Goal: Task Accomplishment & Management: Use online tool/utility

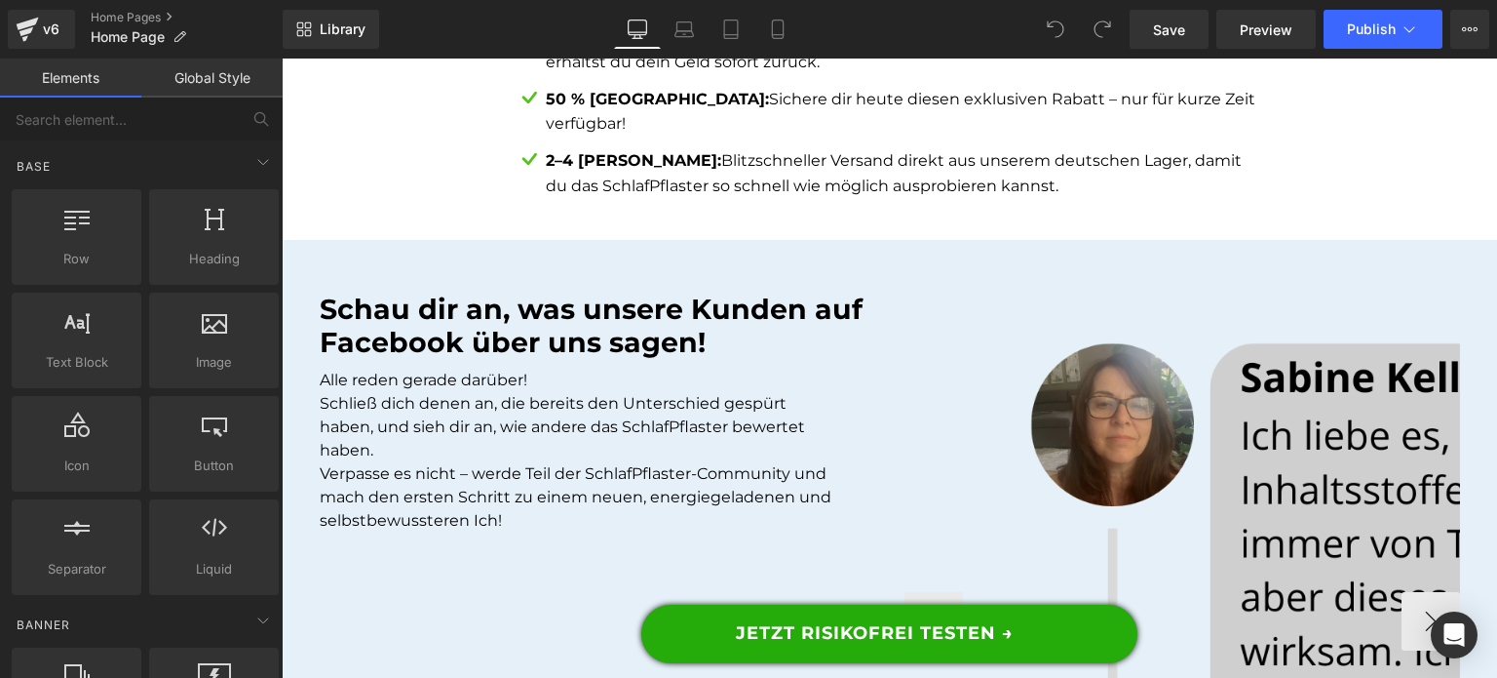
scroll to position [16299, 0]
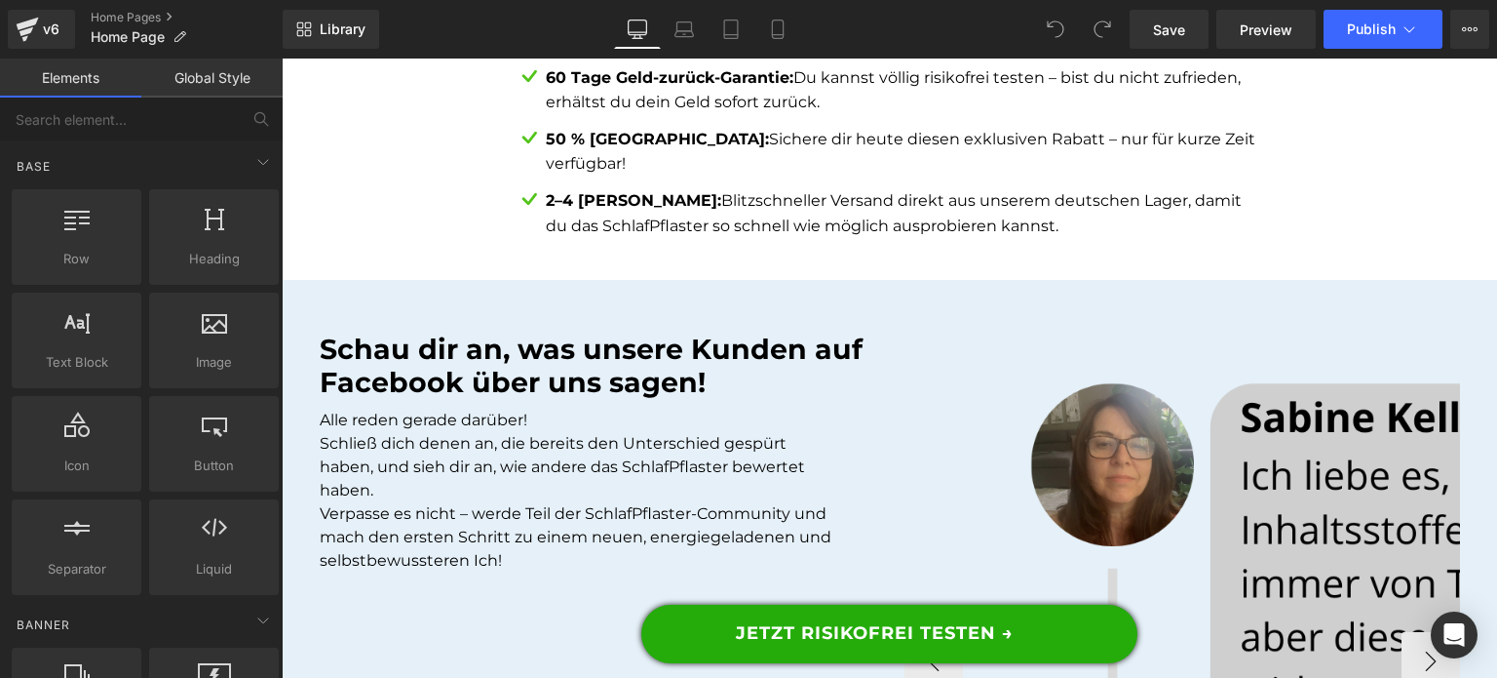
click at [1181, 396] on img at bounding box center [1490, 661] width 936 height 598
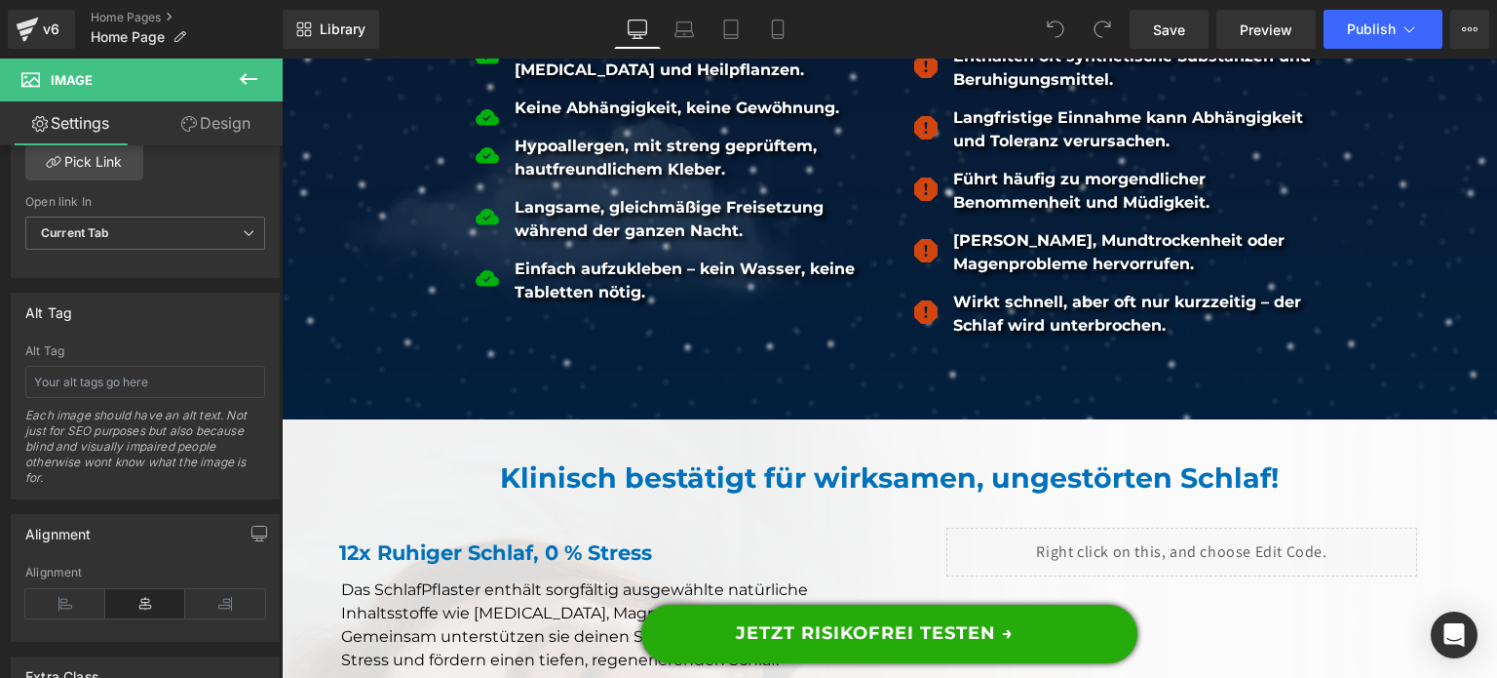
scroll to position [6355, 0]
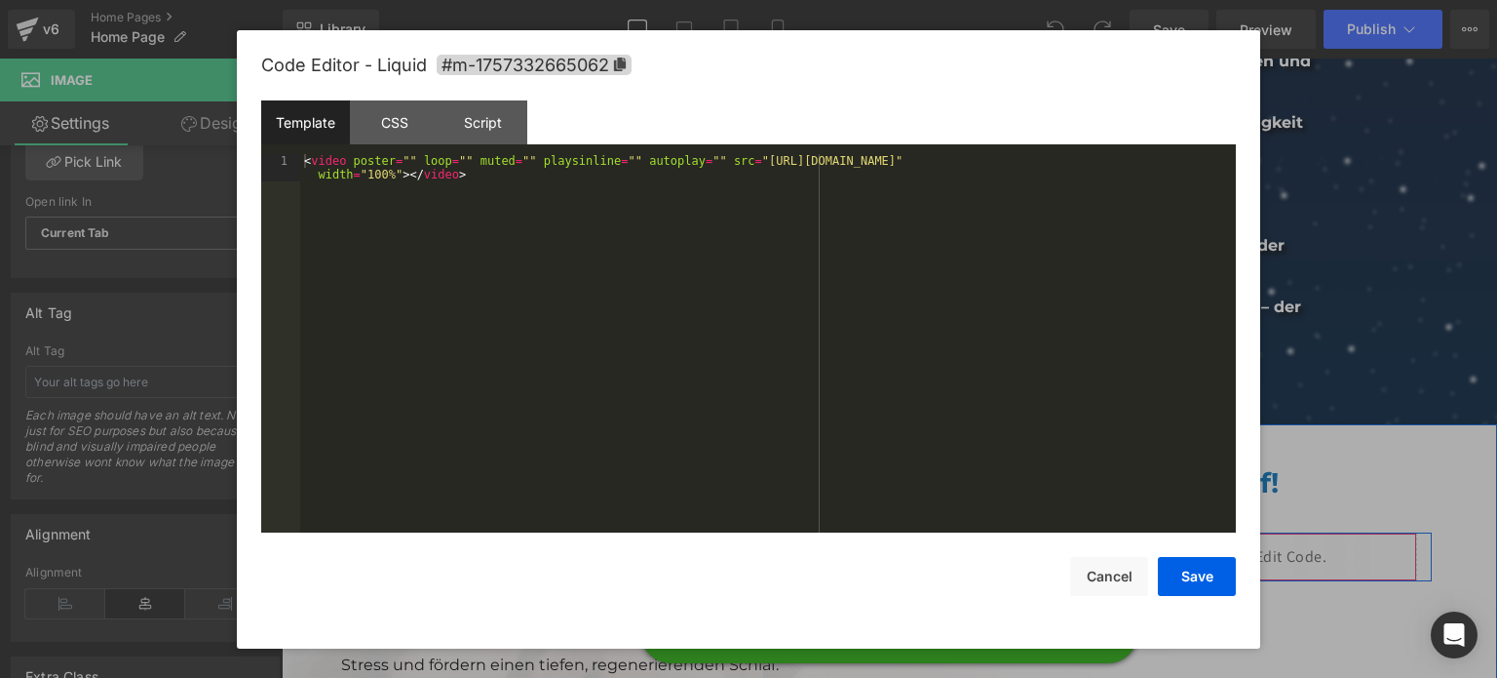
click at [1197, 549] on div "Liquid" at bounding box center [1182, 556] width 471 height 49
click at [489, 286] on div "< video poster = "" loop = "" muted = "" playsinline = "" autoplay = "" src = "…" at bounding box center [768, 371] width 936 height 435
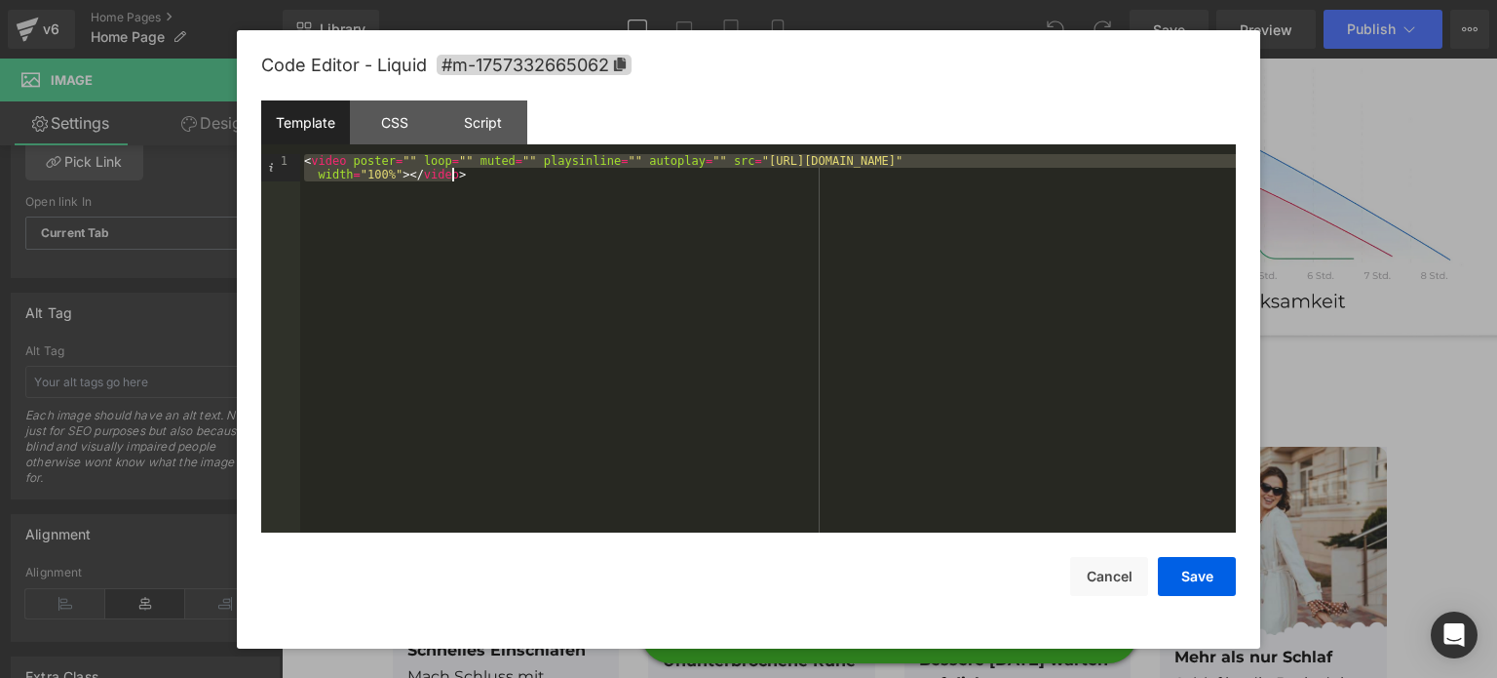
scroll to position [2466, 0]
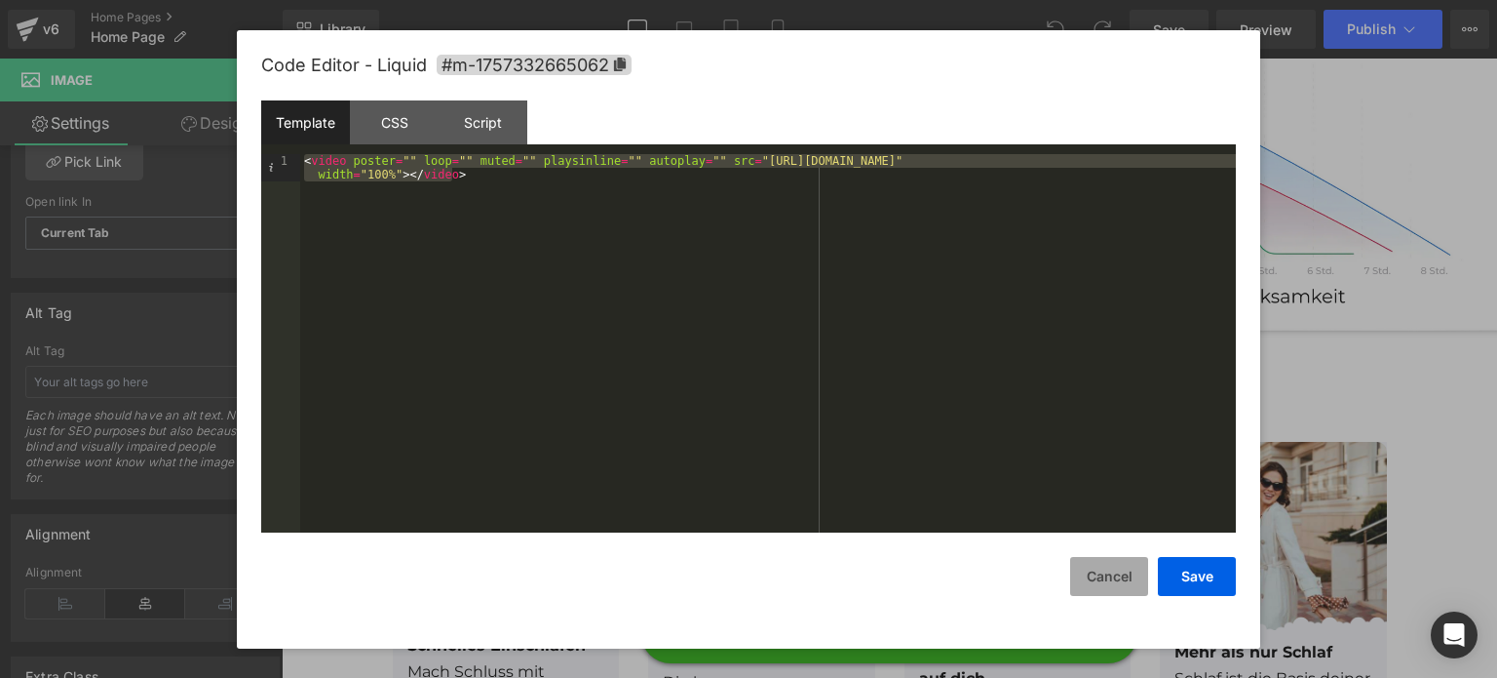
click at [1132, 557] on button "Cancel" at bounding box center [1109, 576] width 78 height 39
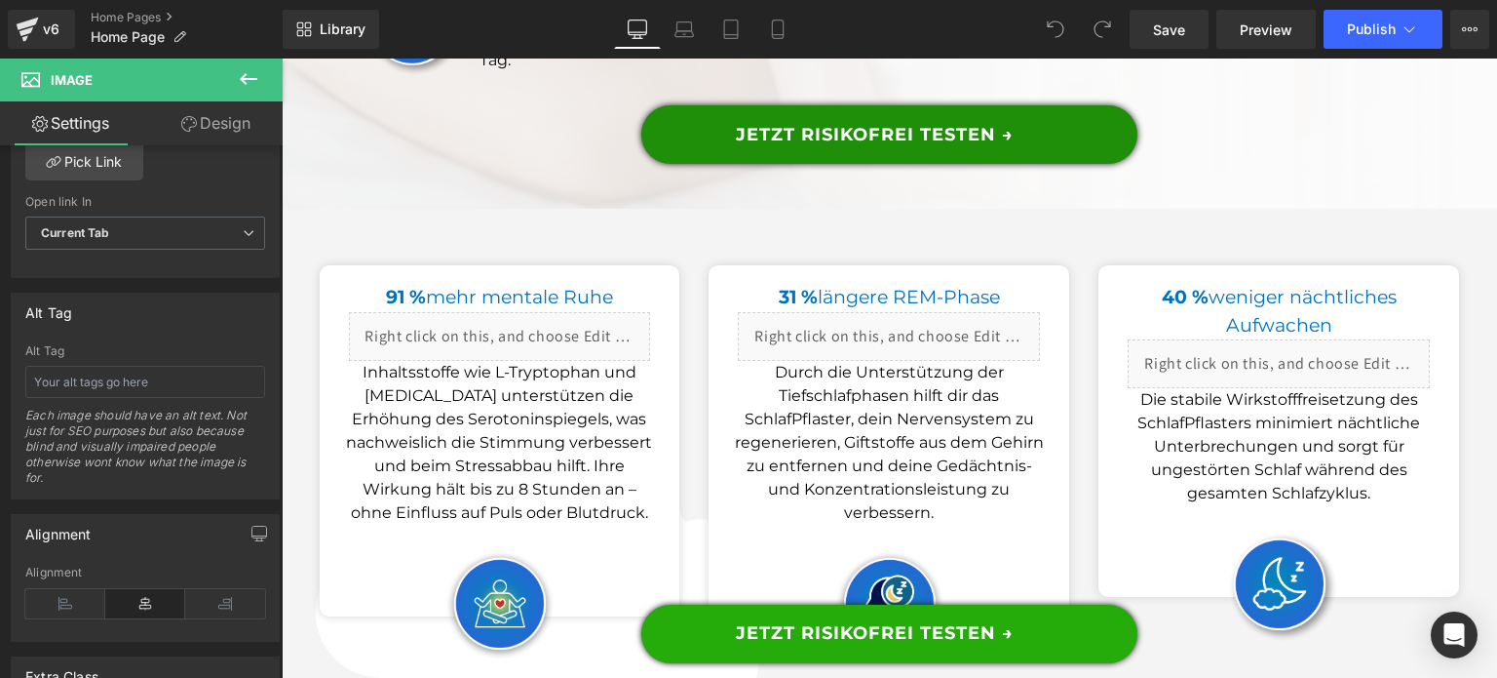
scroll to position [7340, 0]
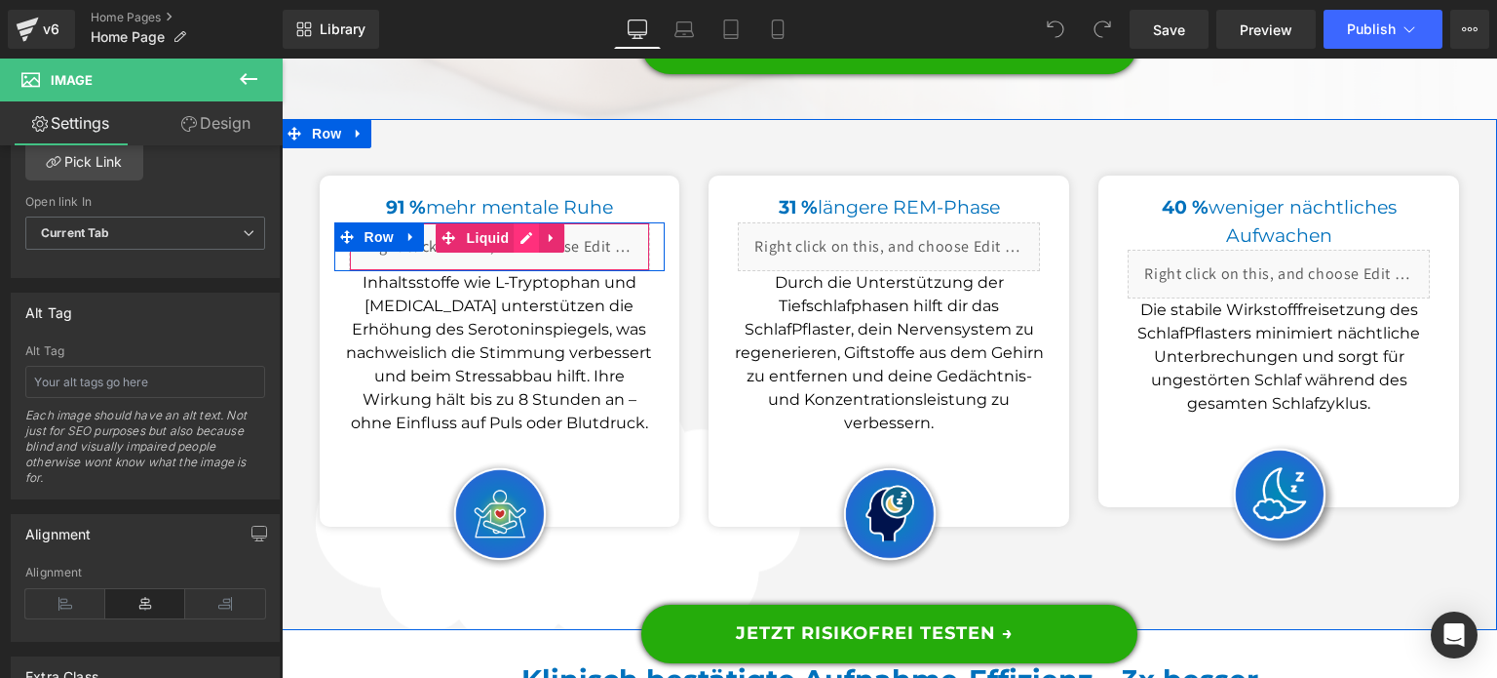
click at [515, 248] on div "Liquid" at bounding box center [500, 246] width 302 height 49
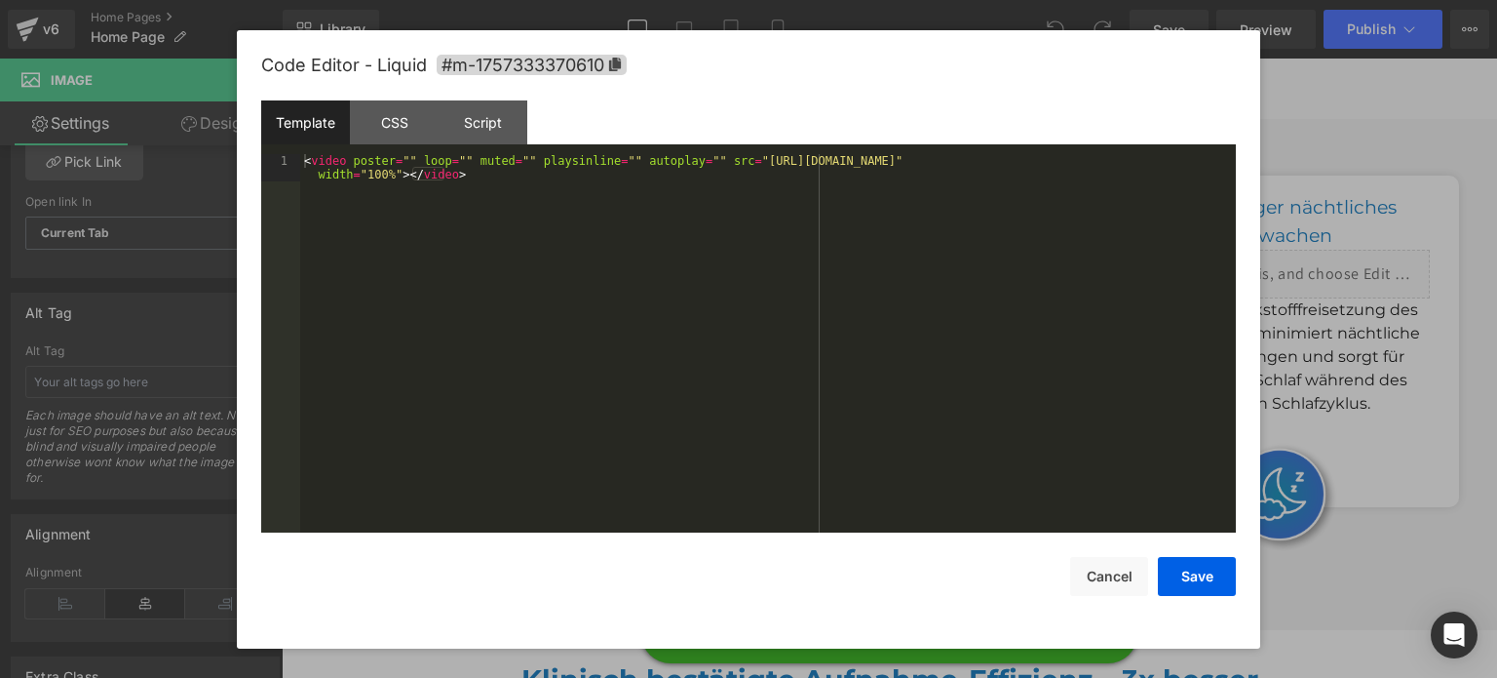
click at [329, 225] on div "< video poster = "" loop = "" muted = "" playsinline = "" autoplay = "" src = "…" at bounding box center [768, 371] width 936 height 435
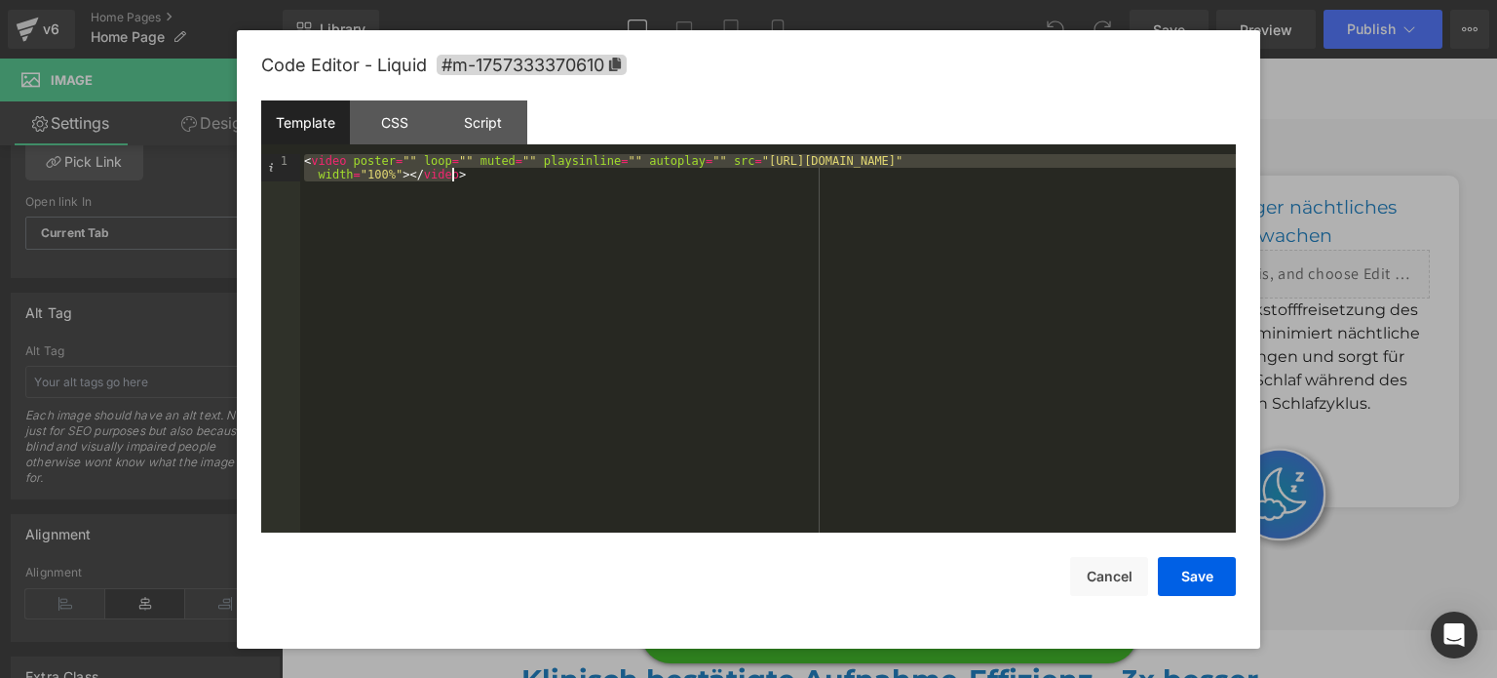
click at [851, 284] on div "< video poster = "" loop = "" muted = "" playsinline = "" autoplay = "" src = "…" at bounding box center [768, 343] width 936 height 379
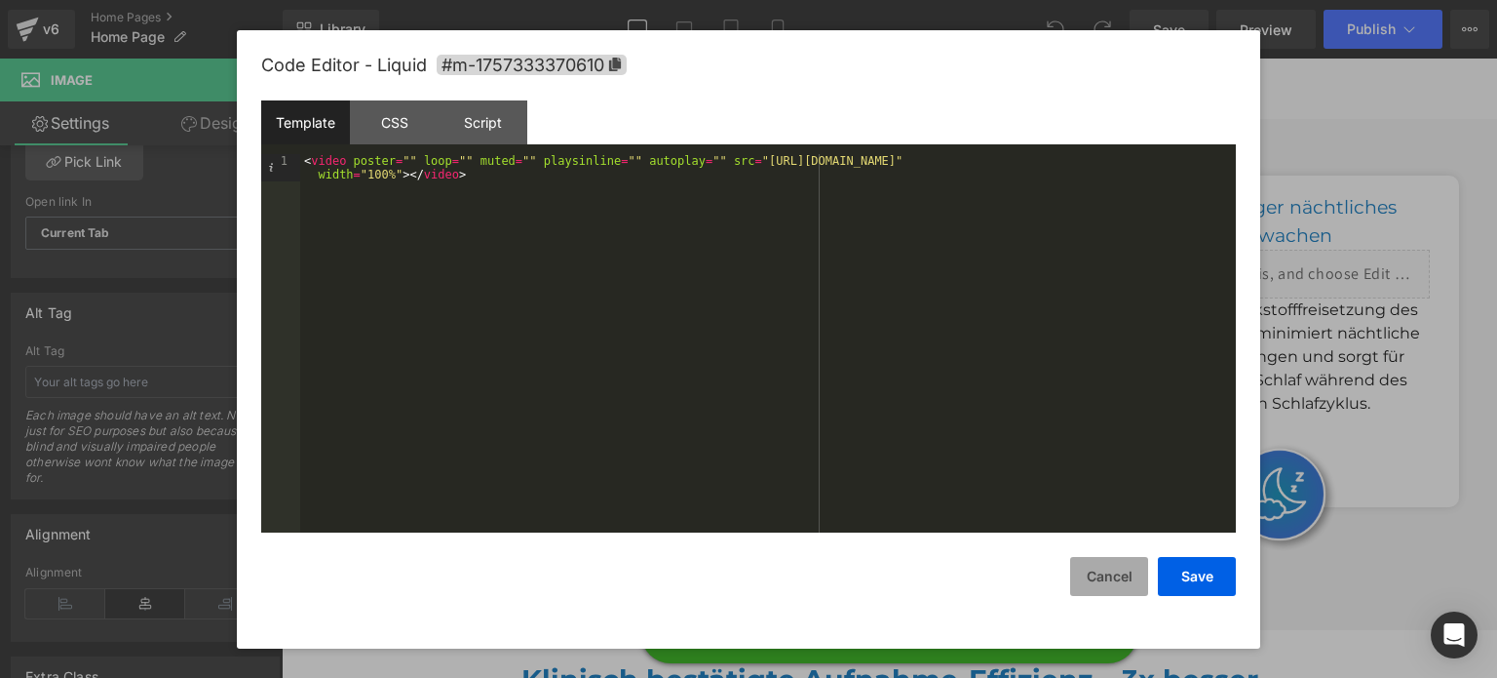
click at [1129, 591] on button "Cancel" at bounding box center [1109, 576] width 78 height 39
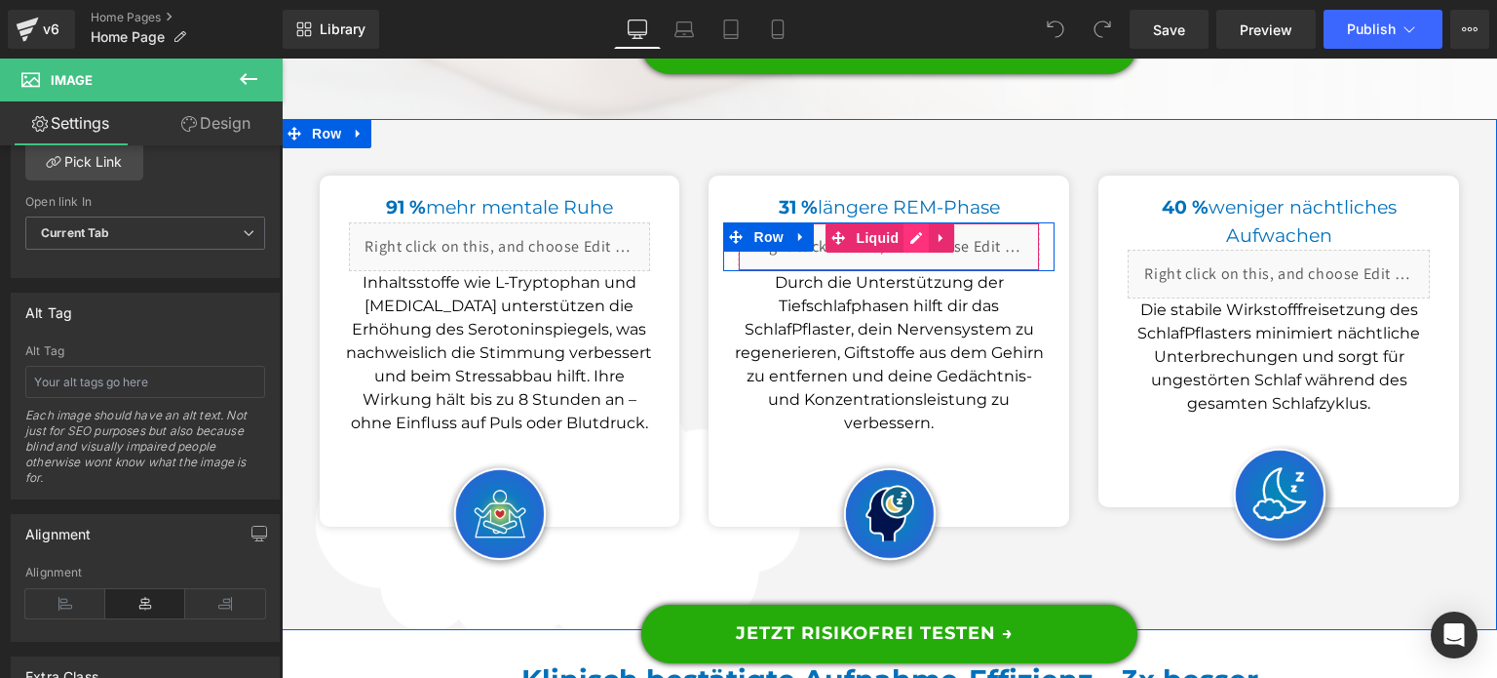
click at [916, 242] on div "Liquid" at bounding box center [889, 246] width 302 height 49
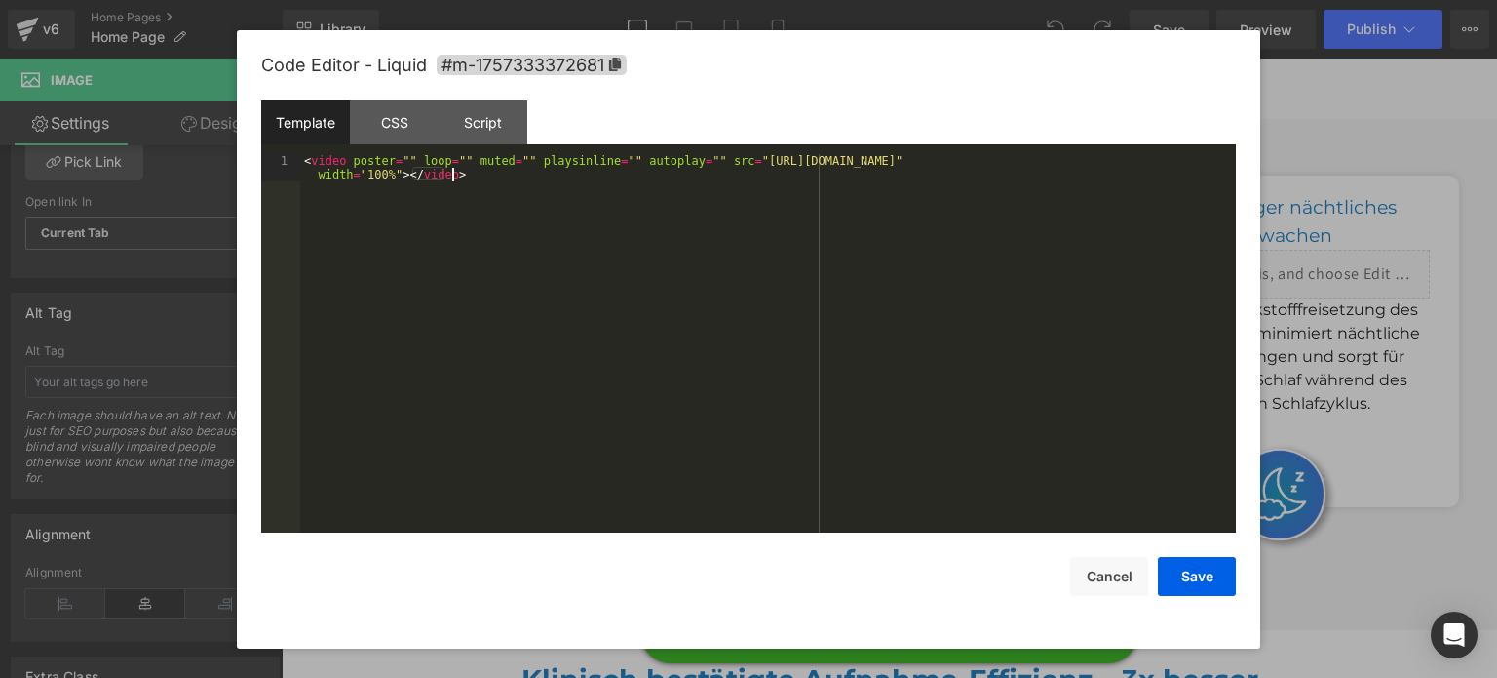
click at [891, 252] on div "< video poster = "" loop = "" muted = "" playsinline = "" autoplay = "" src = "…" at bounding box center [768, 371] width 936 height 435
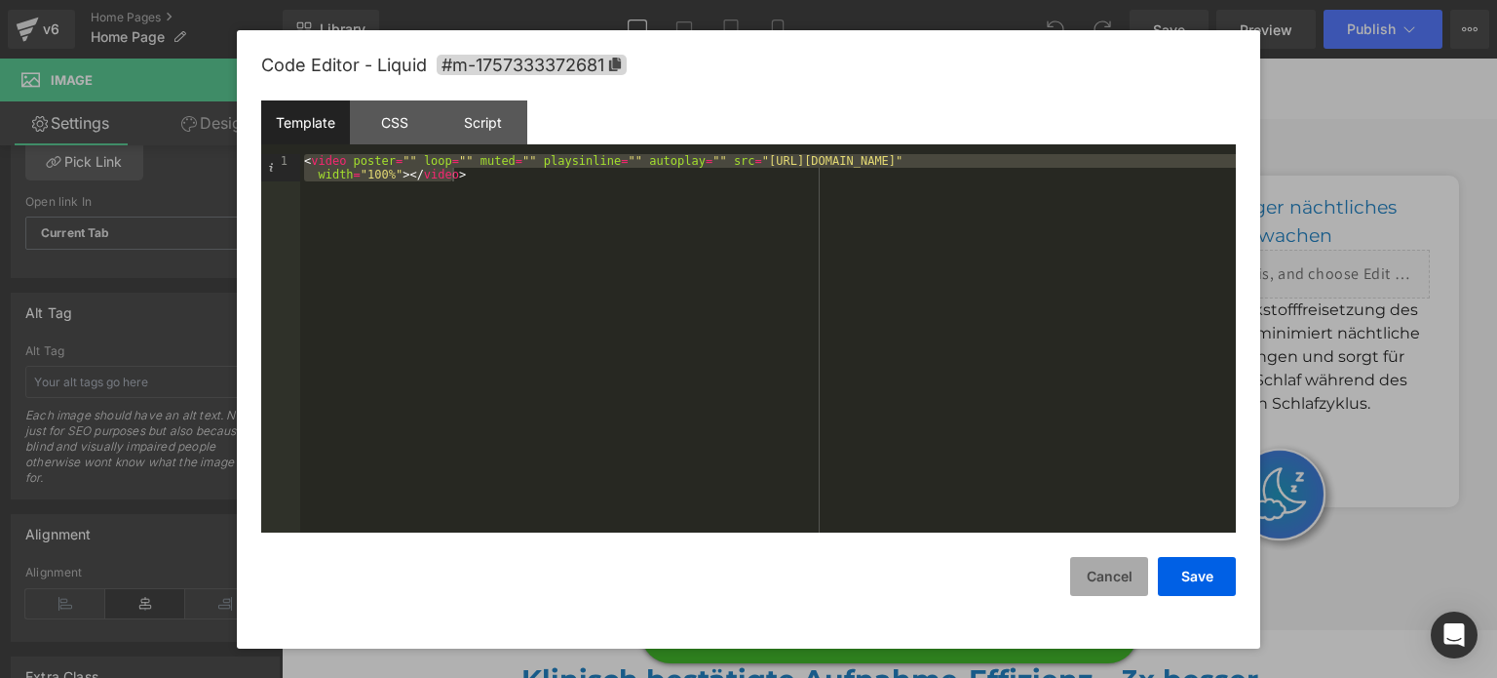
click at [1120, 575] on button "Cancel" at bounding box center [1109, 576] width 78 height 39
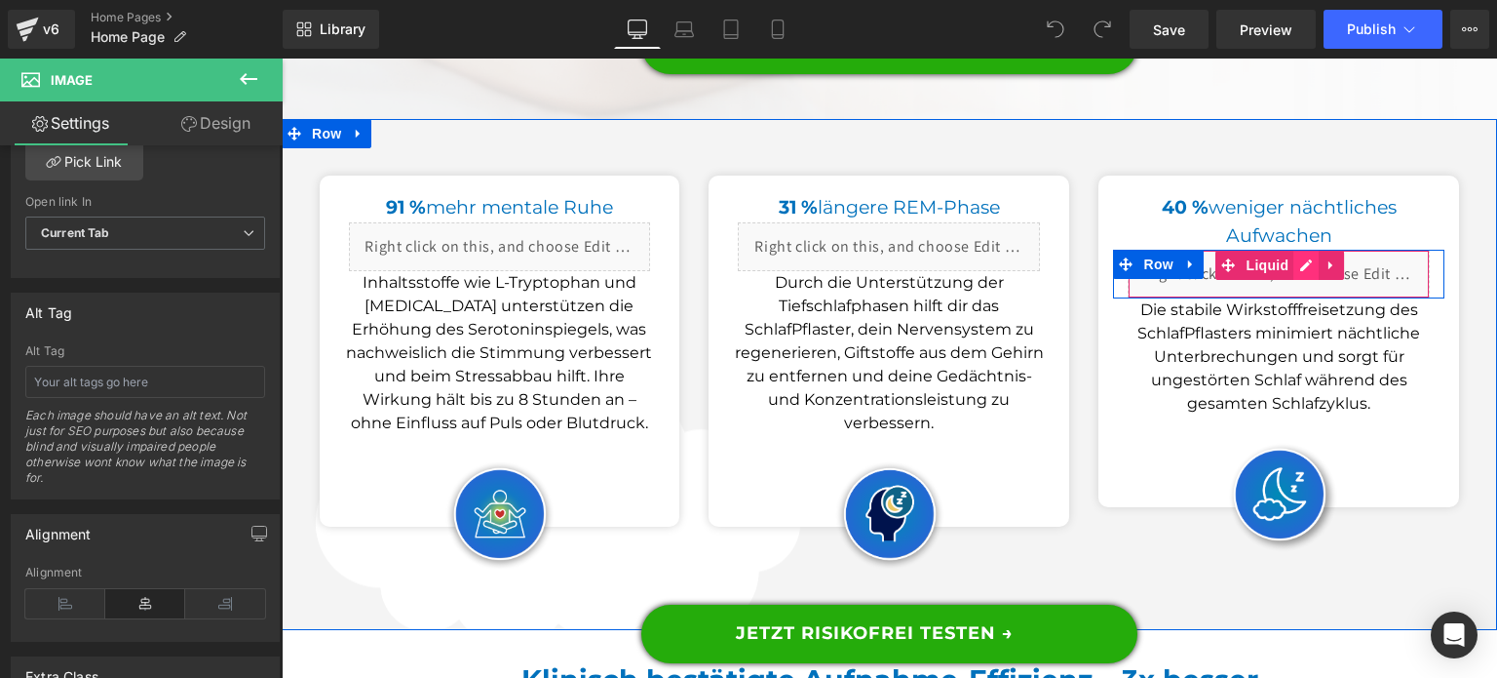
click at [1300, 265] on div "Liquid" at bounding box center [1279, 274] width 302 height 49
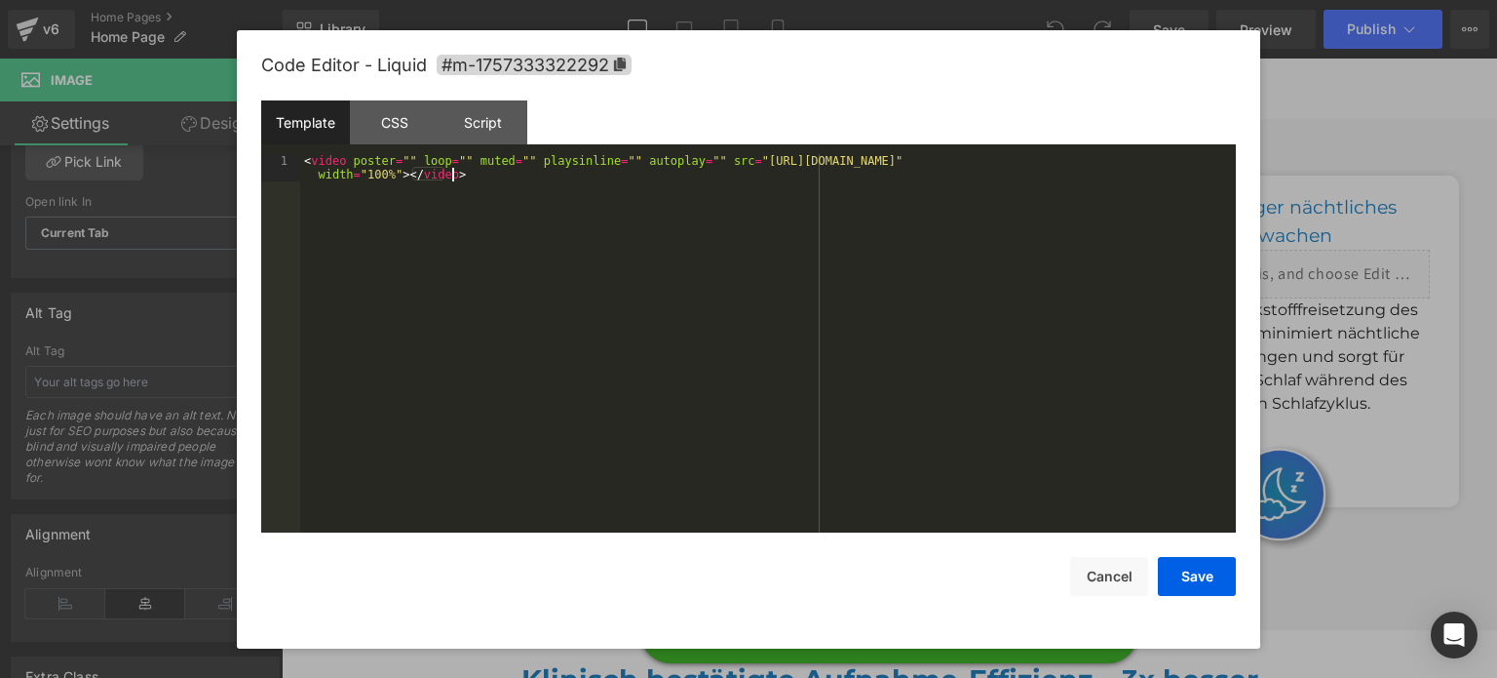
click at [1023, 309] on div "< video poster = "" loop = "" muted = "" playsinline = "" autoplay = "" src = "…" at bounding box center [768, 371] width 936 height 435
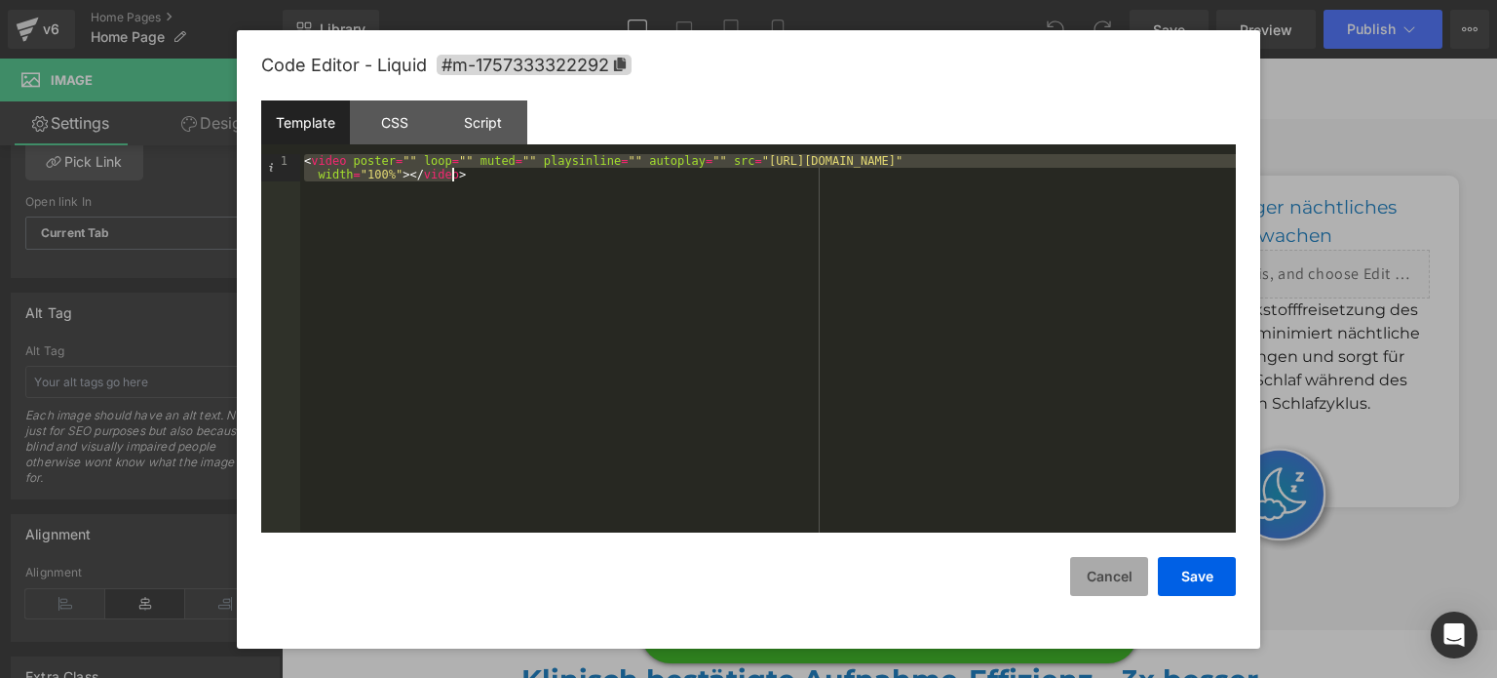
click at [1105, 576] on button "Cancel" at bounding box center [1109, 576] width 78 height 39
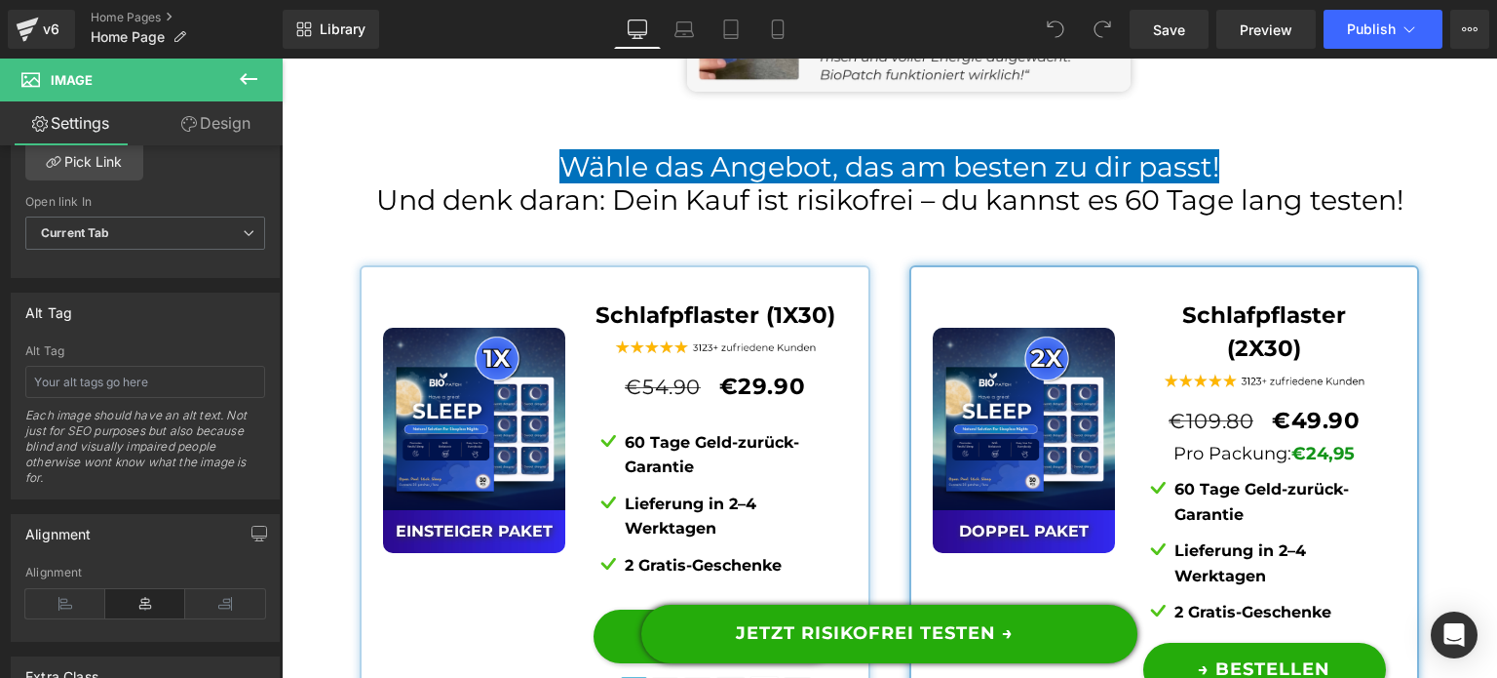
scroll to position [14457, 0]
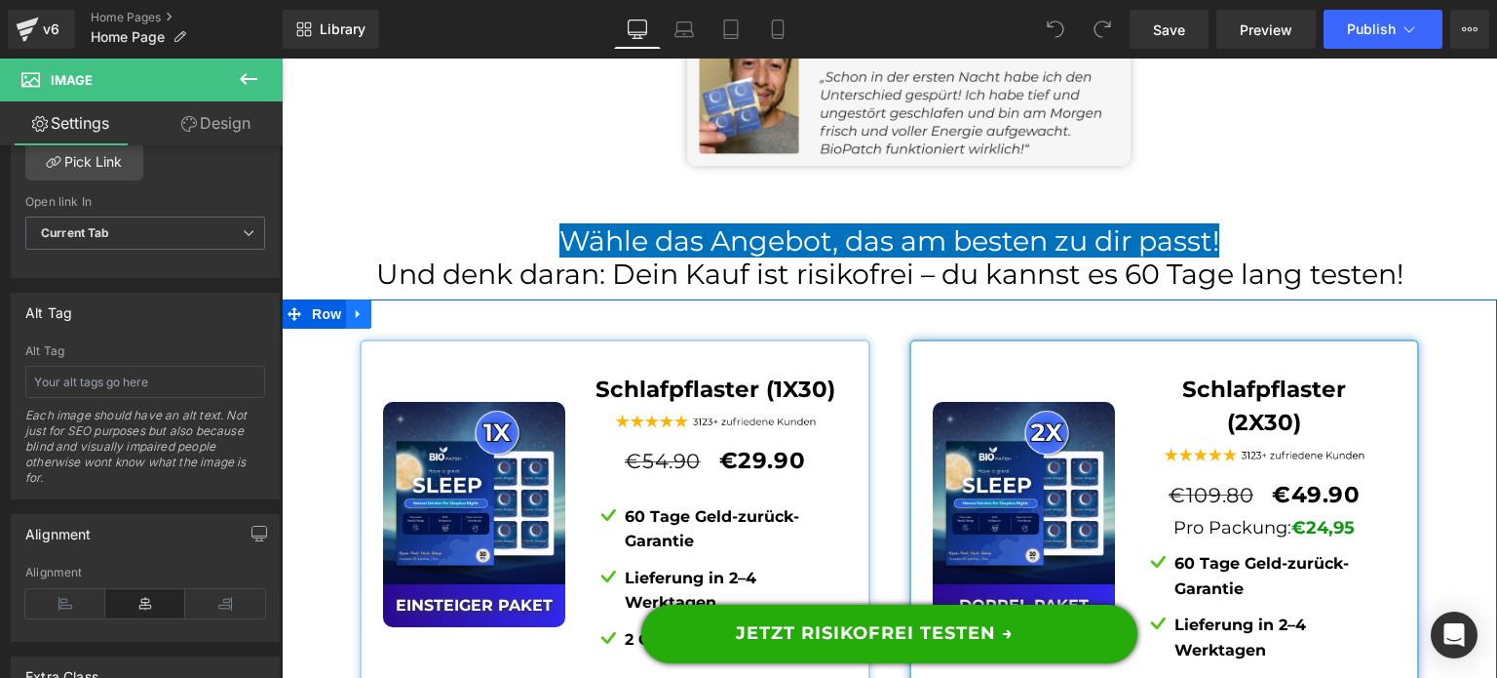
click at [352, 306] on icon at bounding box center [359, 313] width 14 height 15
click at [352, 307] on icon at bounding box center [359, 314] width 14 height 14
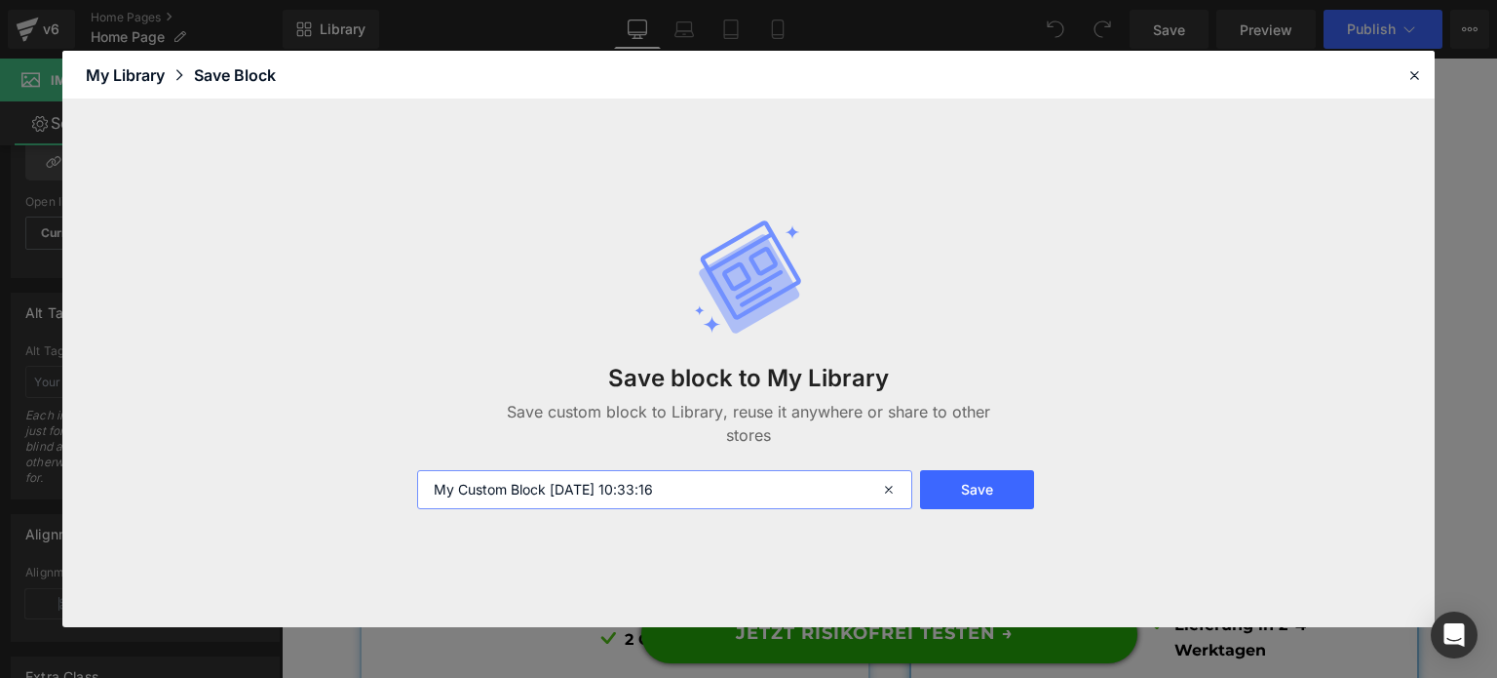
click at [632, 494] on input "My Custom Block 2025-09-30 10:33:16" at bounding box center [664, 489] width 495 height 39
click at [632, 493] on input "My Custom Block 2025-09-30 10:33:16" at bounding box center [664, 489] width 495 height 39
type input "gépes offer német"
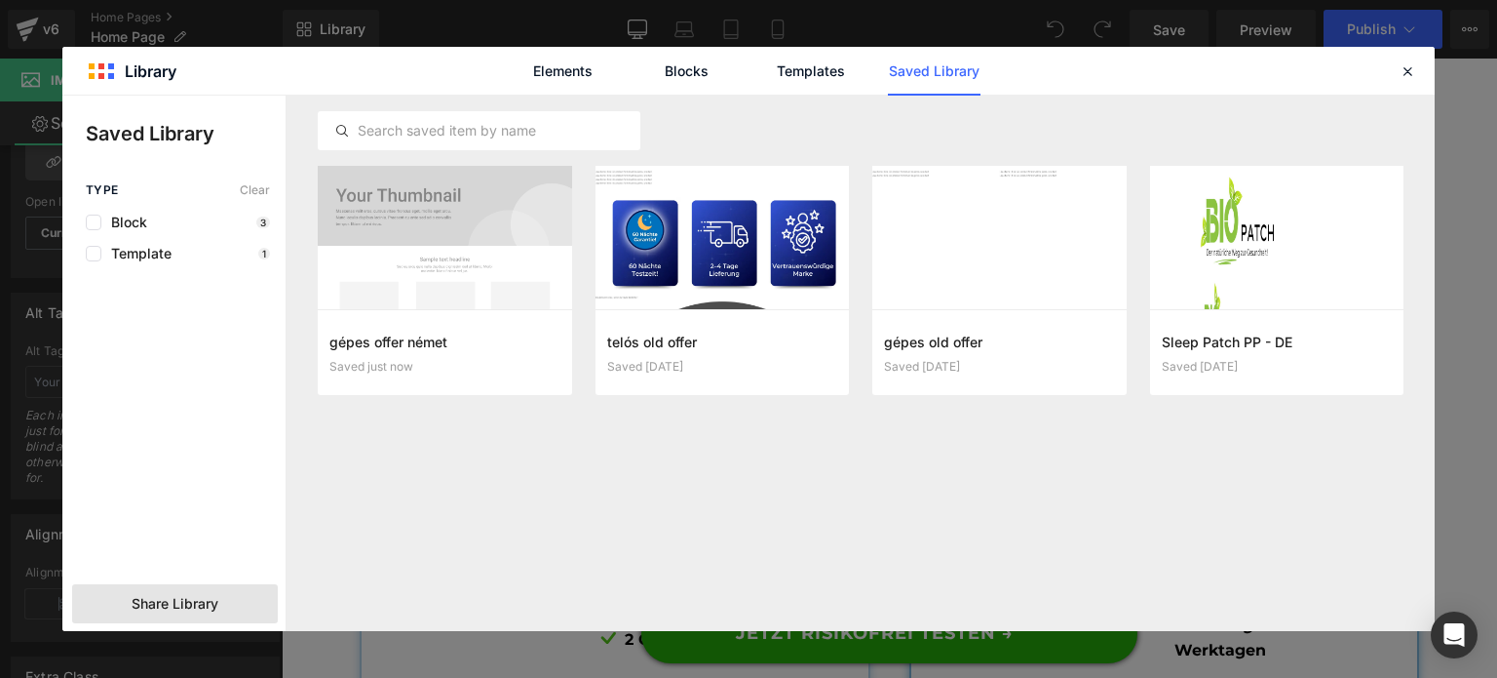
click at [176, 591] on div "Share Library" at bounding box center [175, 603] width 206 height 39
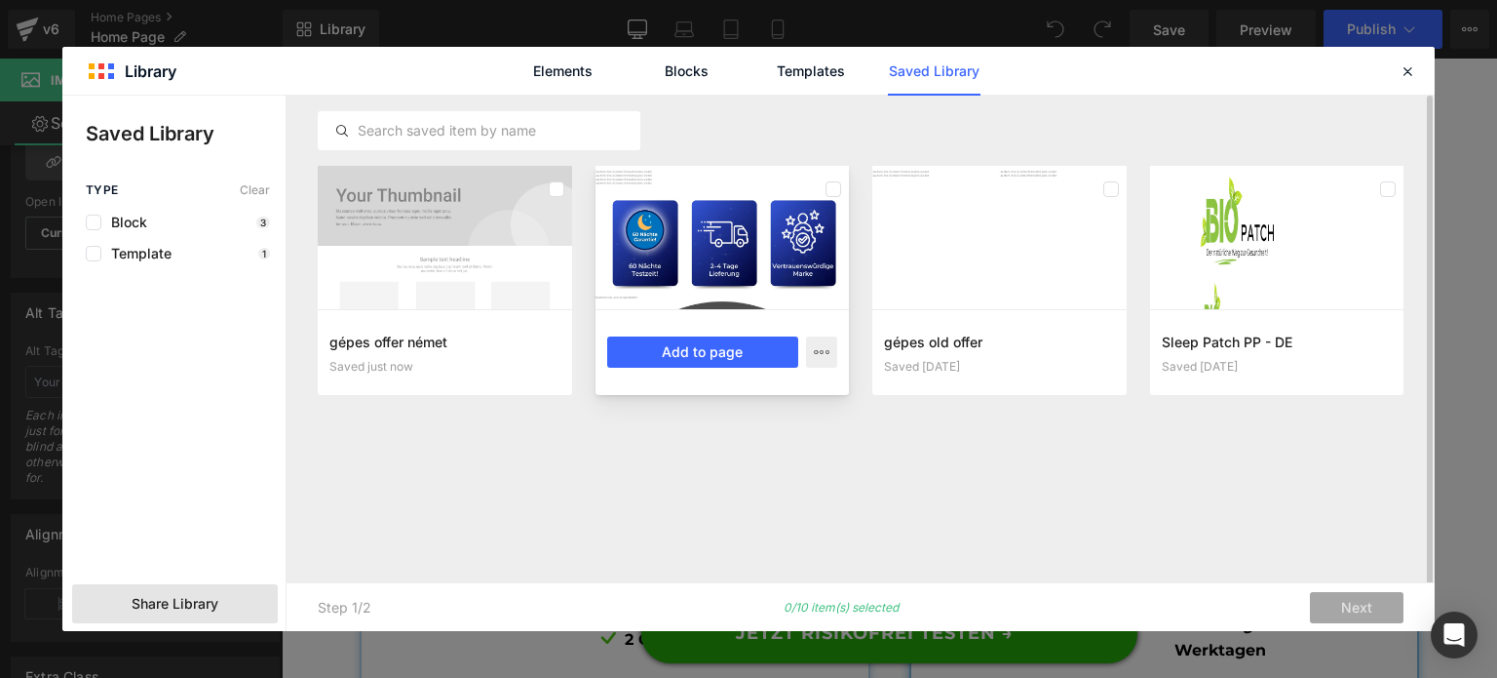
click at [736, 233] on div at bounding box center [723, 237] width 254 height 143
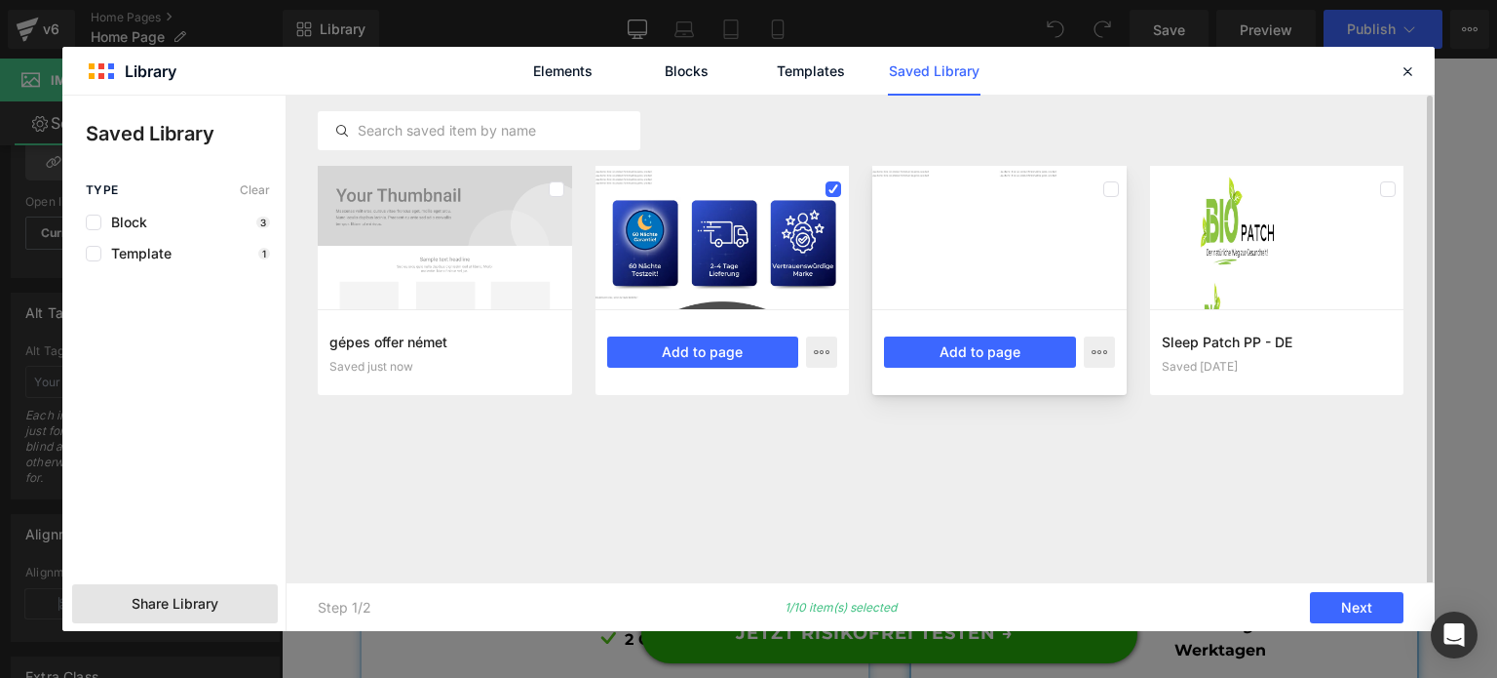
click at [963, 250] on div at bounding box center [1000, 237] width 254 height 143
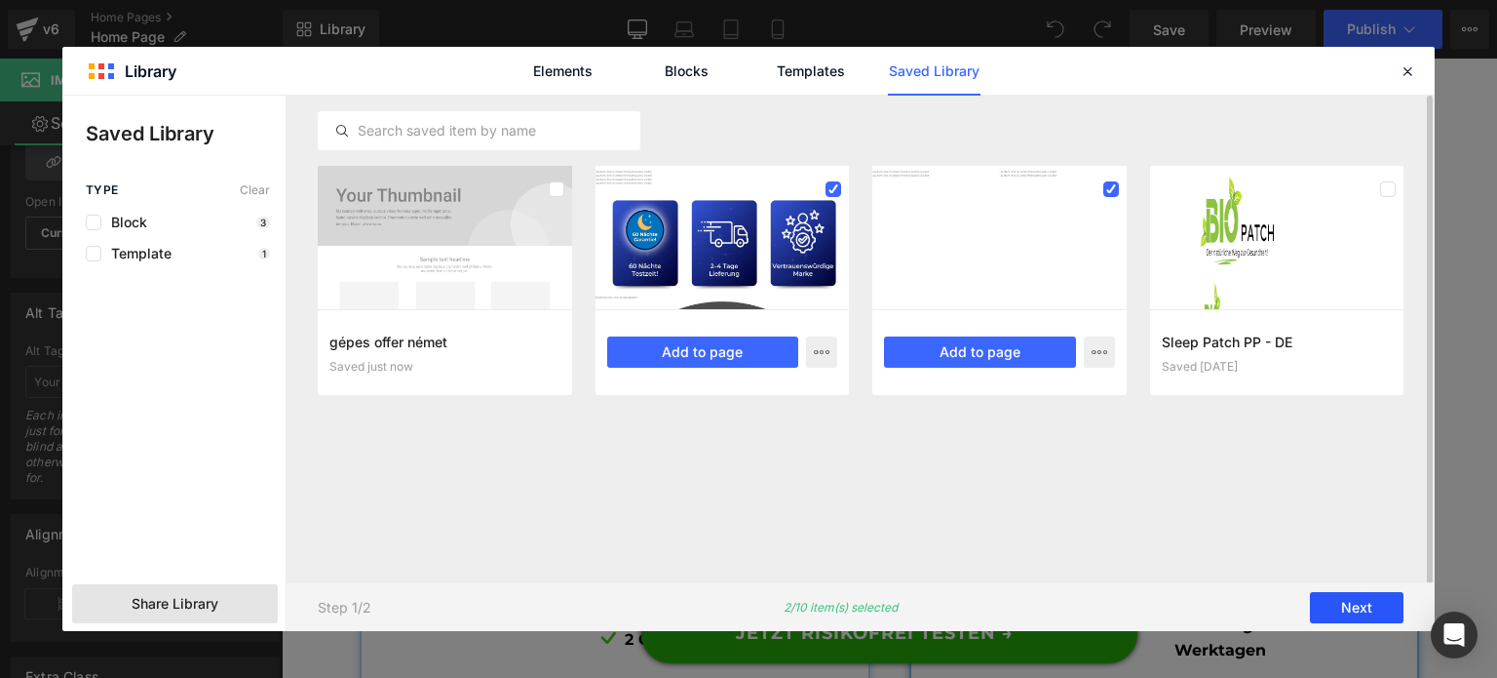
click at [1329, 614] on button "Next" at bounding box center [1357, 607] width 94 height 31
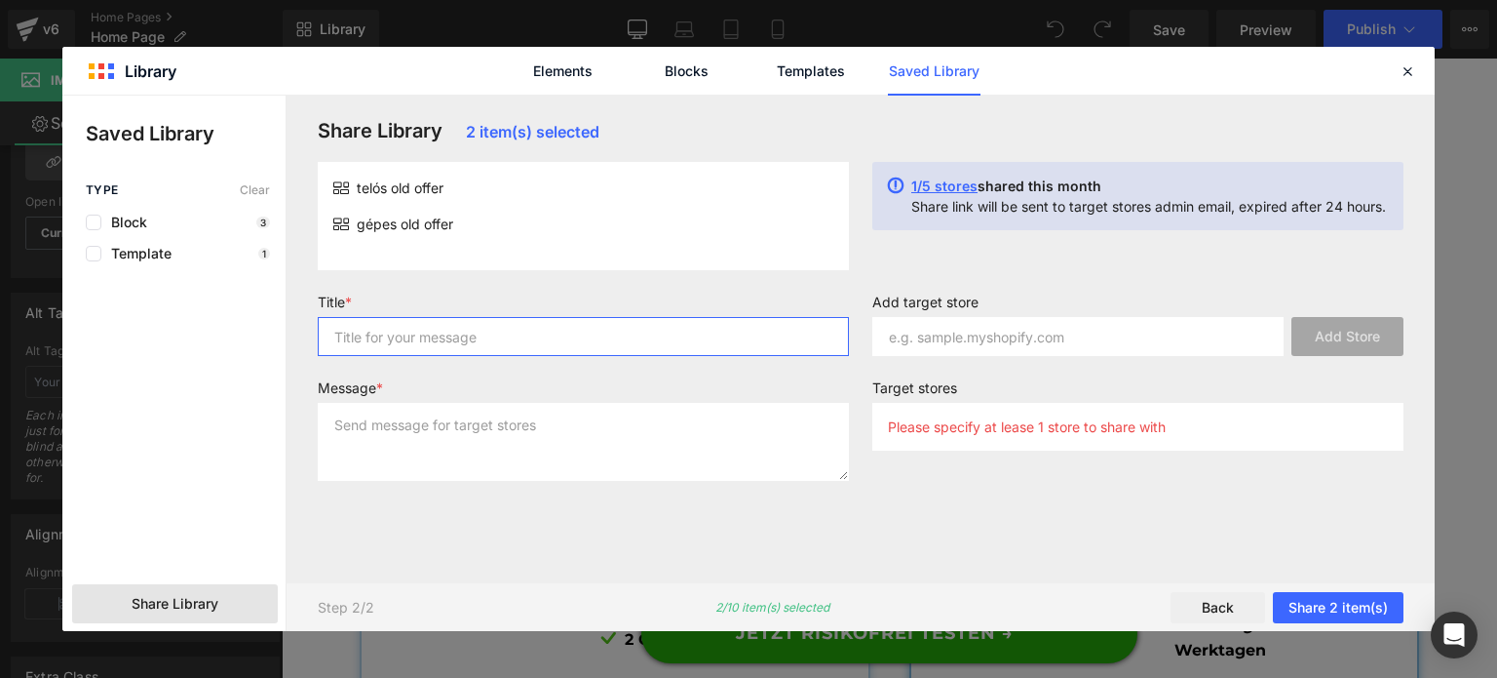
click at [674, 333] on input "text" at bounding box center [583, 336] width 531 height 39
type input "asd"
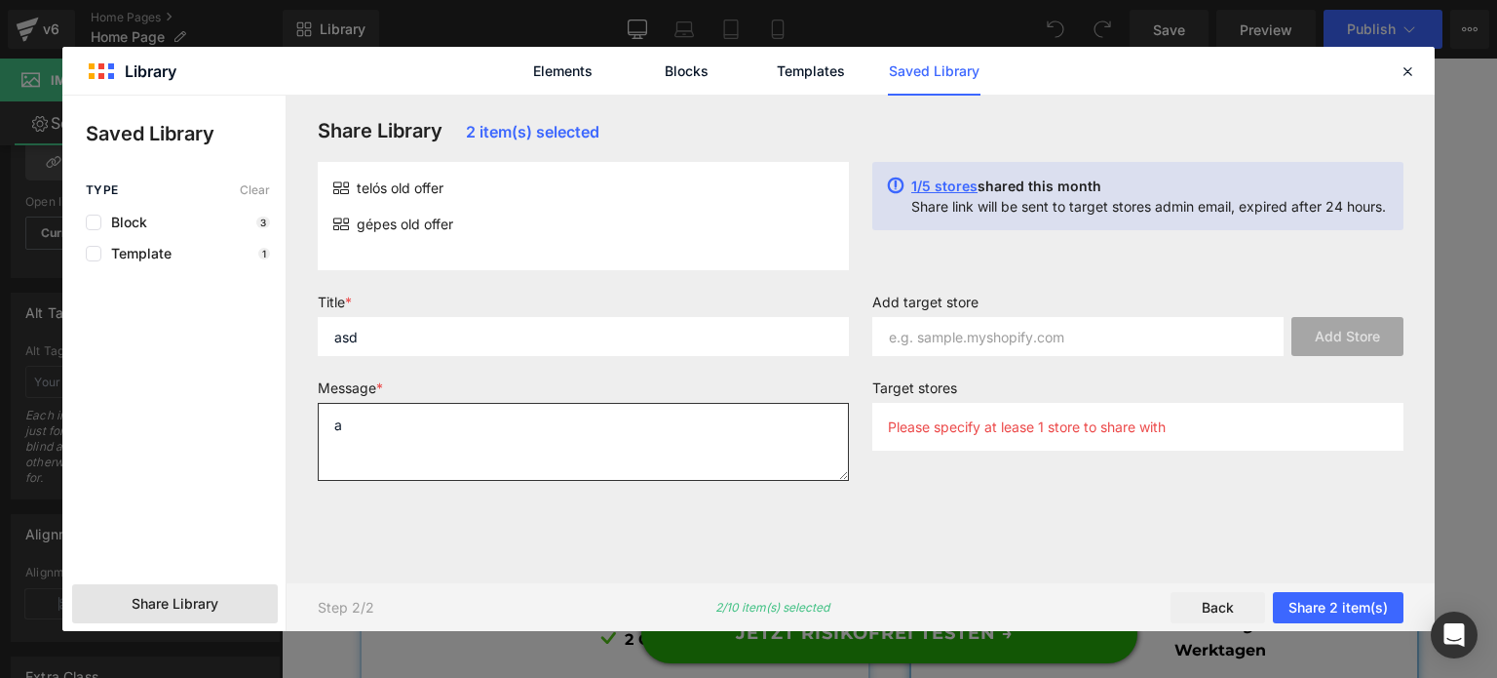
click at [646, 412] on textarea "a" at bounding box center [583, 442] width 531 height 78
type textarea "asd"
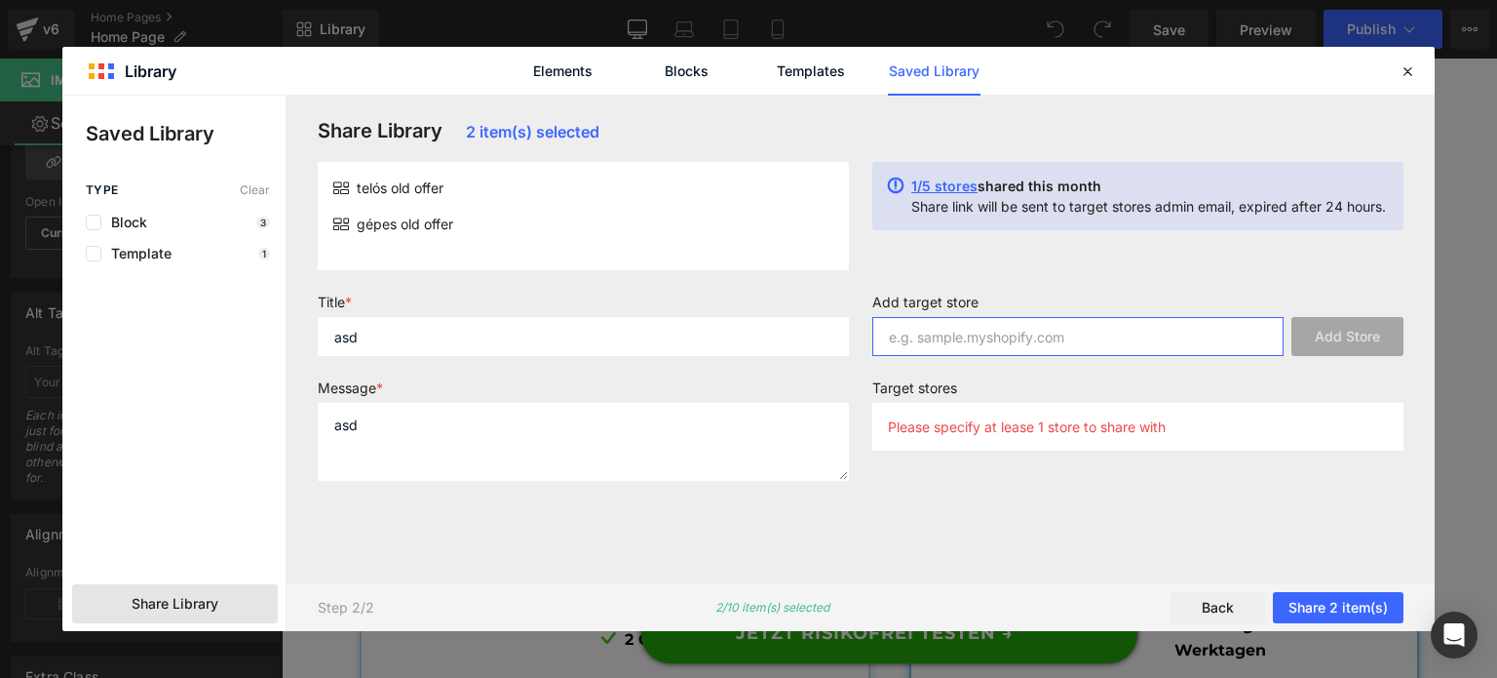
click at [967, 342] on input "text" at bounding box center [1078, 336] width 411 height 39
paste input "wbbzg3-zk"
type input "wbbzg3-zk.myshopify.com"
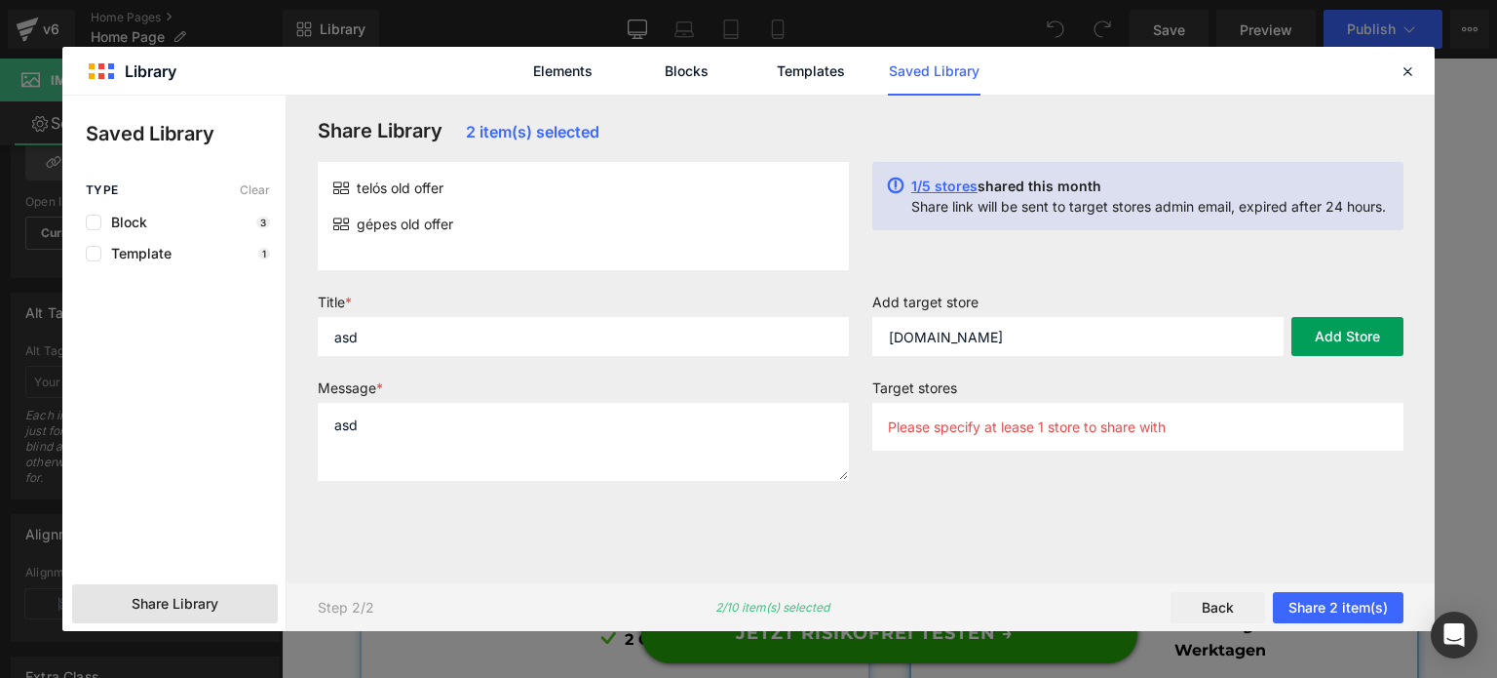
click at [1338, 324] on button "Add Store" at bounding box center [1348, 336] width 112 height 39
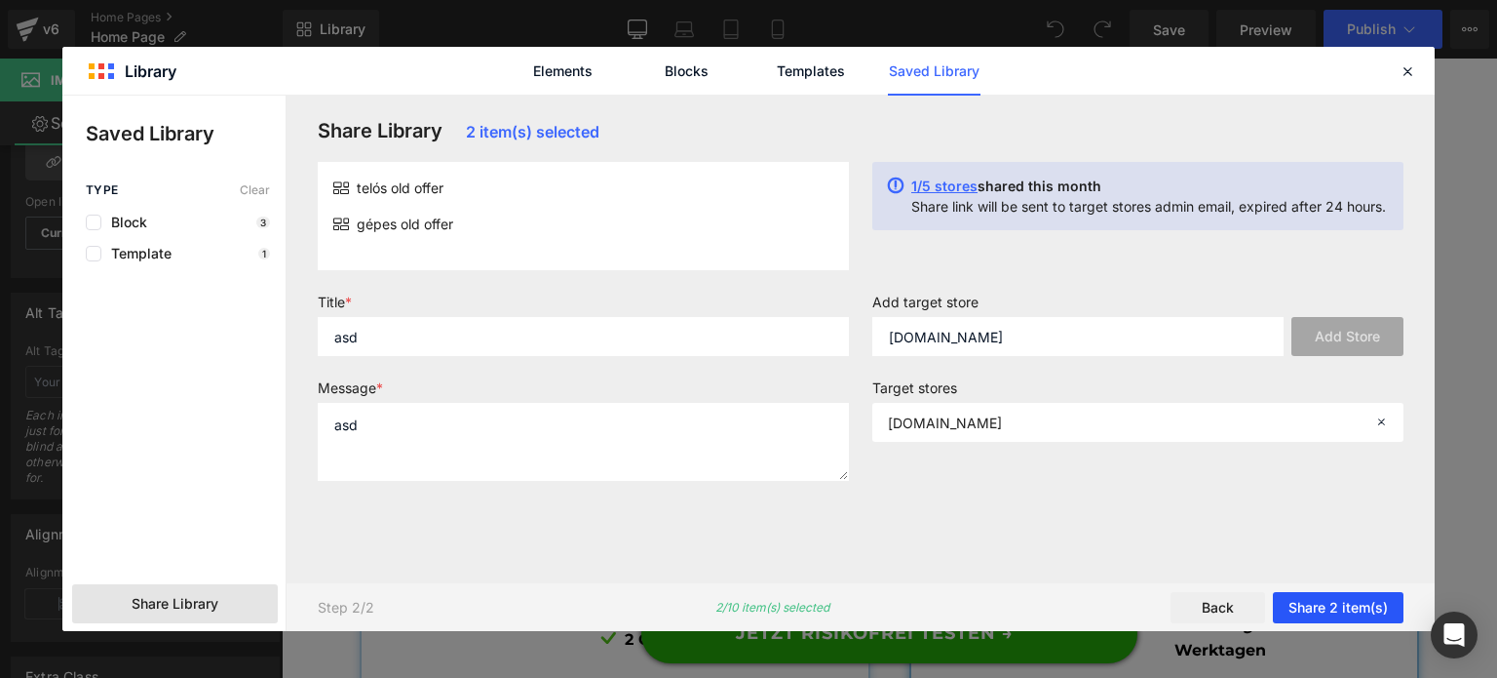
click at [1325, 602] on button "Share 2 item(s)" at bounding box center [1338, 607] width 131 height 31
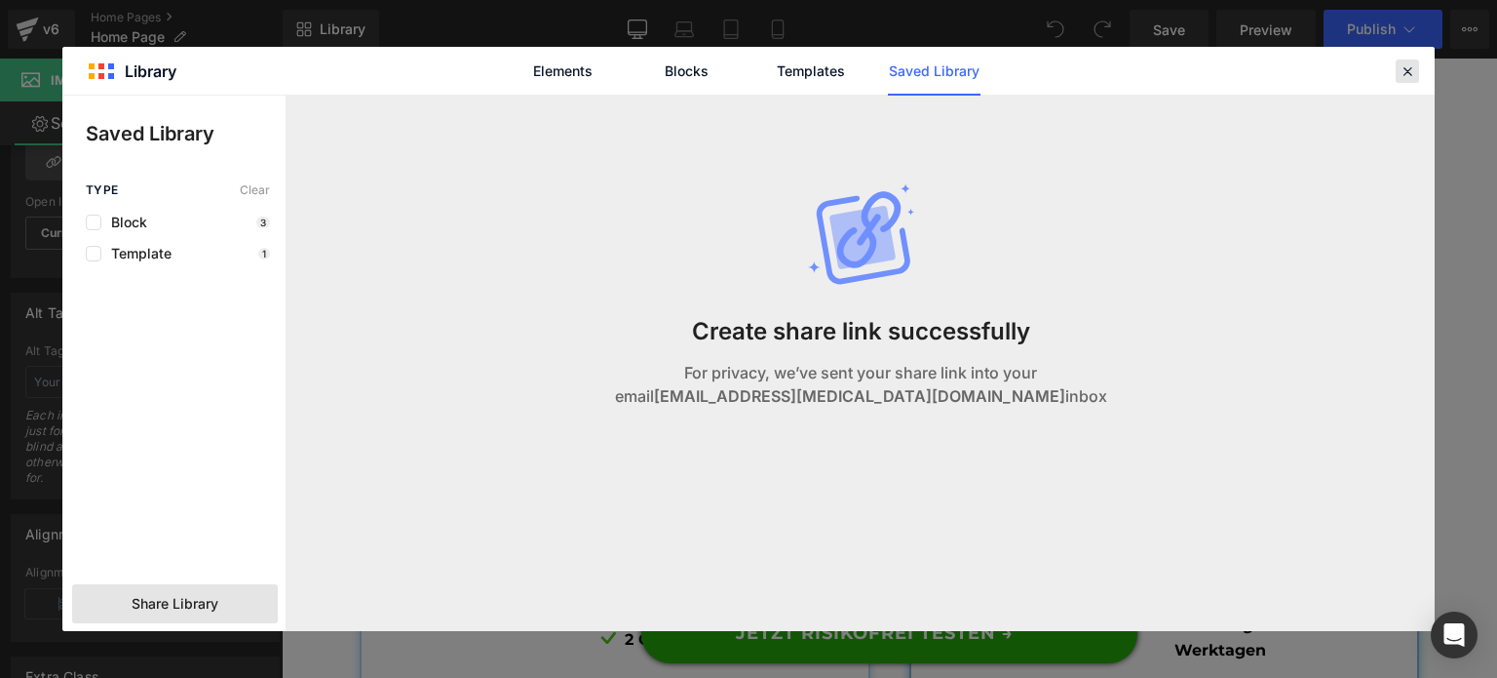
click at [1403, 69] on icon at bounding box center [1408, 71] width 18 height 18
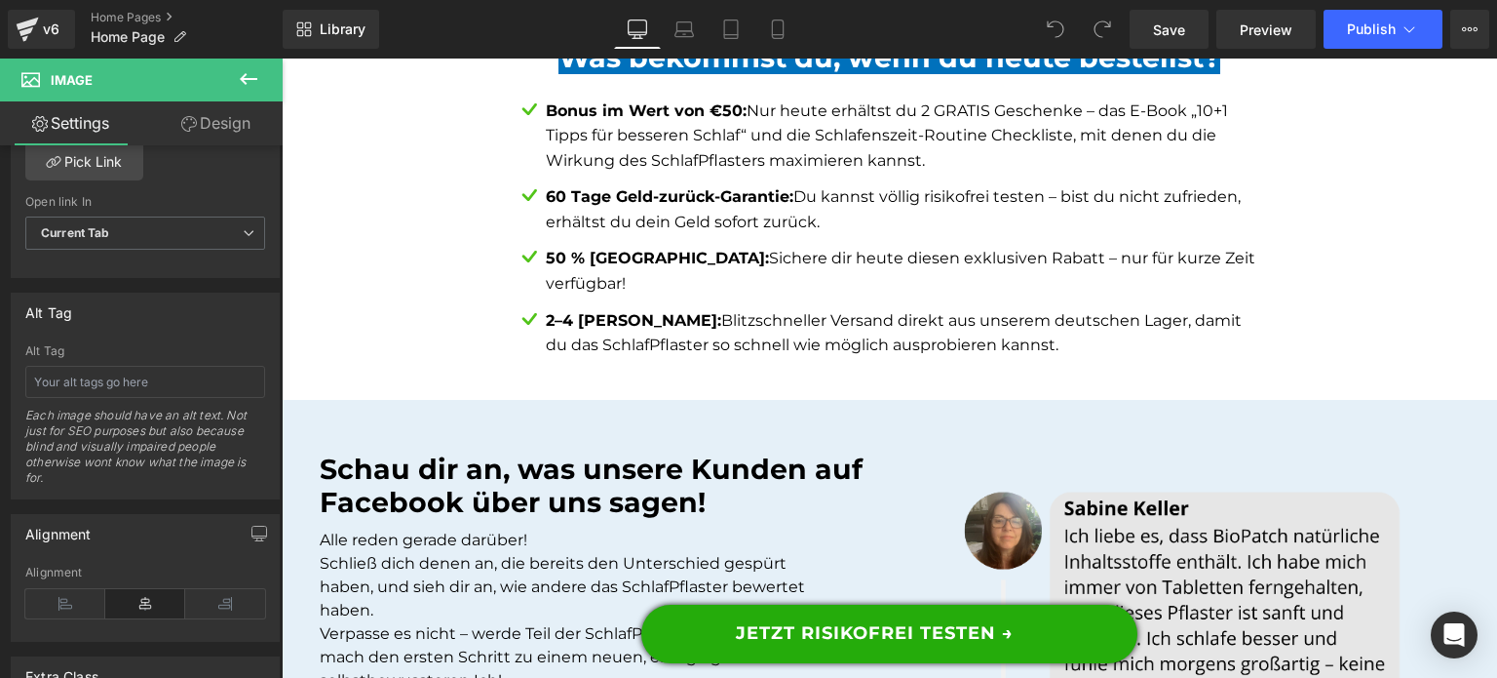
scroll to position [16017, 0]
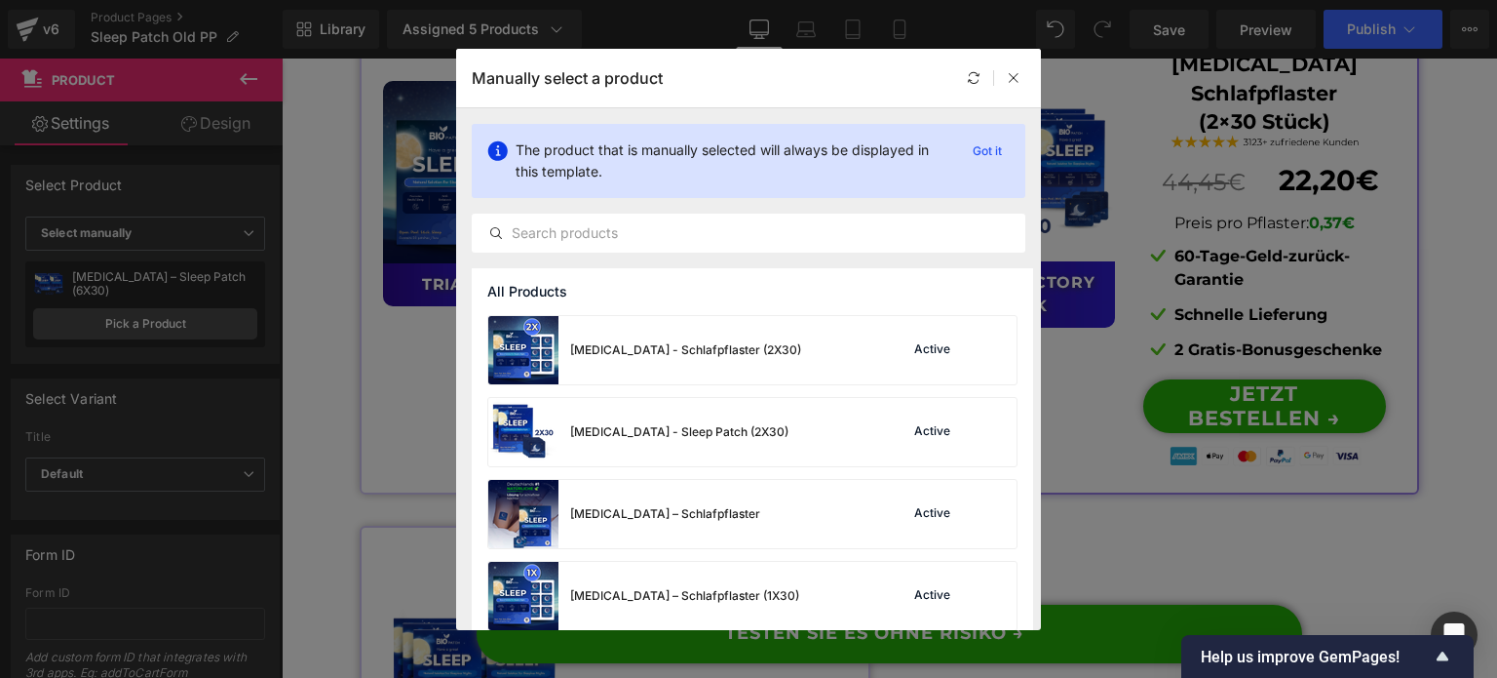
scroll to position [15521, 0]
drag, startPoint x: 749, startPoint y: 436, endPoint x: 468, endPoint y: 379, distance: 286.4
click at [749, 438] on div "[MEDICAL_DATA] - Sleep Patch (2X30) Active" at bounding box center [752, 432] width 528 height 68
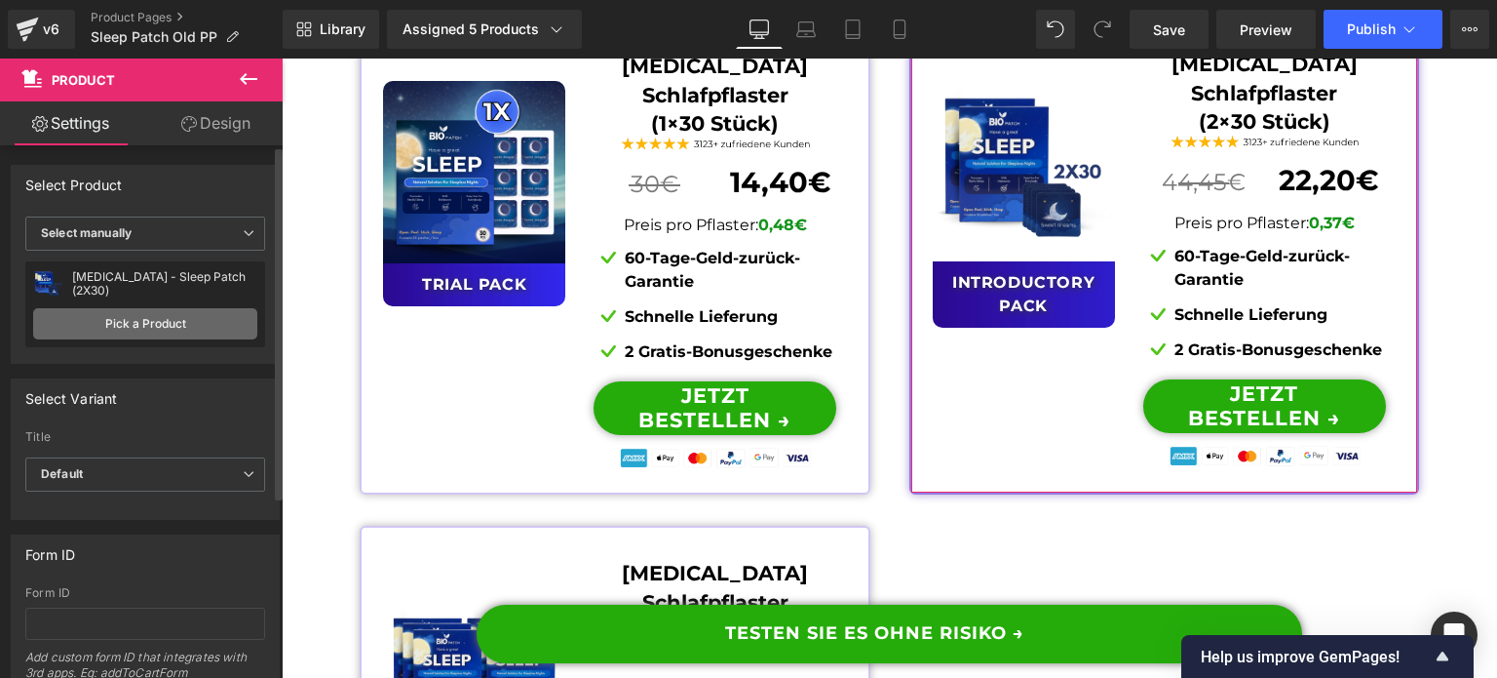
click at [97, 320] on link "Pick a Product" at bounding box center [145, 323] width 224 height 31
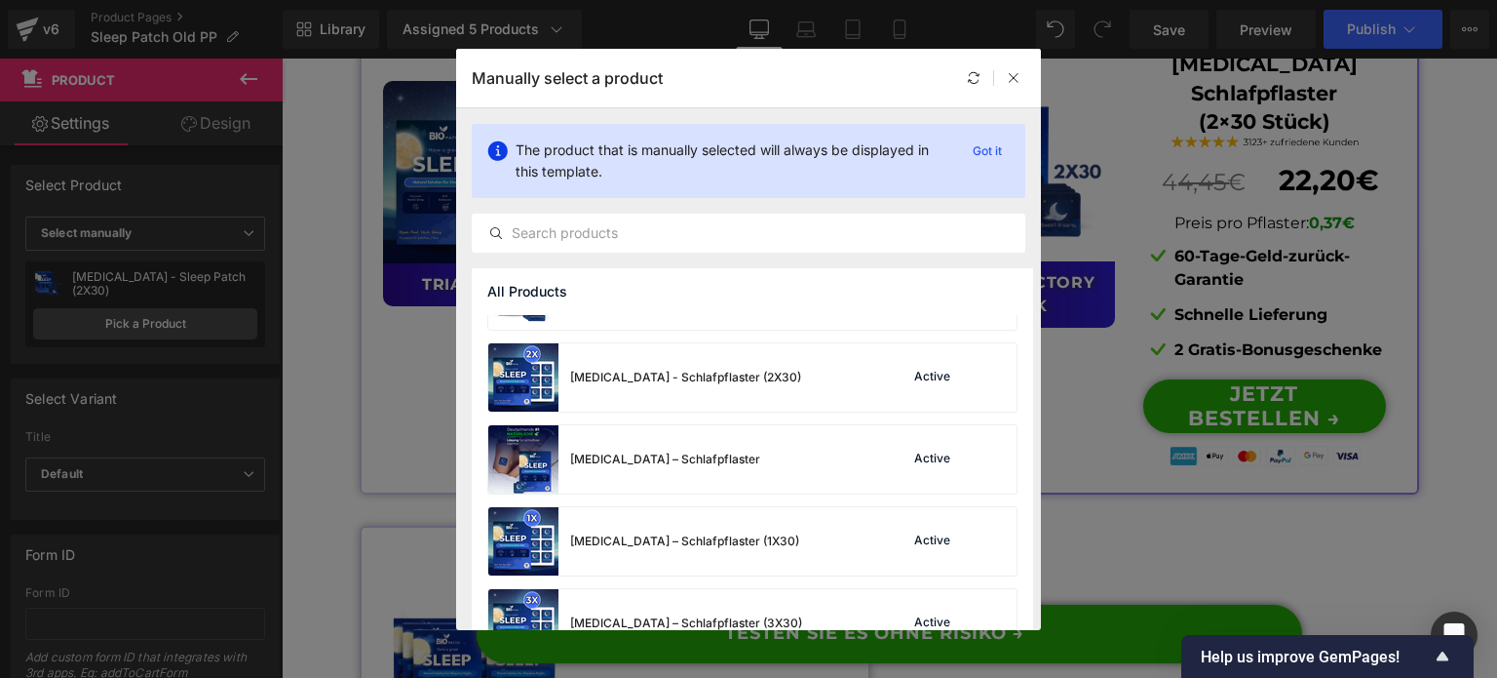
scroll to position [0, 0]
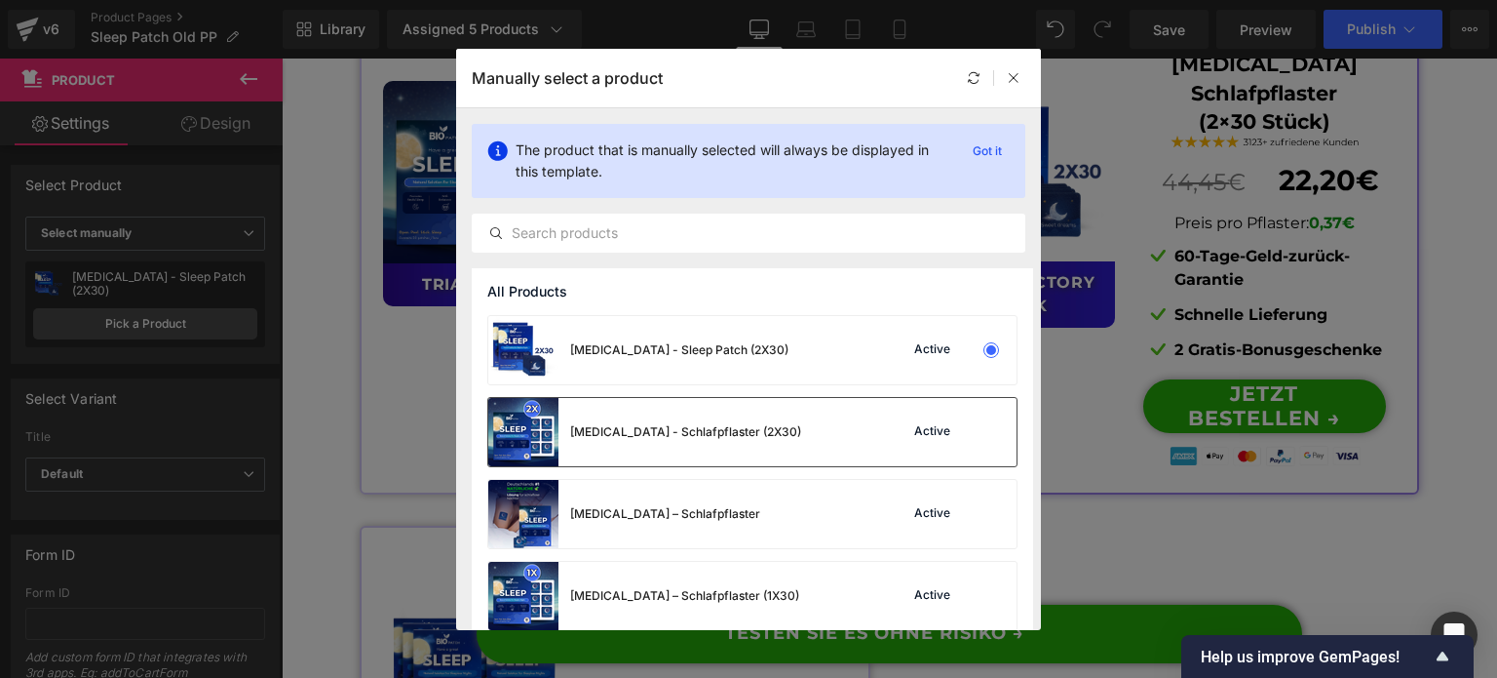
click at [768, 431] on div "[MEDICAL_DATA] - Schlafpflaster (2X30) Active" at bounding box center [752, 432] width 528 height 68
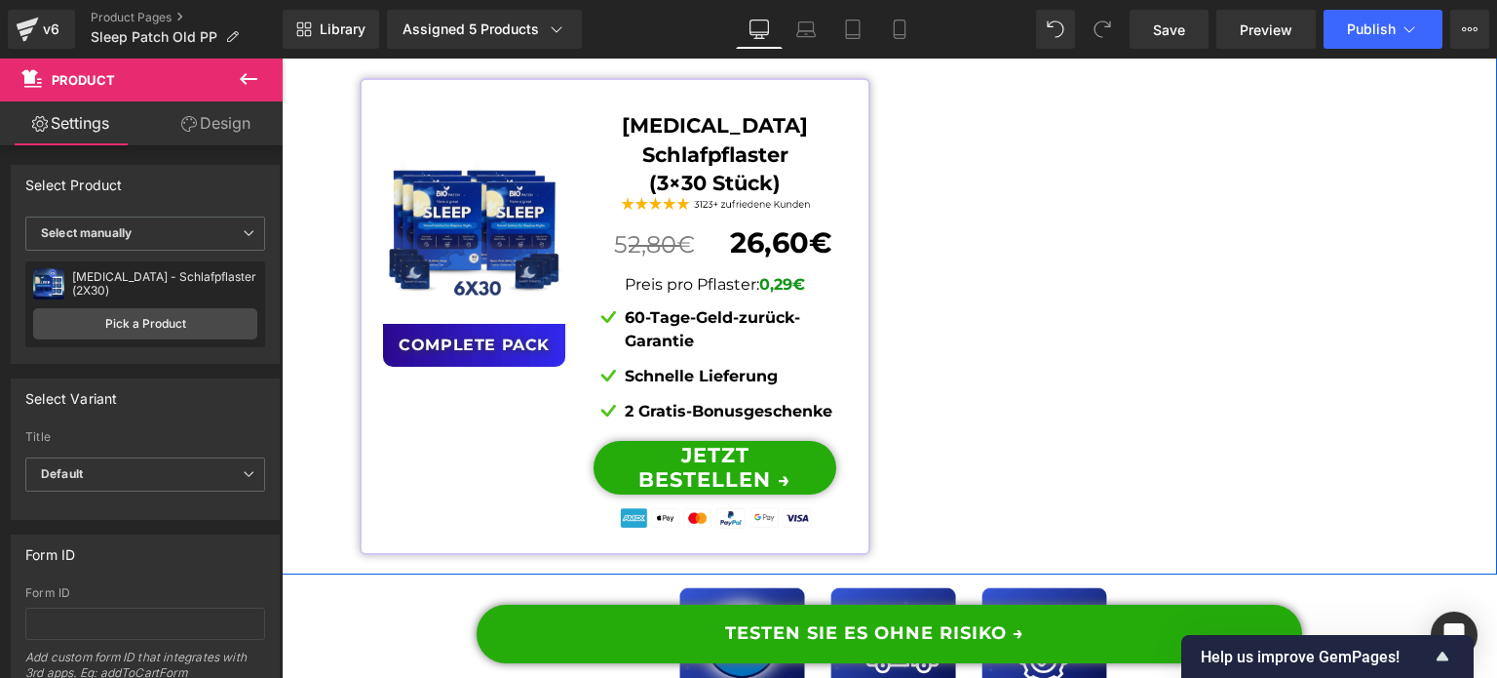
scroll to position [16008, 0]
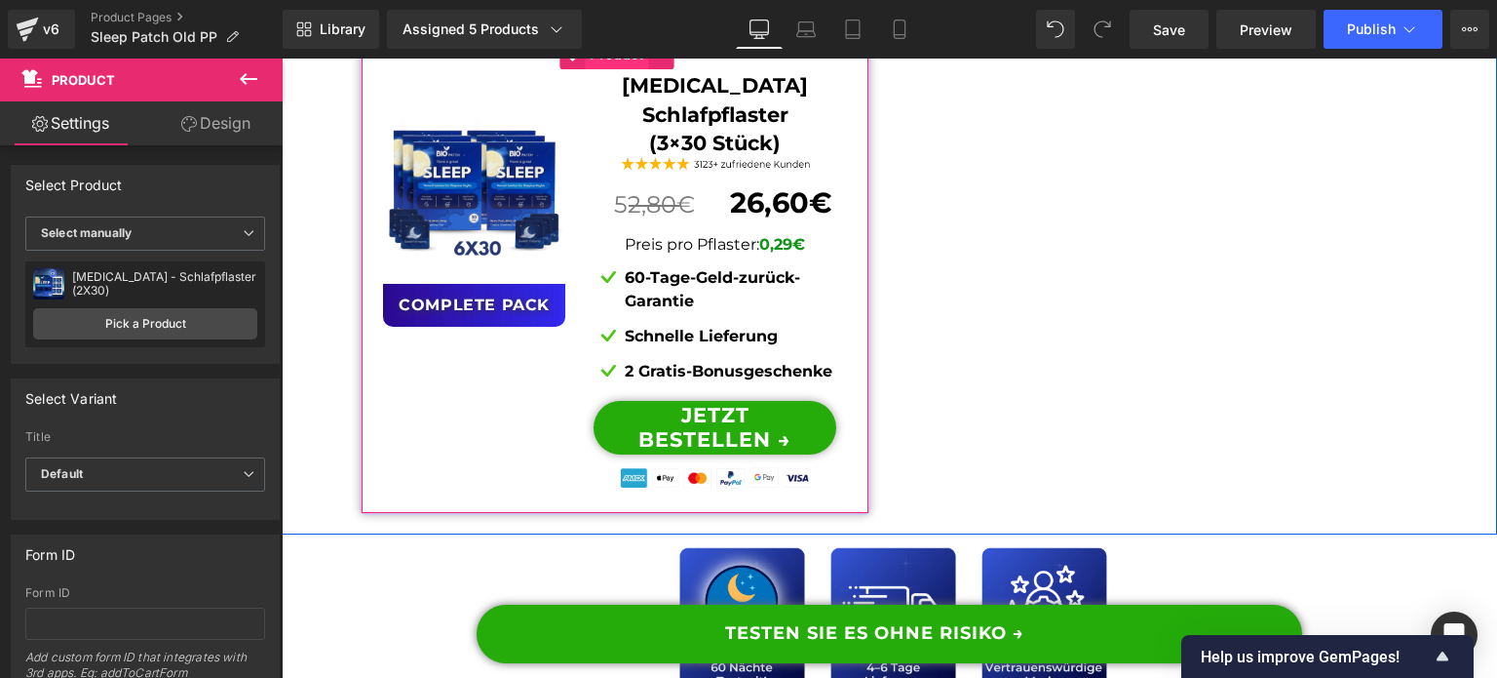
click at [588, 69] on span "Product" at bounding box center [616, 54] width 63 height 29
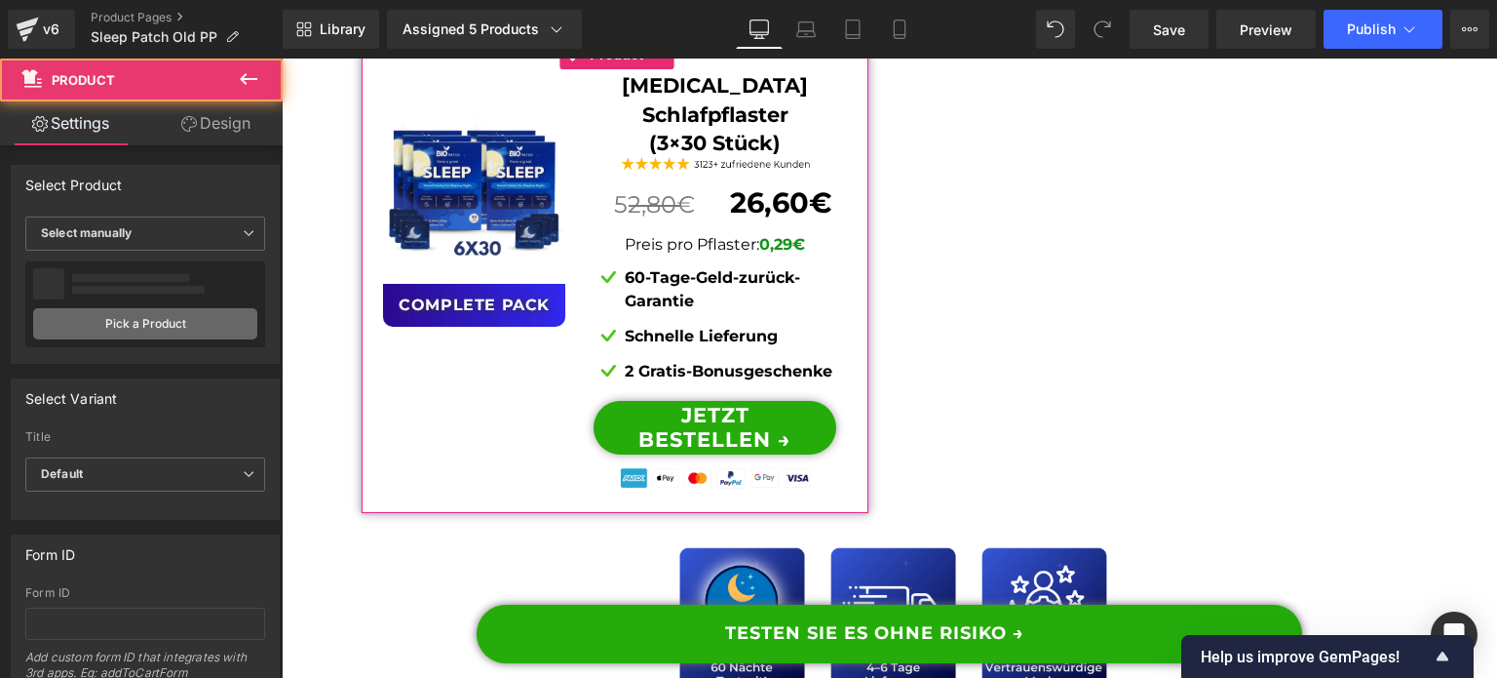
click at [187, 328] on link "Pick a Product" at bounding box center [145, 323] width 224 height 31
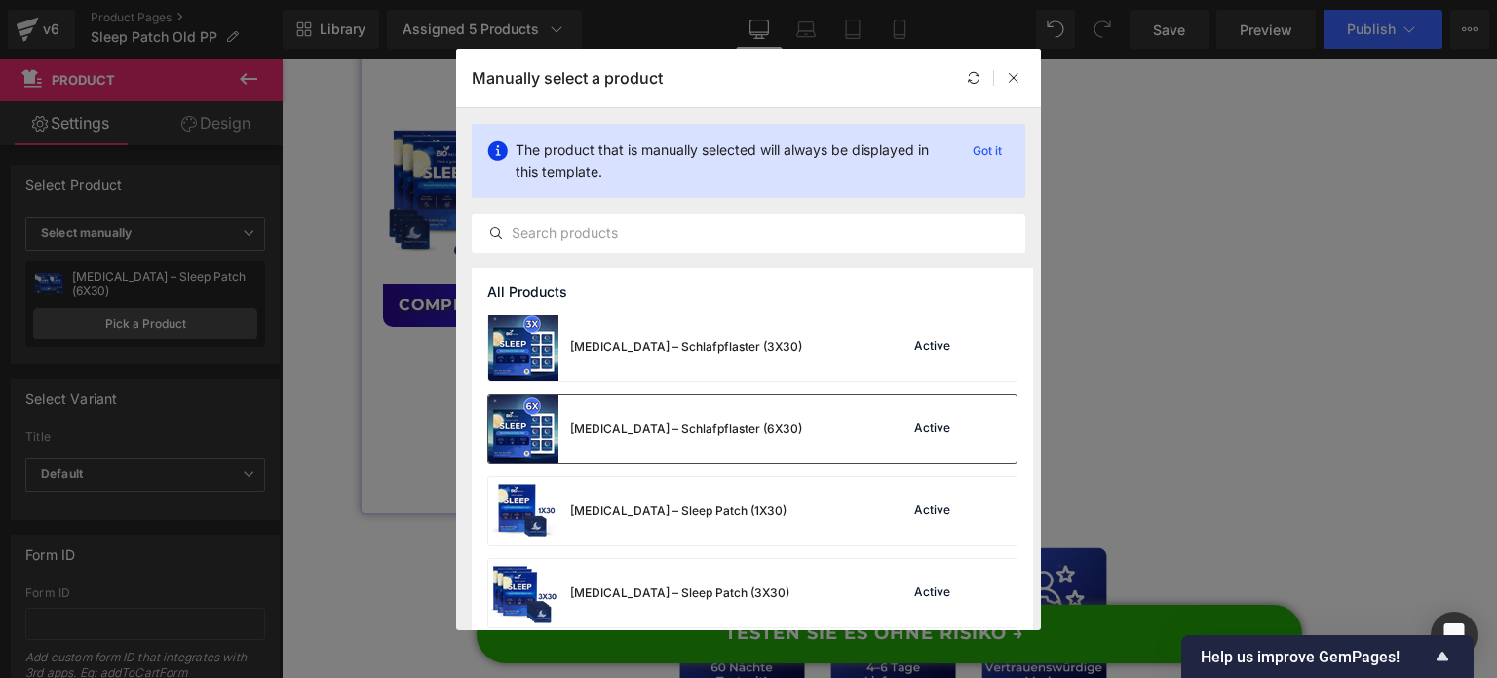
scroll to position [328, 0]
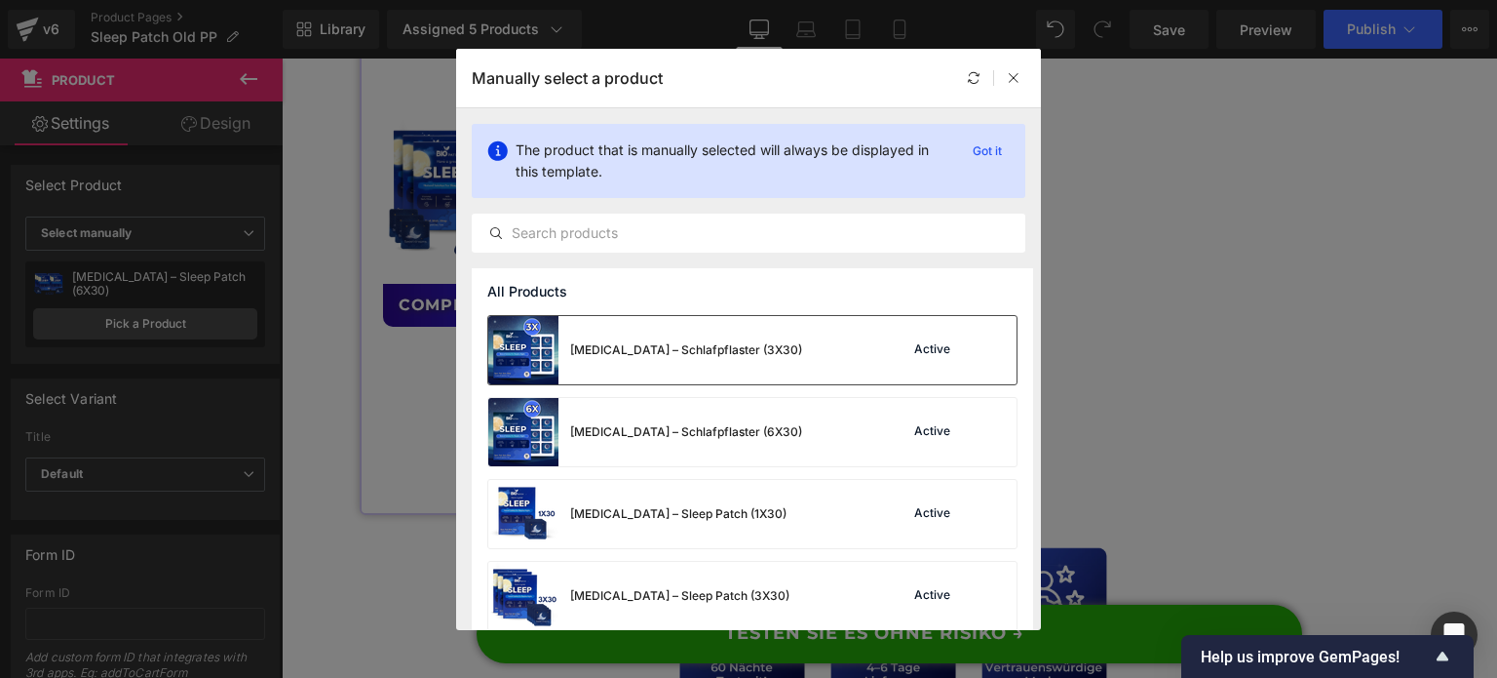
click at [680, 356] on div "[MEDICAL_DATA] – Schlafpflaster (3X30)" at bounding box center [686, 350] width 232 height 18
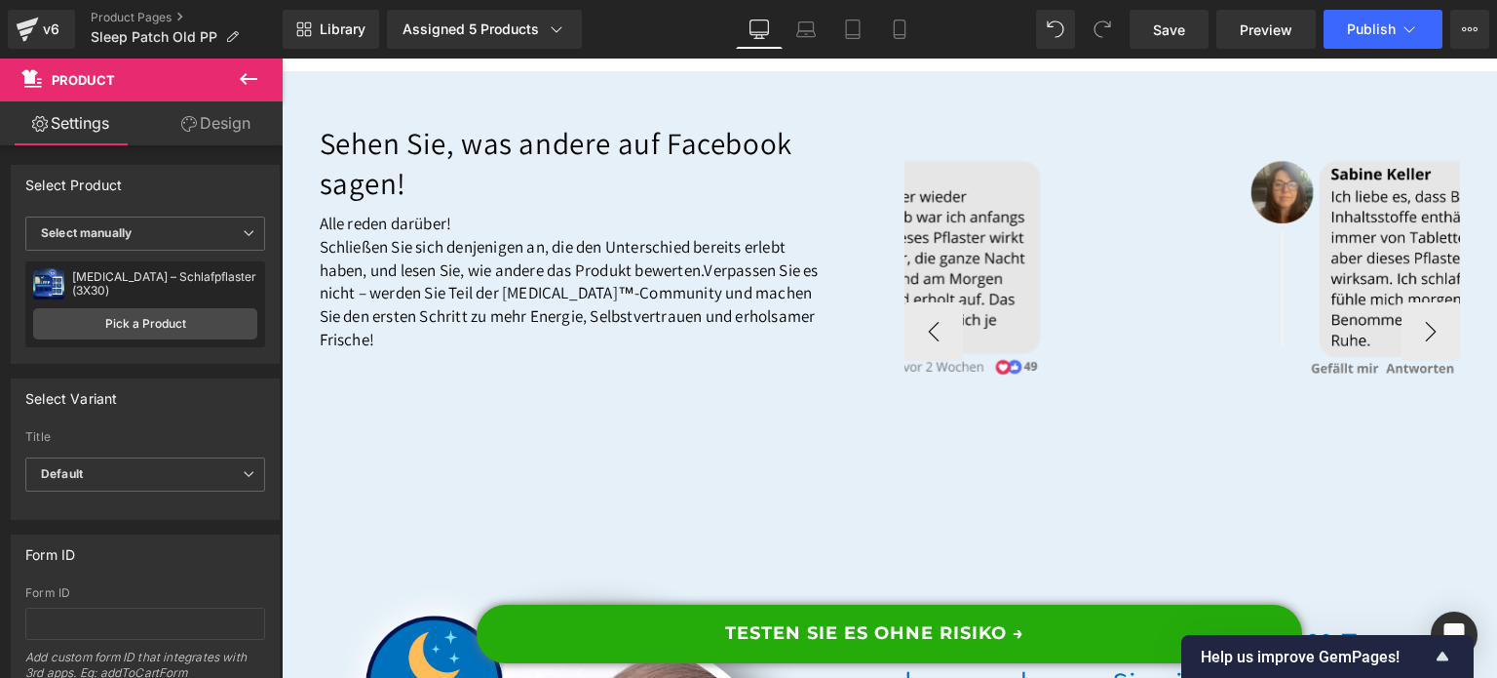
scroll to position [16983, 0]
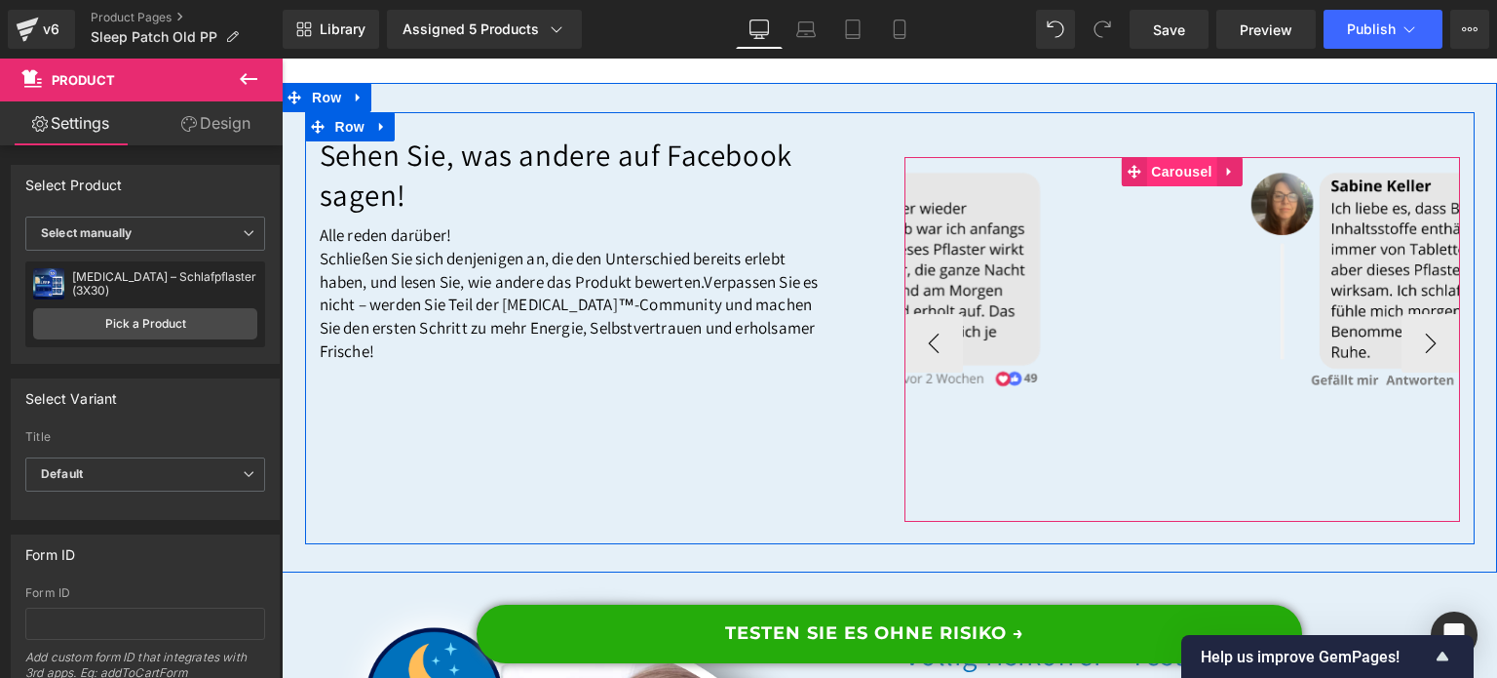
click at [1177, 186] on span "Carousel" at bounding box center [1182, 171] width 70 height 29
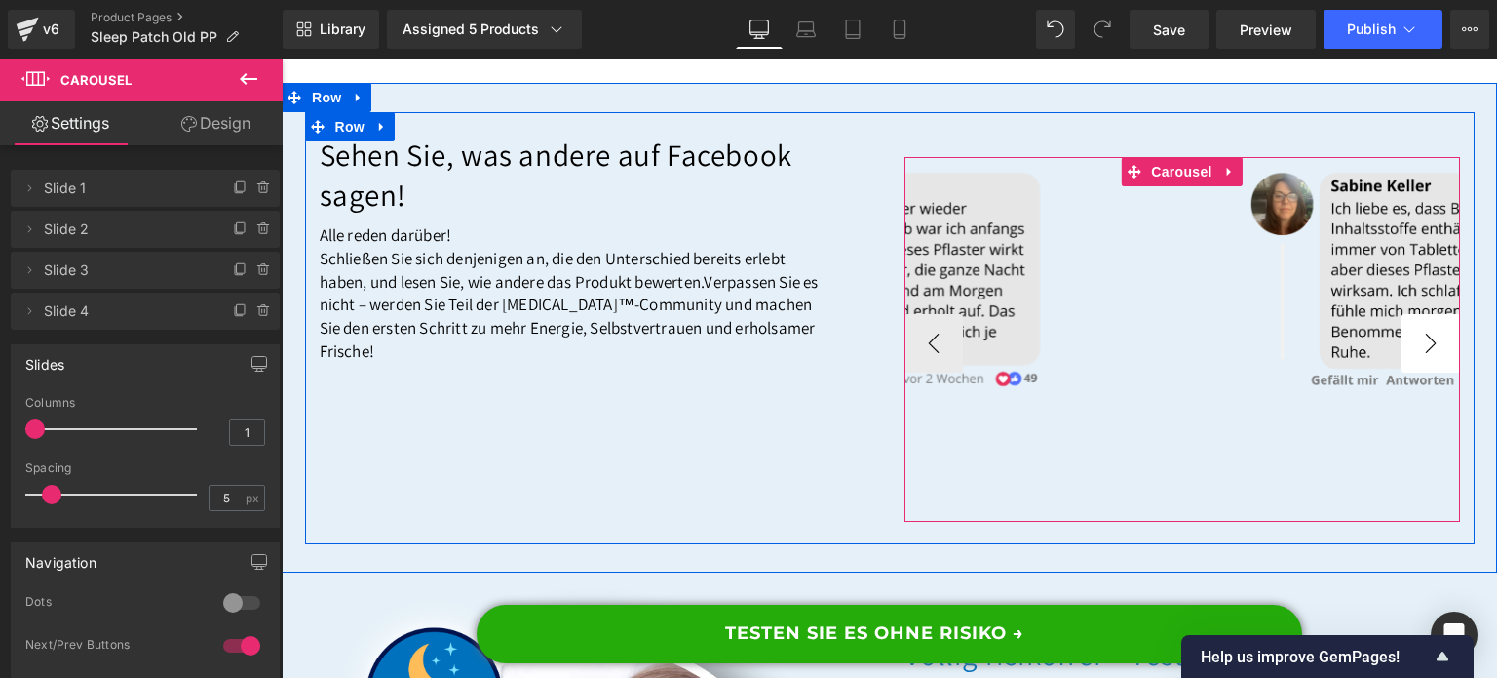
click at [1402, 372] on button "›" at bounding box center [1431, 343] width 58 height 58
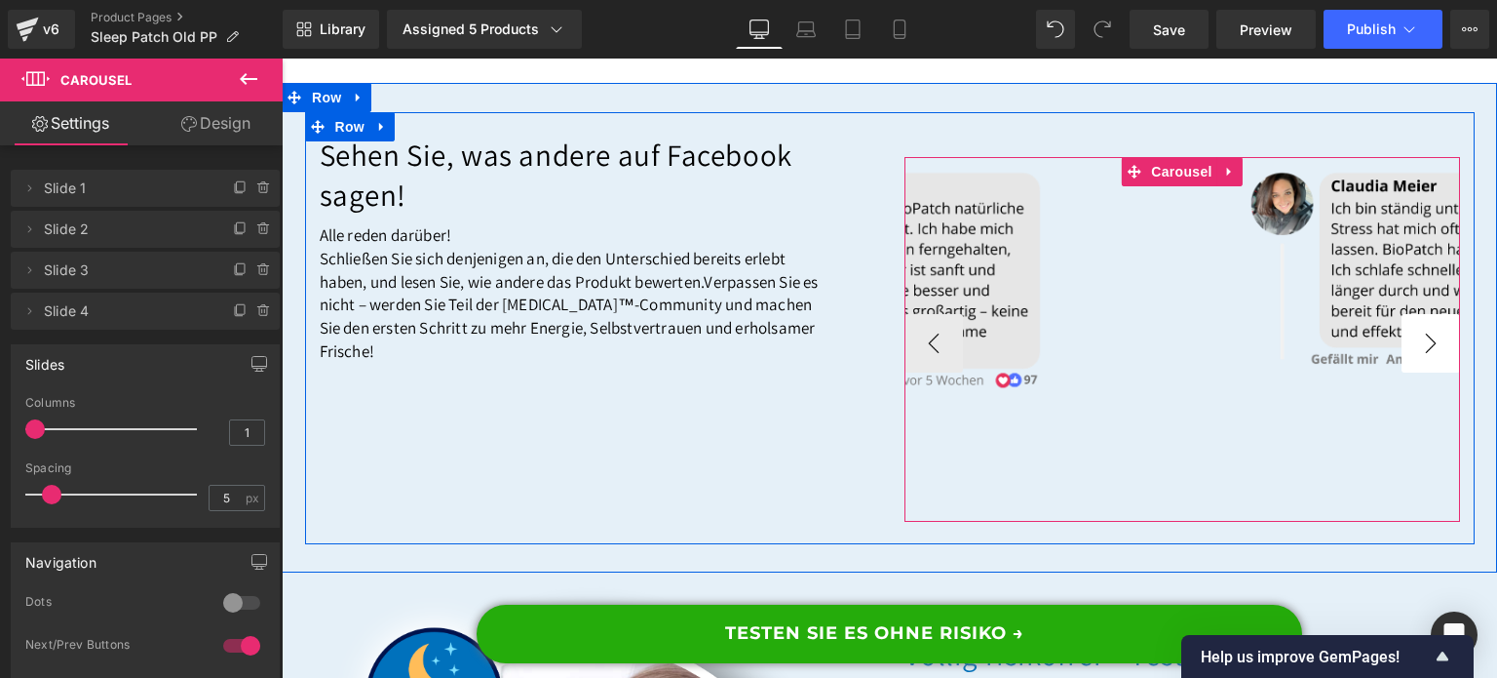
click at [1402, 372] on button "›" at bounding box center [1431, 343] width 58 height 58
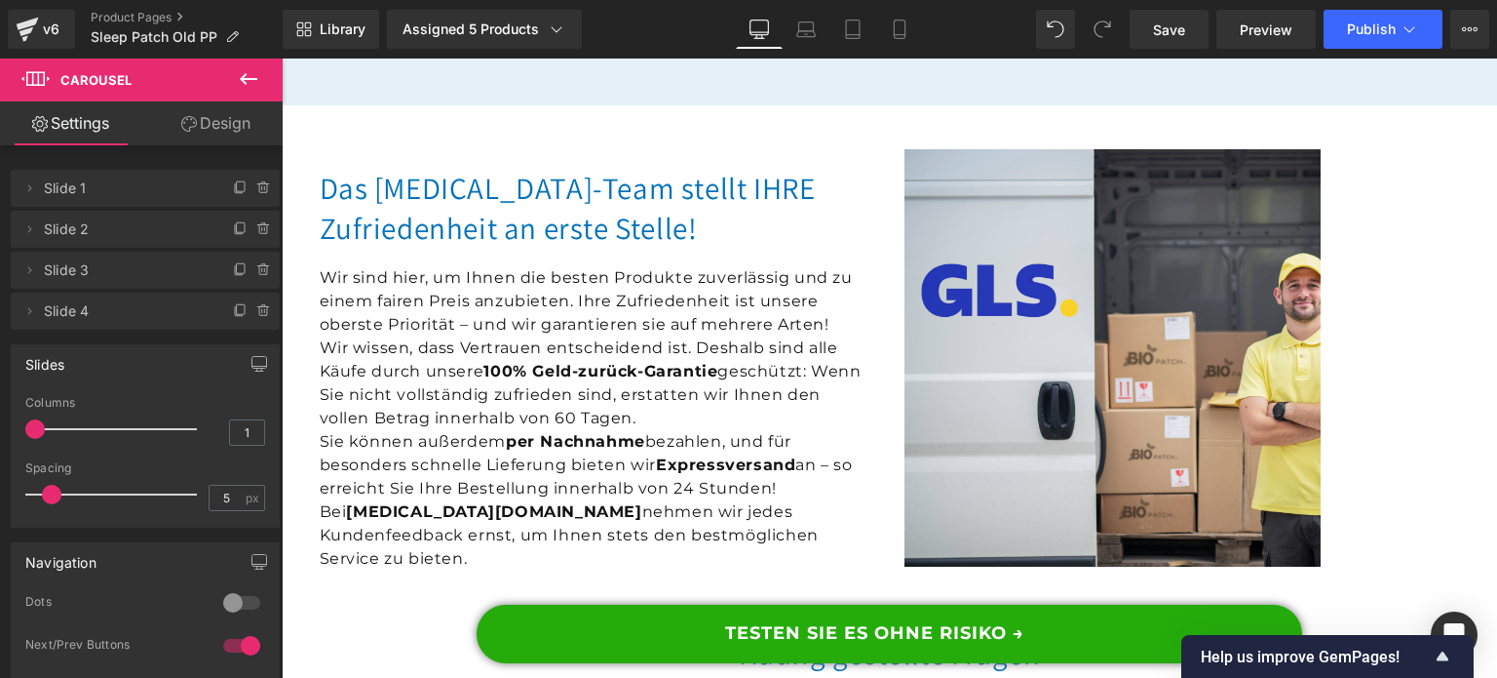
scroll to position [18641, 0]
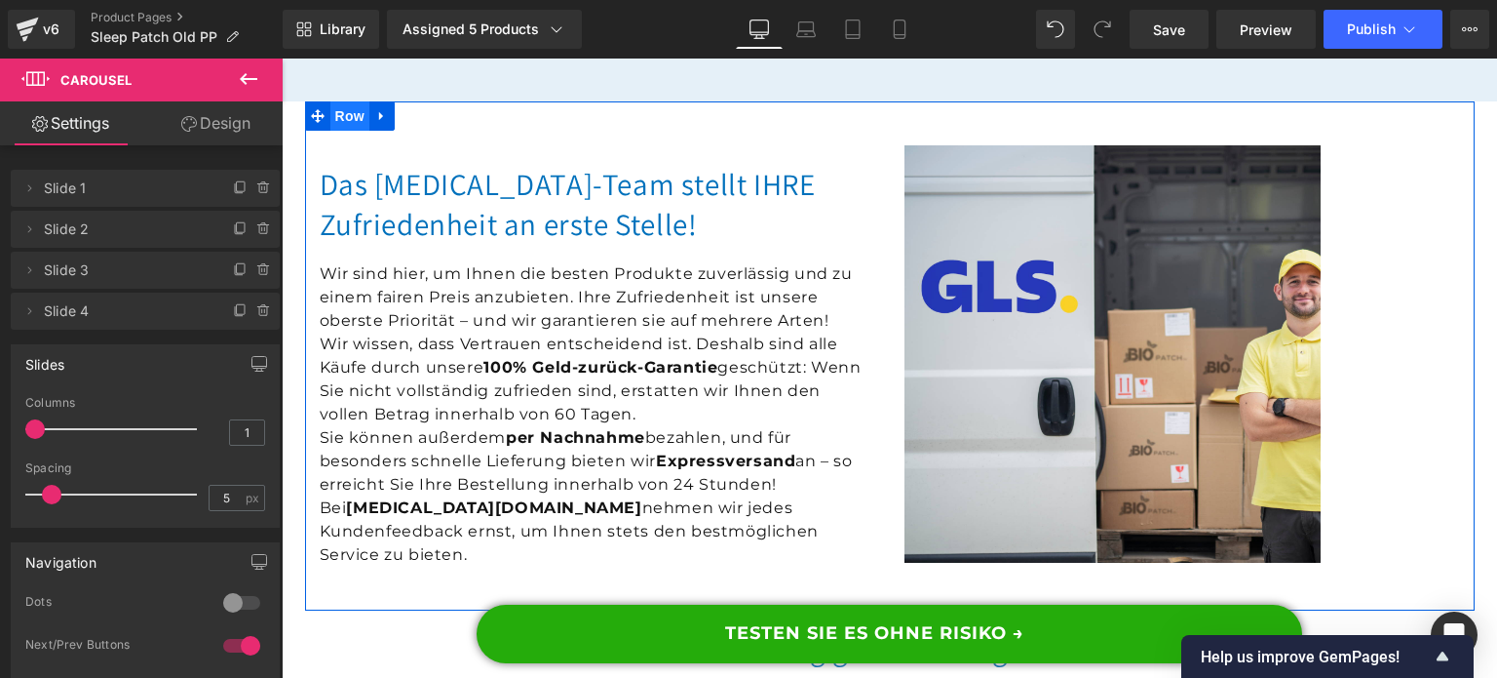
click at [360, 131] on span "Row" at bounding box center [350, 115] width 39 height 29
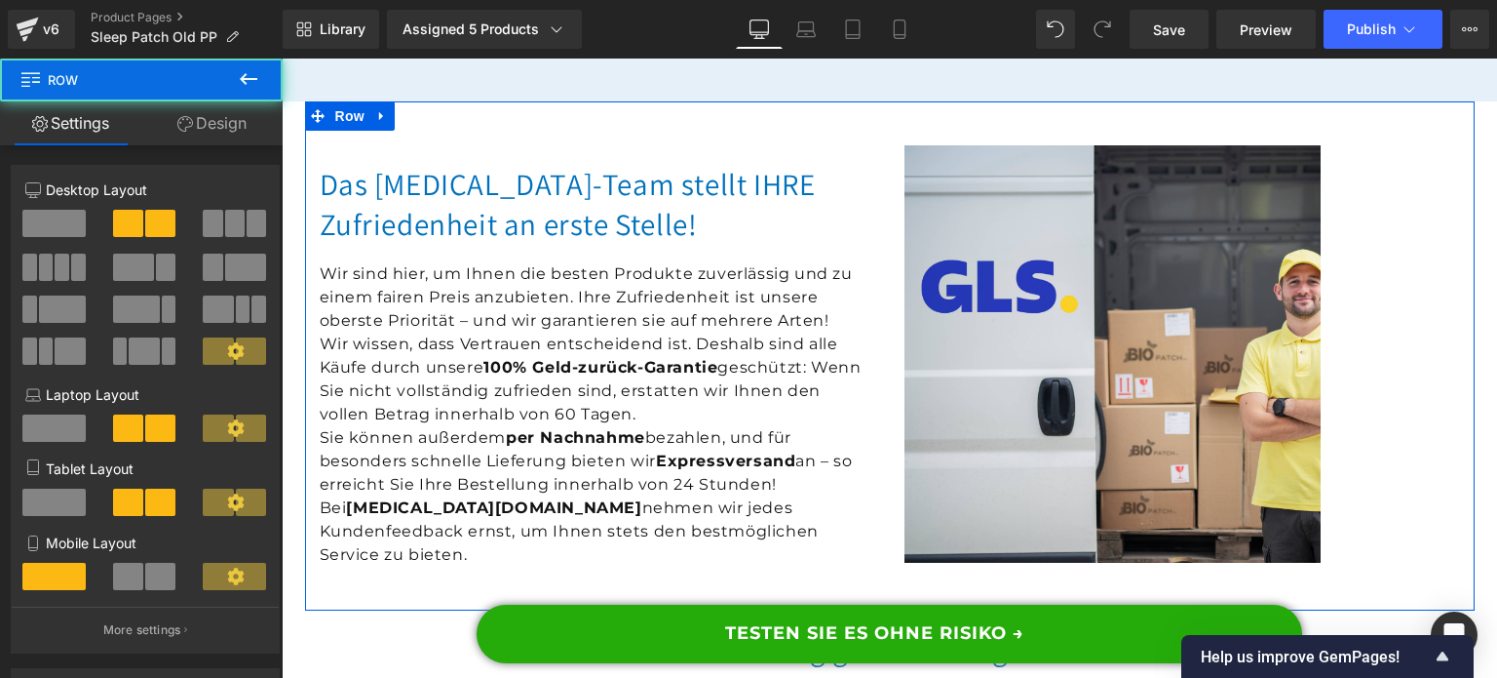
click at [231, 126] on link "Design" at bounding box center [211, 123] width 141 height 44
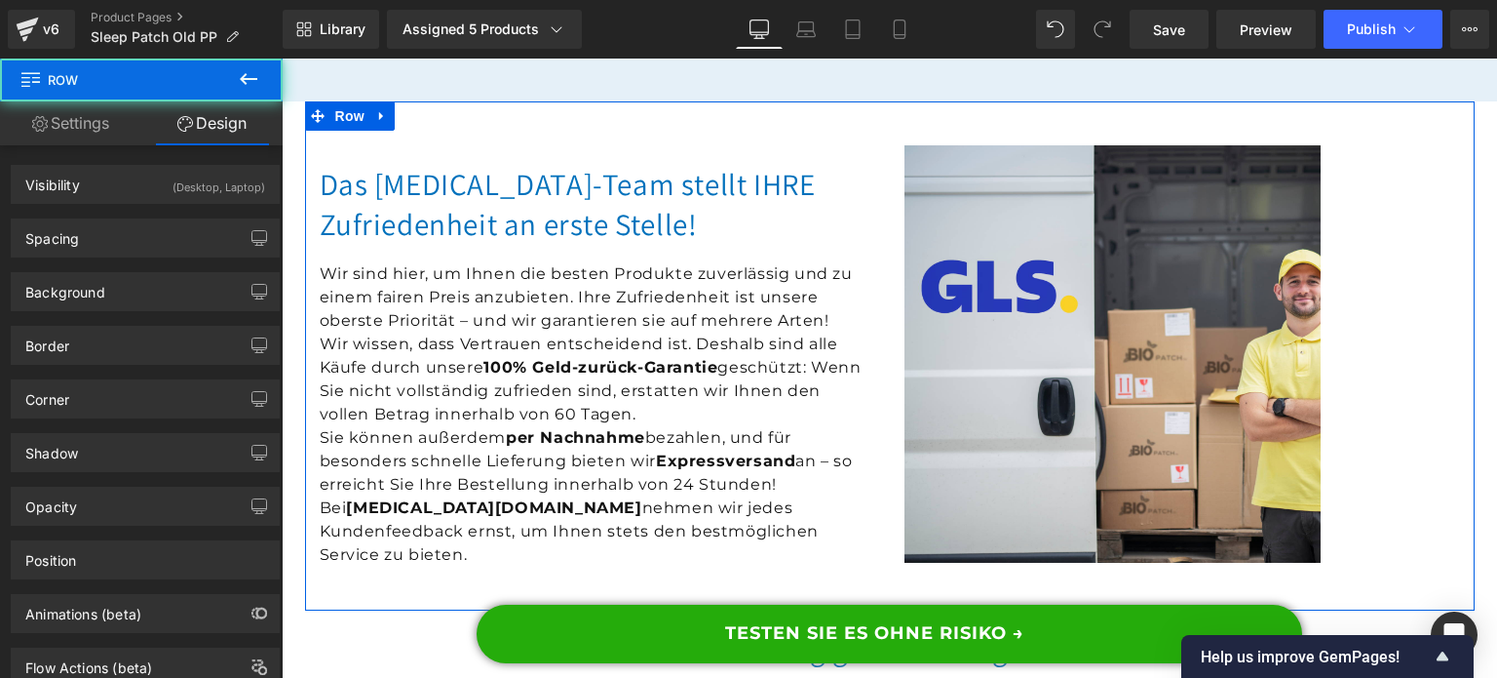
click at [173, 182] on div "(Desktop, Laptop)" at bounding box center [219, 182] width 93 height 32
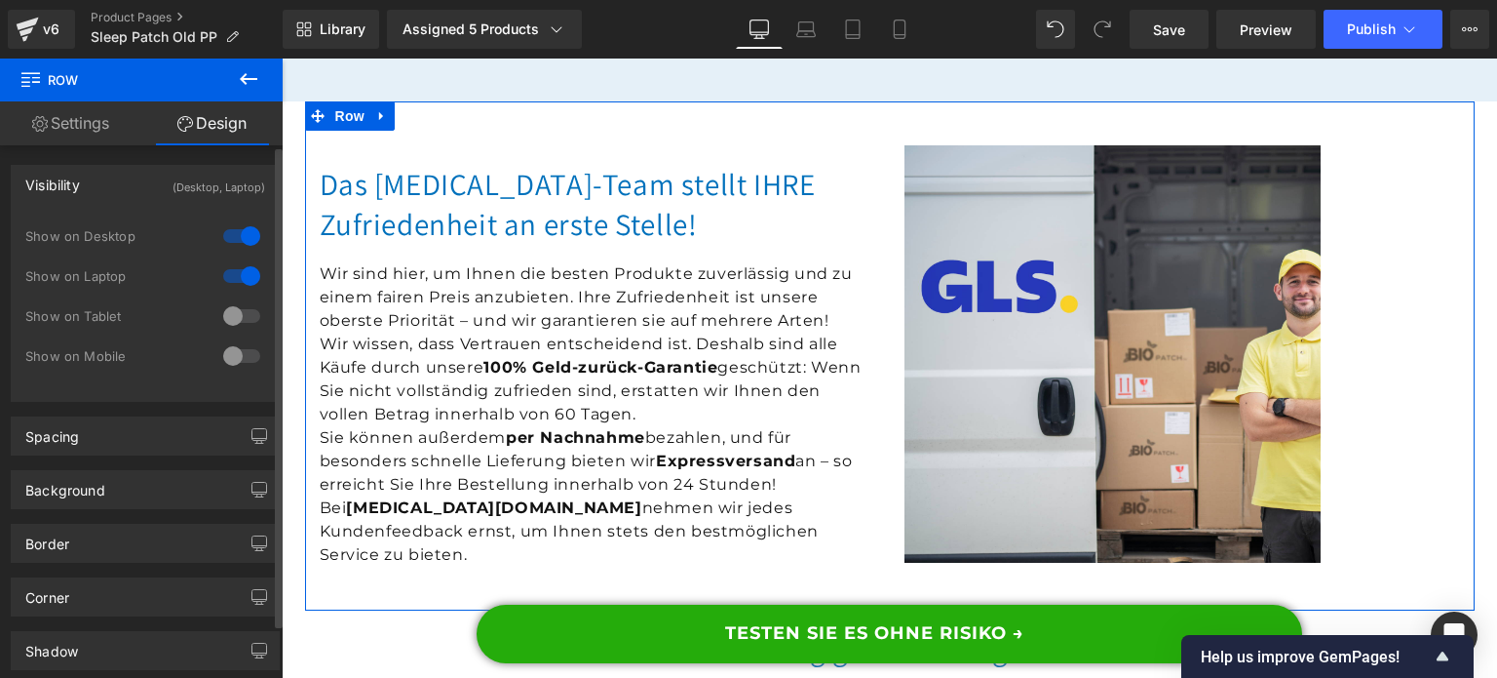
click at [231, 229] on div at bounding box center [241, 235] width 47 height 31
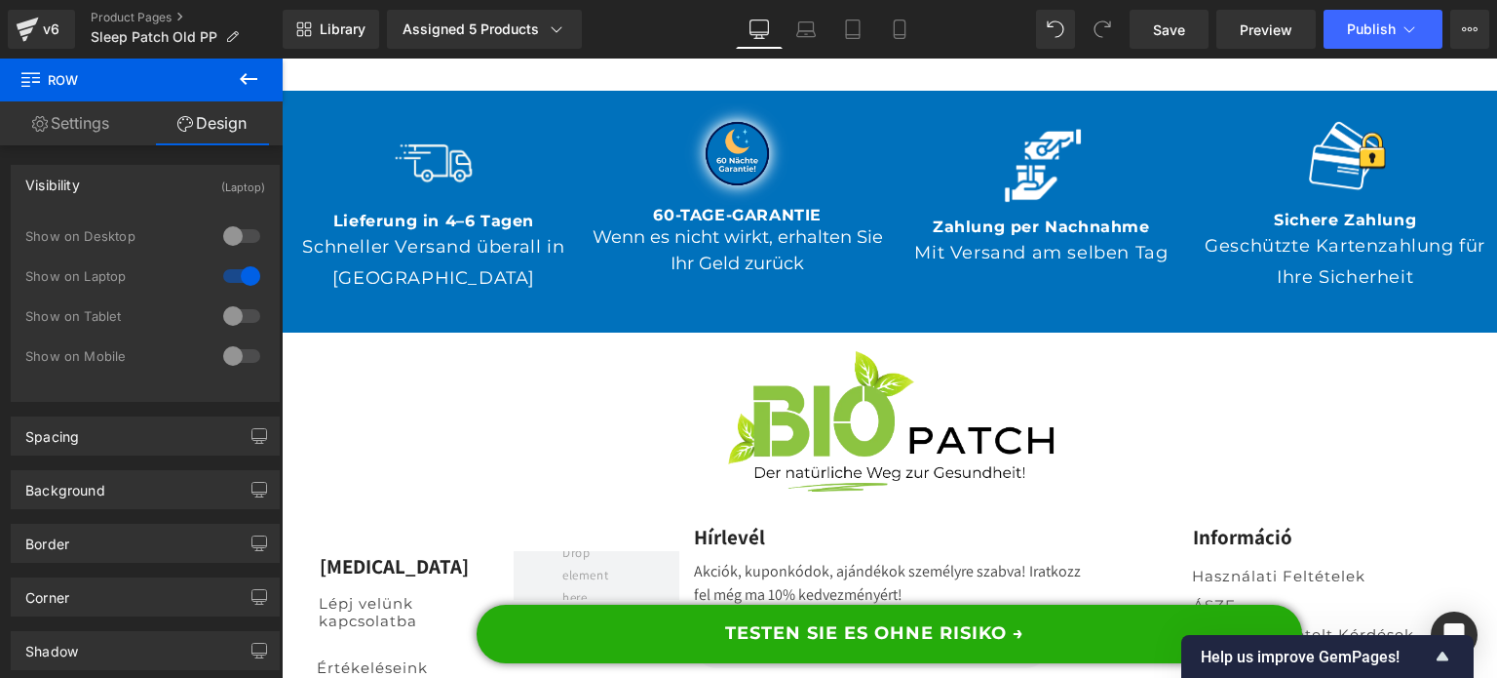
scroll to position [19713, 0]
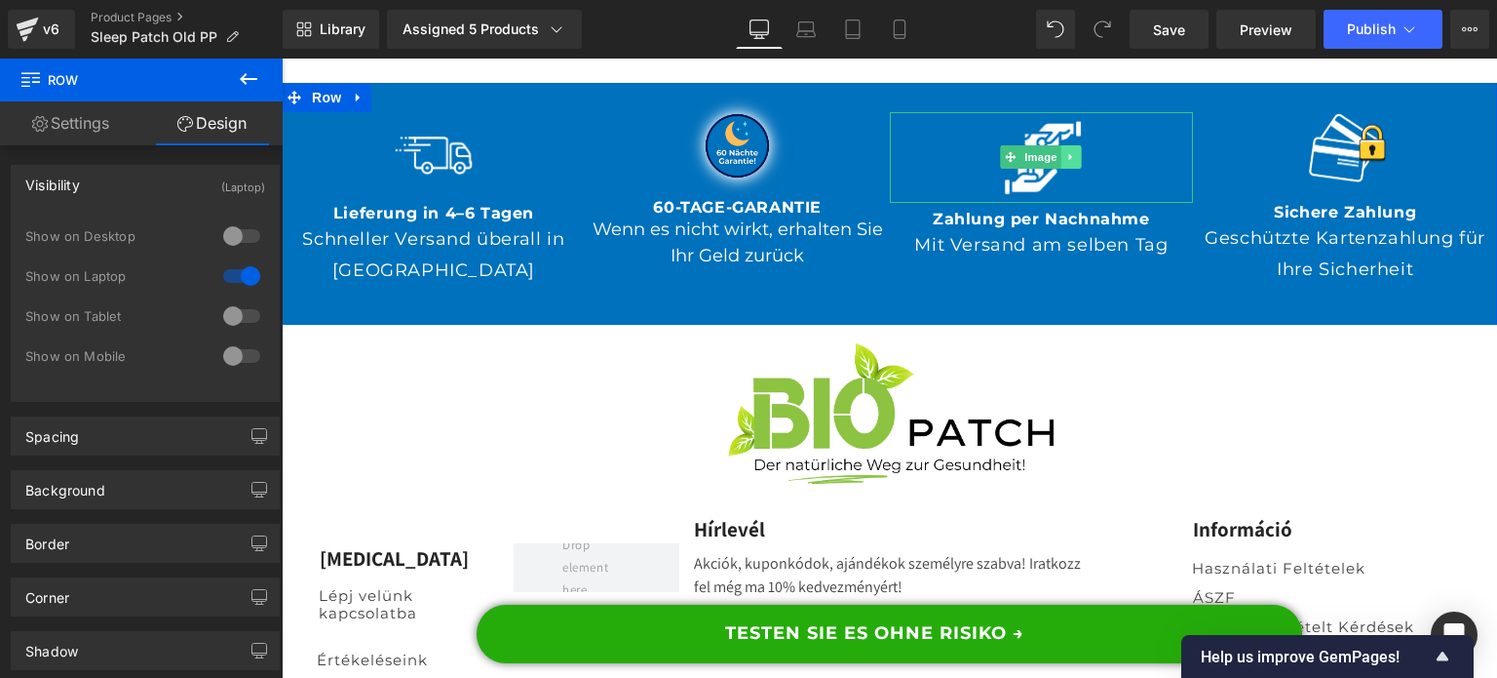
click at [1067, 163] on icon at bounding box center [1072, 157] width 11 height 12
click at [1076, 163] on icon at bounding box center [1081, 157] width 11 height 11
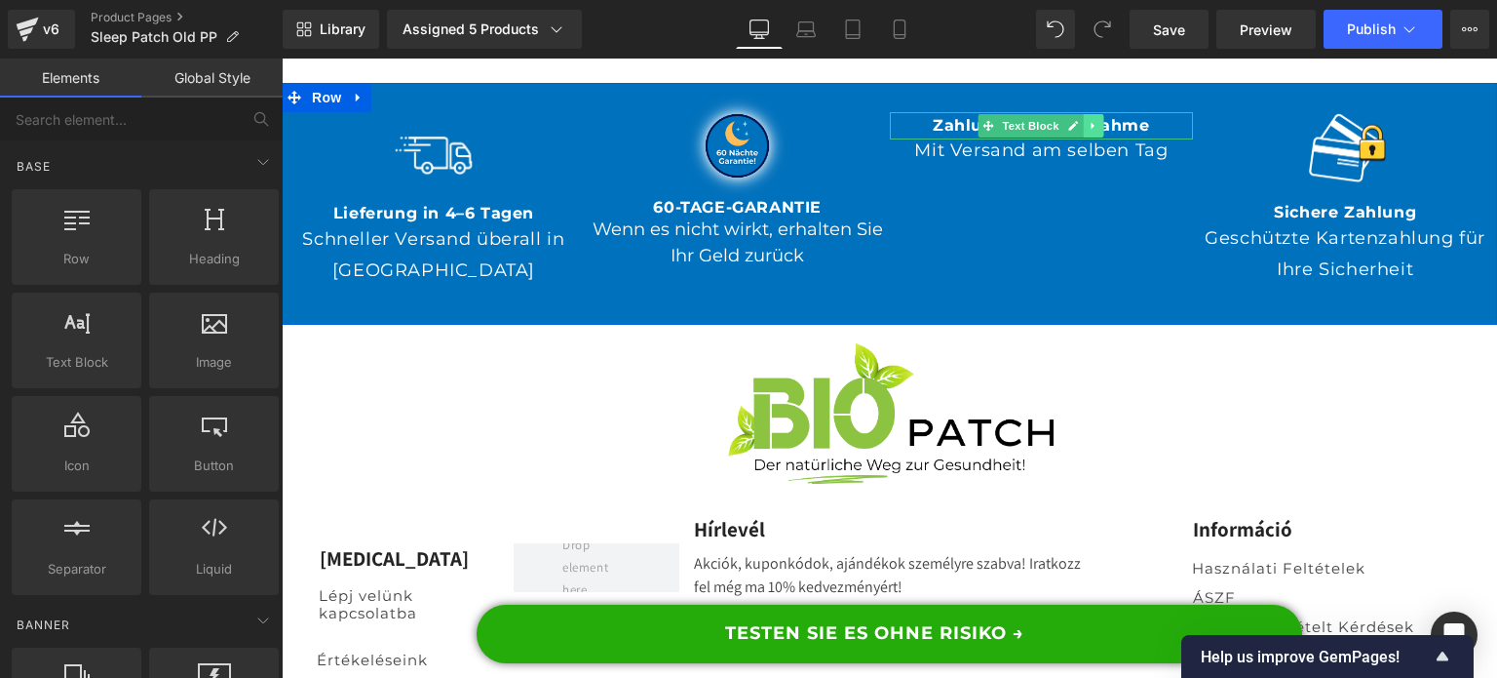
click at [1089, 132] on icon at bounding box center [1094, 126] width 11 height 12
click at [1094, 137] on link at bounding box center [1104, 125] width 20 height 23
click at [1089, 129] on icon at bounding box center [1094, 123] width 11 height 12
click at [1099, 129] on icon at bounding box center [1104, 123] width 11 height 12
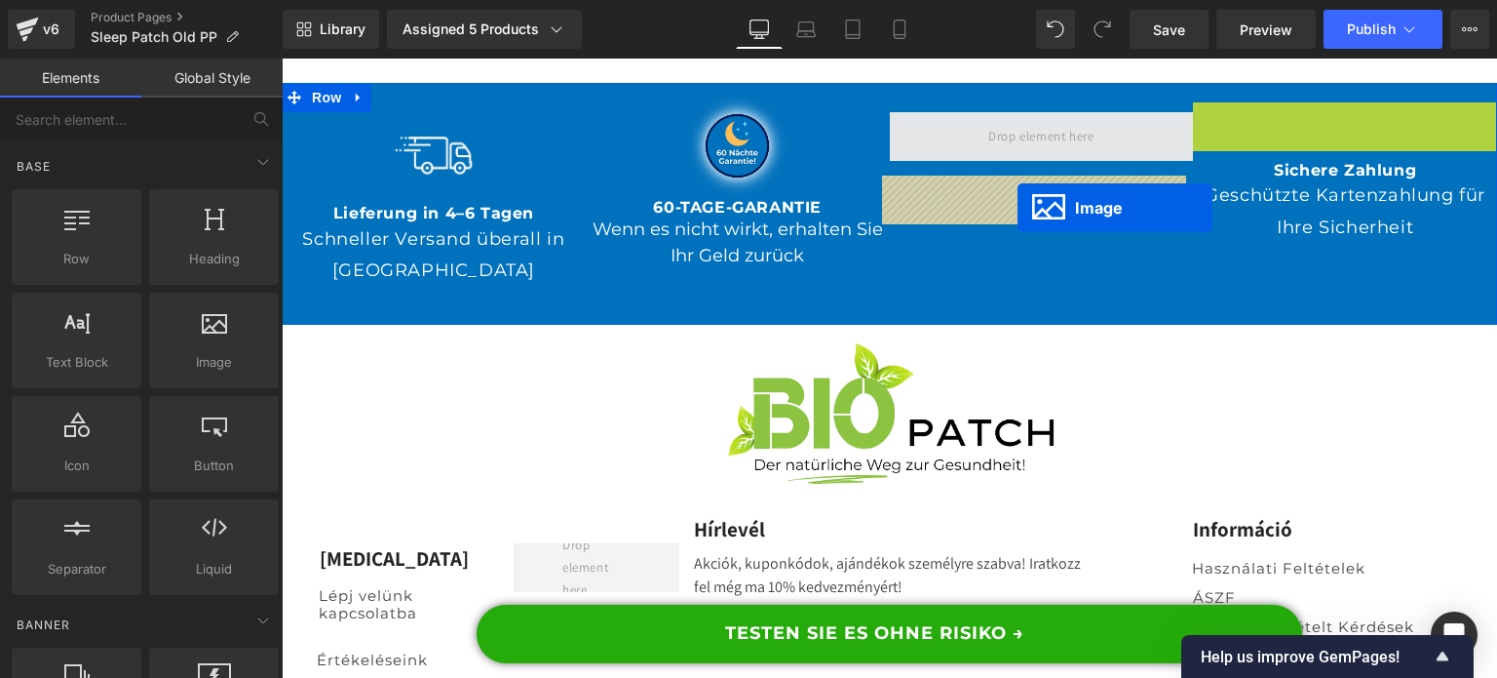
drag, startPoint x: 1319, startPoint y: 214, endPoint x: 1007, endPoint y: 209, distance: 312.0
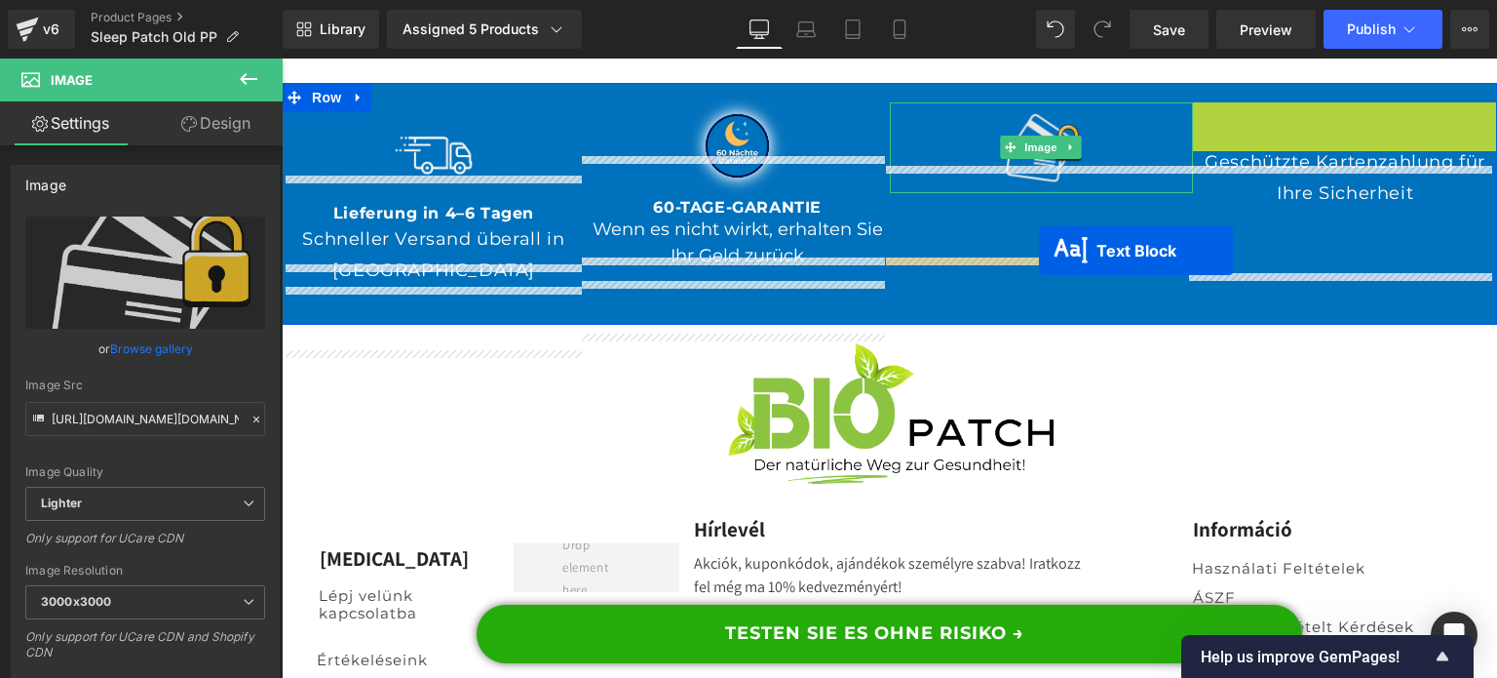
drag, startPoint x: 1318, startPoint y: 195, endPoint x: 1039, endPoint y: 251, distance: 284.3
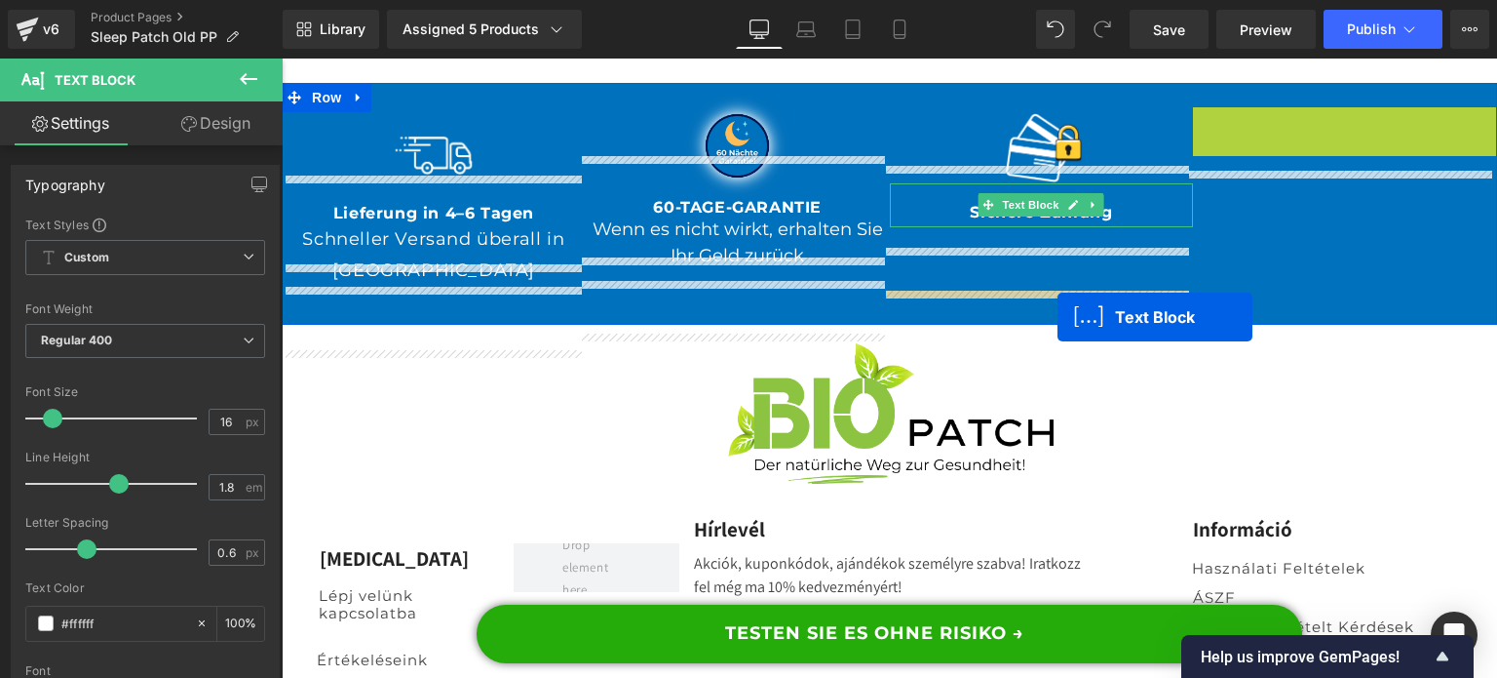
drag, startPoint x: 1335, startPoint y: 194, endPoint x: 1058, endPoint y: 317, distance: 302.9
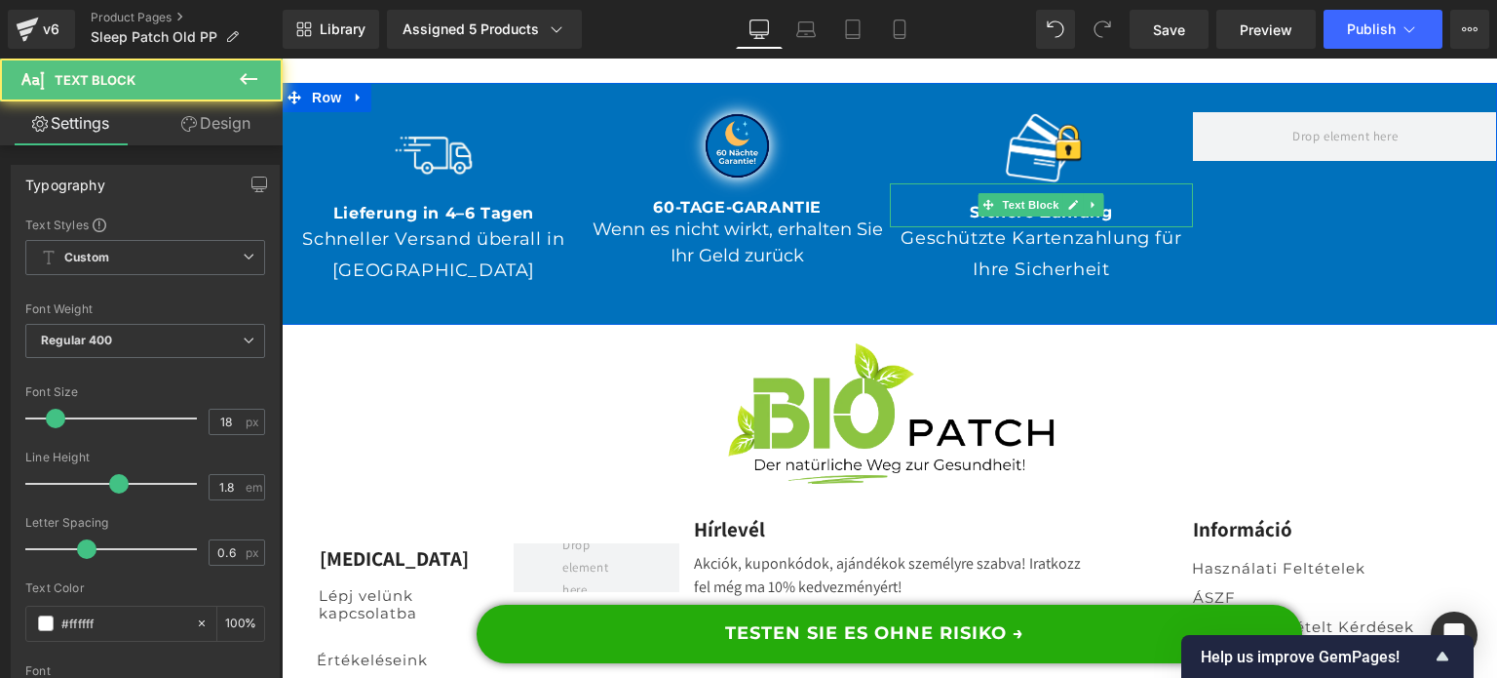
click at [1224, 325] on div "Image Lieferung in 4–6 Tagen Text Block Schneller Versand überall in [GEOGRAPHI…" at bounding box center [890, 204] width 1216 height 242
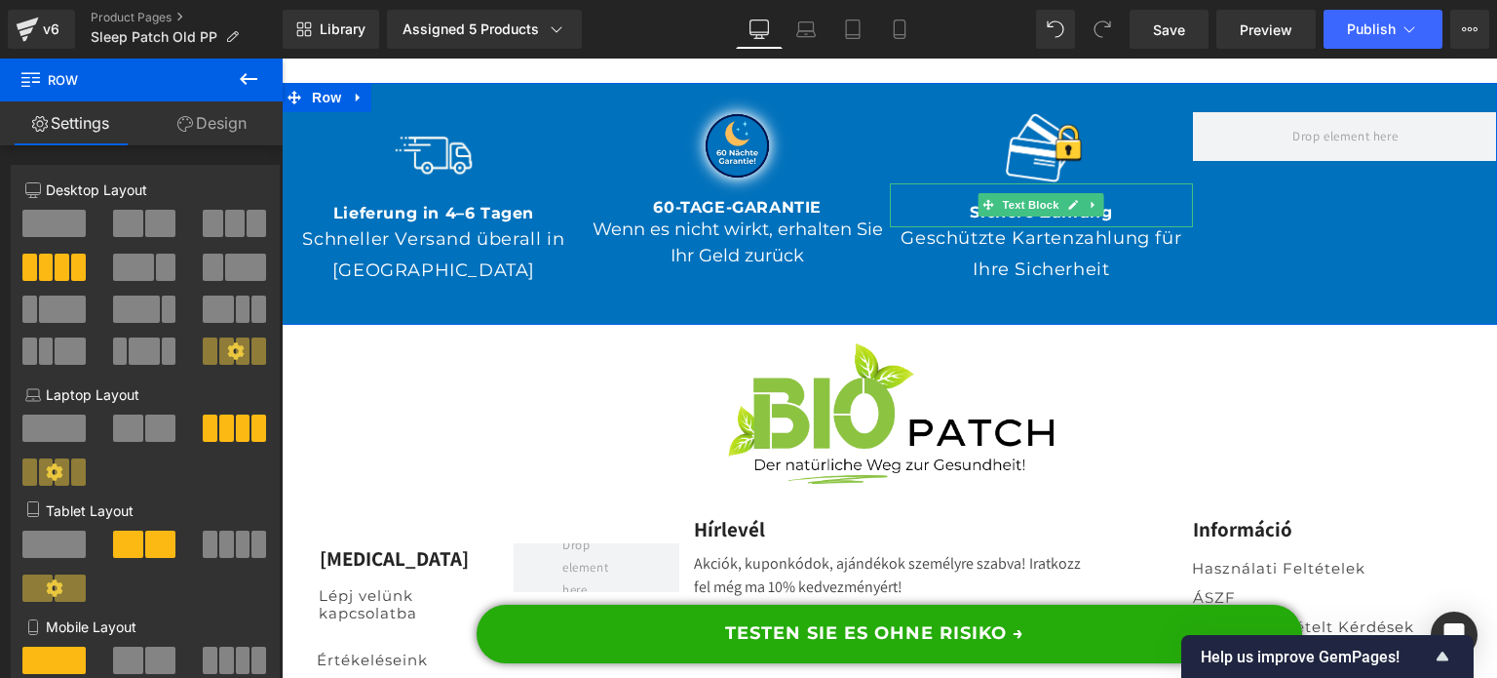
click at [257, 217] on span at bounding box center [256, 223] width 19 height 27
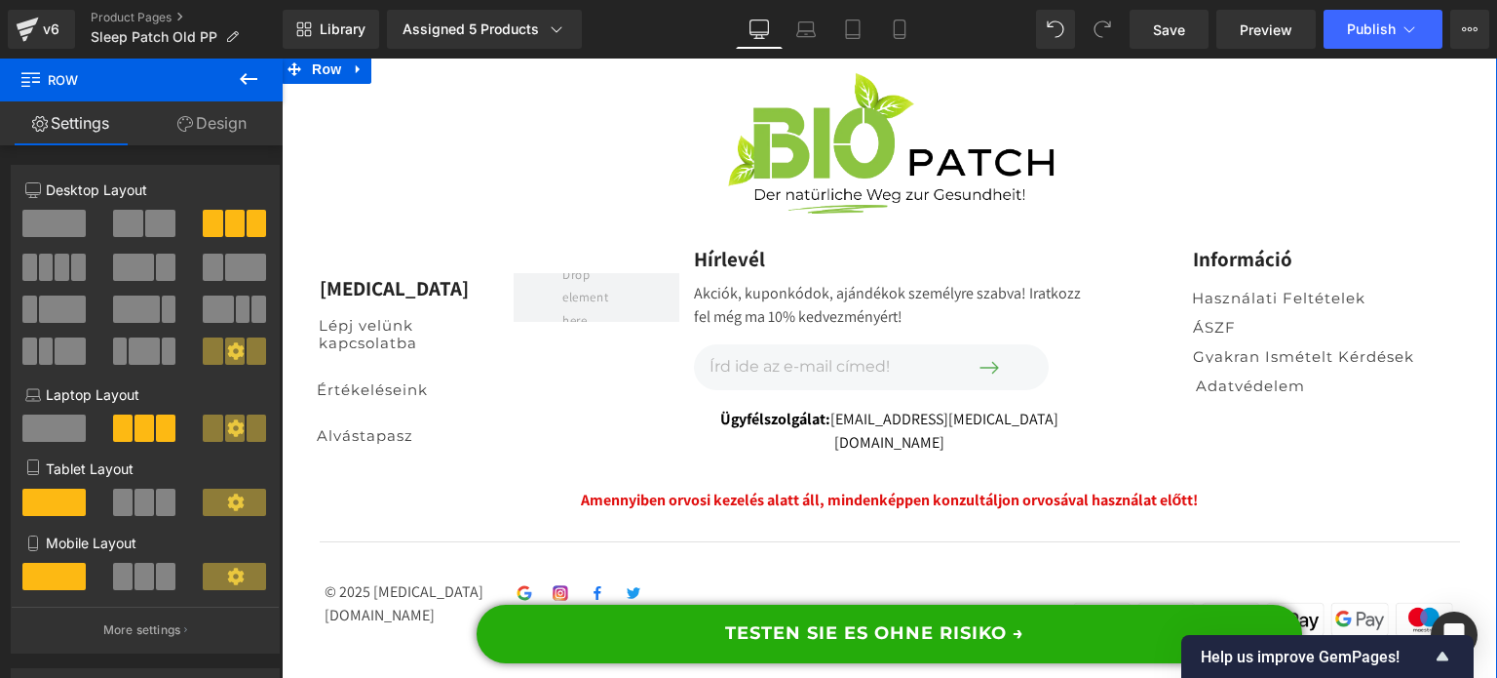
scroll to position [20006, 0]
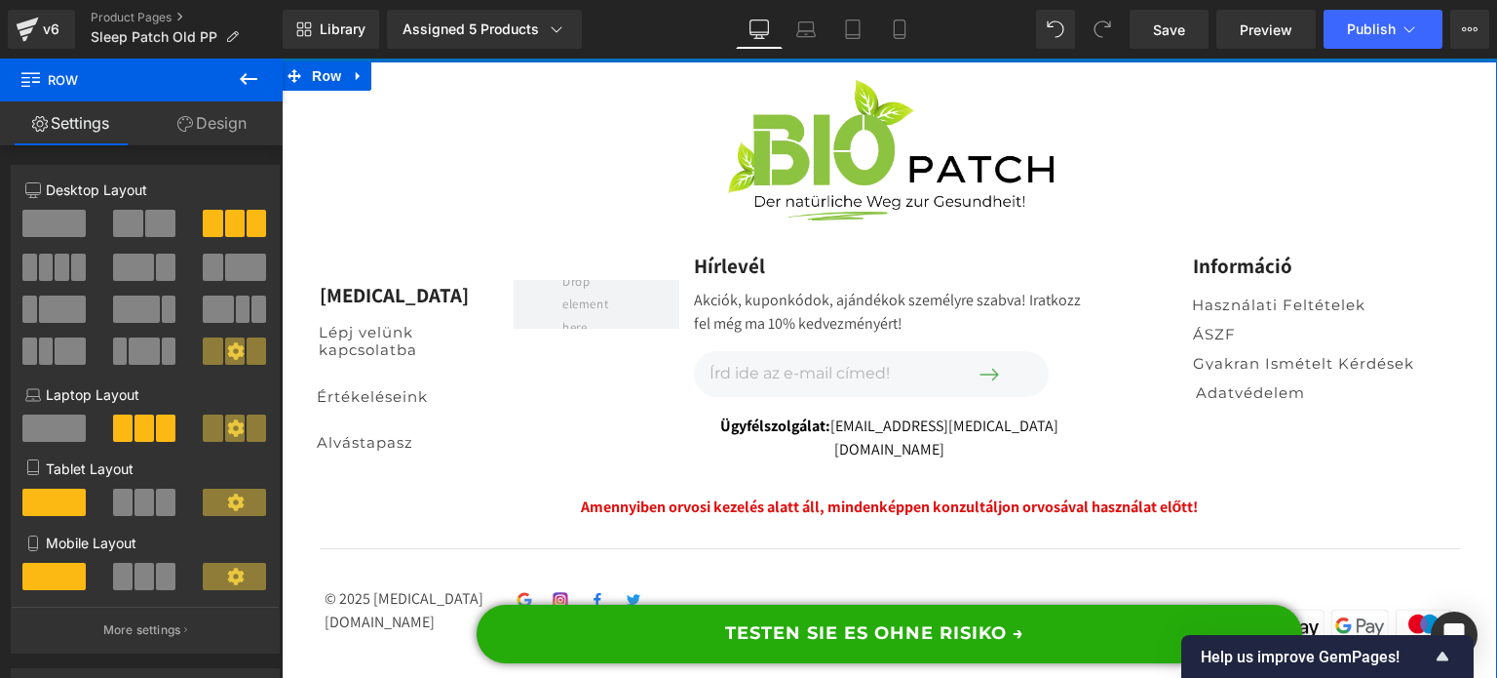
click at [352, 83] on icon at bounding box center [359, 75] width 14 height 15
click at [403, 83] on icon at bounding box center [410, 75] width 14 height 15
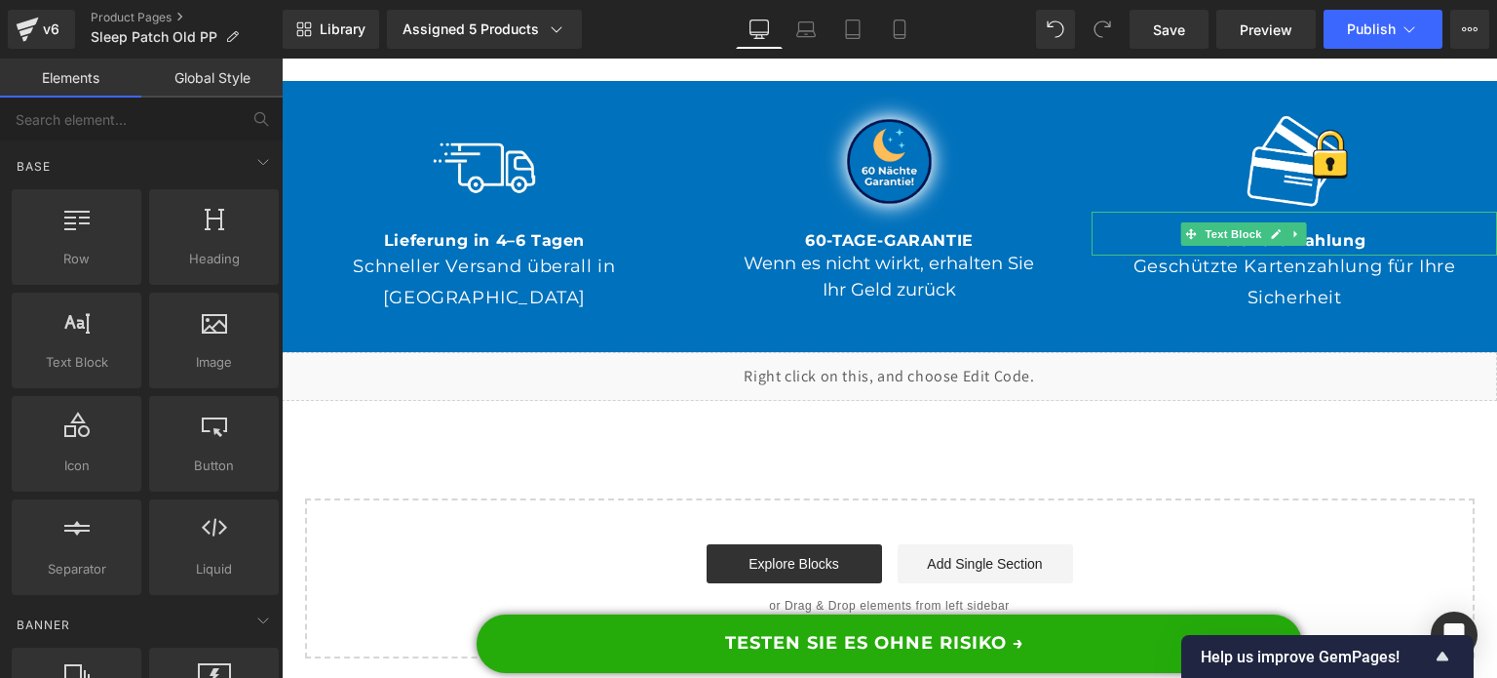
scroll to position [19777, 0]
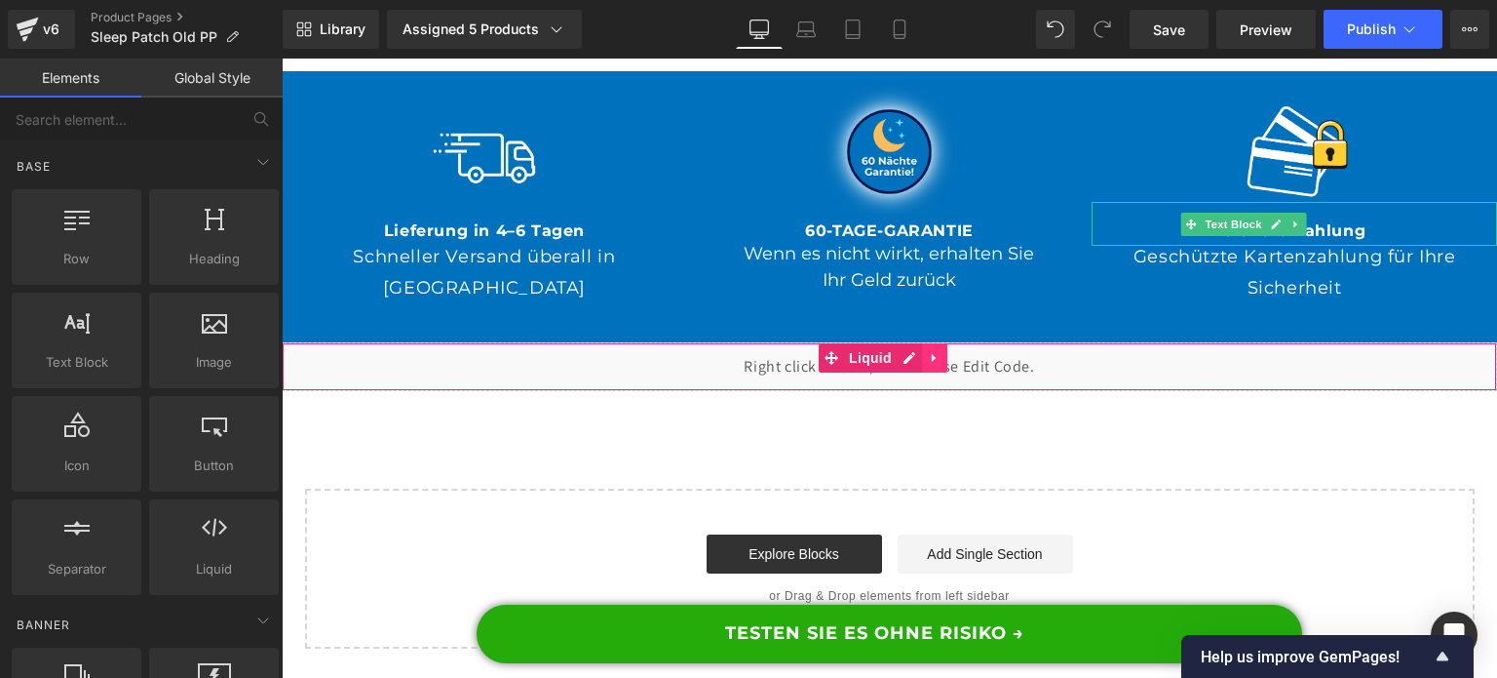
click at [934, 365] on icon at bounding box center [935, 357] width 14 height 15
click at [935, 366] on link at bounding box center [947, 357] width 25 height 29
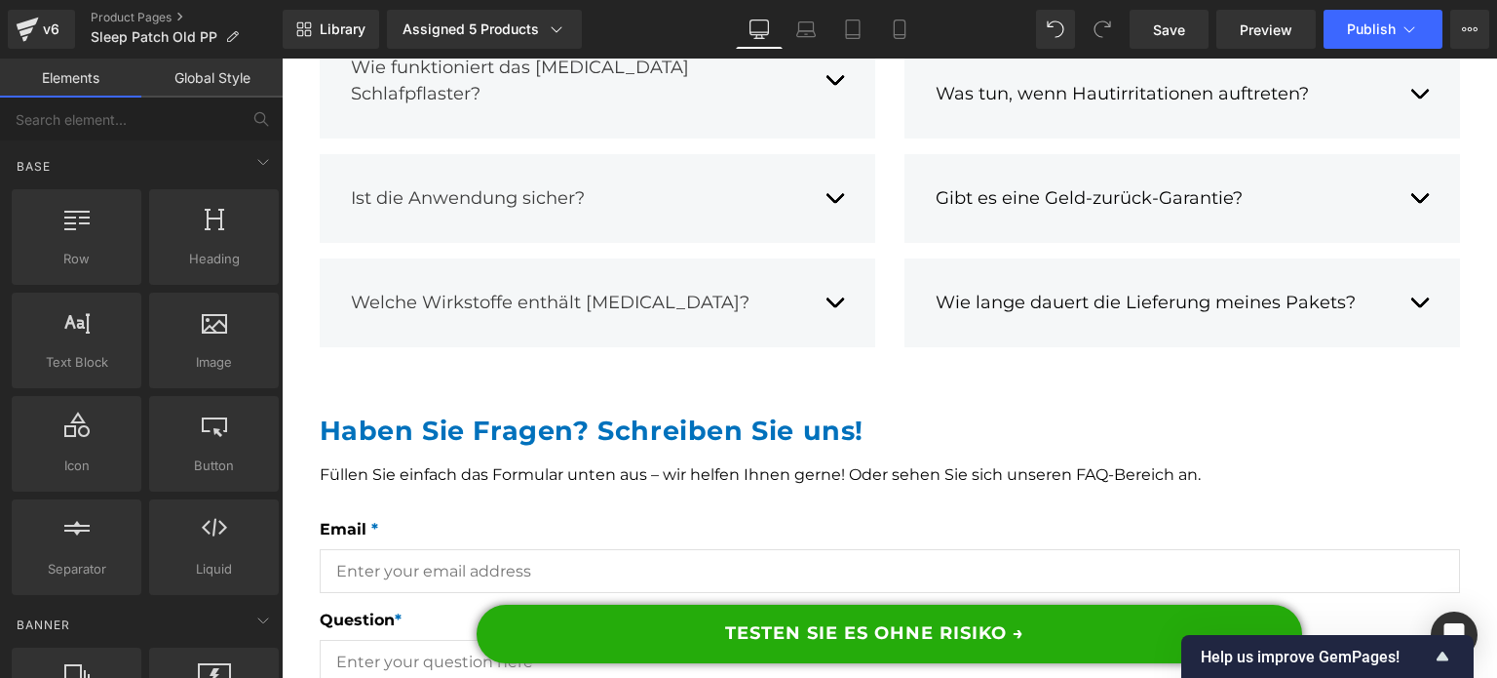
scroll to position [18988, 0]
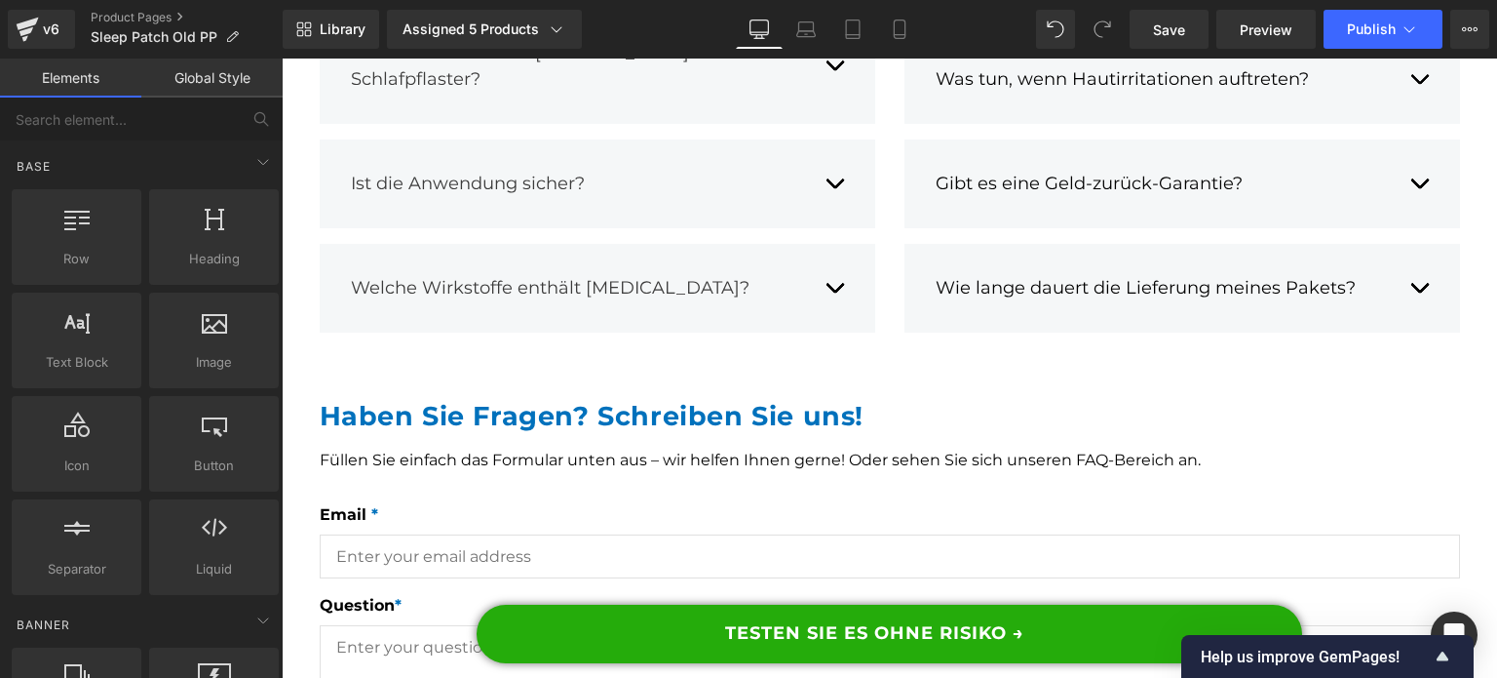
click at [1373, 212] on div "Gibt es eine Geld-zurück-Garantie? Text Block" at bounding box center [1182, 184] width 493 height 56
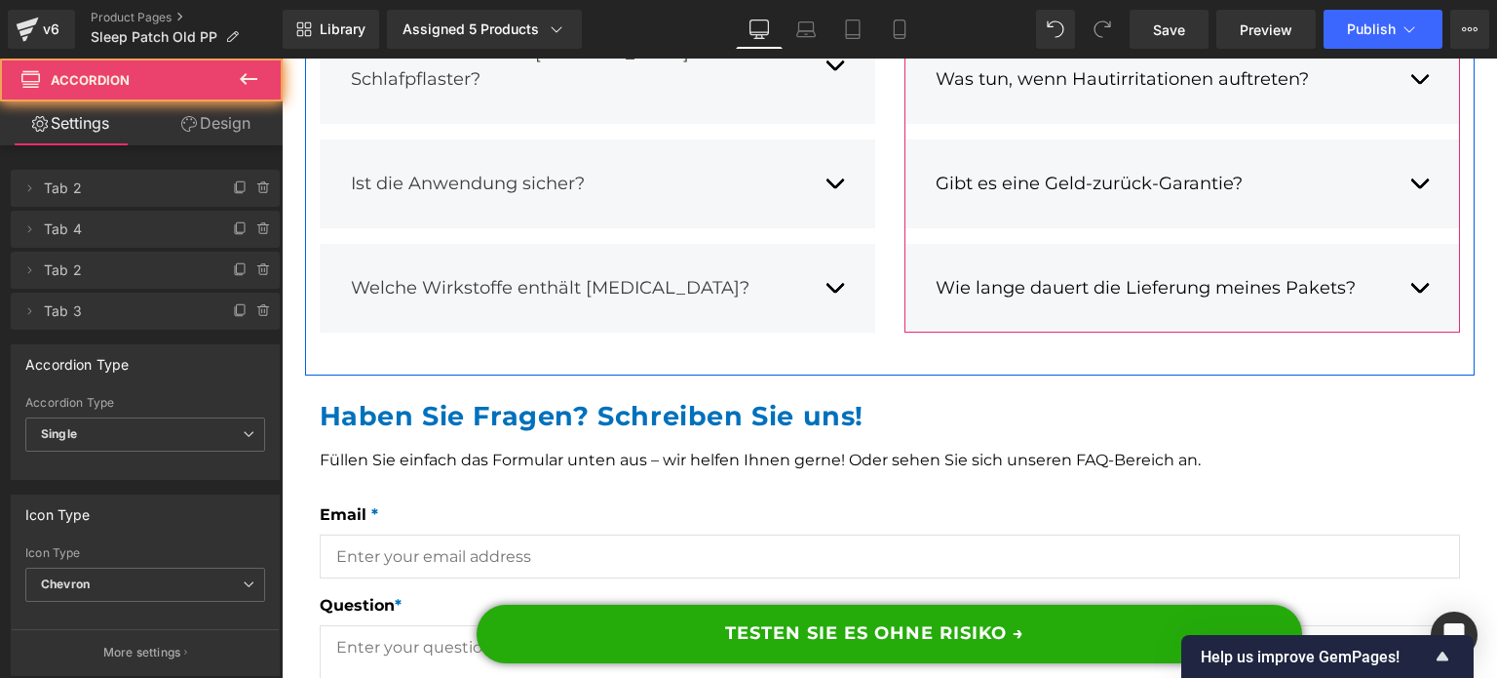
click at [1410, 316] on button "button" at bounding box center [1419, 288] width 19 height 56
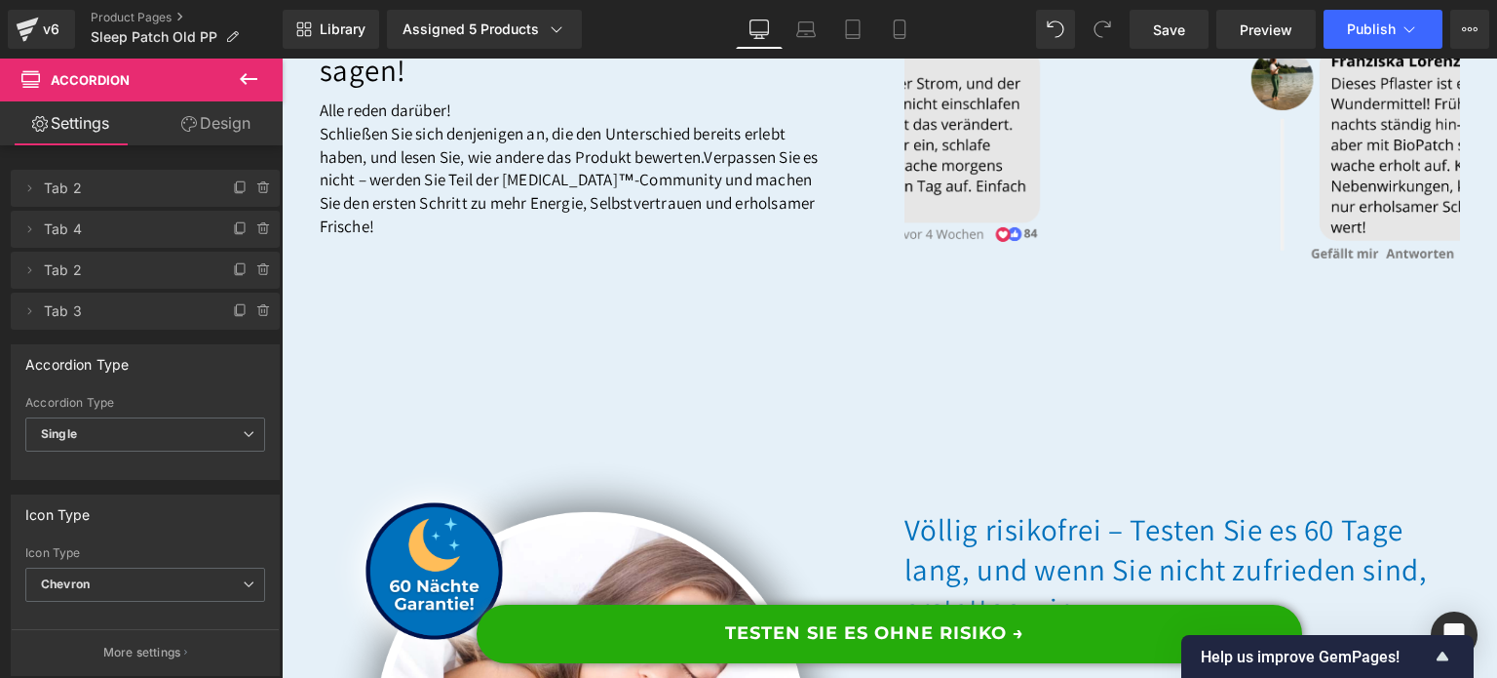
scroll to position [17233, 0]
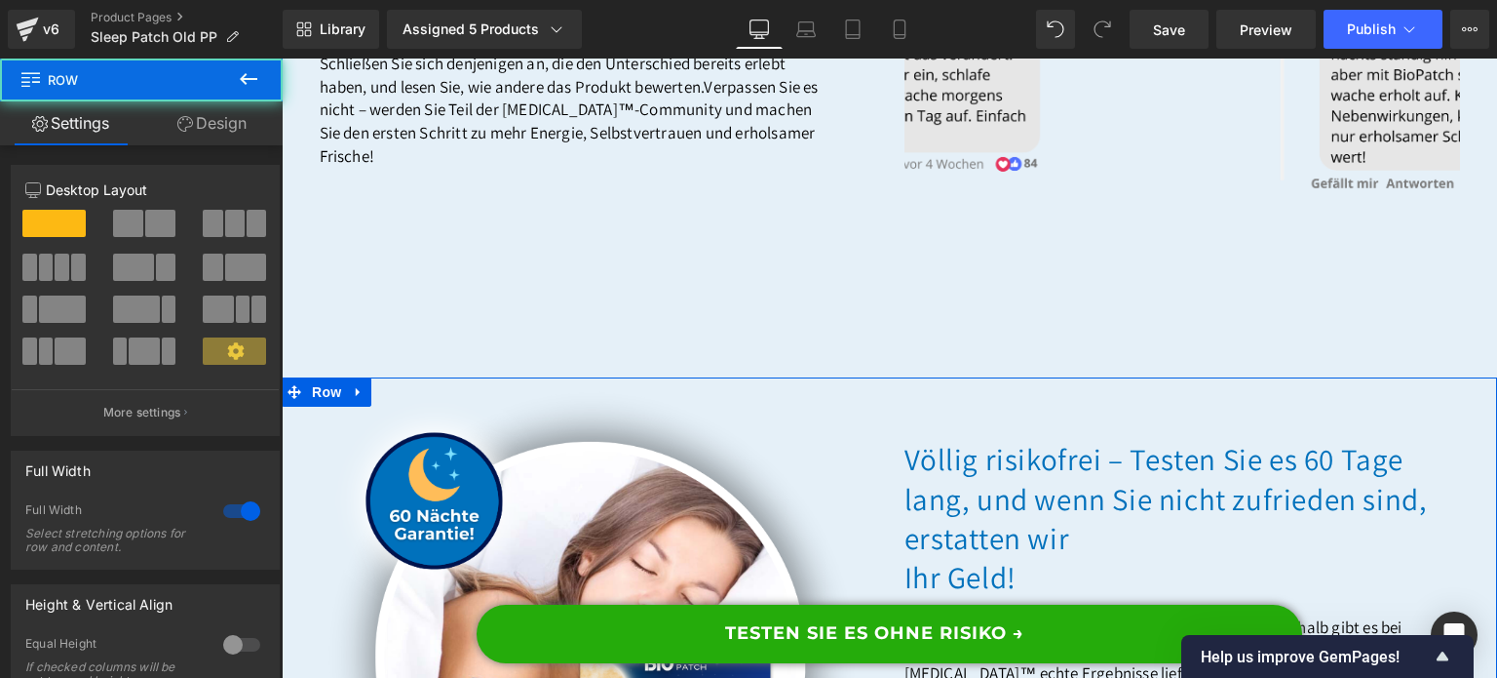
click at [240, 138] on link "Design" at bounding box center [211, 123] width 141 height 44
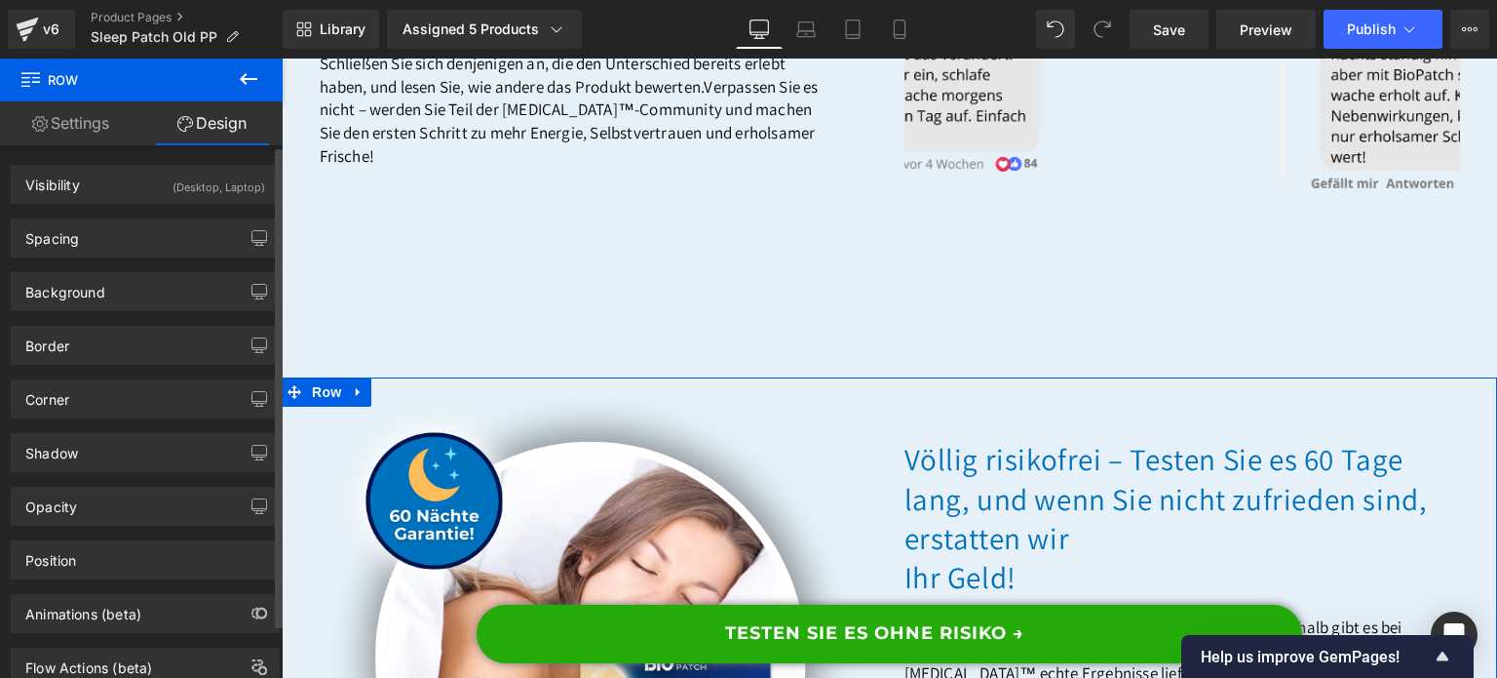
click at [97, 257] on div "Background Color & Image color rgba(0, 113, 188, 0.1) Color #0071bc 10 % Image …" at bounding box center [146, 284] width 292 height 54
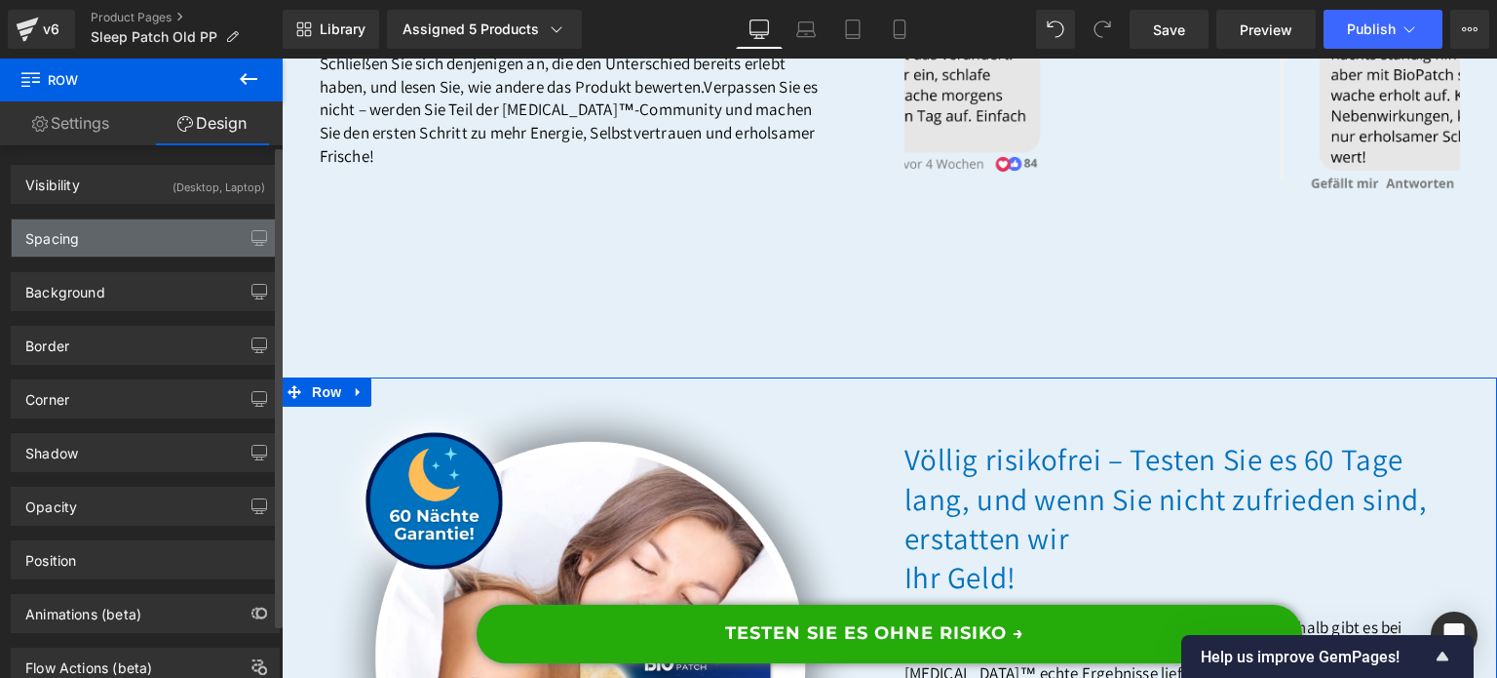
click at [169, 227] on div "Spacing" at bounding box center [145, 237] width 267 height 37
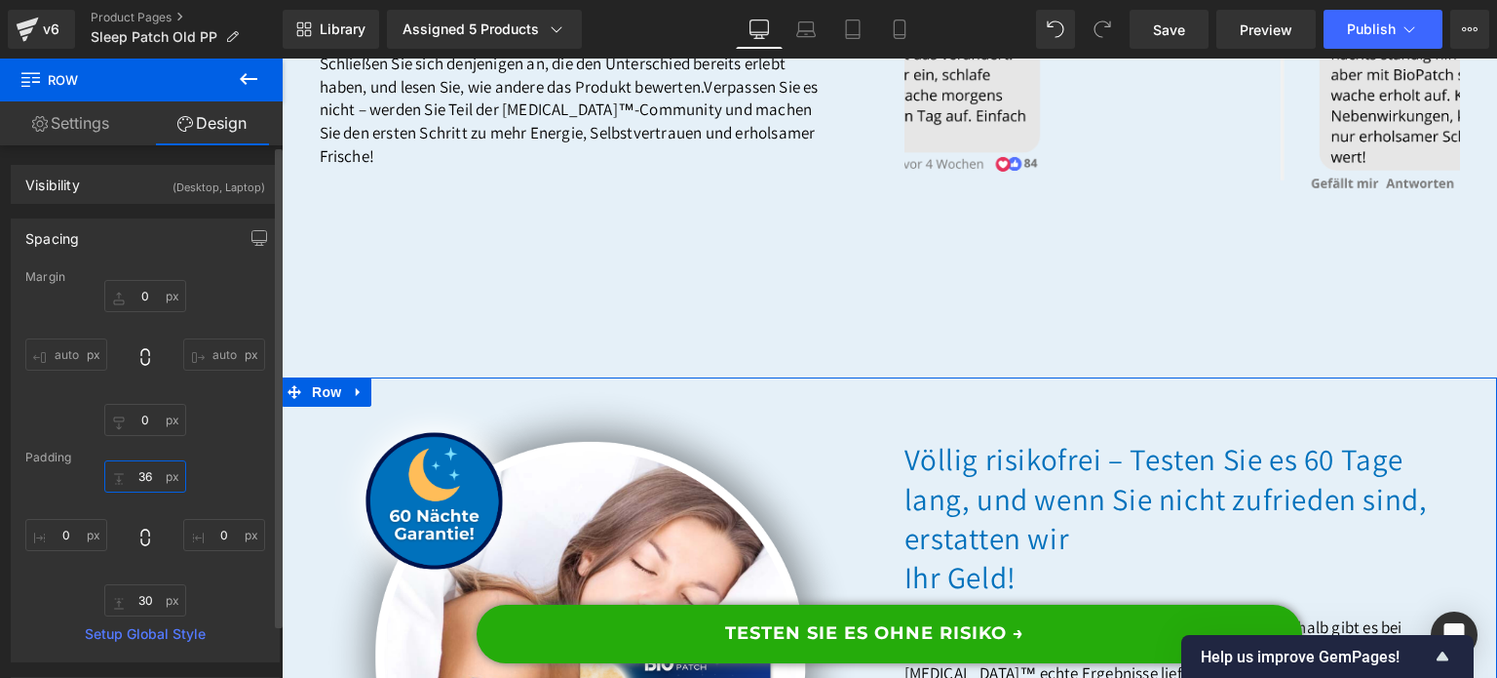
click at [138, 475] on input "36" at bounding box center [145, 476] width 82 height 32
type input "0"
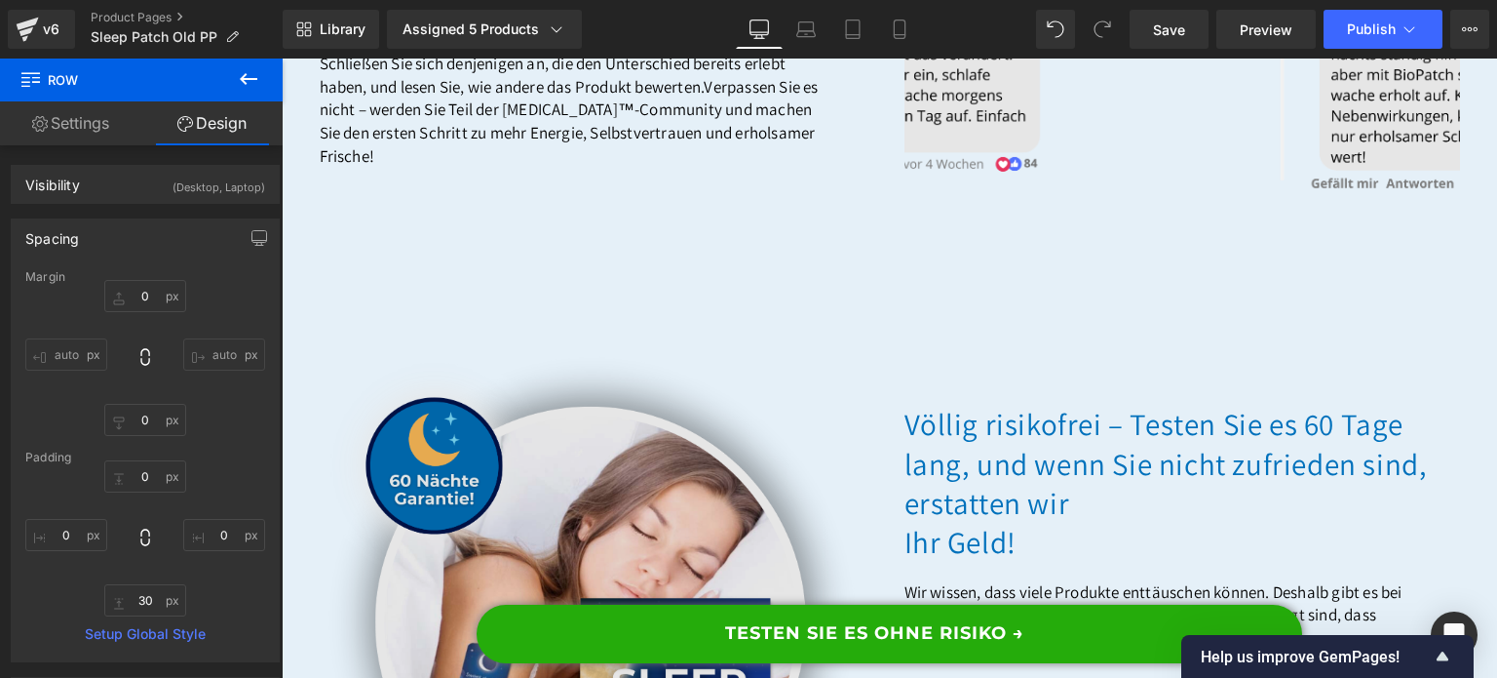
click at [798, 433] on img at bounding box center [598, 634] width 556 height 556
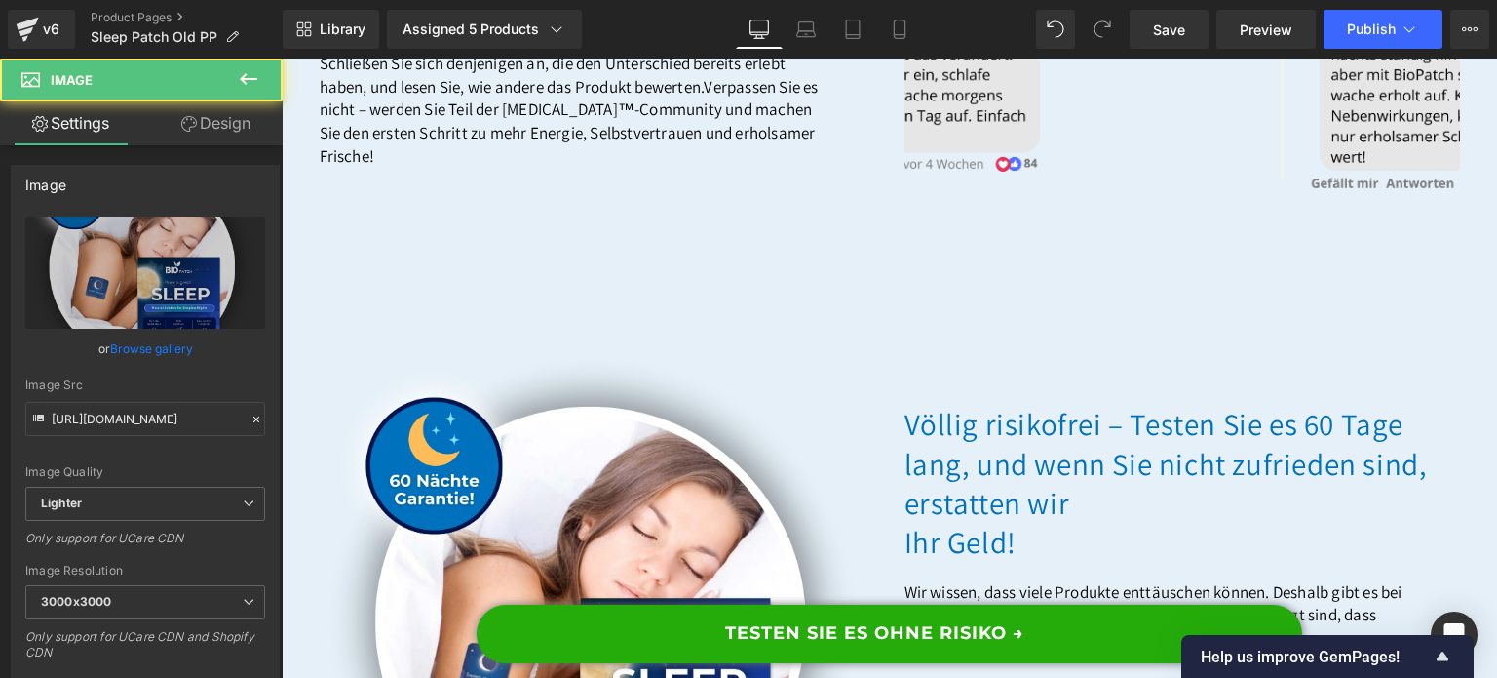
click at [282, 58] on div at bounding box center [282, 58] width 0 height 0
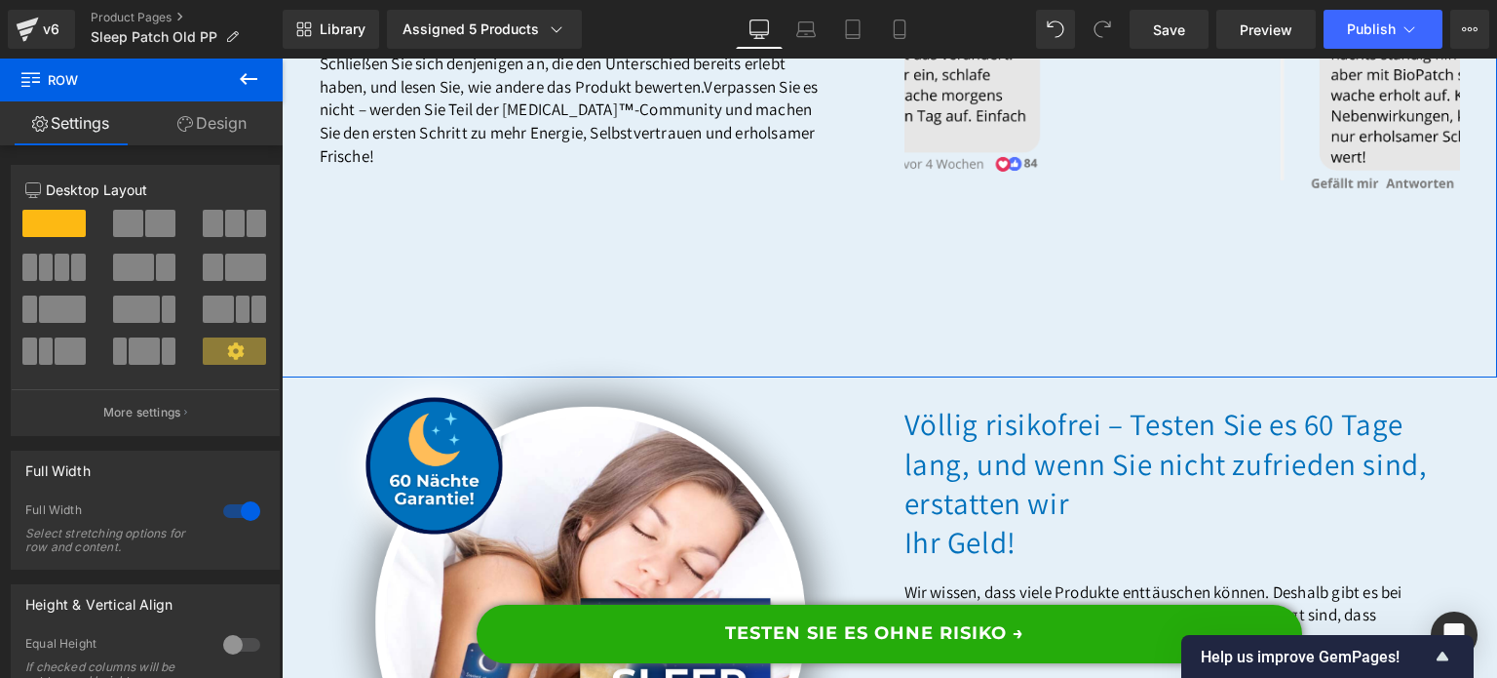
click at [238, 125] on link "Design" at bounding box center [211, 123] width 141 height 44
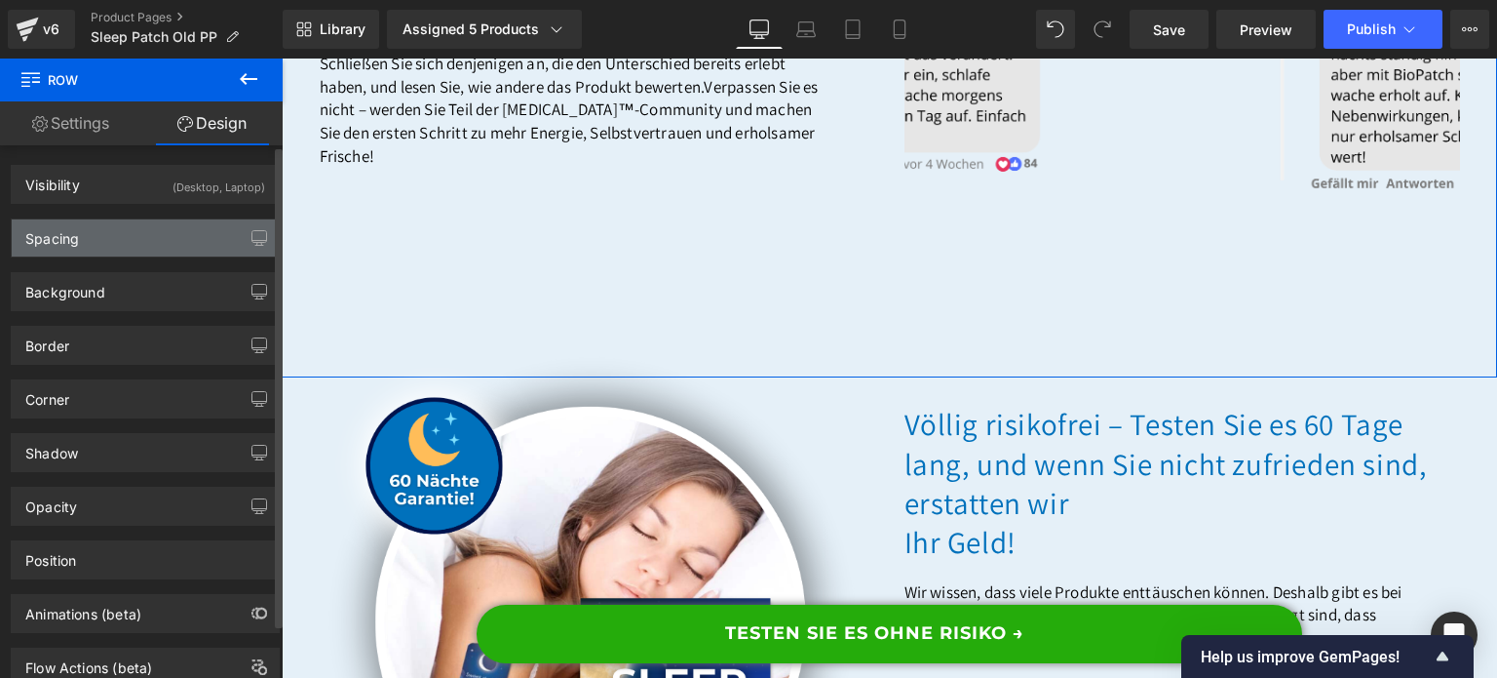
click at [139, 225] on div "Spacing" at bounding box center [145, 237] width 267 height 37
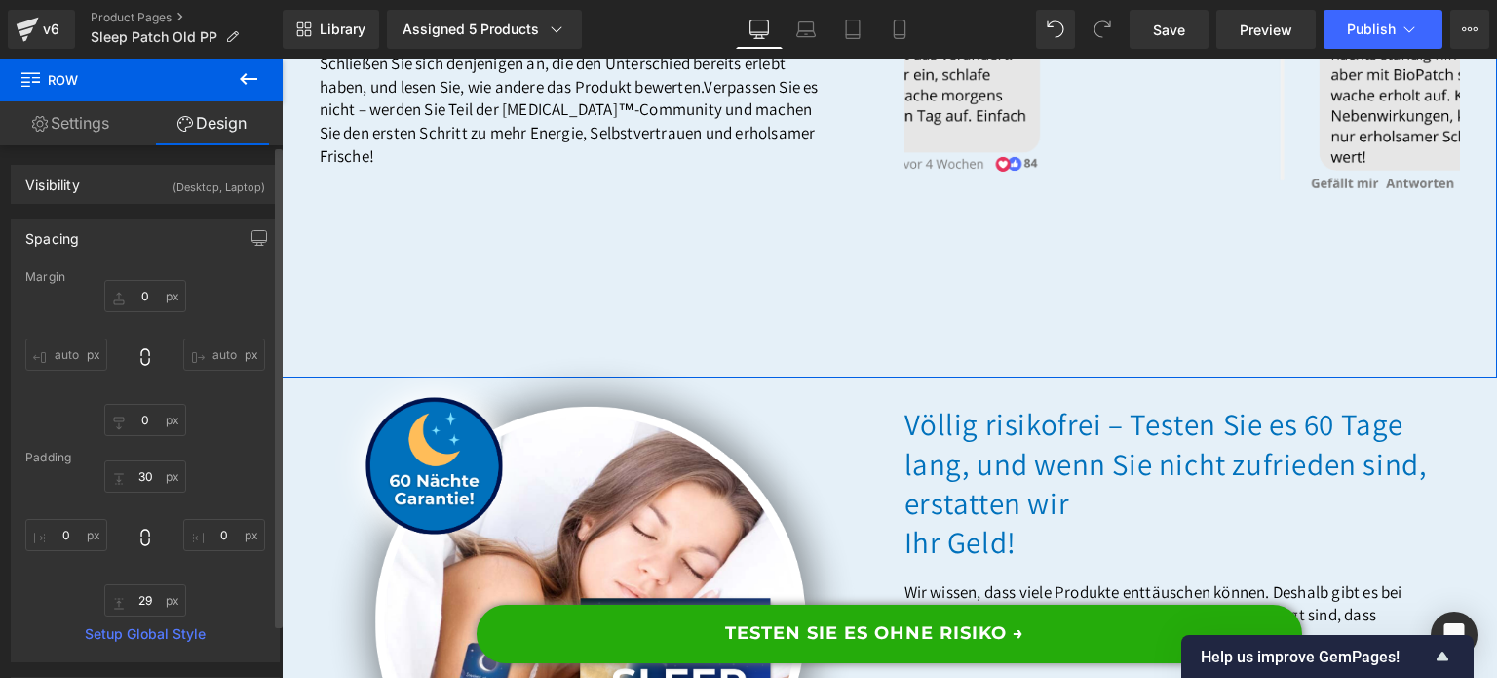
type input "0"
type input "30"
type input "0"
type input "29"
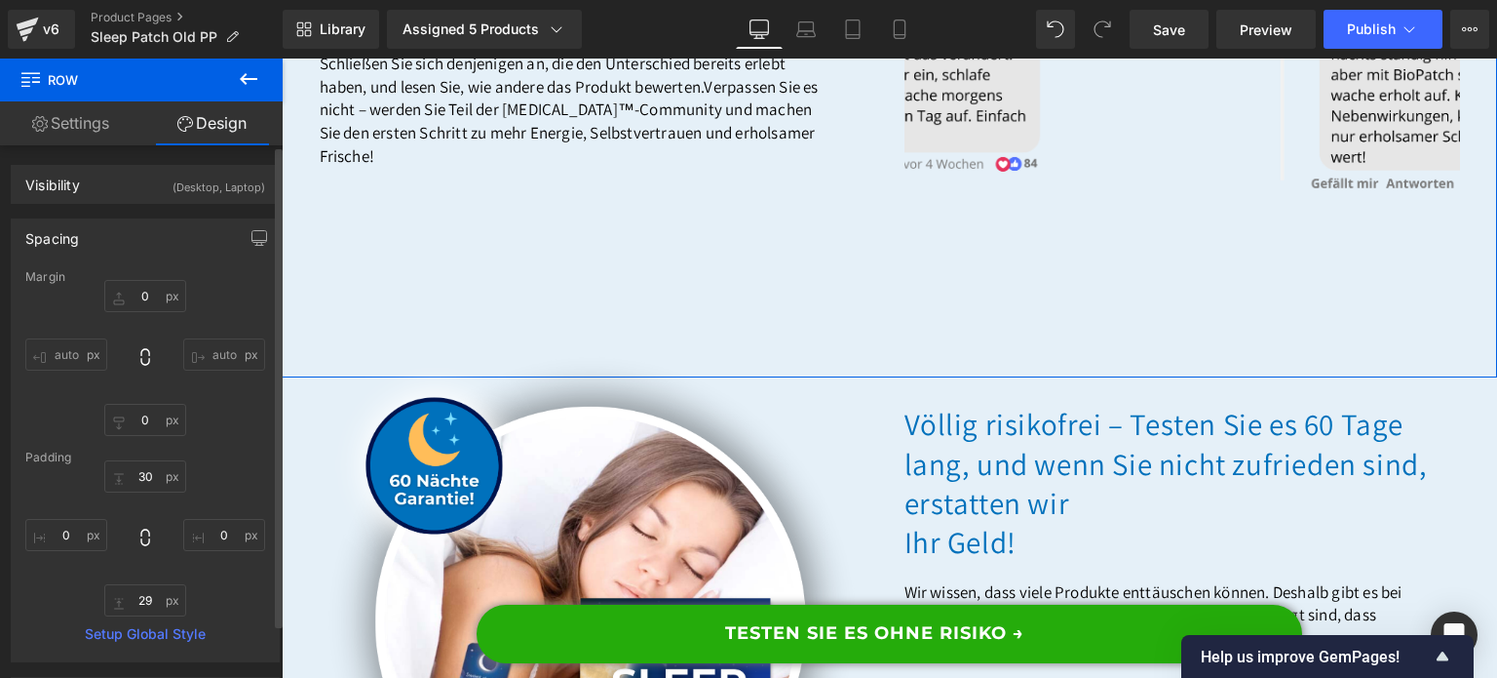
type input "0"
click at [151, 479] on input "30" at bounding box center [145, 476] width 82 height 32
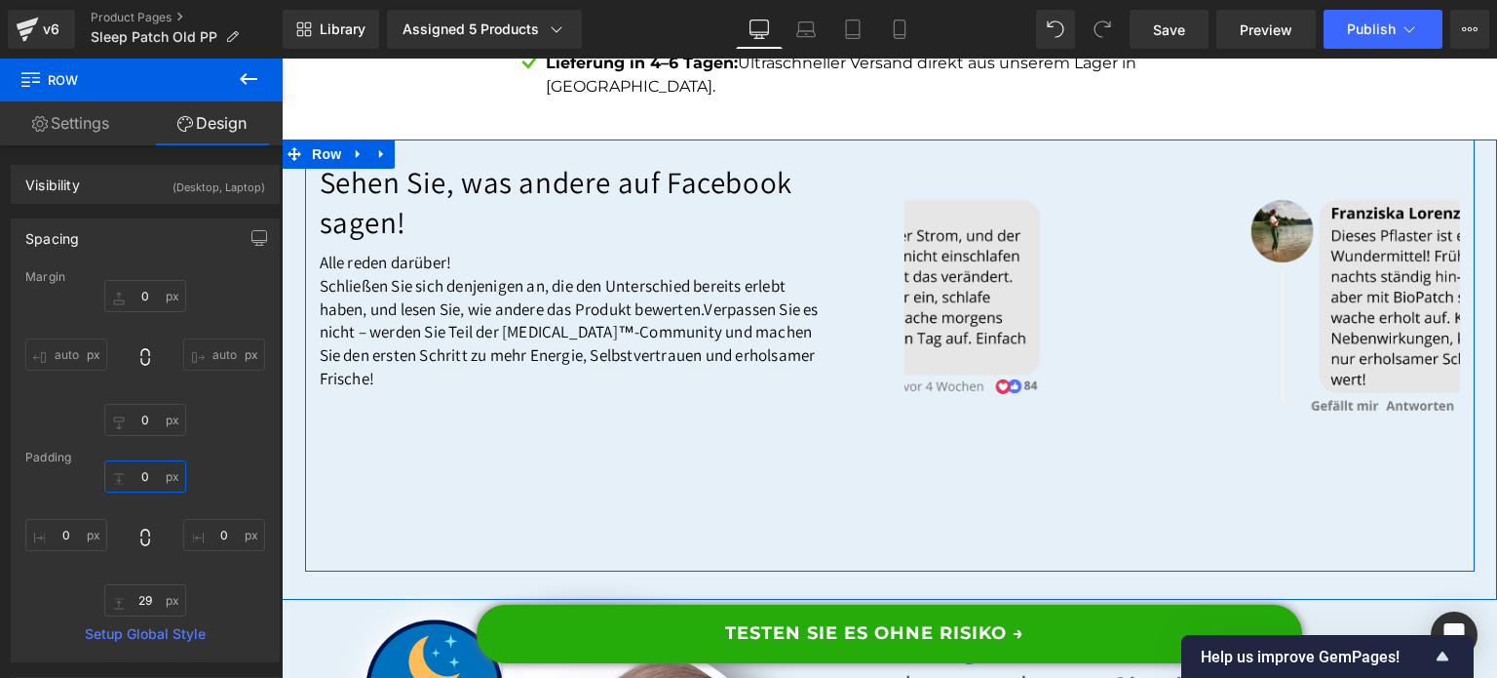
scroll to position [16940, 0]
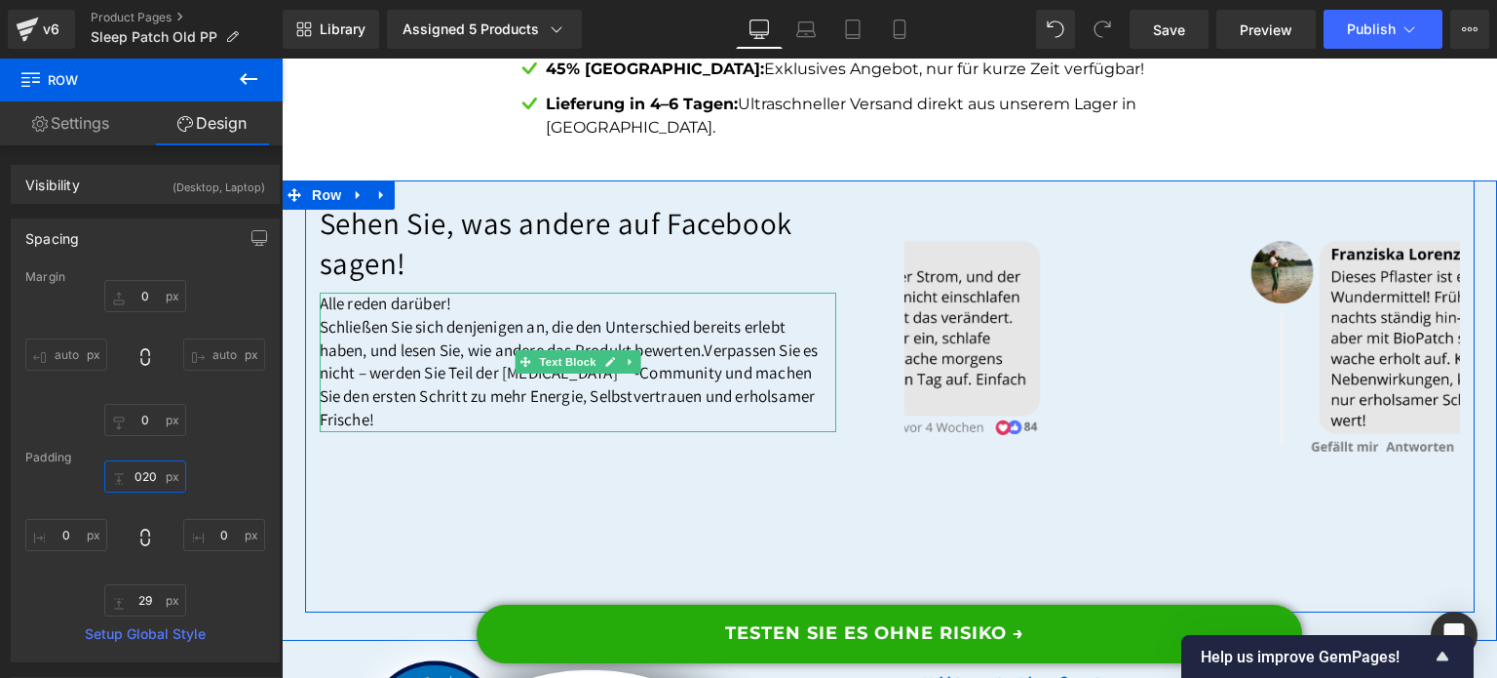
type input "20"
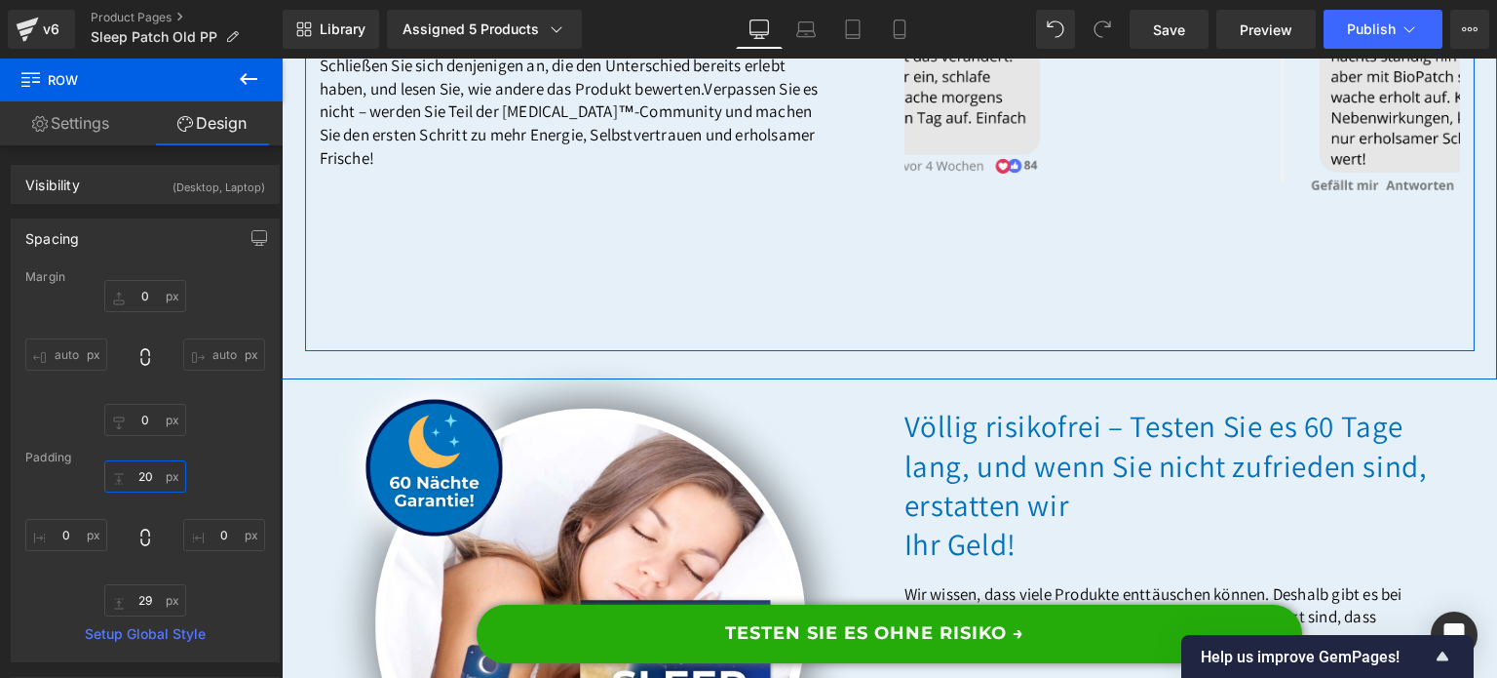
scroll to position [17233, 0]
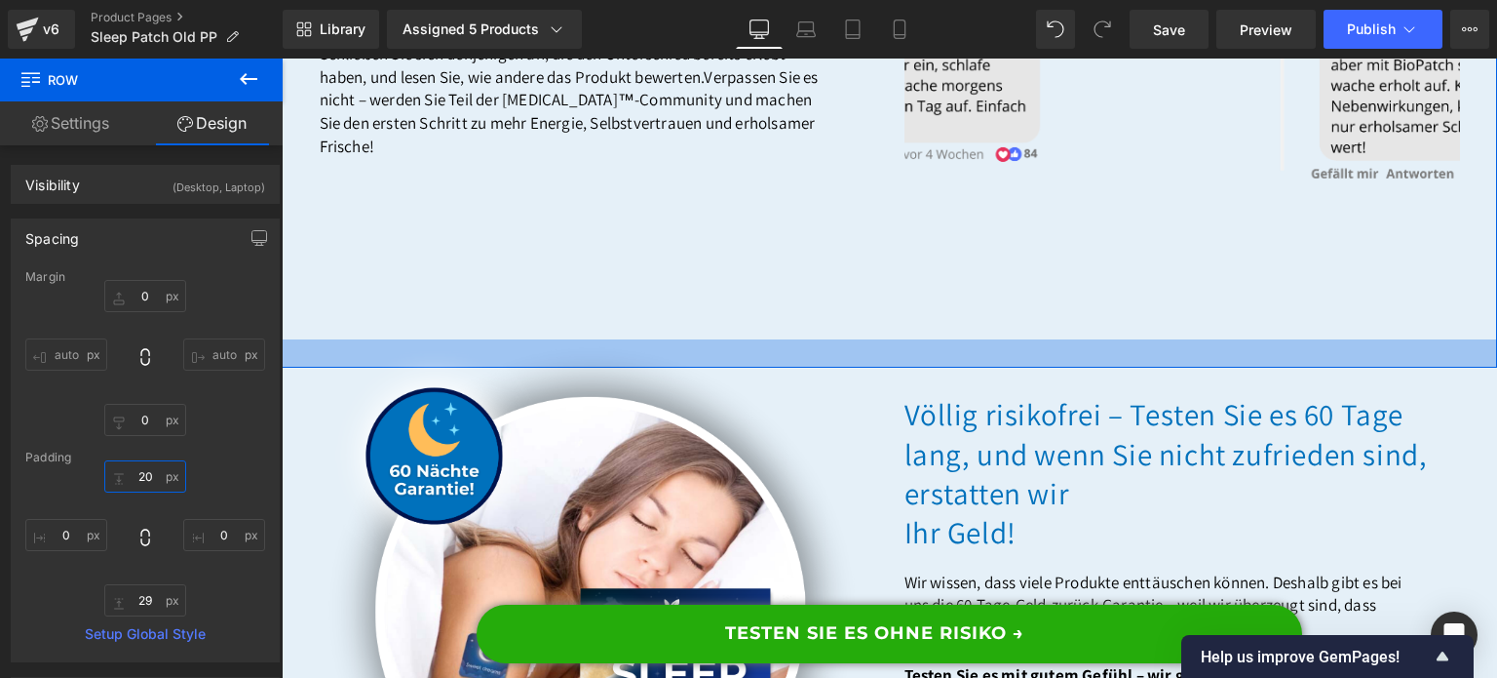
click at [931, 368] on div at bounding box center [890, 353] width 1216 height 28
type input "0px"
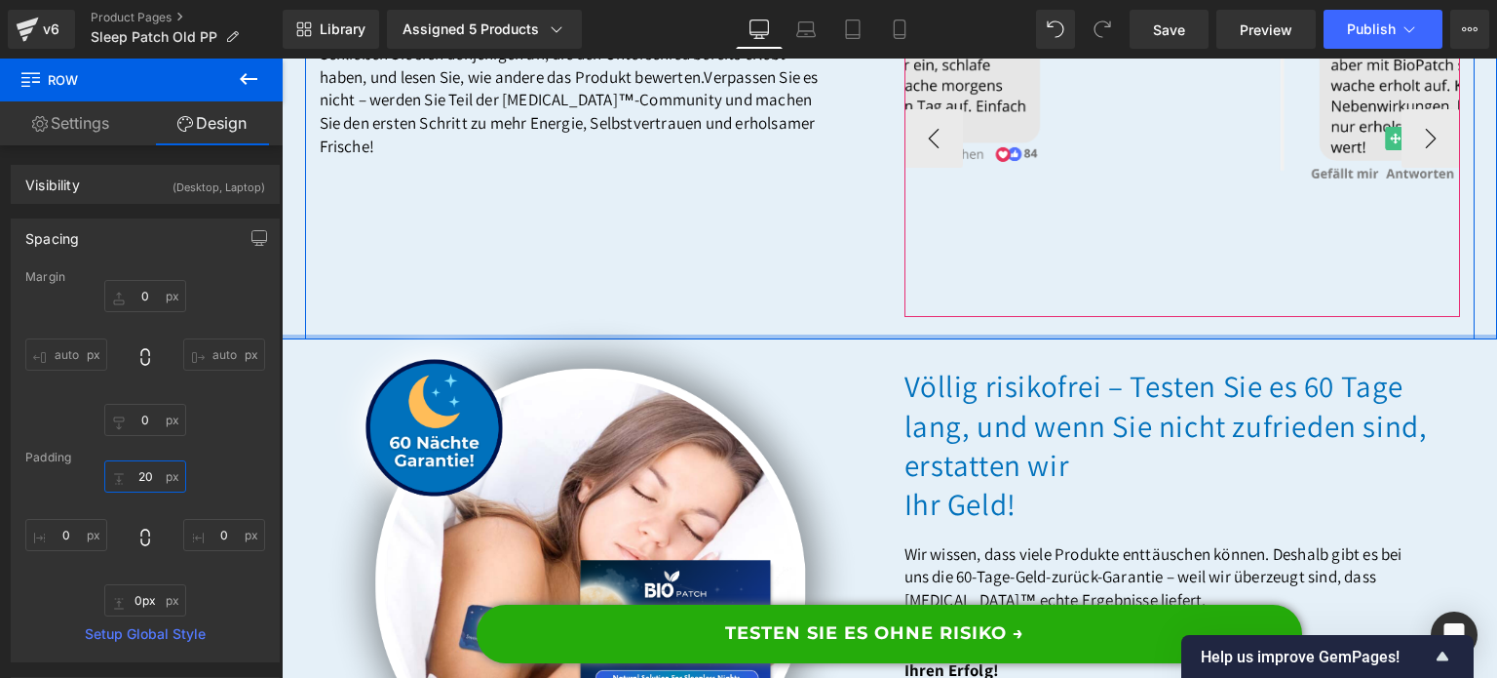
drag, startPoint x: 930, startPoint y: 418, endPoint x: 932, endPoint y: 365, distance: 53.7
click at [932, 339] on div "Sehen Sie, was andere auf Facebook sagen! Heading Alle reden darüber! Schließen…" at bounding box center [890, 113] width 1216 height 451
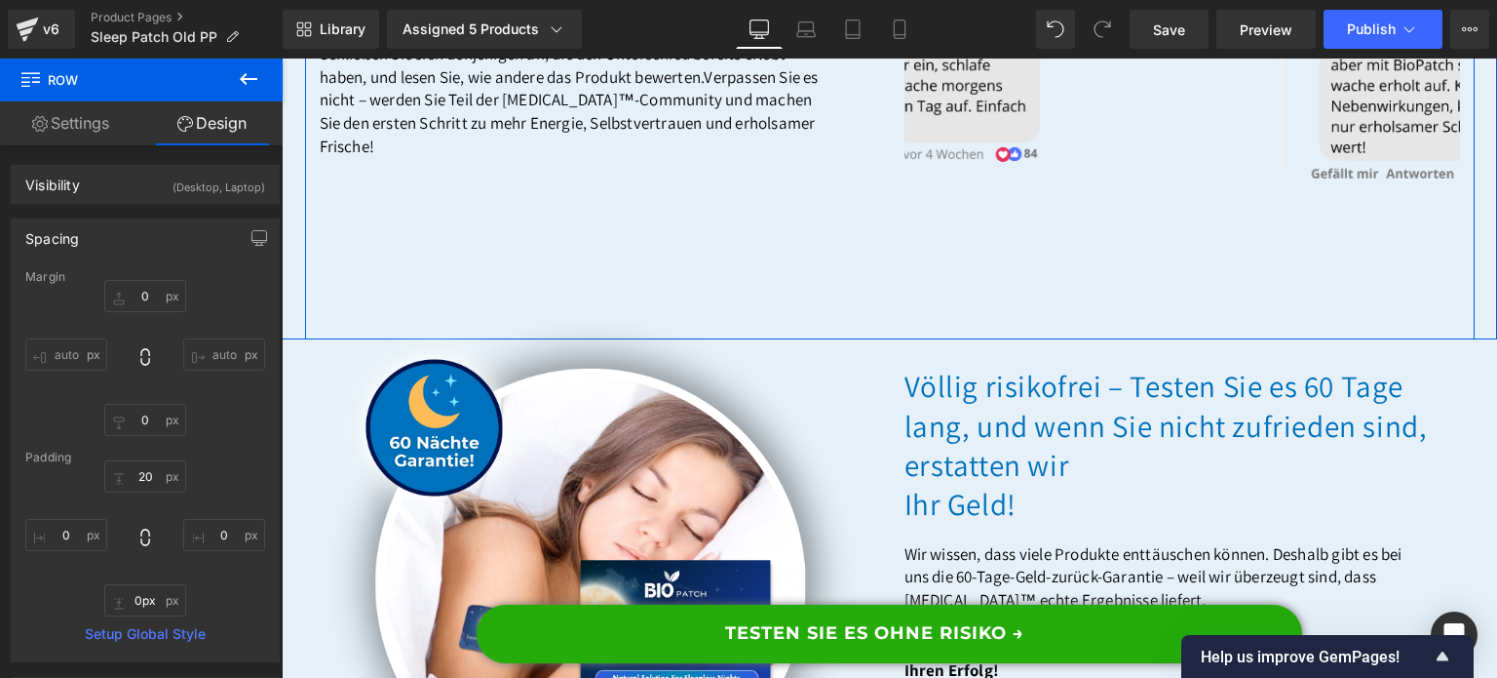
click at [754, 339] on div "Sehen Sie, was andere auf Facebook sagen! Heading Alle reden darüber! Schließen…" at bounding box center [890, 123] width 1170 height 432
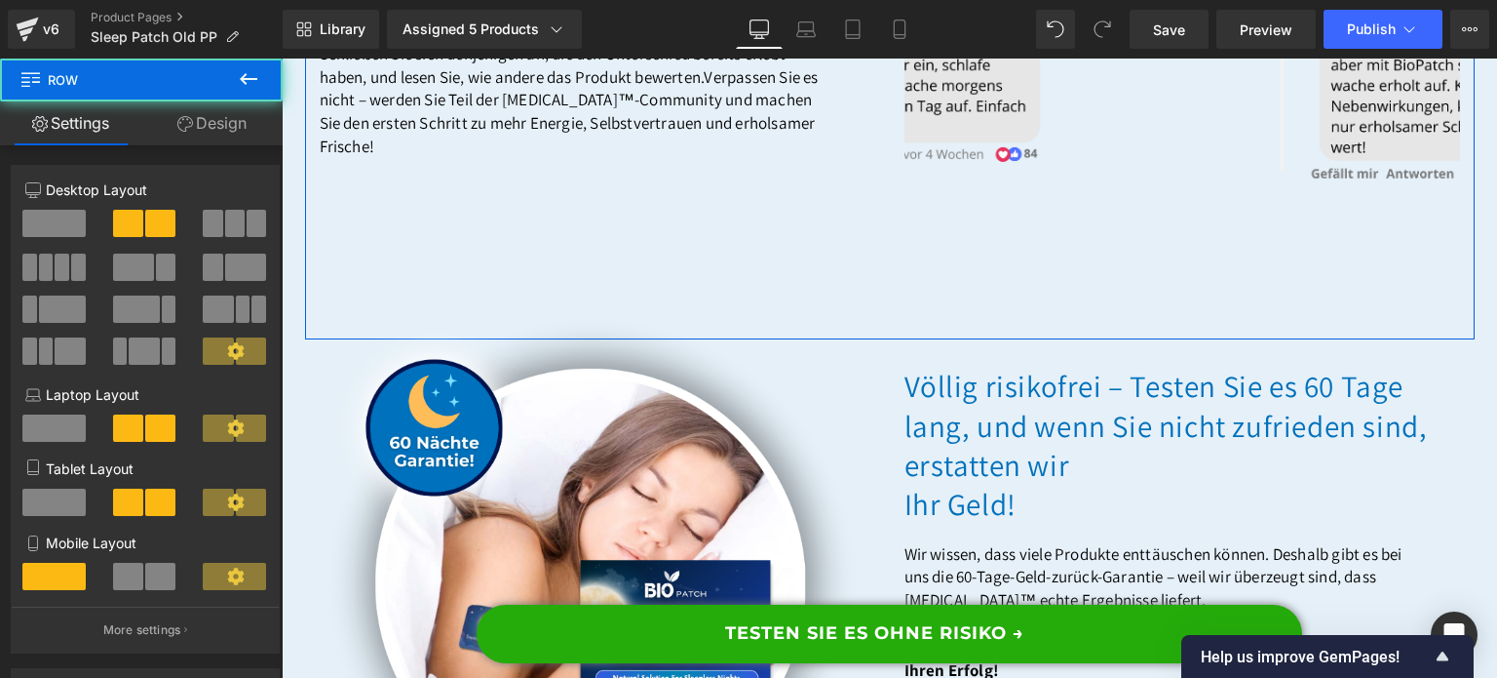
click at [236, 119] on link "Design" at bounding box center [211, 123] width 141 height 44
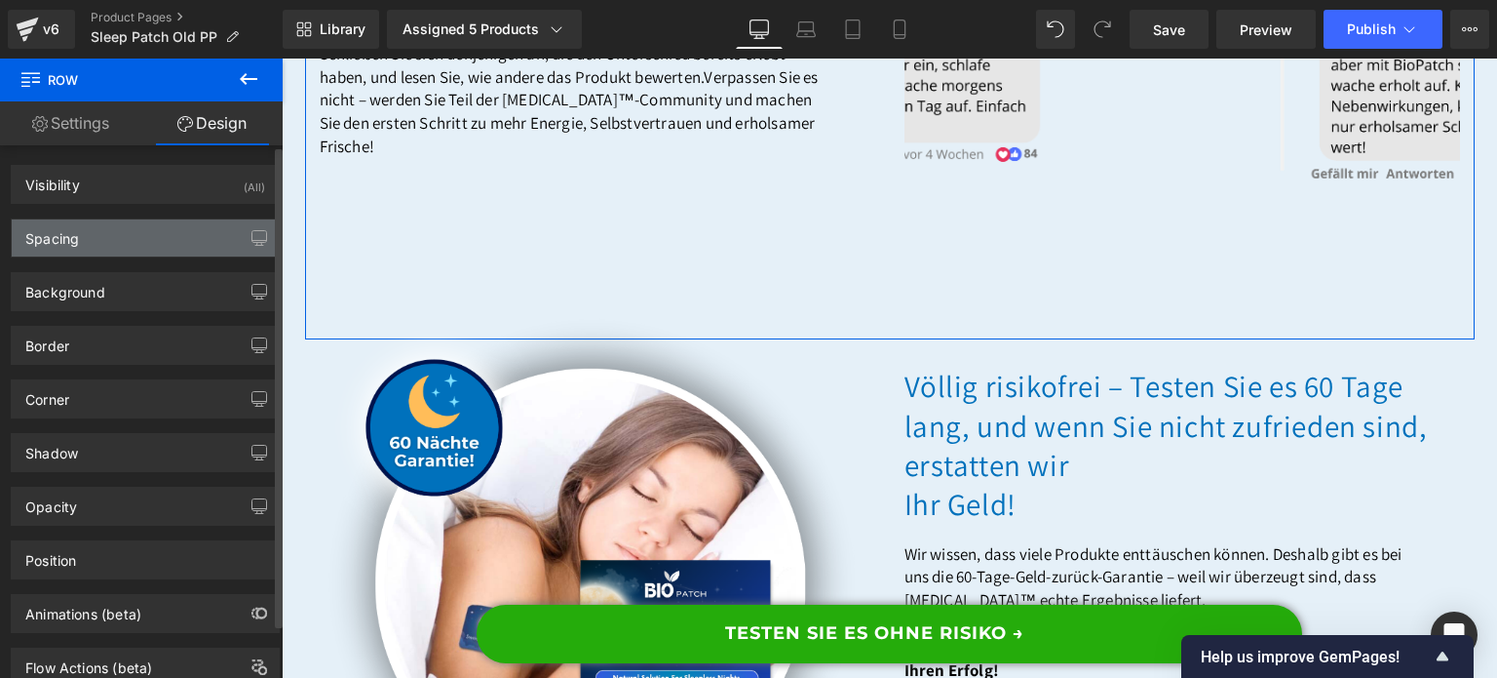
click at [128, 230] on div "Spacing" at bounding box center [145, 237] width 267 height 37
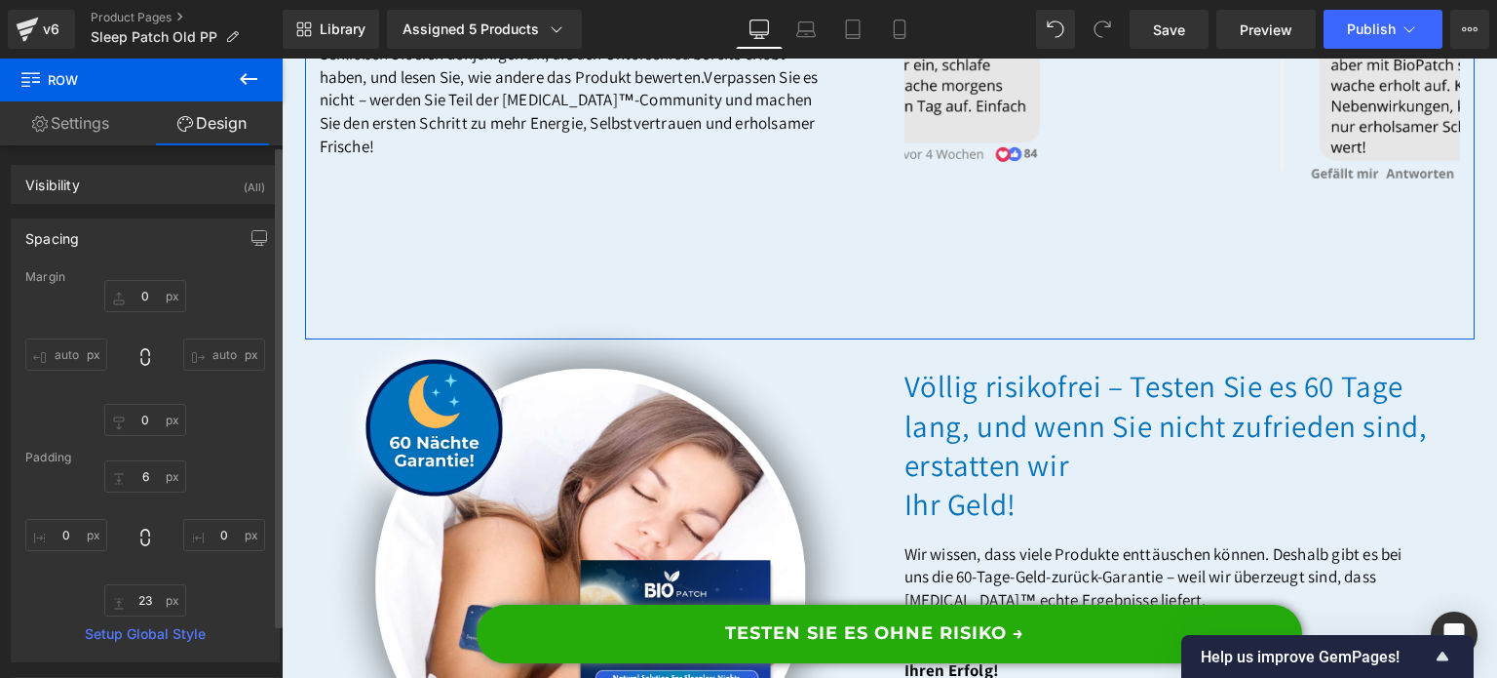
type input "0"
type input "6"
type input "0"
type input "23"
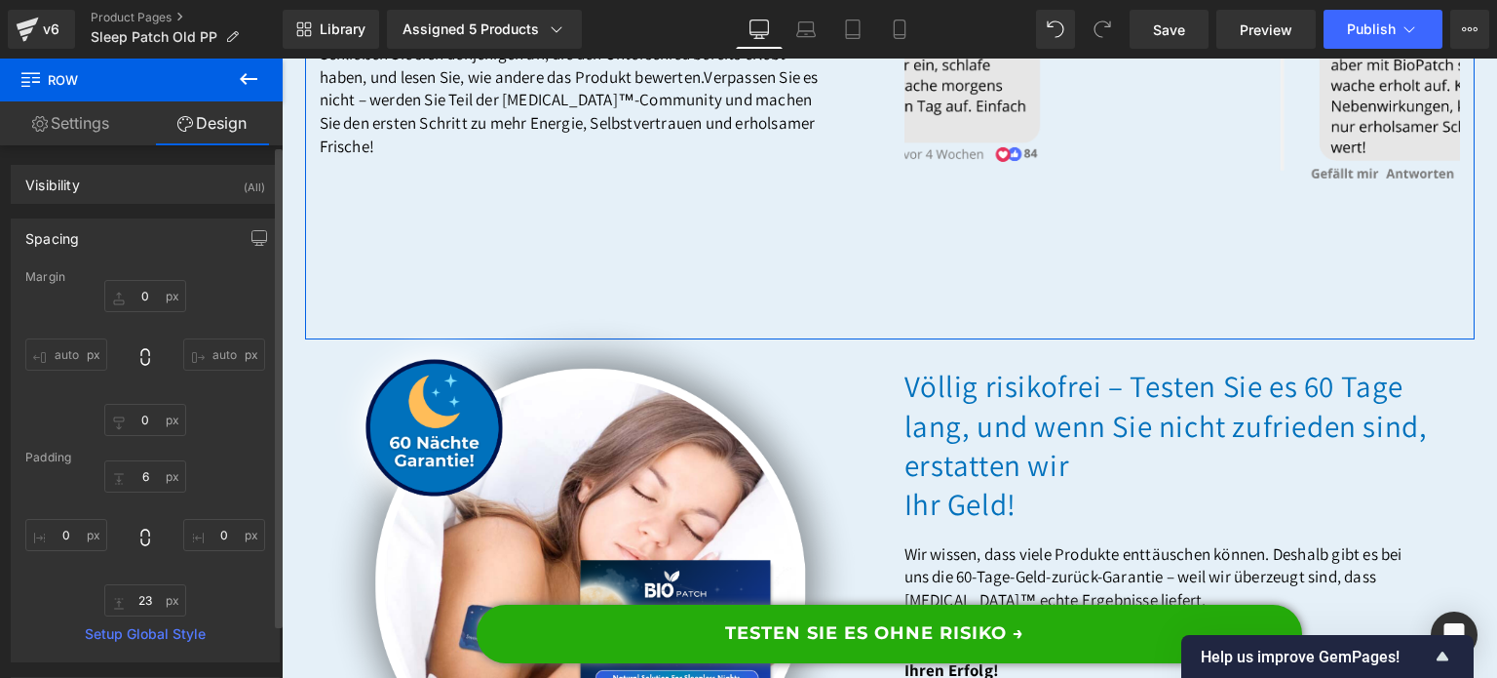
type input "0"
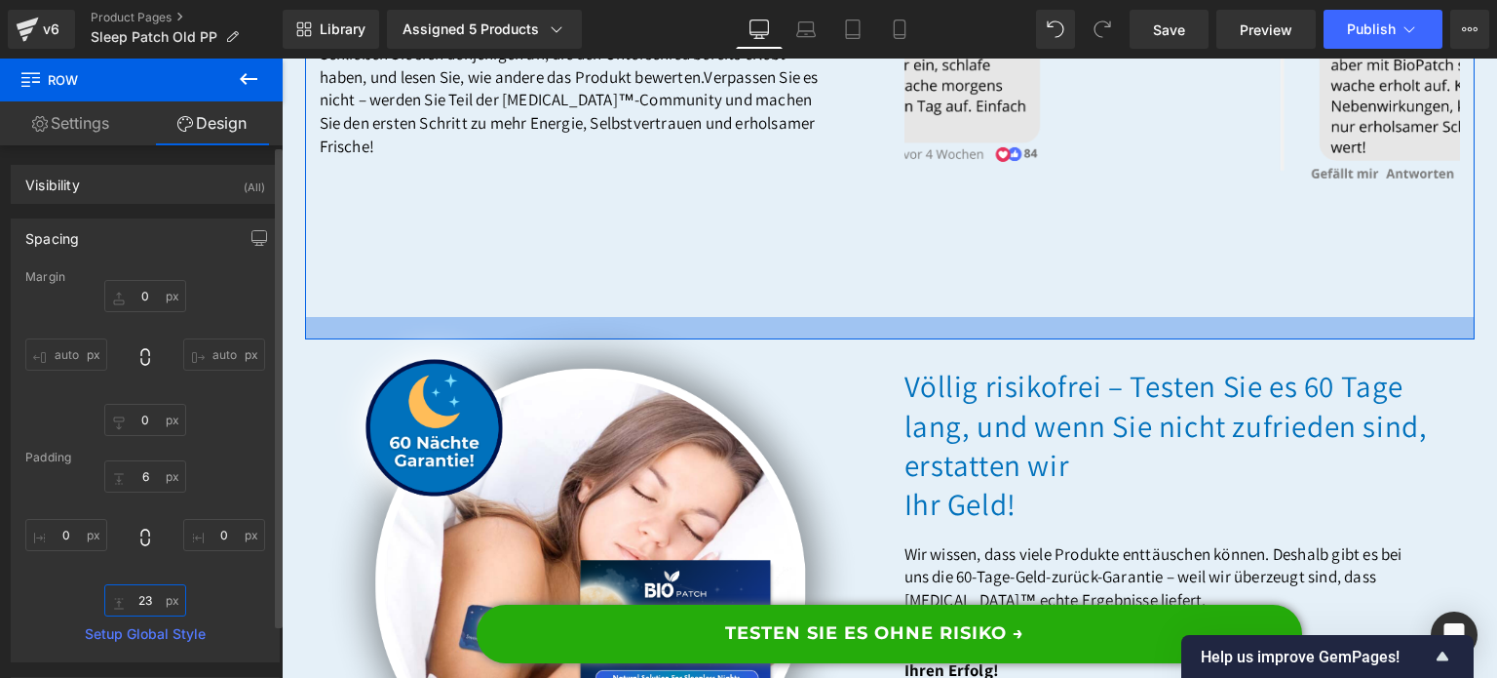
click at [156, 593] on input "23" at bounding box center [145, 600] width 82 height 32
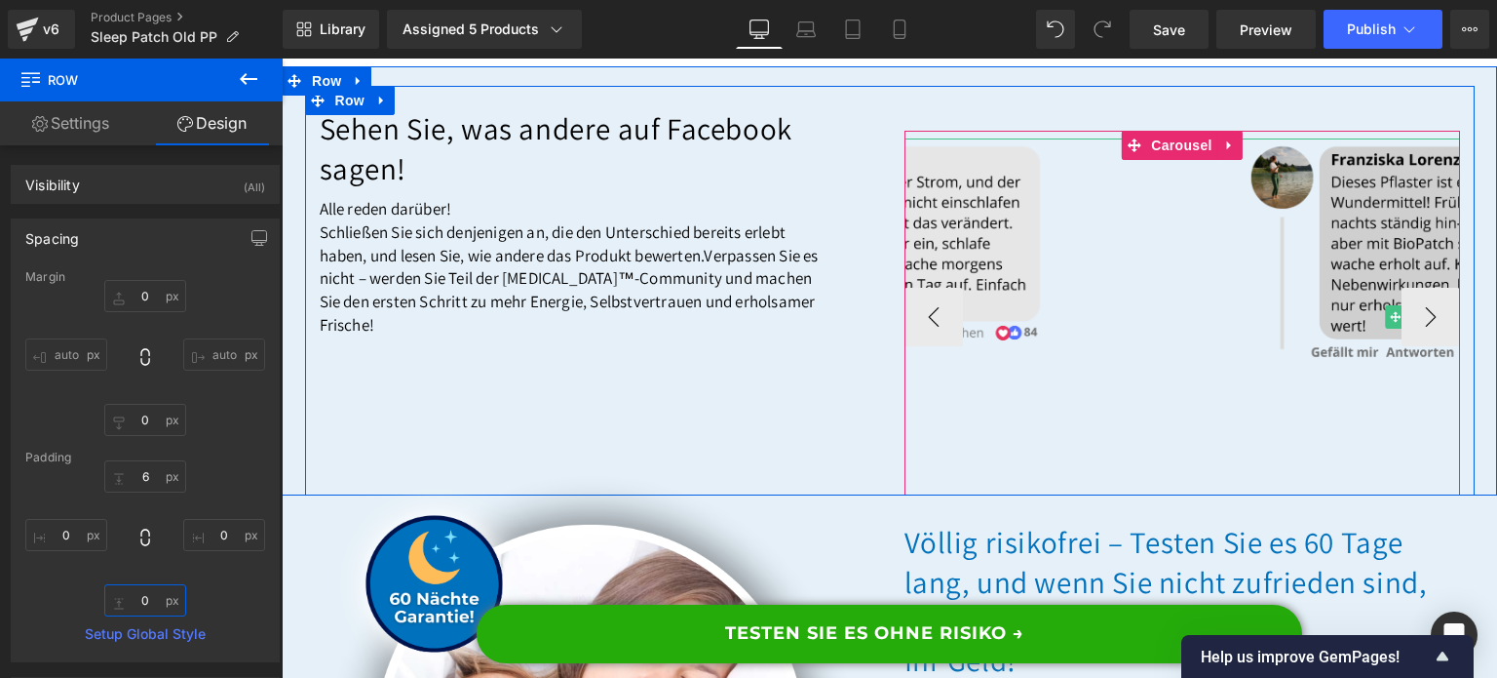
scroll to position [17038, 0]
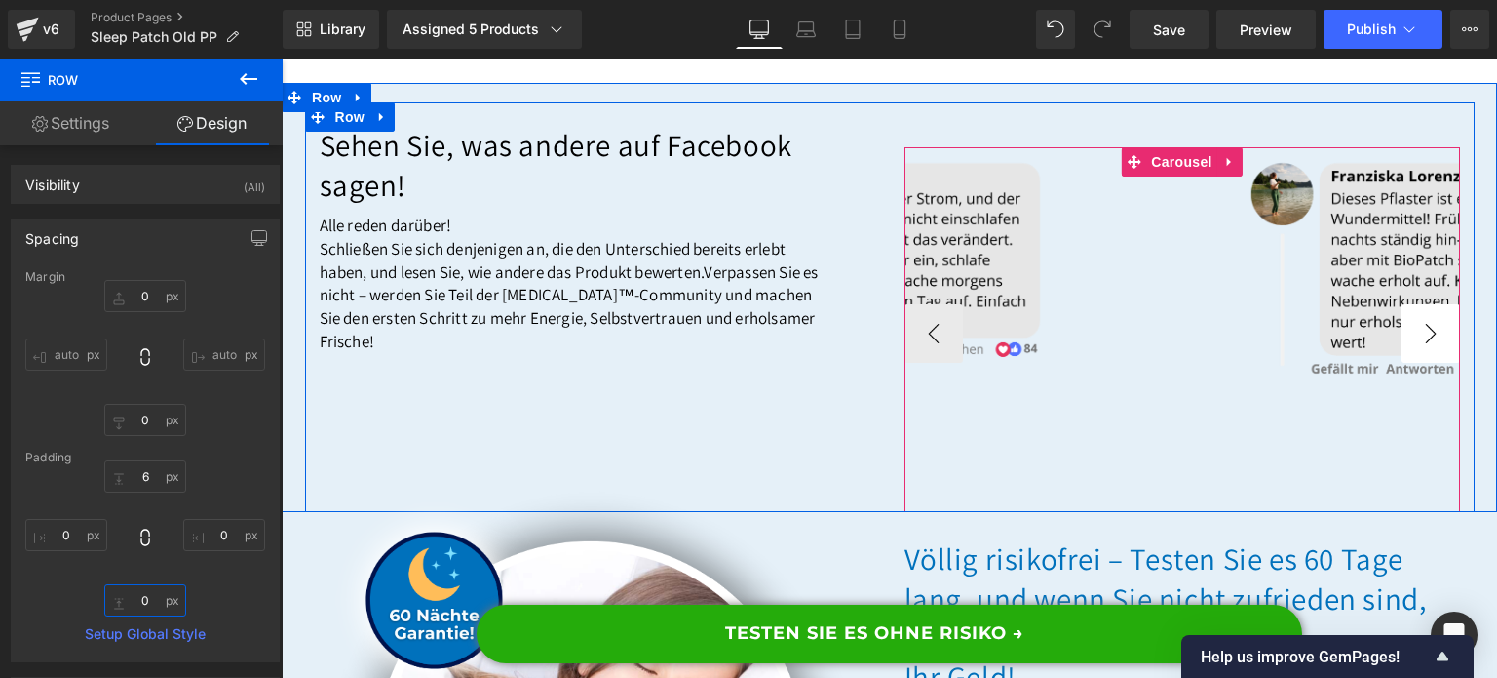
type input "0"
click at [1412, 363] on button "›" at bounding box center [1431, 333] width 58 height 58
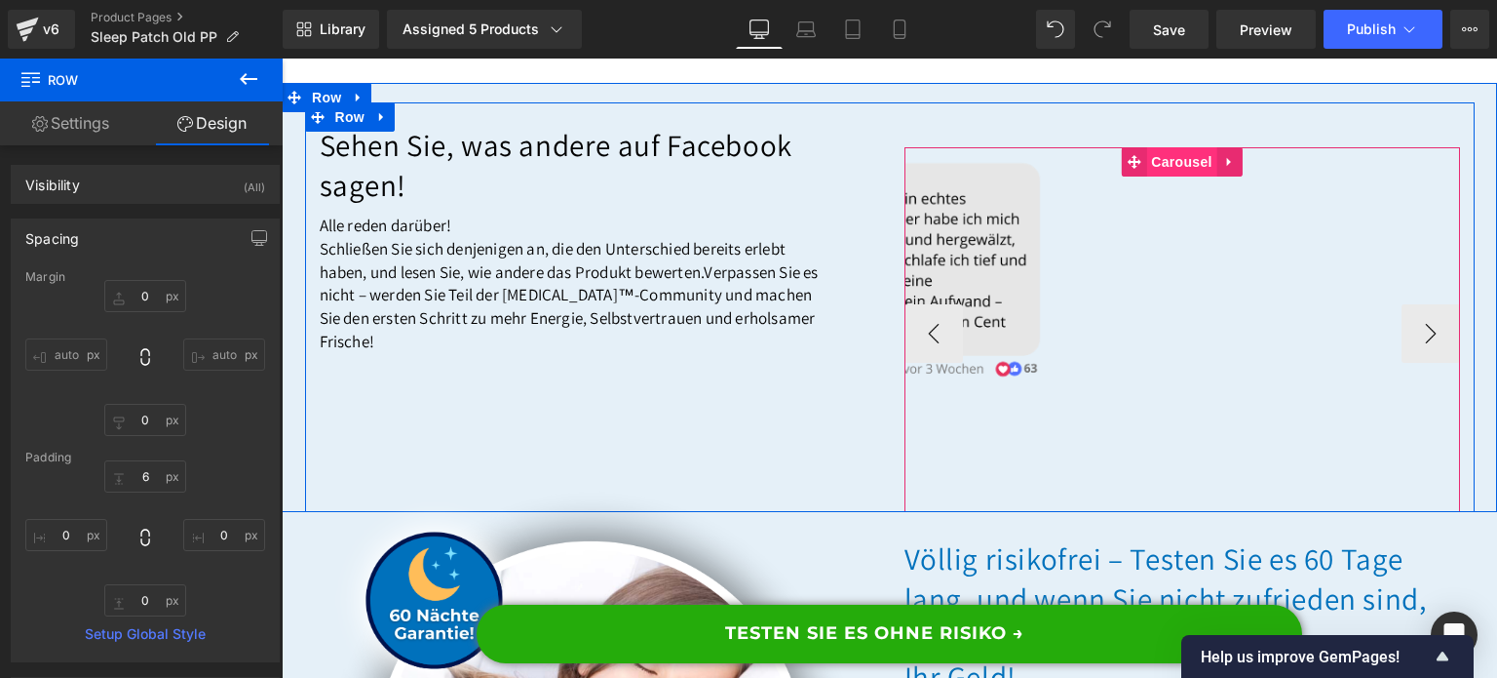
click at [1181, 176] on span "Carousel" at bounding box center [1182, 161] width 70 height 29
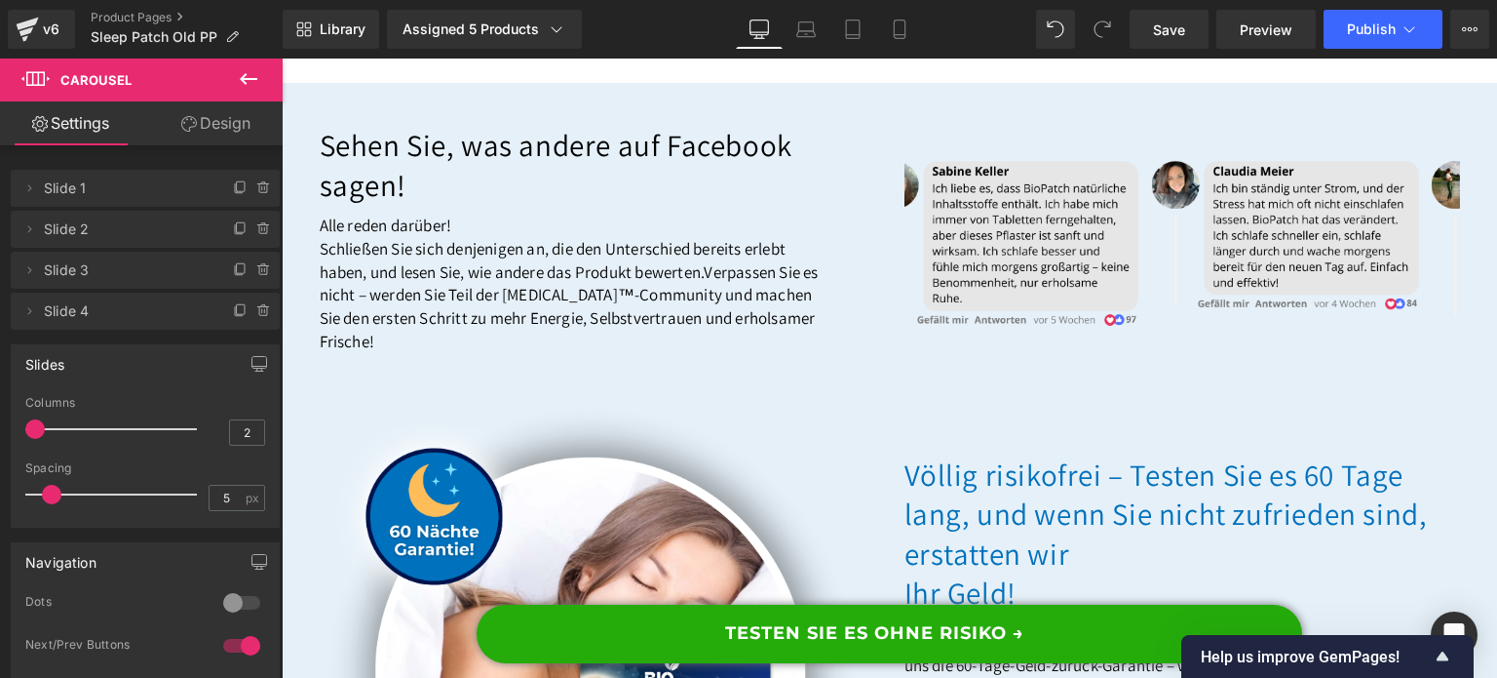
type input "1"
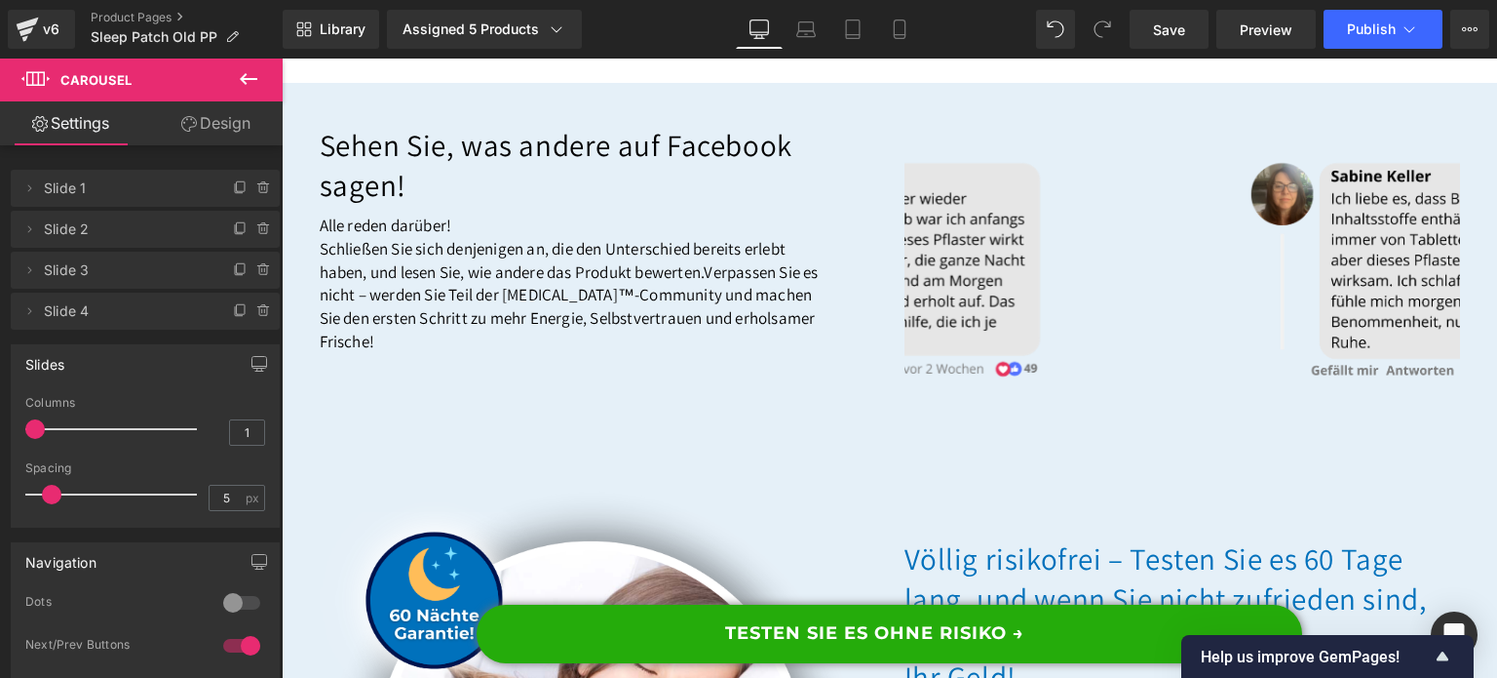
click at [45, 436] on div at bounding box center [116, 428] width 162 height 39
click at [240, 134] on link "Design" at bounding box center [215, 123] width 141 height 44
click at [0, 0] on div "Spacing" at bounding box center [0, 0] width 0 height 0
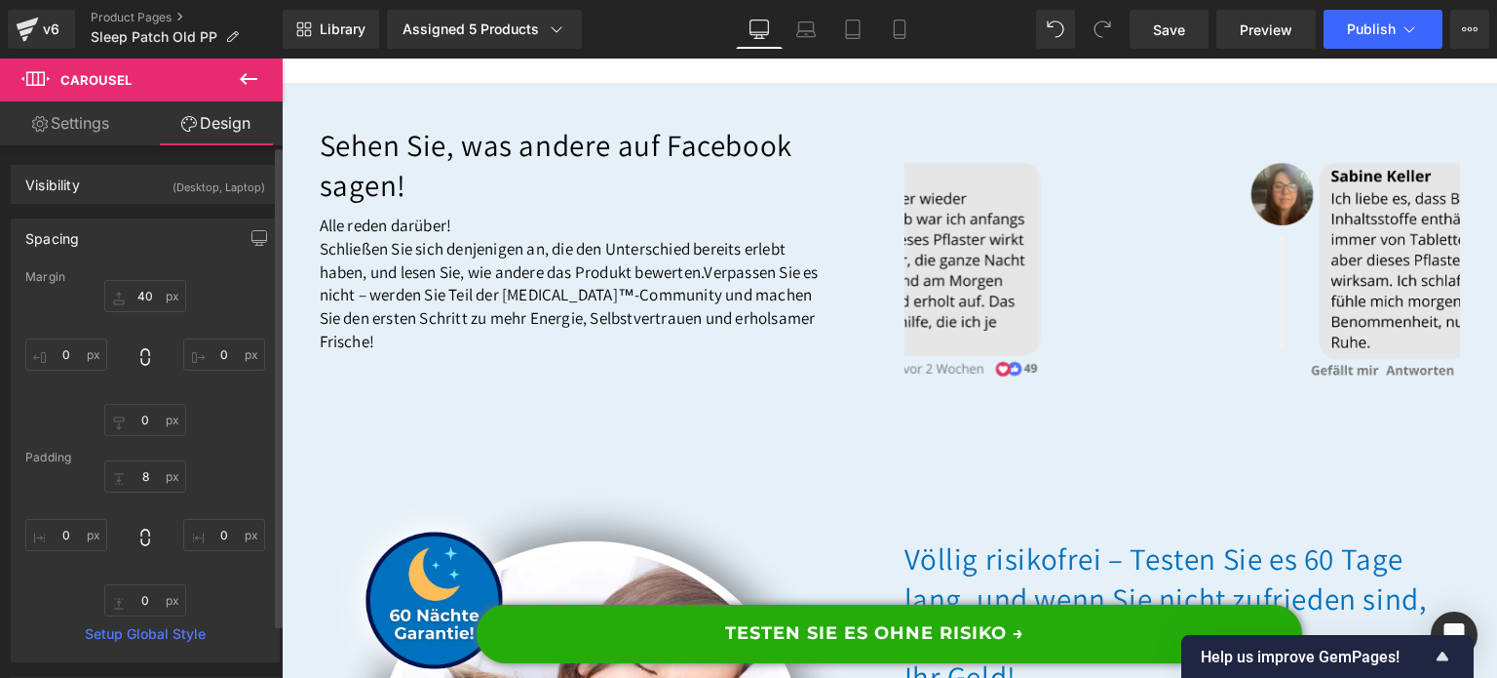
type input "40"
type input "0"
type input "8"
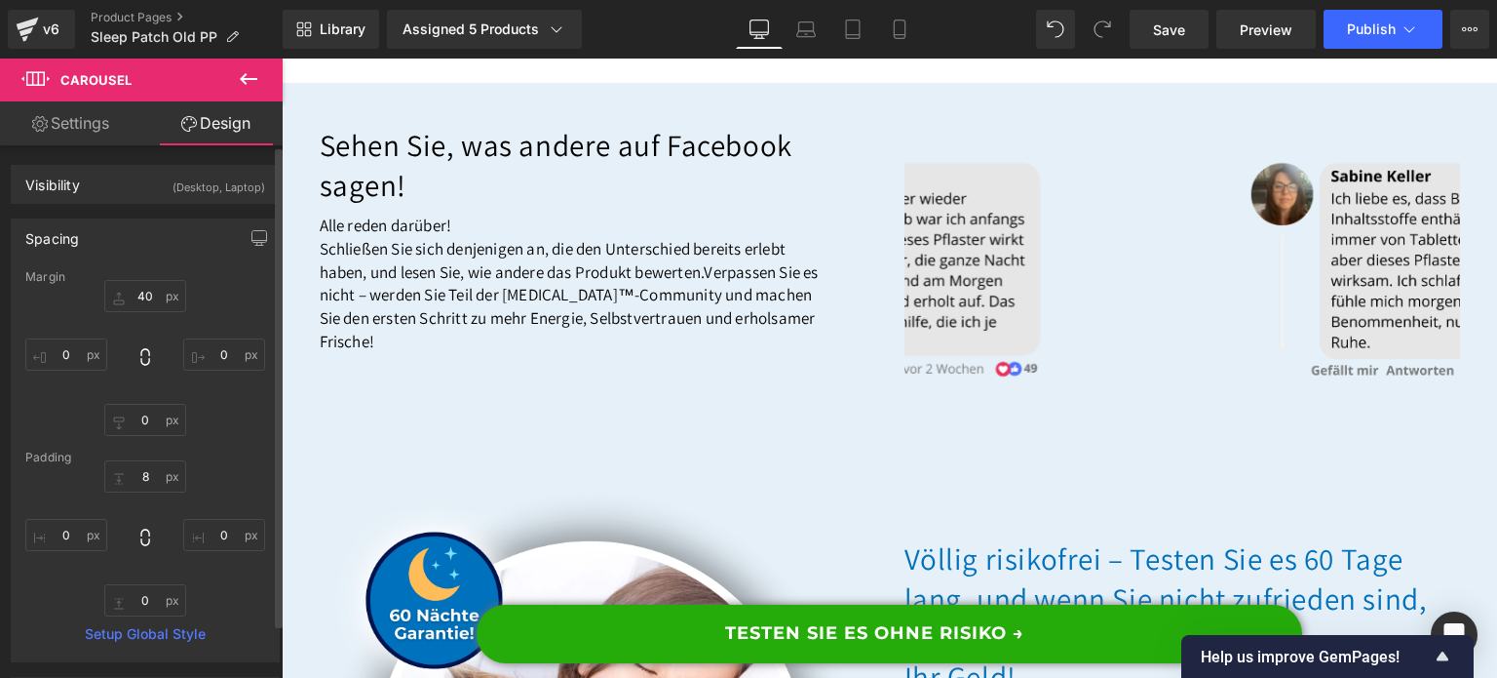
type input "0"
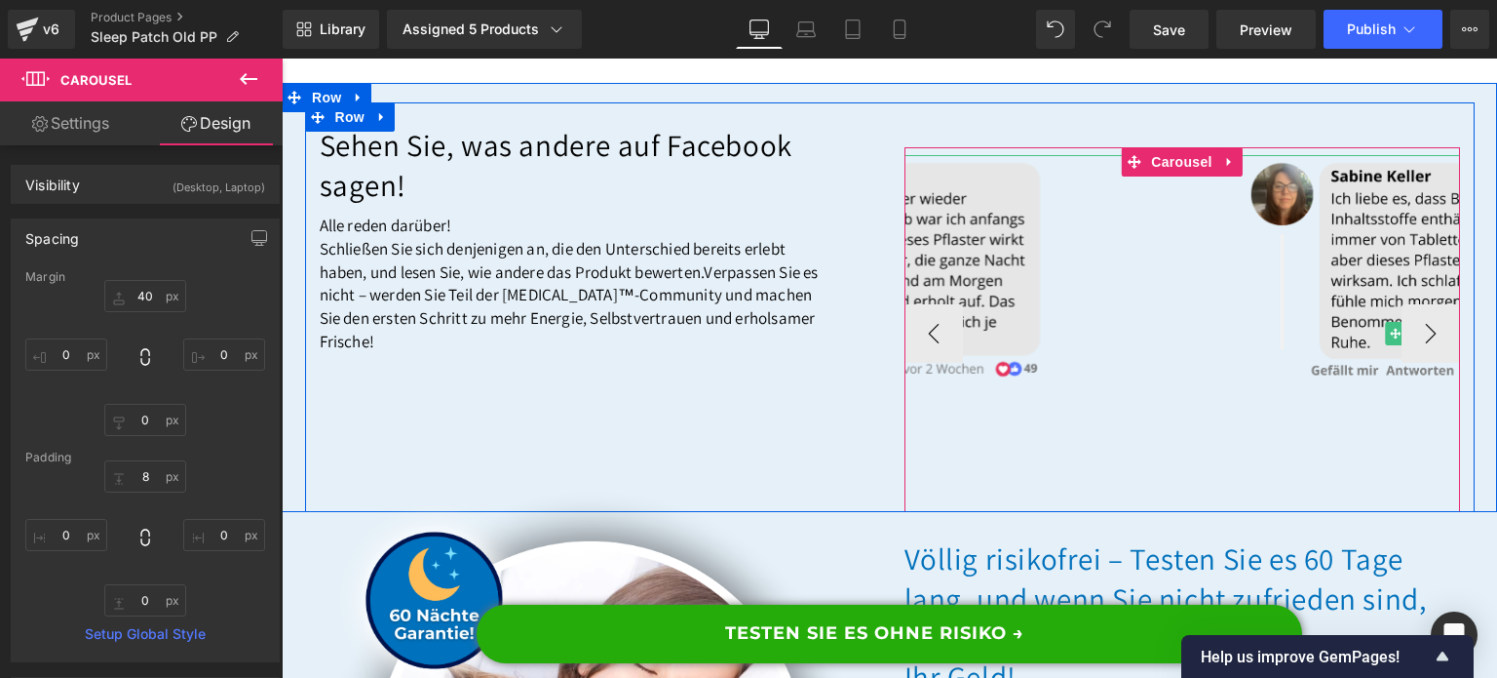
click at [968, 353] on div at bounding box center [1426, 333] width 1189 height 357
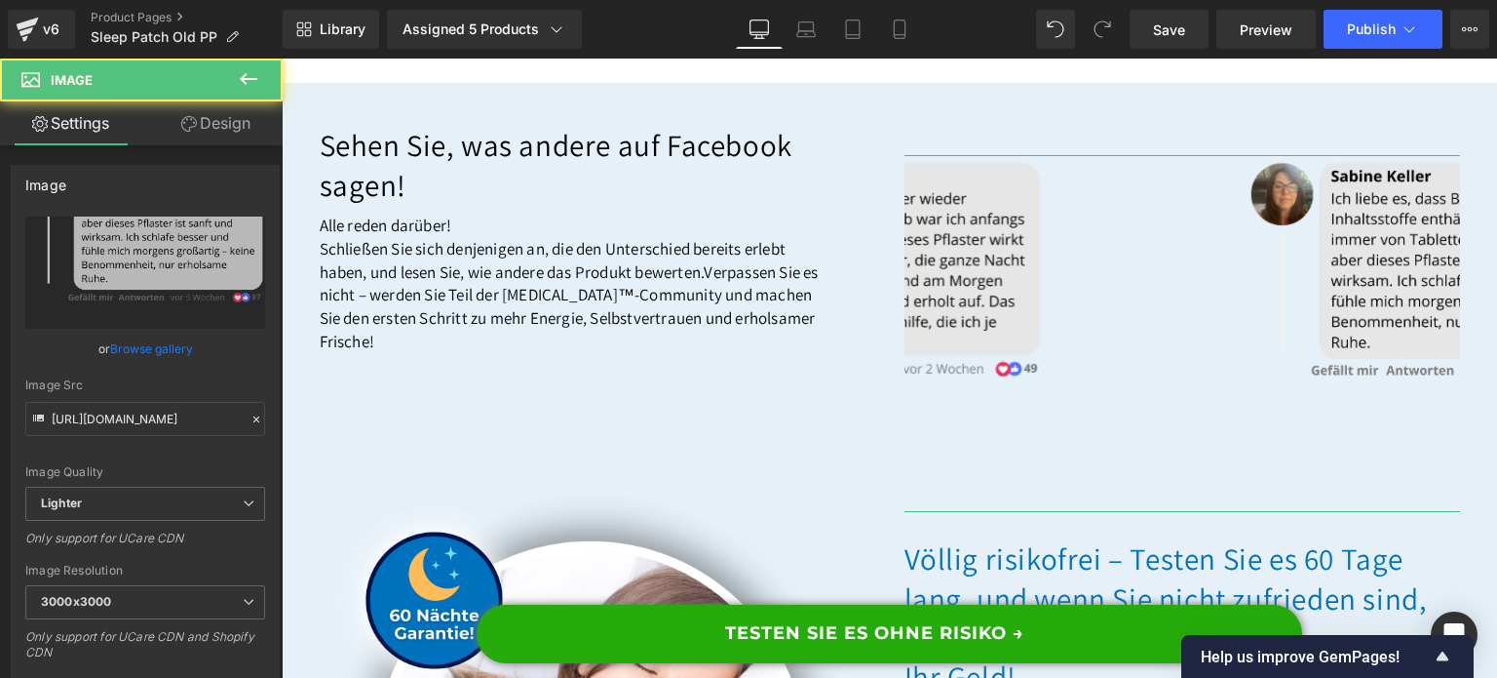
click at [230, 120] on link "Design" at bounding box center [215, 123] width 141 height 44
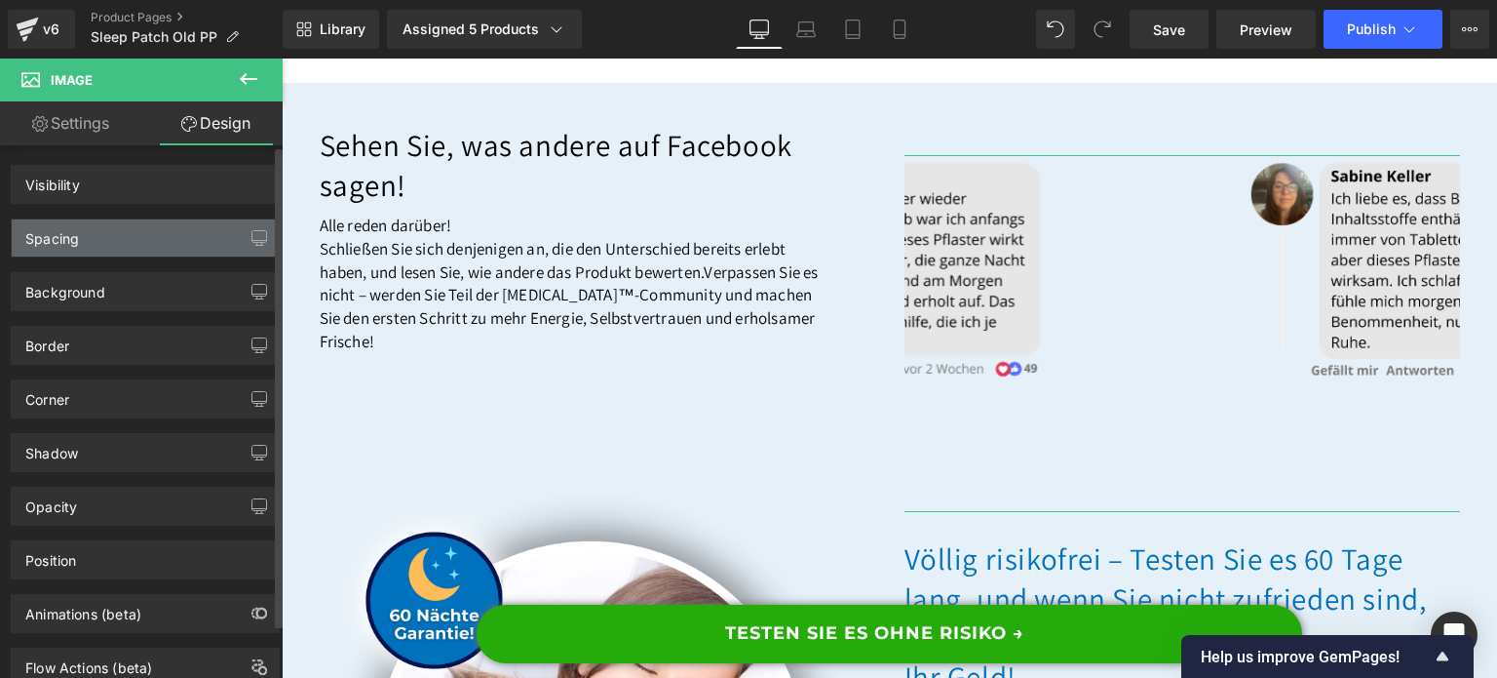
click at [92, 240] on div "Spacing" at bounding box center [145, 237] width 267 height 37
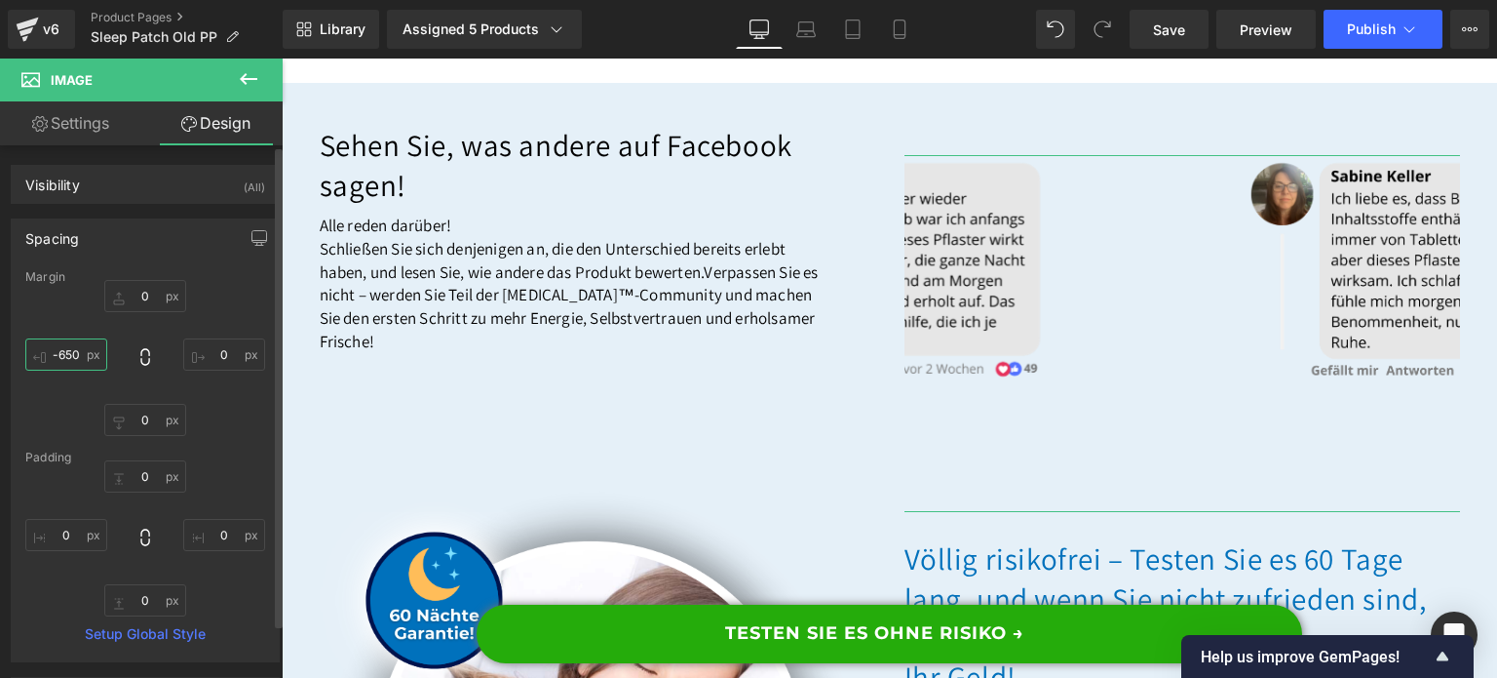
click at [84, 352] on input "-650" at bounding box center [66, 354] width 82 height 32
type input "0"
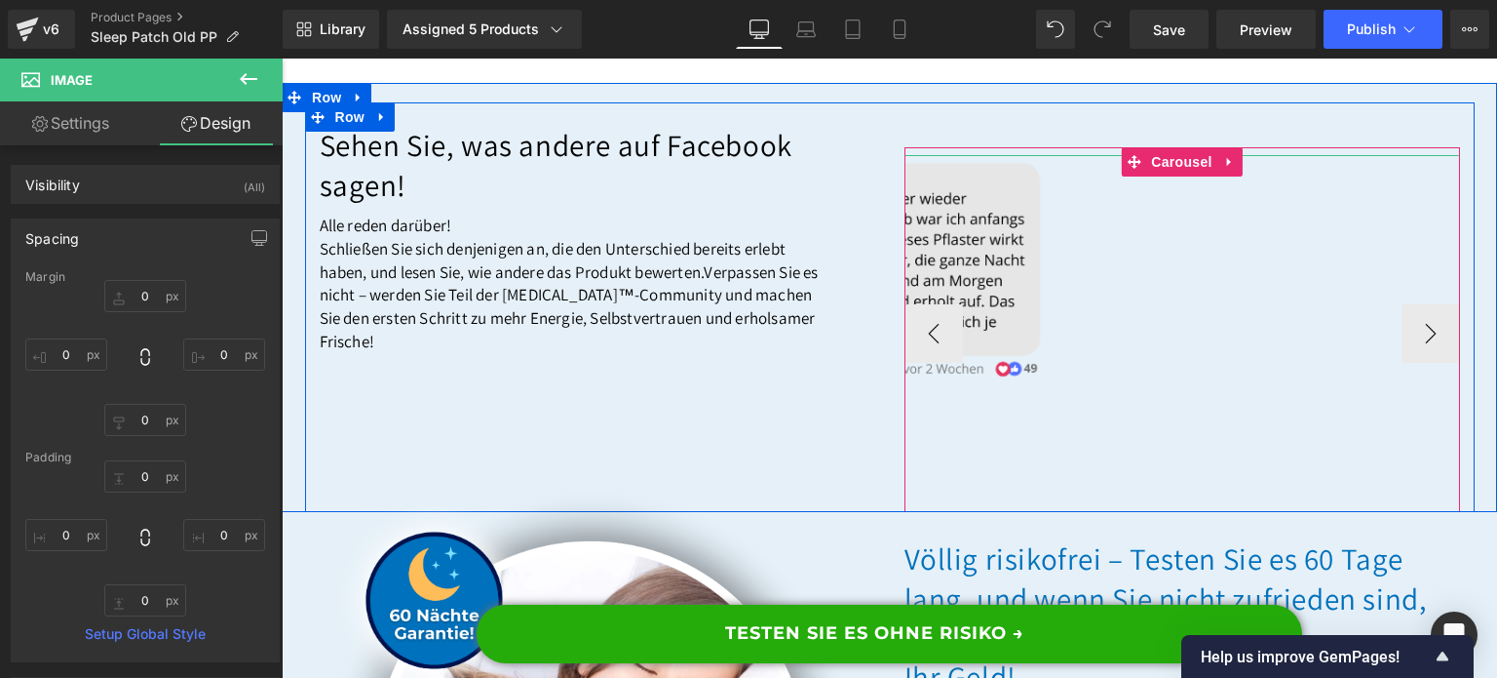
click at [1195, 295] on div at bounding box center [865, 333] width 1189 height 357
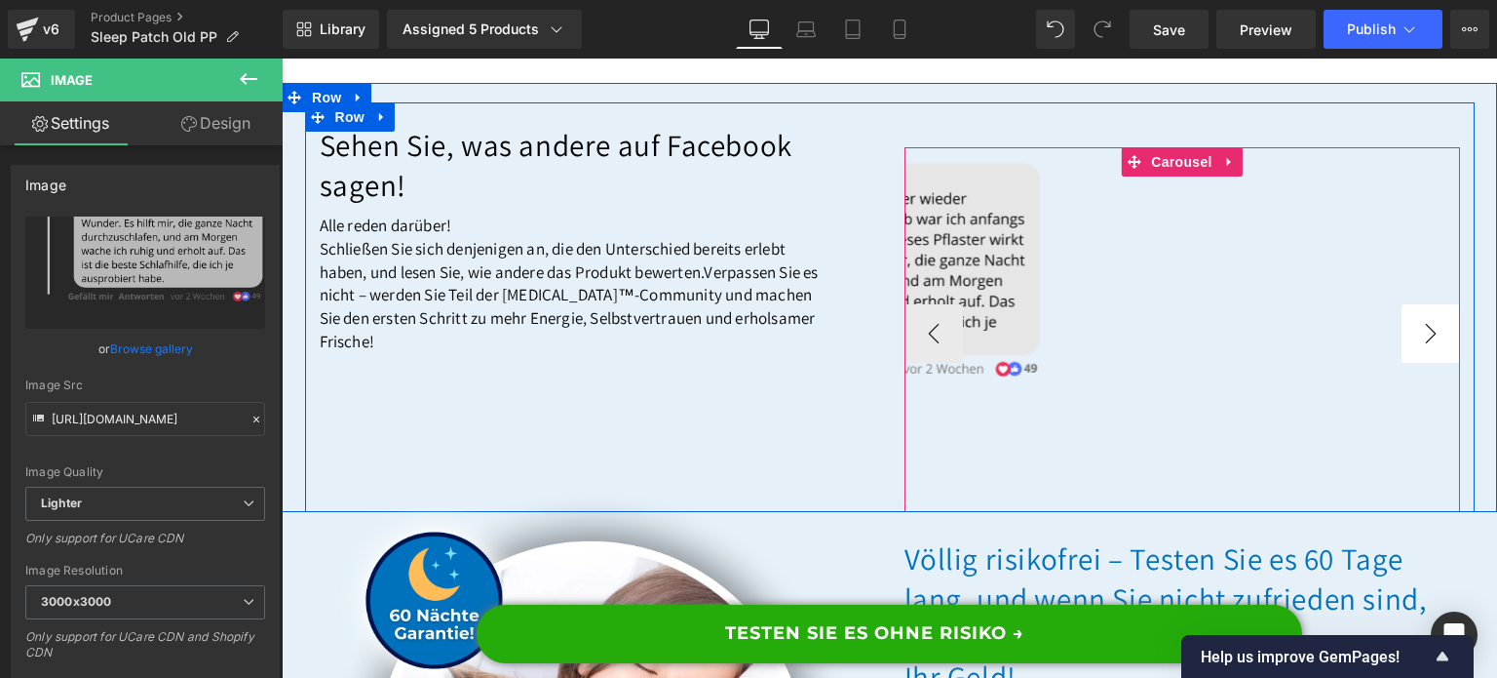
click at [1412, 363] on button "›" at bounding box center [1431, 333] width 58 height 58
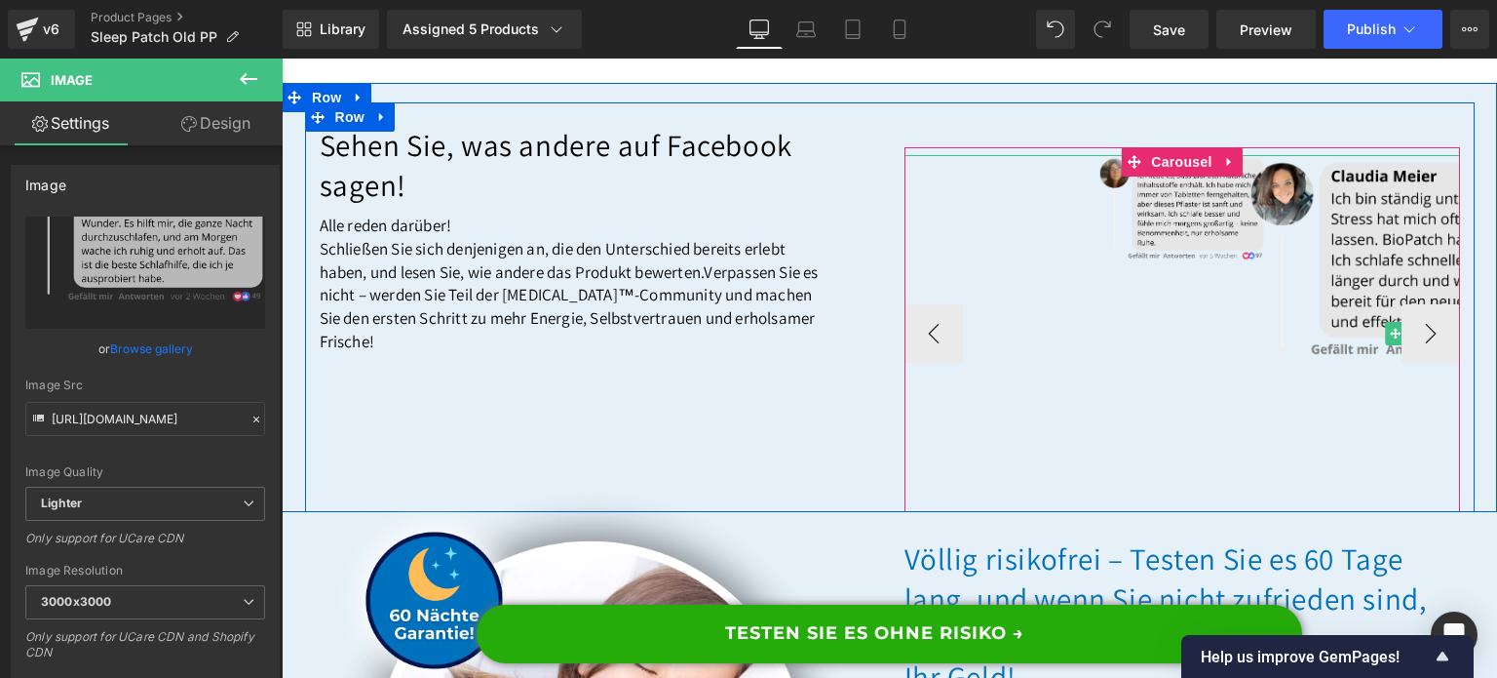
click at [1191, 307] on div at bounding box center [1426, 333] width 1189 height 357
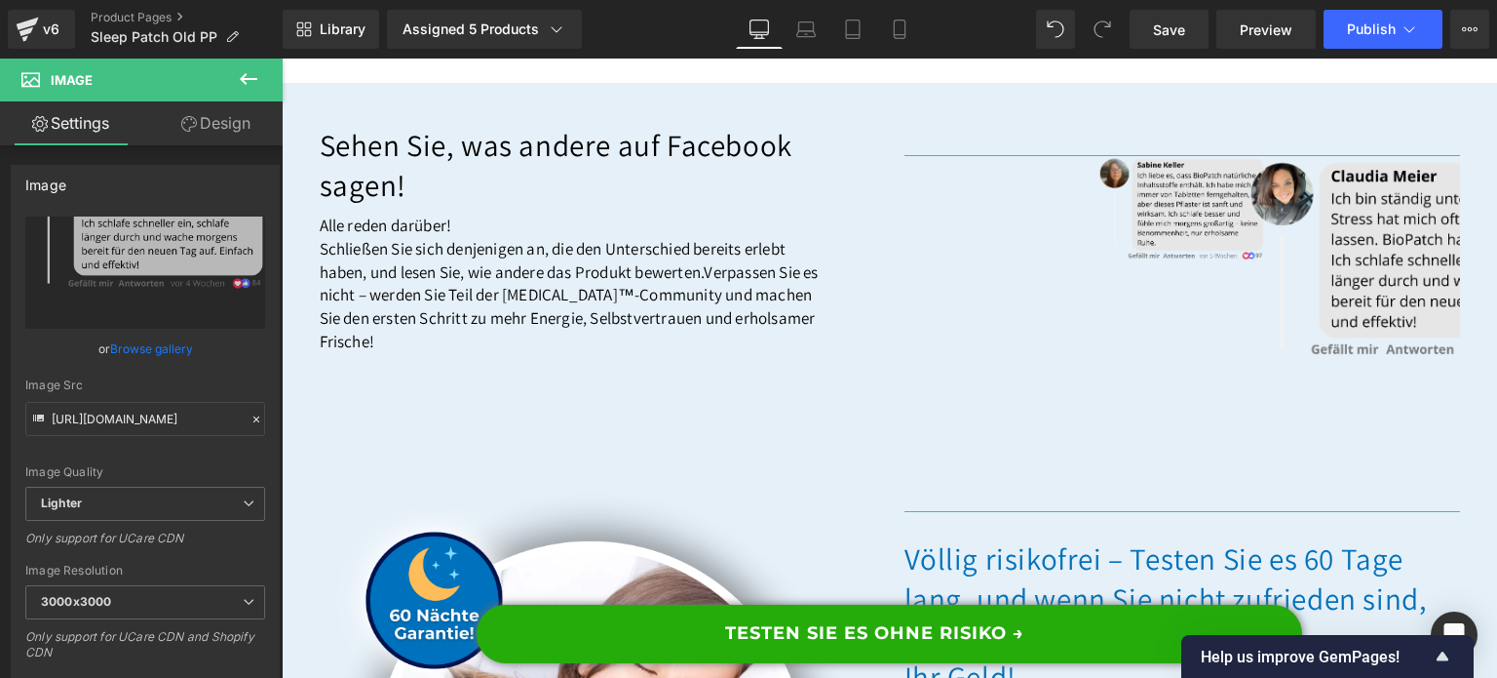
click at [226, 136] on link "Design" at bounding box center [215, 123] width 141 height 44
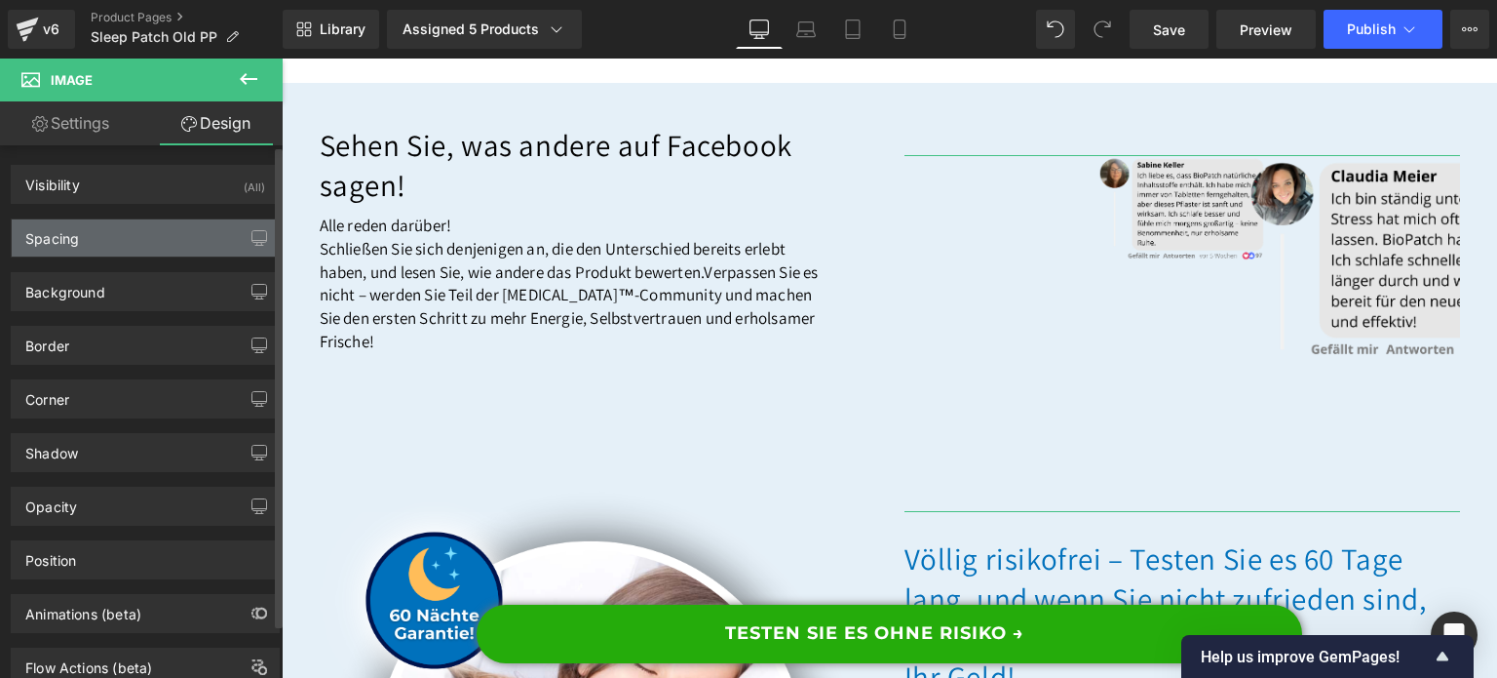
click at [114, 253] on div "Spacing" at bounding box center [145, 237] width 267 height 37
type input "0"
type input "-650"
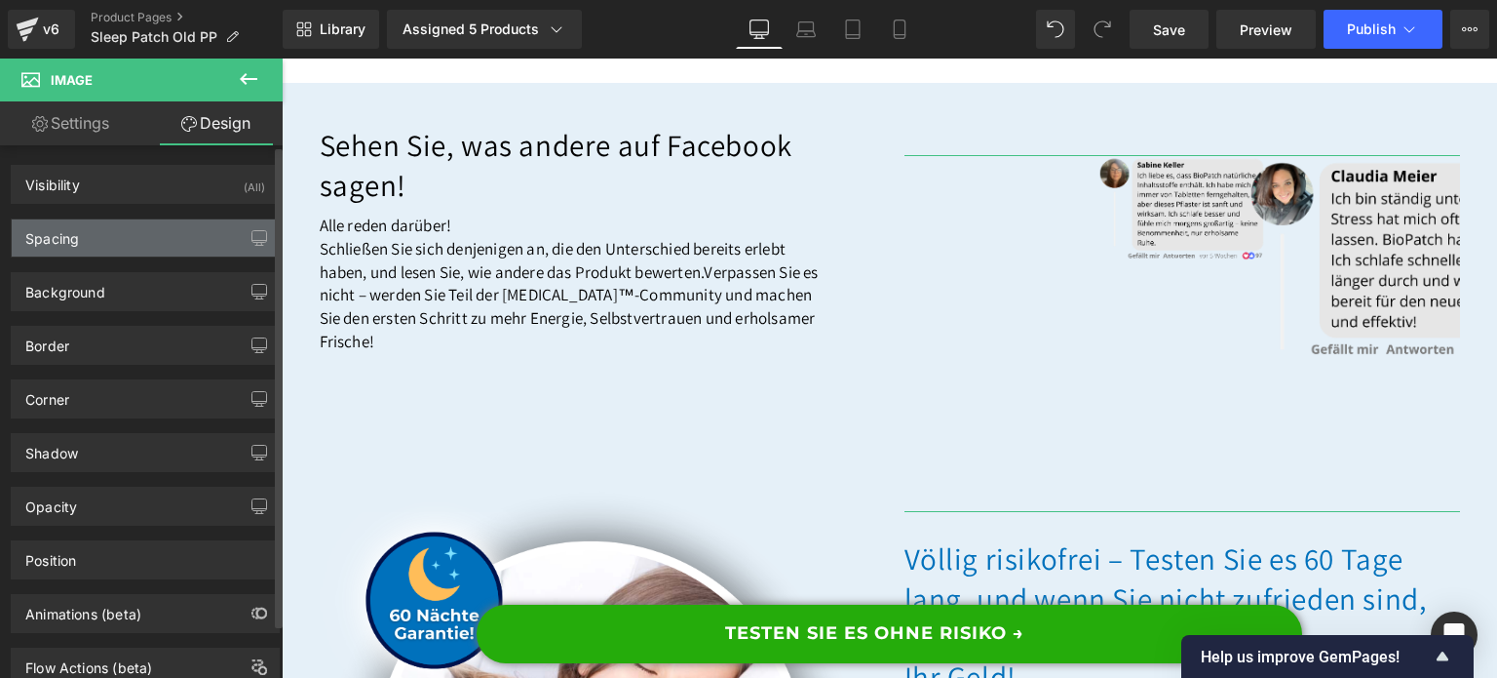
type input "0"
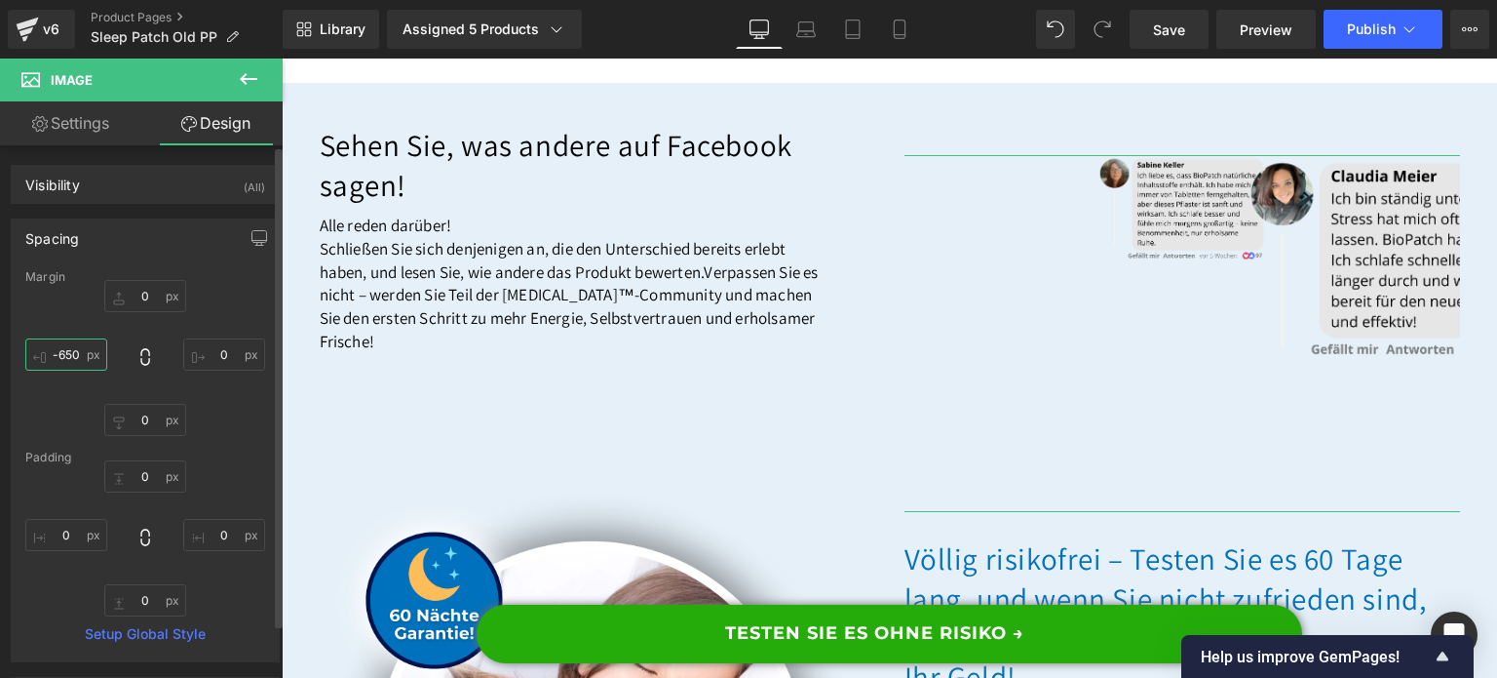
click at [70, 349] on input "-650" at bounding box center [66, 354] width 82 height 32
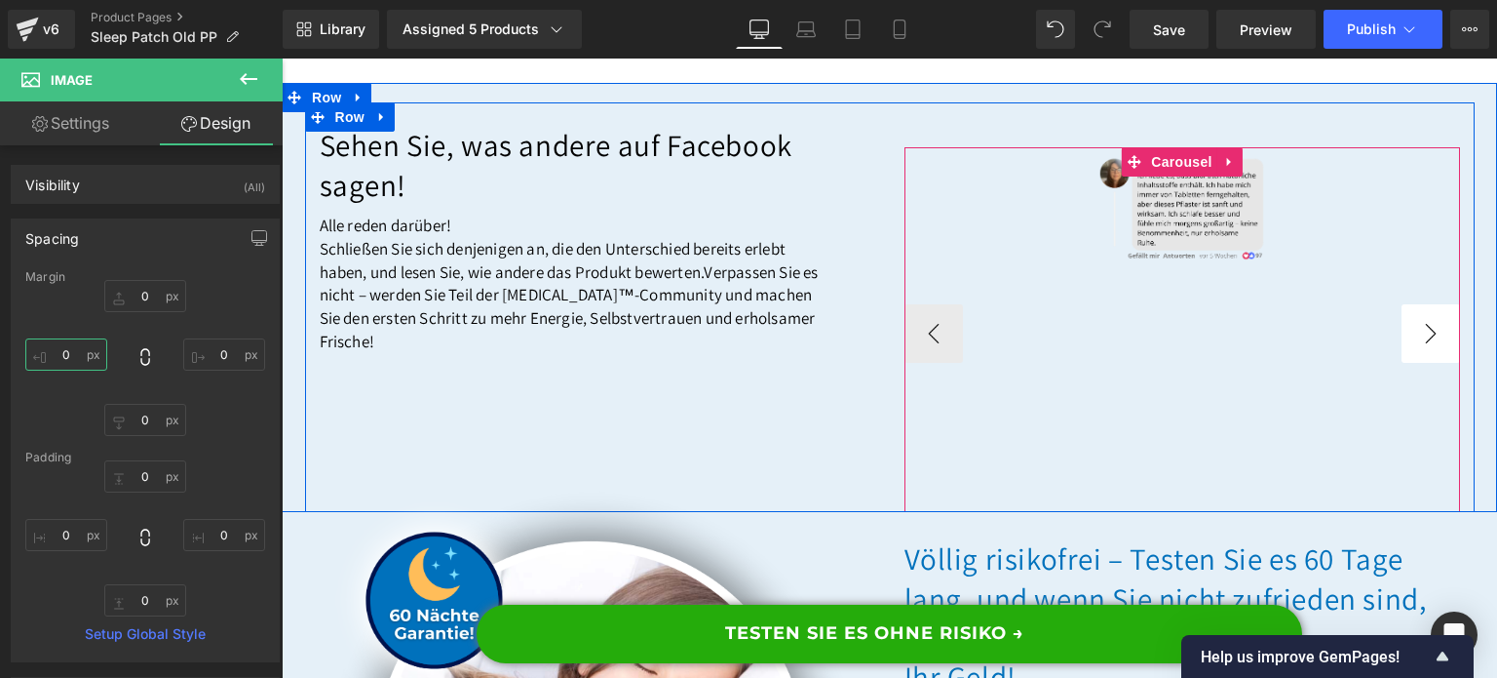
type input "0"
click at [1428, 363] on button "›" at bounding box center [1431, 333] width 58 height 58
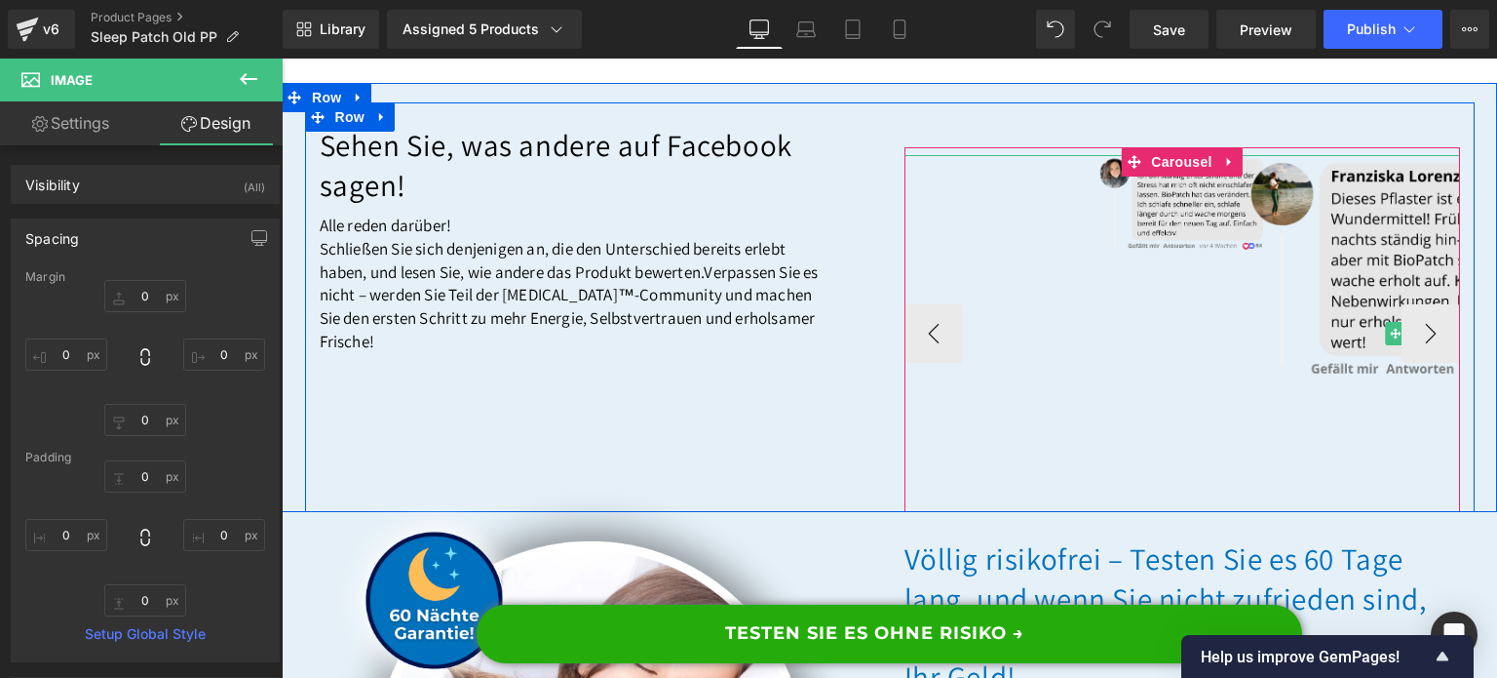
click at [1205, 292] on div at bounding box center [1426, 333] width 1189 height 357
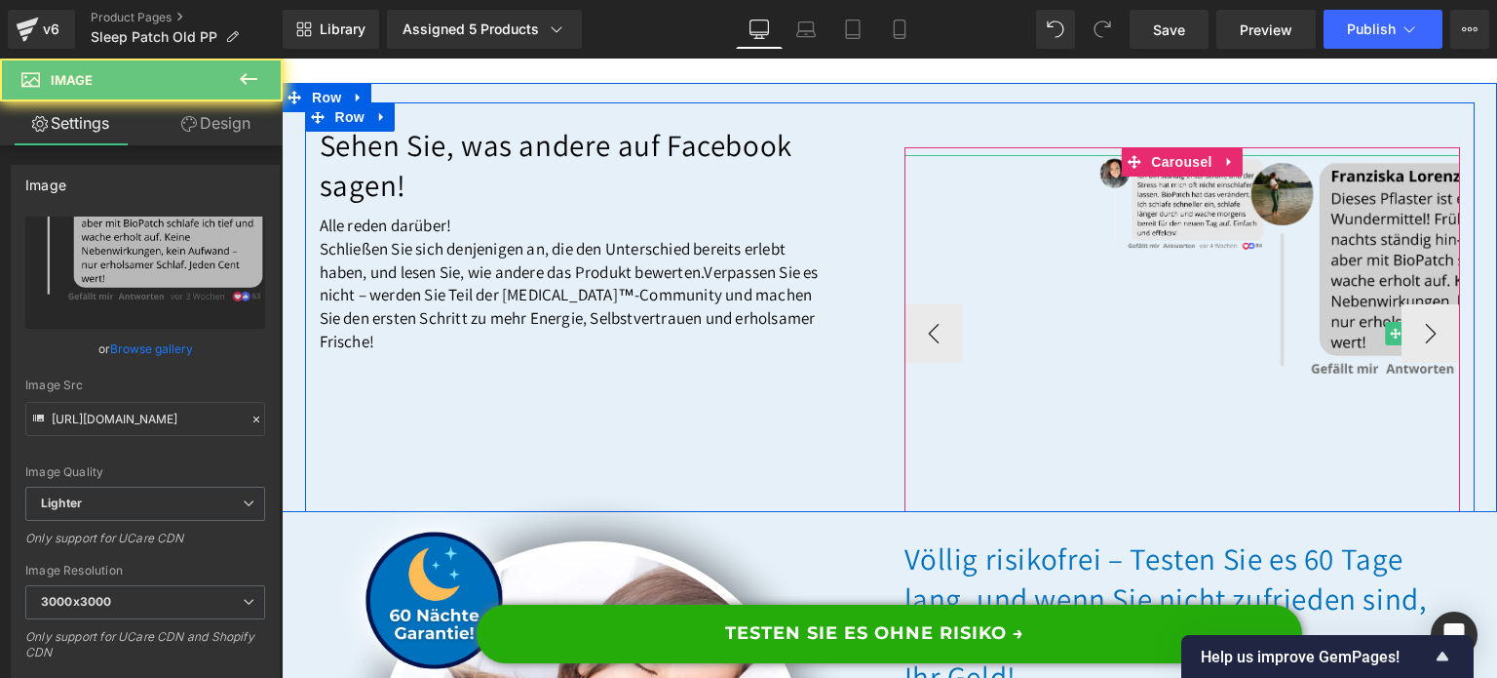
click at [1316, 358] on img at bounding box center [1426, 333] width 357 height 357
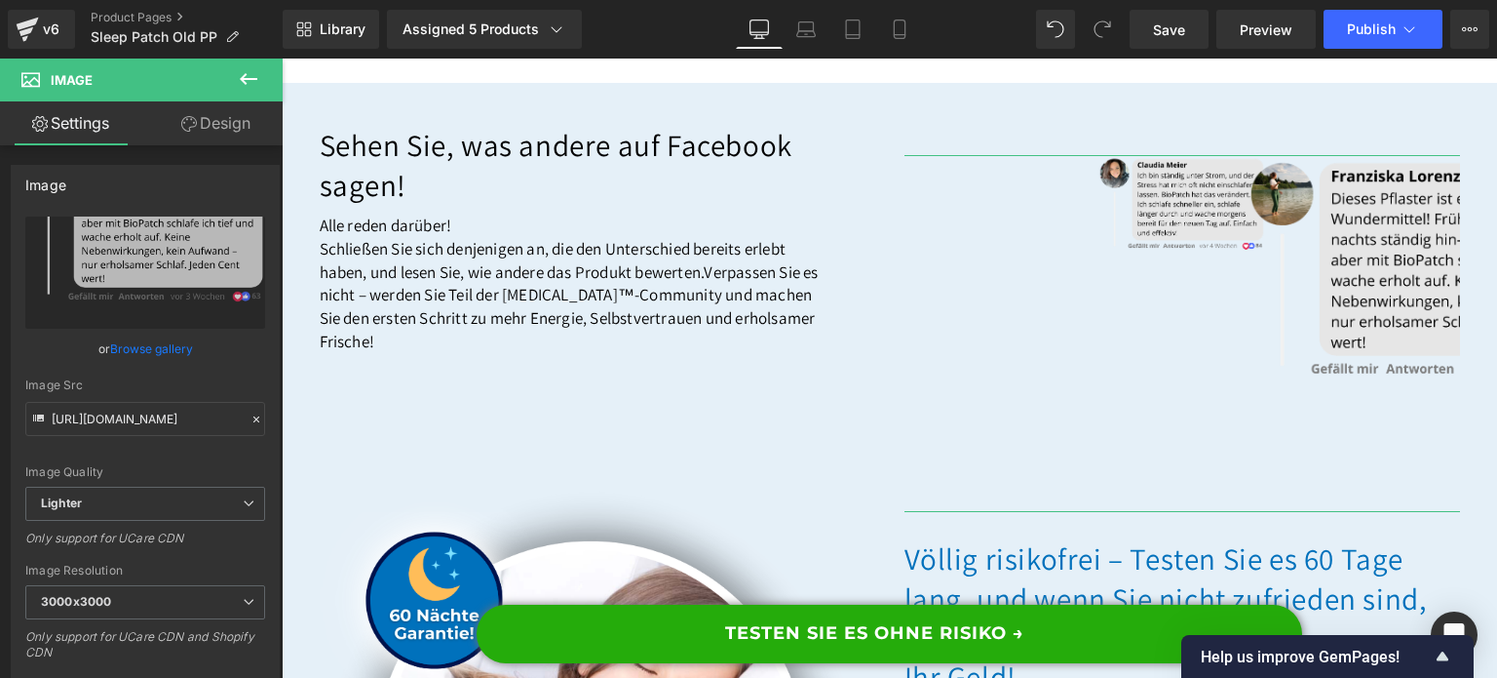
click at [196, 143] on link "Design" at bounding box center [215, 123] width 141 height 44
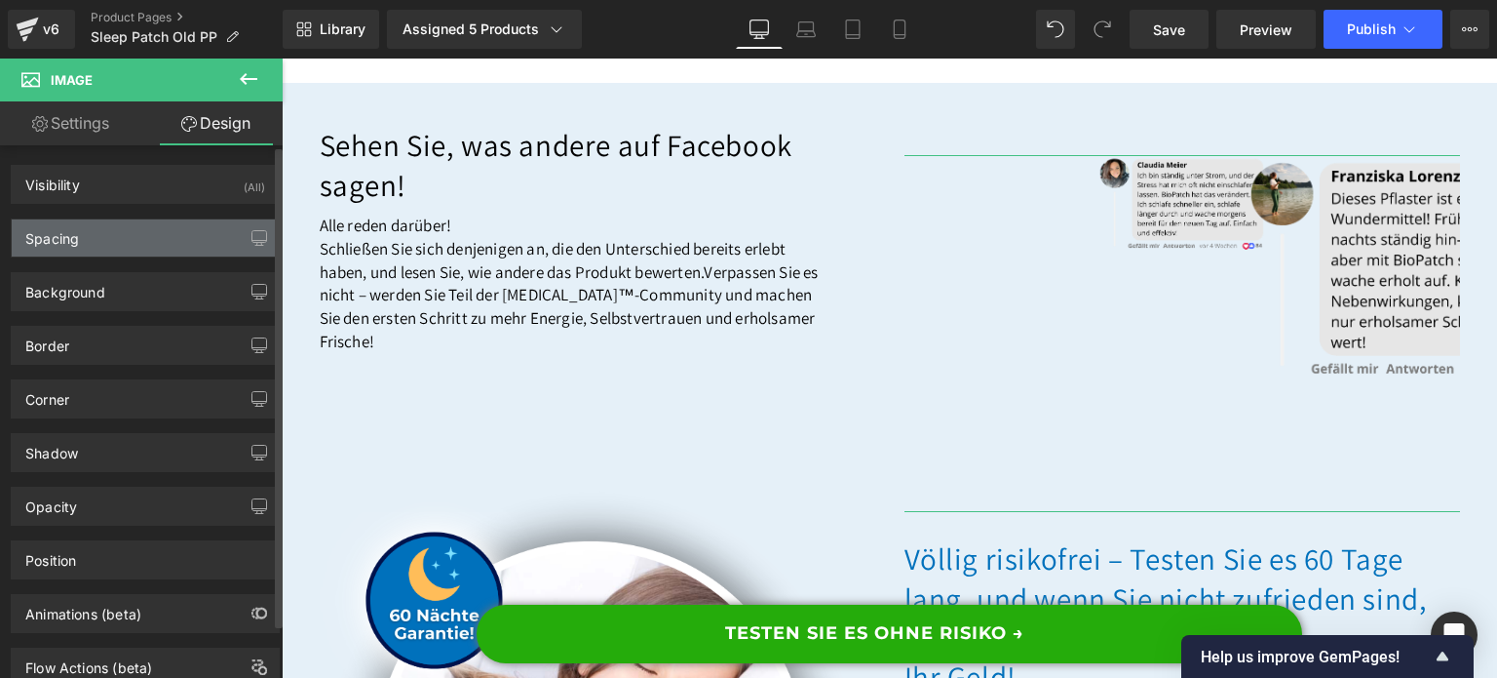
click at [130, 240] on div "Spacing" at bounding box center [145, 237] width 267 height 37
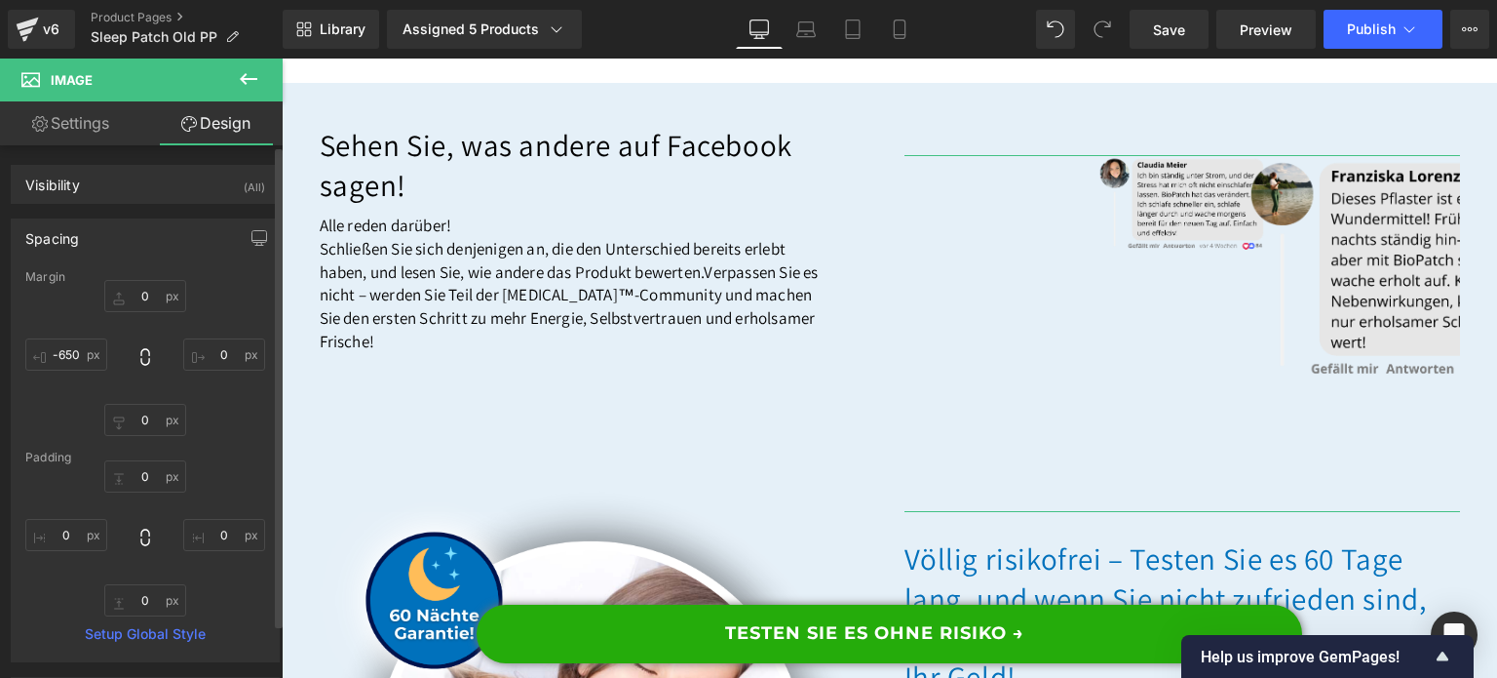
type input "0"
type input "-650"
type input "0"
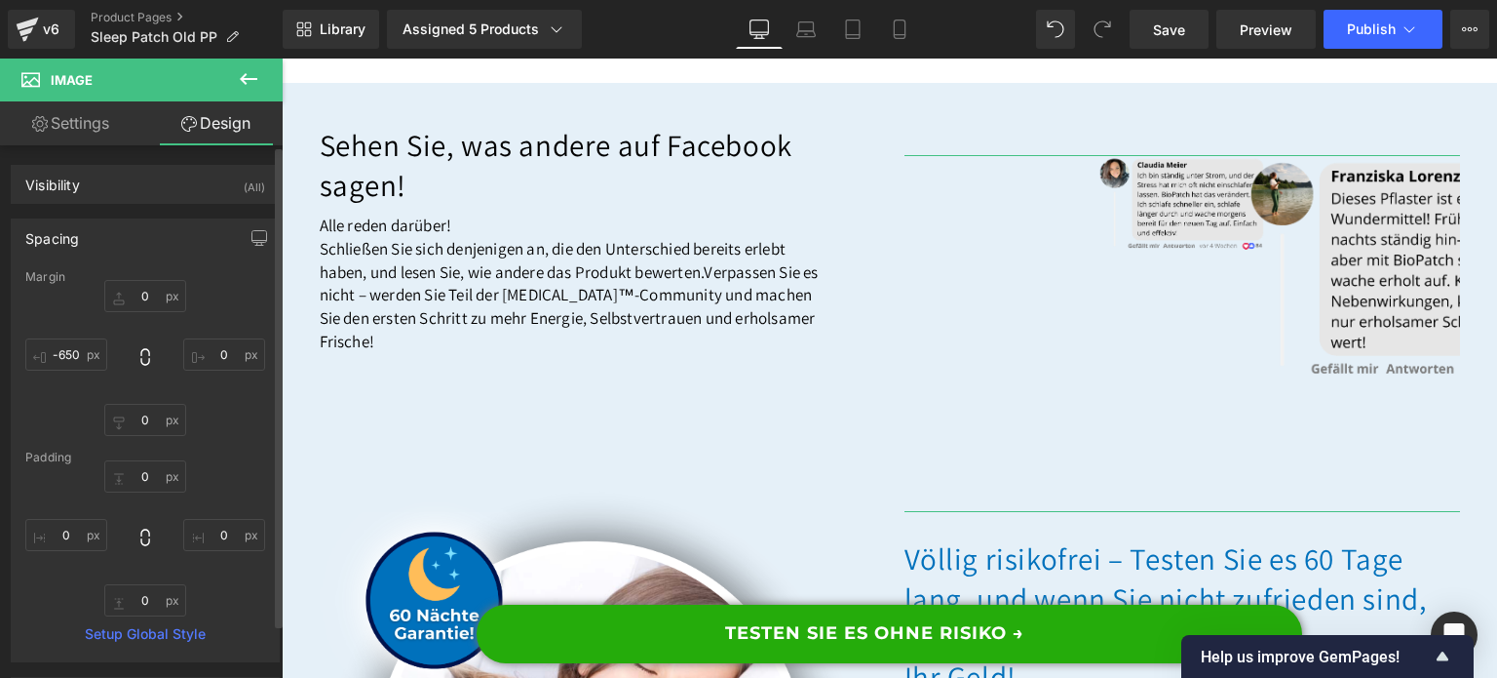
type input "0"
click at [81, 349] on input "-650" at bounding box center [66, 354] width 82 height 32
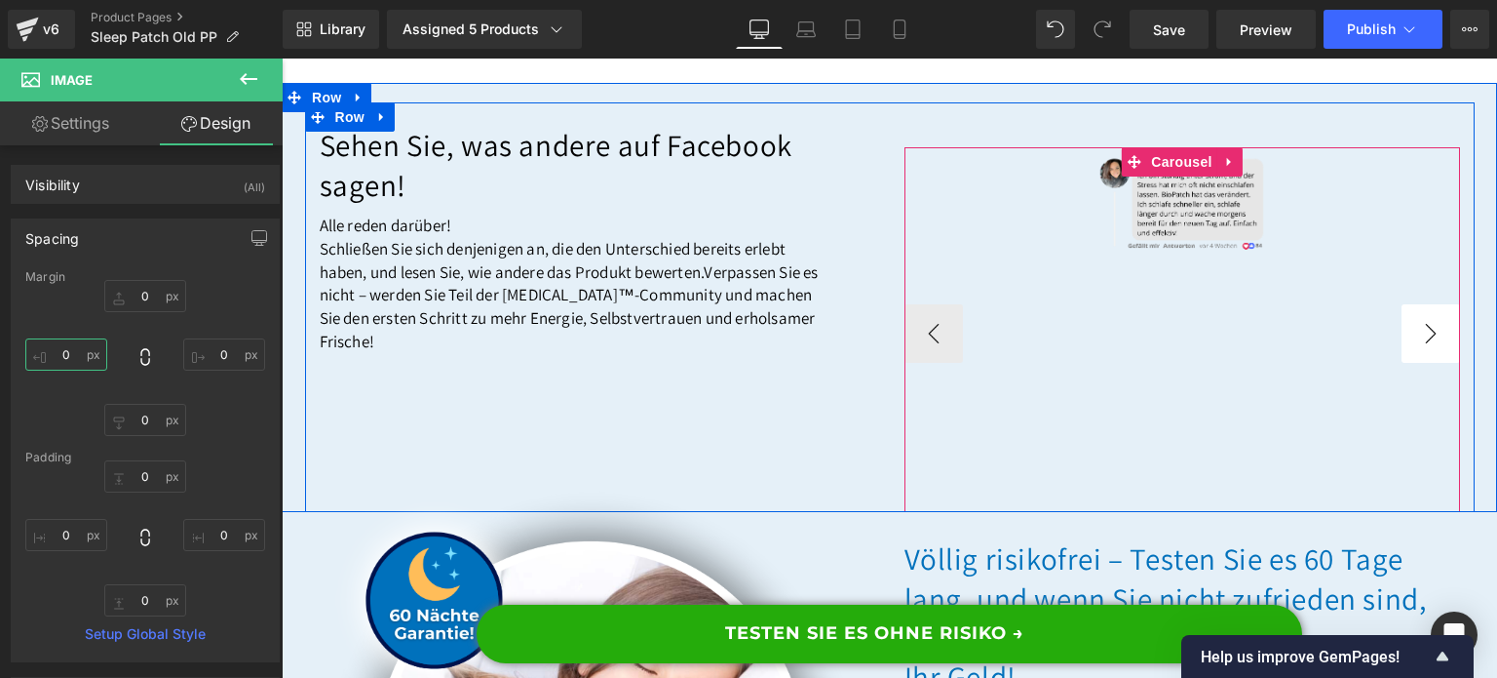
type input "0"
click at [1426, 363] on button "›" at bounding box center [1431, 333] width 58 height 58
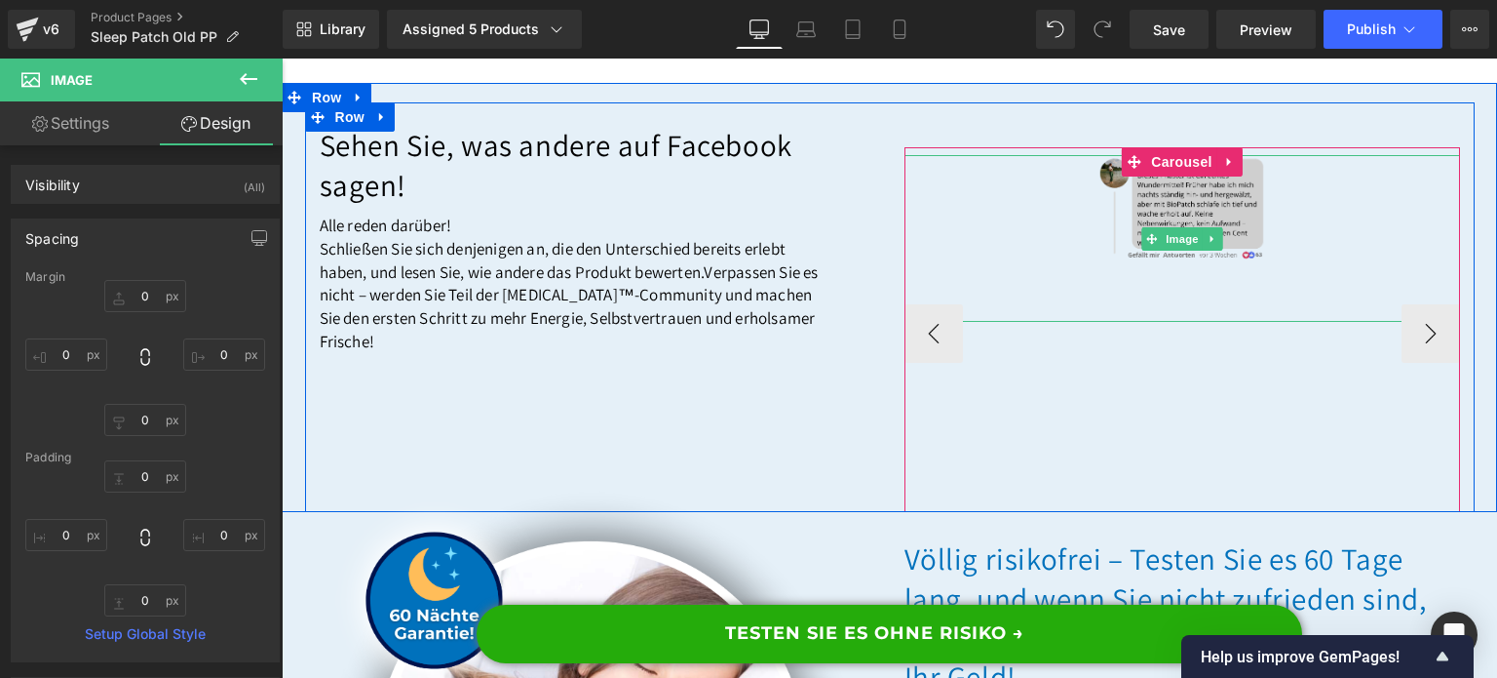
click at [1222, 261] on img at bounding box center [1182, 238] width 167 height 167
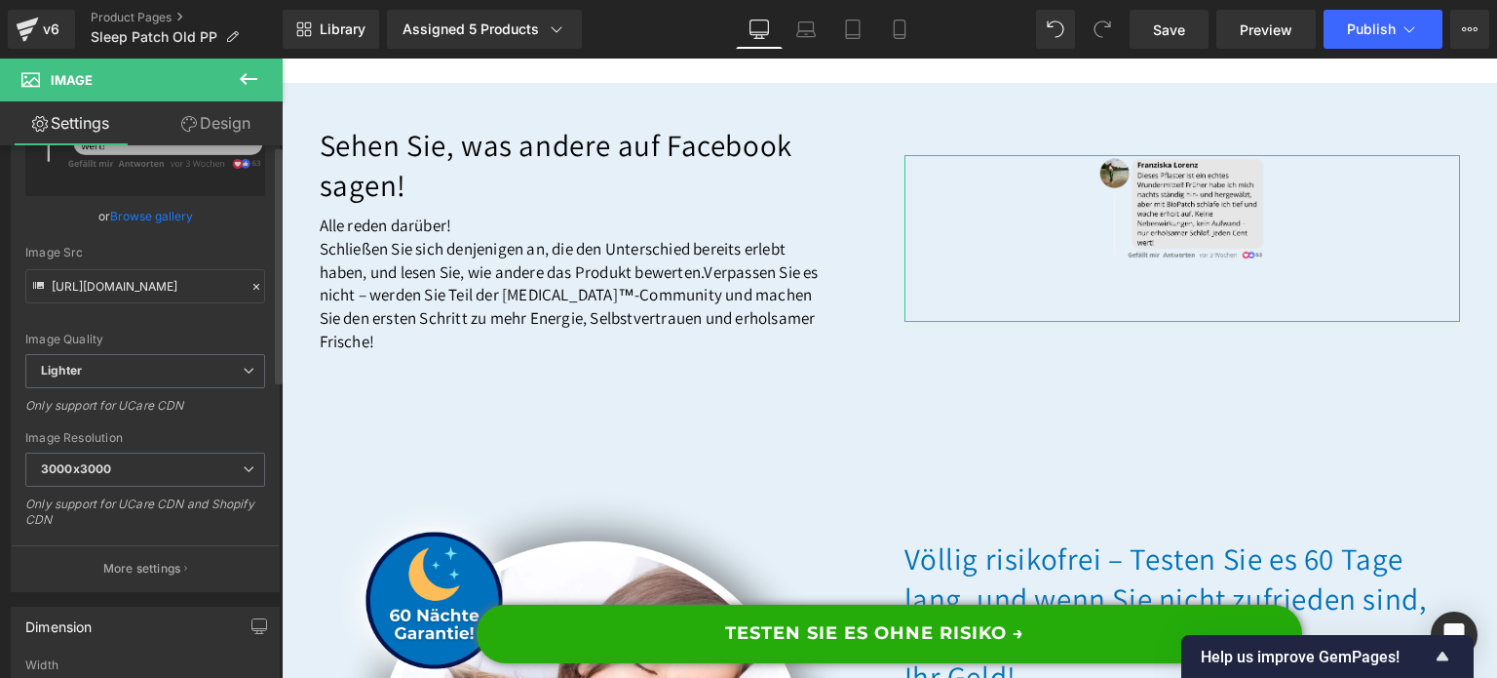
scroll to position [487, 0]
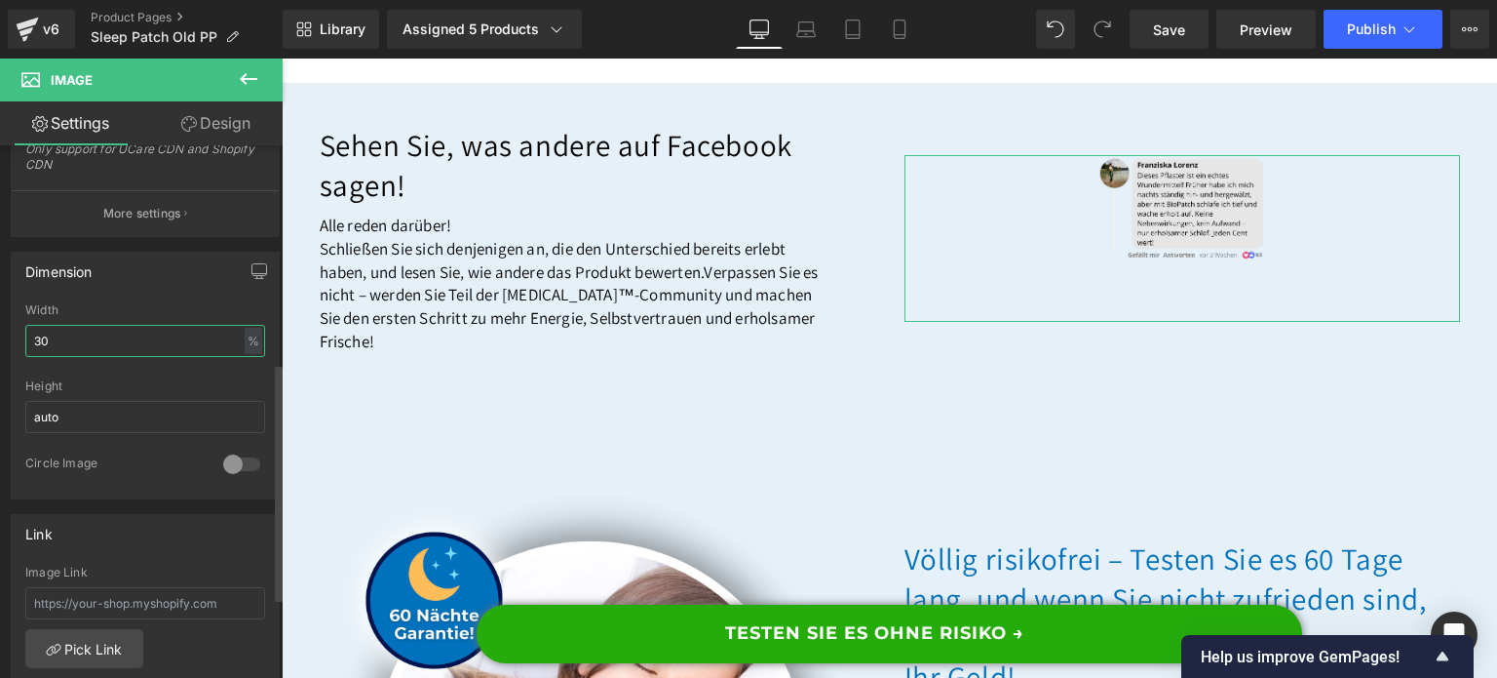
click at [126, 342] on input "30" at bounding box center [145, 341] width 240 height 32
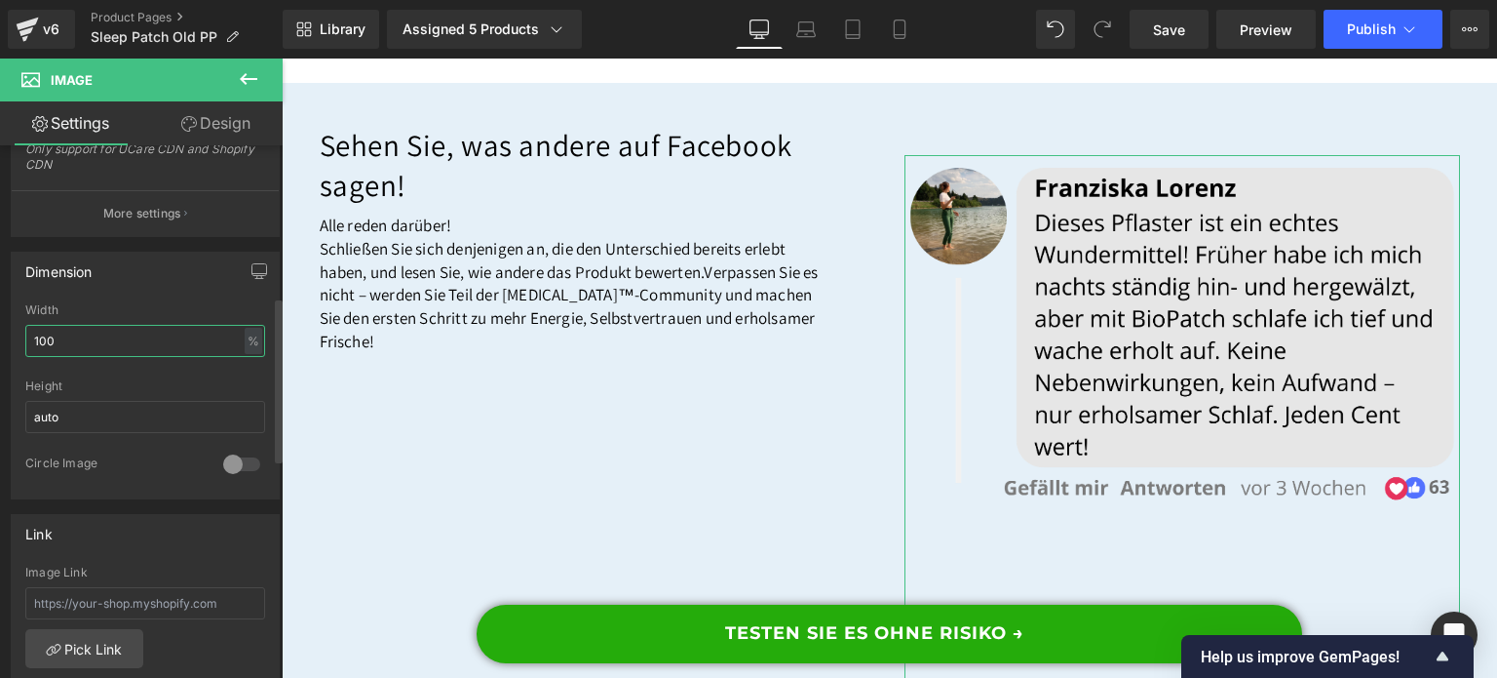
click at [126, 342] on input "100" at bounding box center [145, 341] width 240 height 32
click at [128, 342] on input "100" at bounding box center [145, 341] width 240 height 32
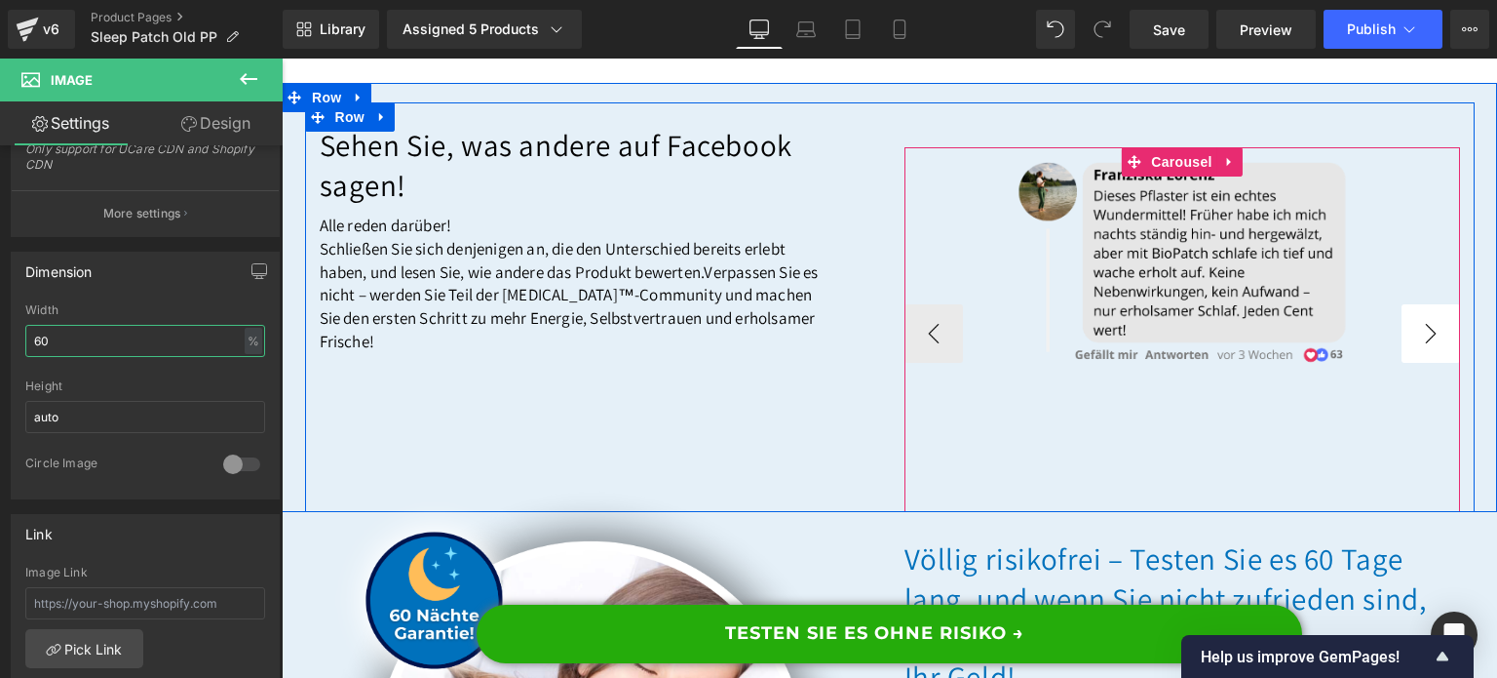
type input "60"
click at [1415, 363] on button "›" at bounding box center [1431, 333] width 58 height 58
click at [1392, 402] on div at bounding box center [1183, 321] width 556 height 333
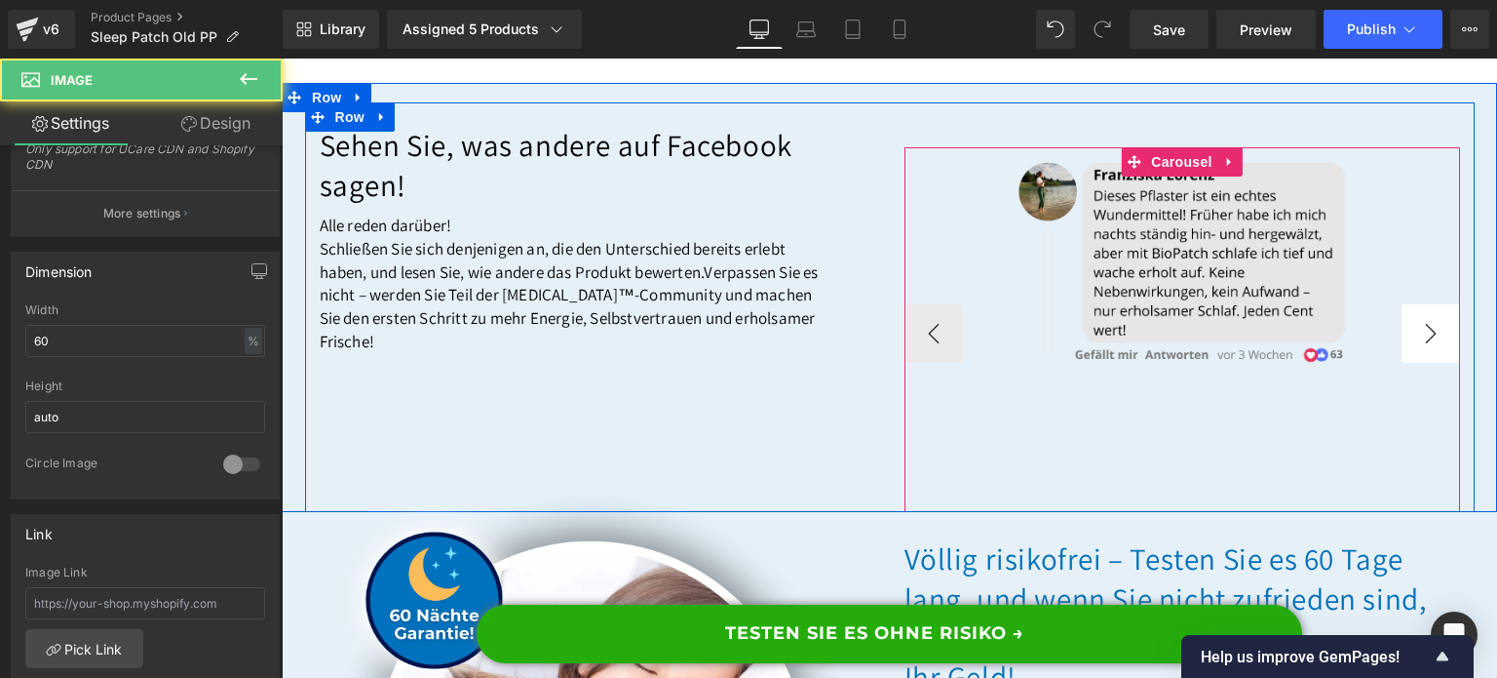
click at [1405, 363] on button "›" at bounding box center [1431, 333] width 58 height 58
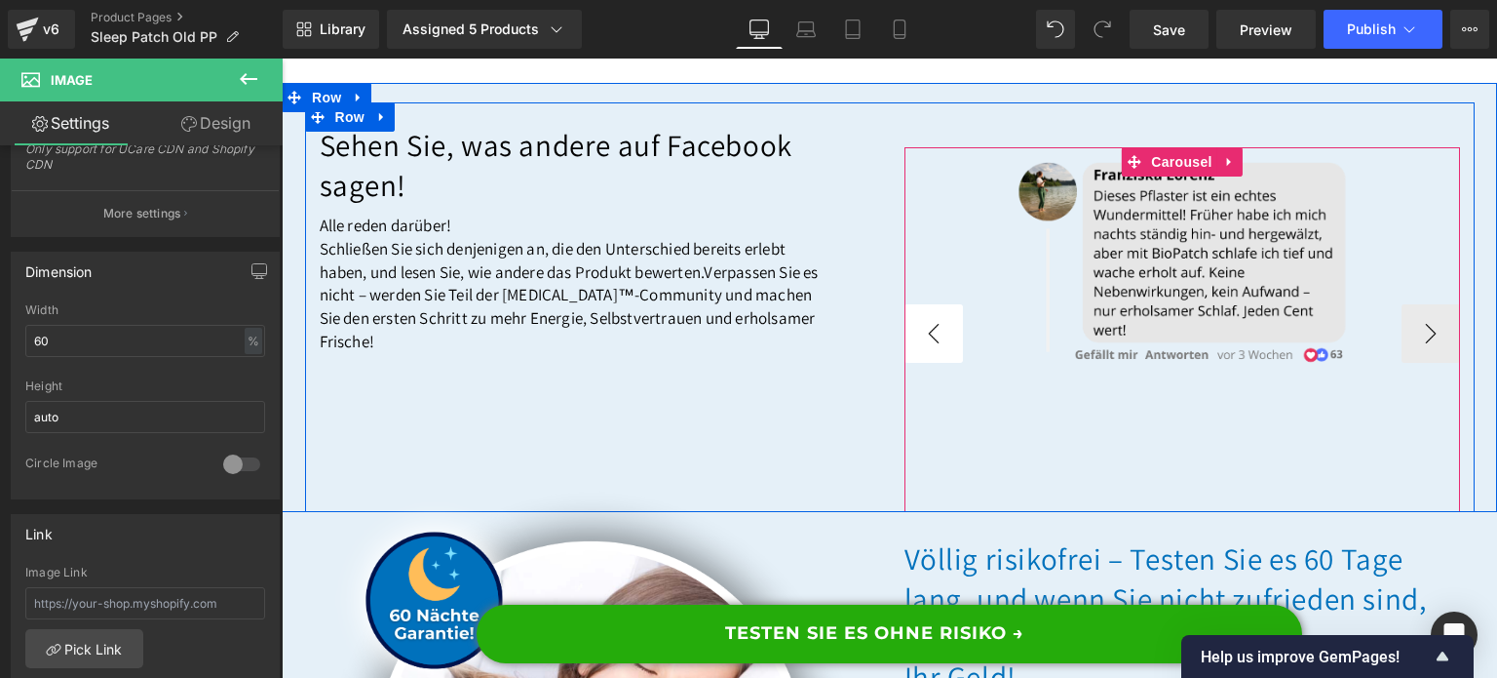
drag, startPoint x: 924, startPoint y: 416, endPoint x: 948, endPoint y: 415, distance: 23.4
click at [925, 363] on button "‹" at bounding box center [934, 333] width 58 height 58
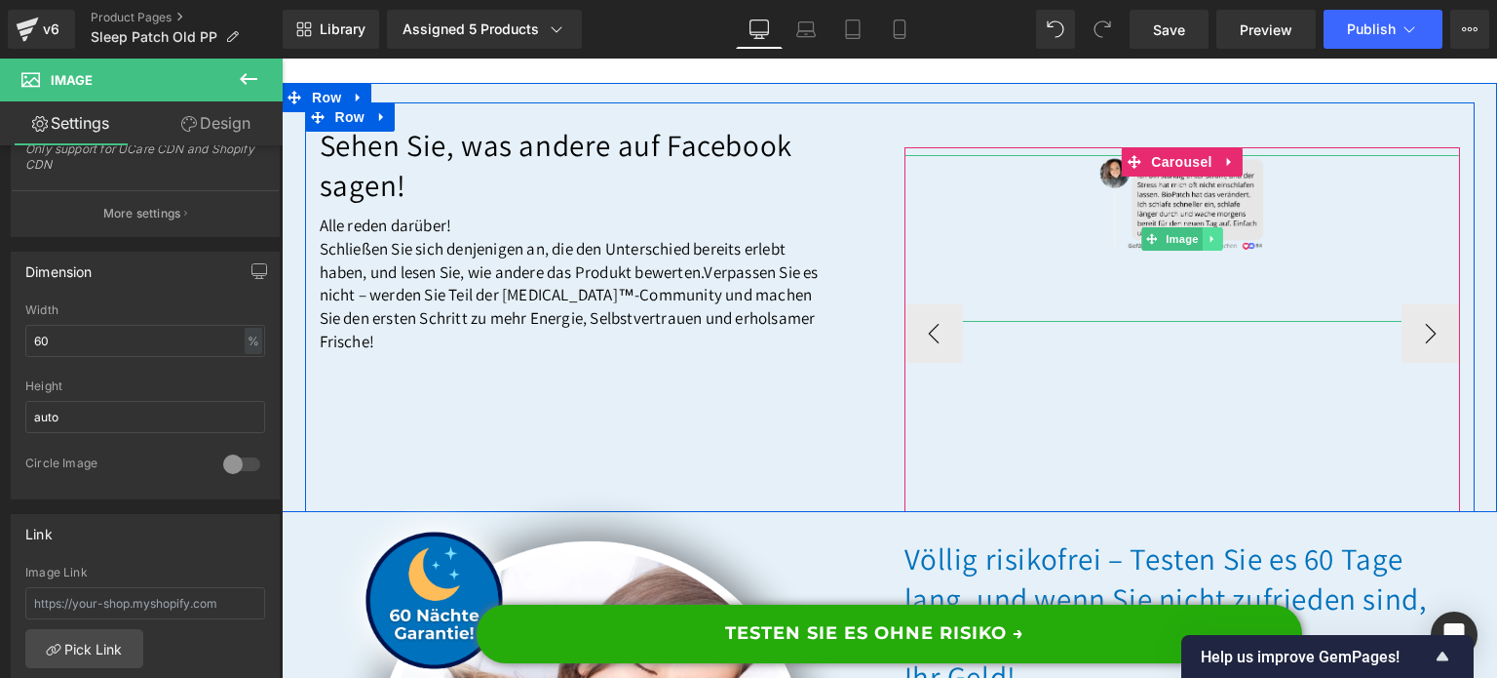
click at [1176, 251] on ul "Image" at bounding box center [1182, 238] width 81 height 23
click at [1176, 264] on img at bounding box center [1182, 238] width 167 height 167
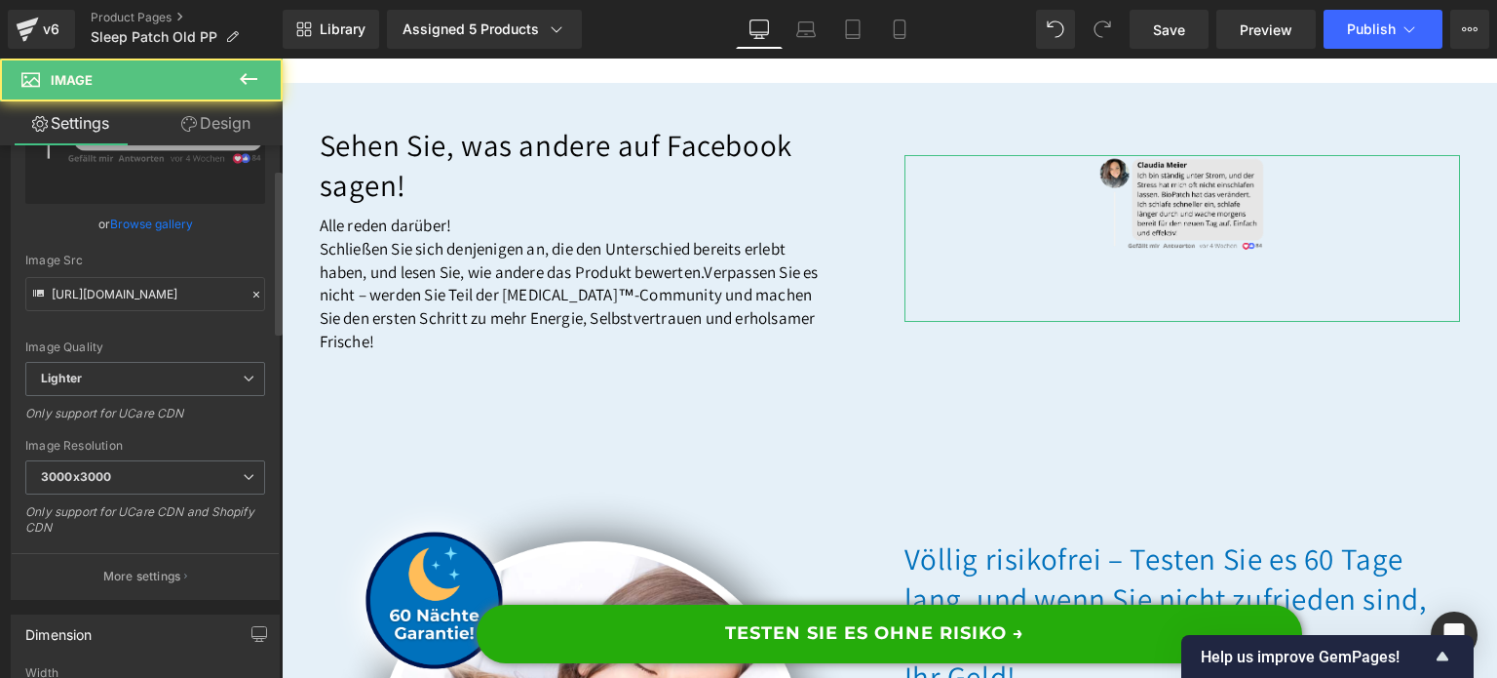
scroll to position [292, 0]
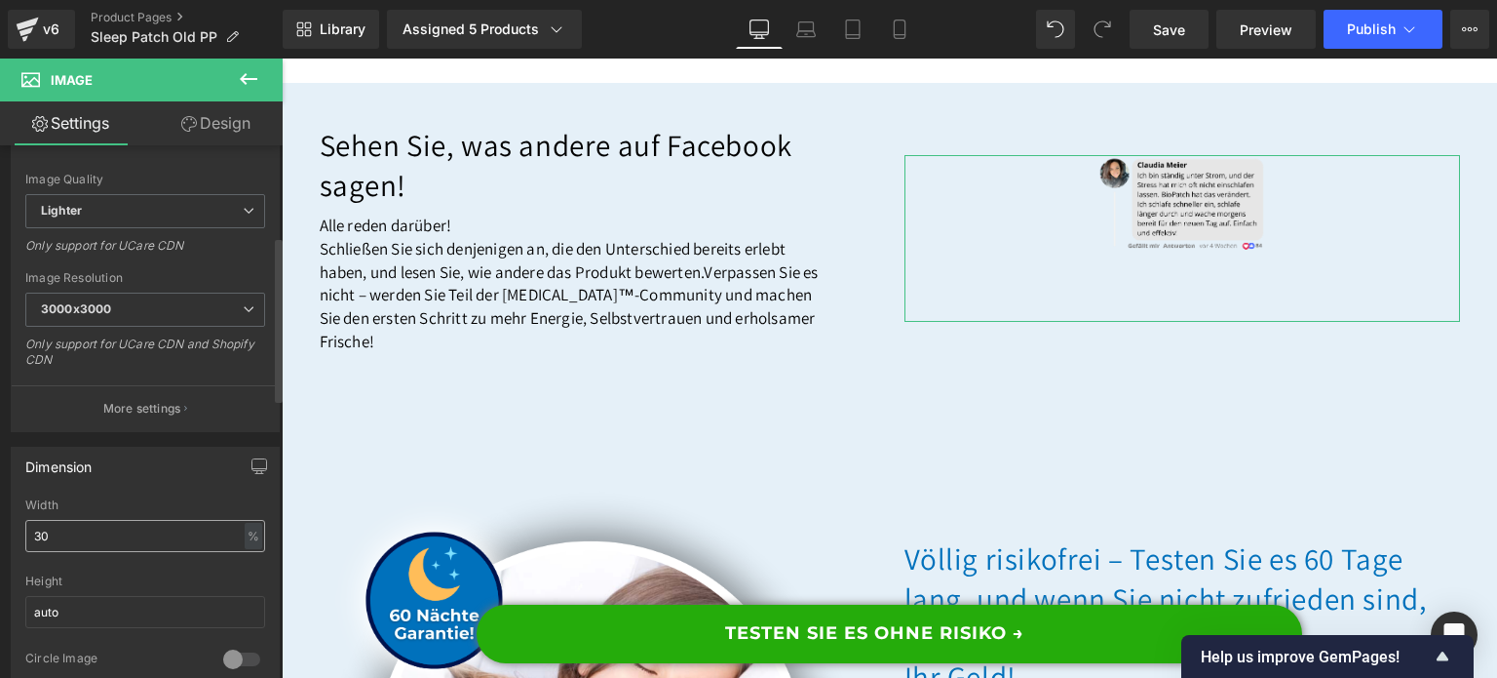
click at [98, 537] on input "30" at bounding box center [145, 536] width 240 height 32
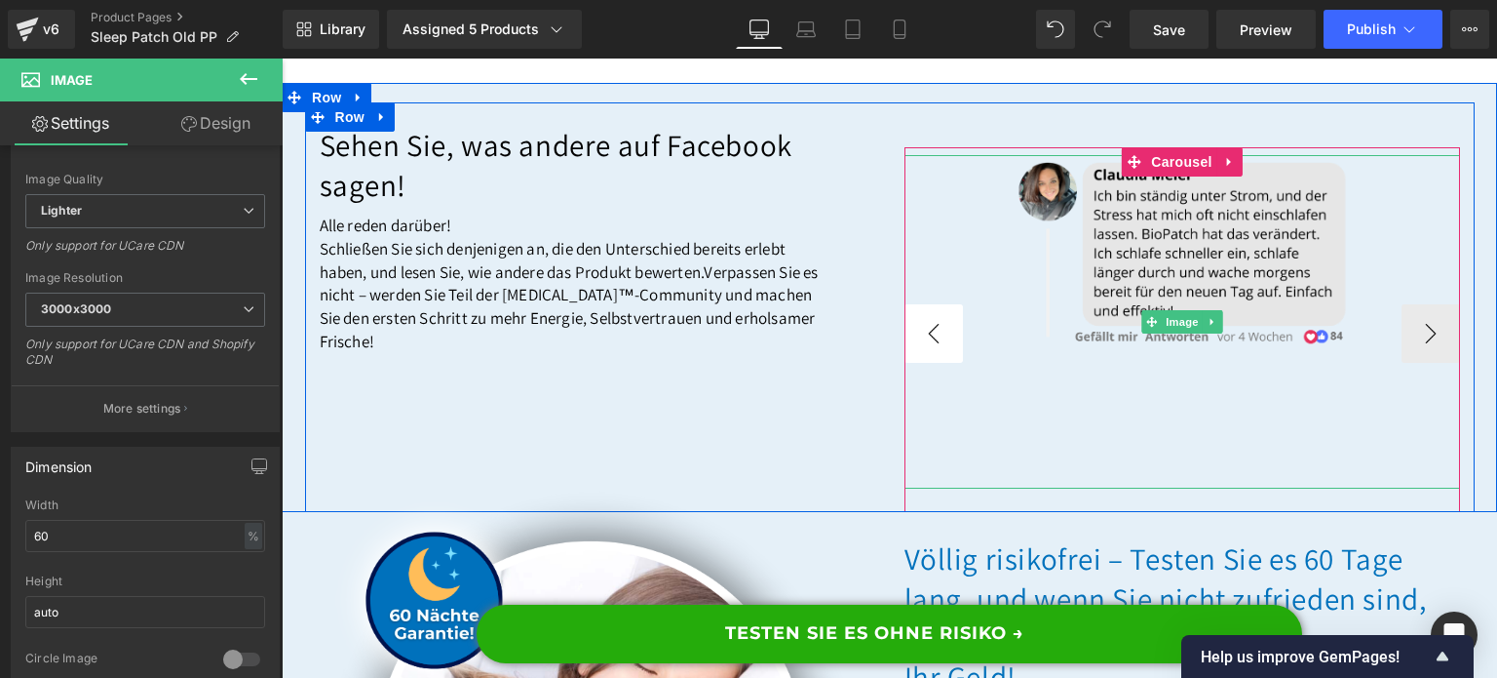
type input "60"
click at [932, 363] on button "‹" at bounding box center [934, 333] width 58 height 58
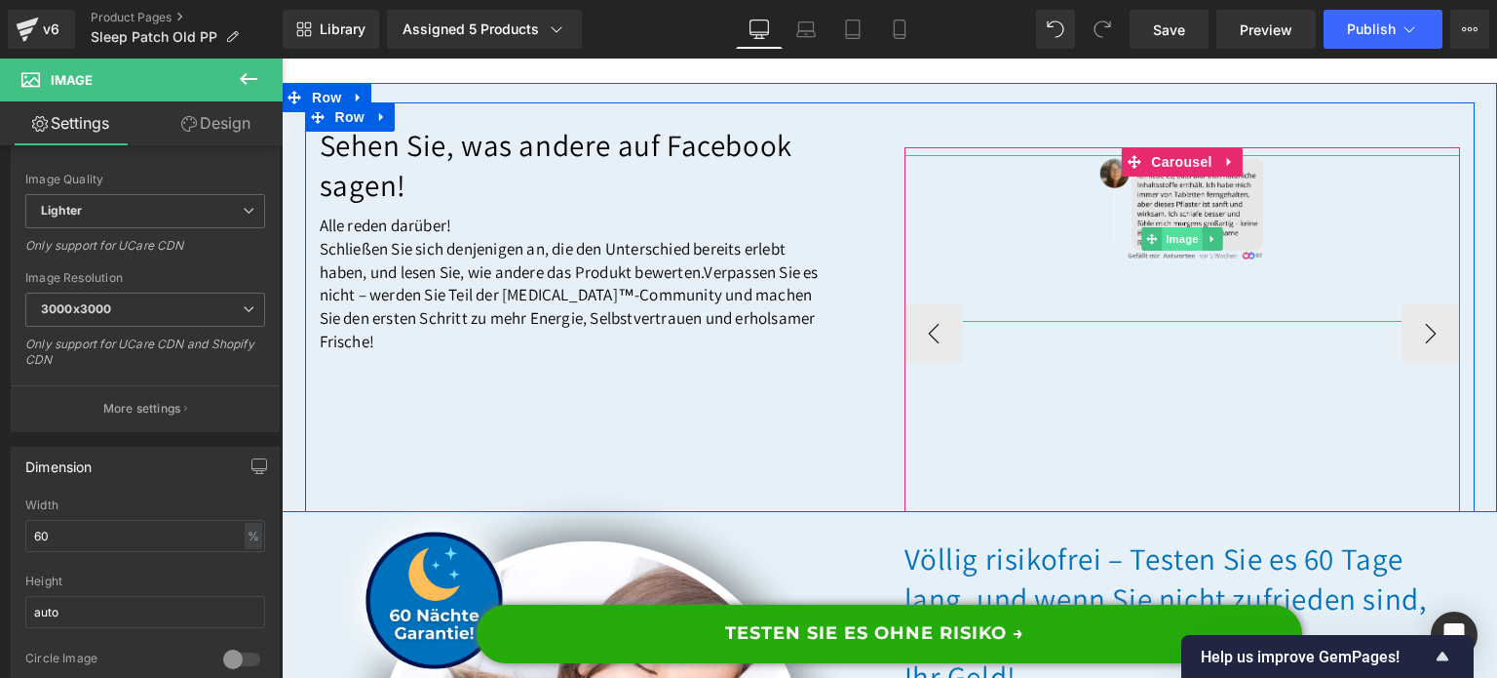
click at [1184, 251] on span "Image" at bounding box center [1182, 238] width 41 height 23
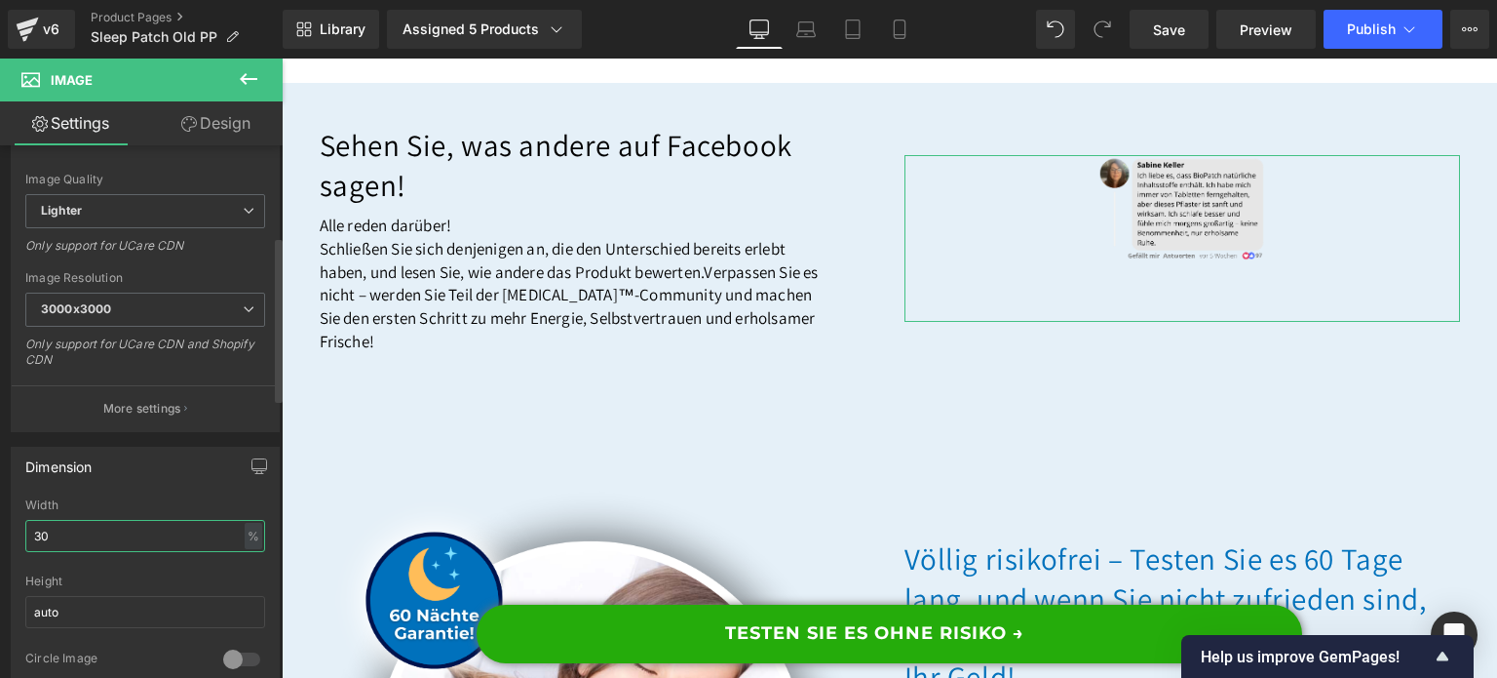
click at [107, 525] on input "30" at bounding box center [145, 536] width 240 height 32
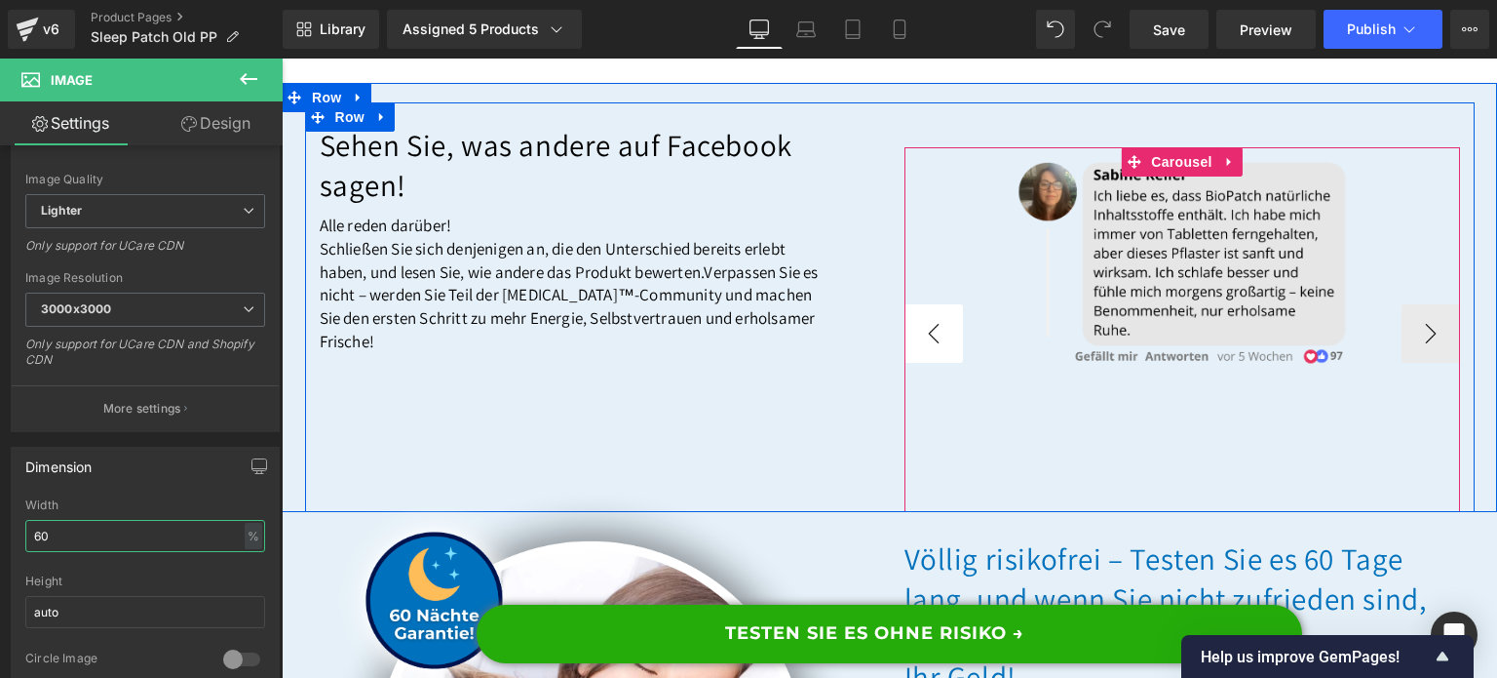
type input "60"
click at [914, 363] on button "‹" at bounding box center [934, 333] width 58 height 58
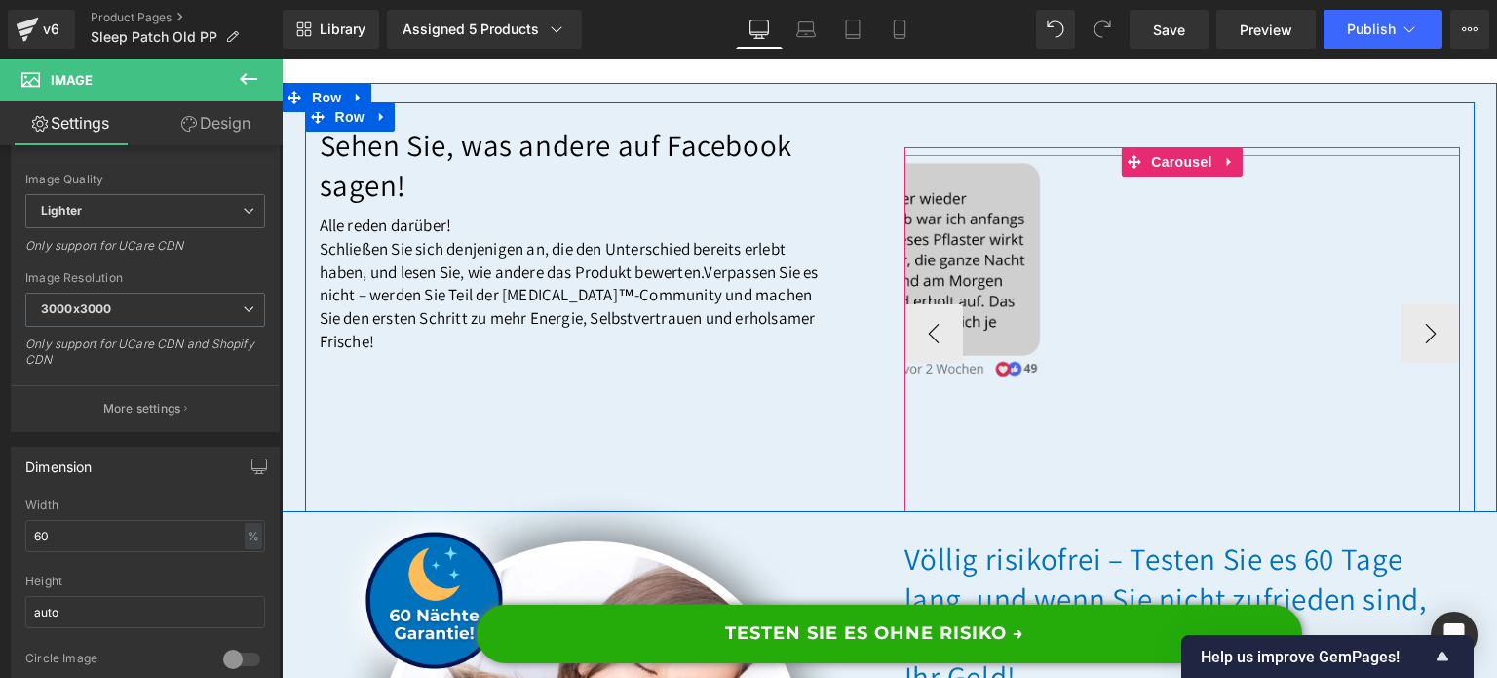
click at [987, 352] on img at bounding box center [865, 333] width 357 height 357
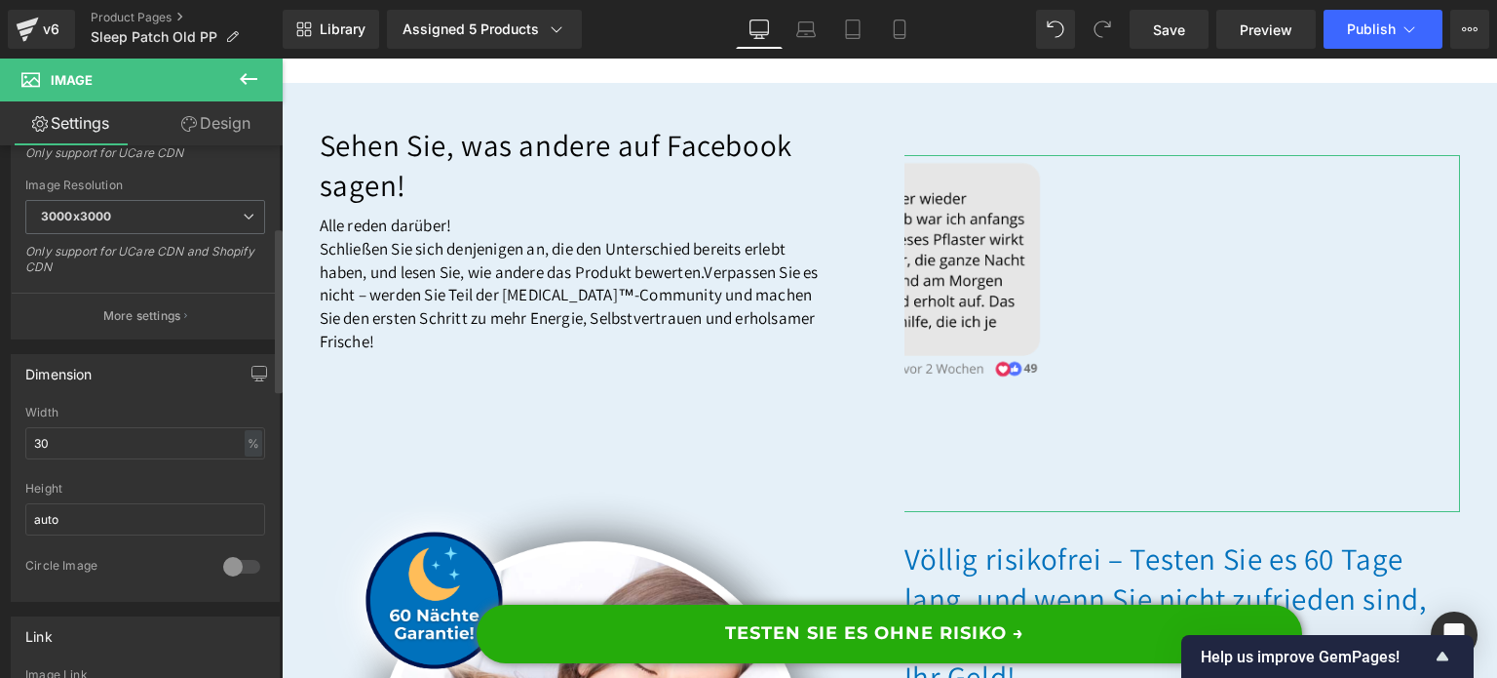
scroll to position [390, 0]
click at [139, 425] on input "30" at bounding box center [145, 438] width 240 height 32
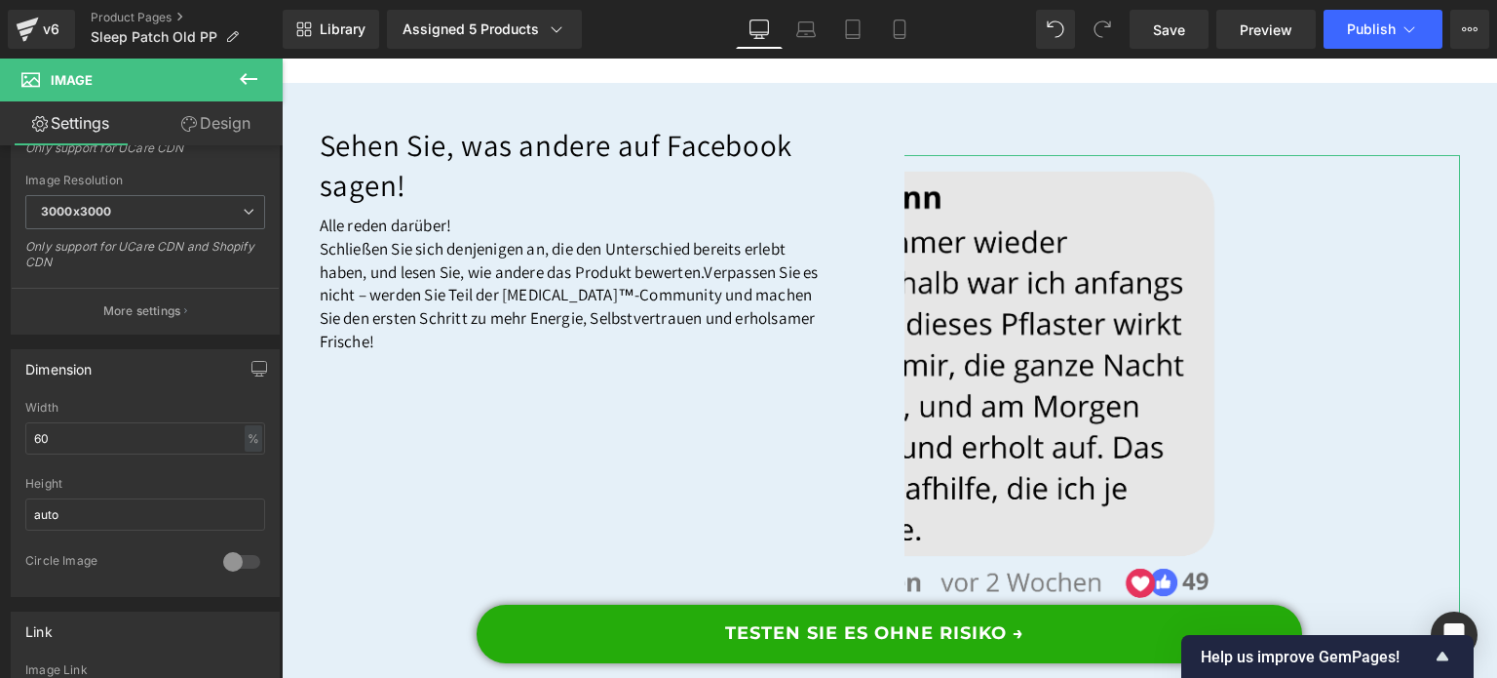
type input "60"
click at [214, 136] on link "Design" at bounding box center [215, 123] width 141 height 44
click at [0, 0] on div "Spacing" at bounding box center [0, 0] width 0 height 0
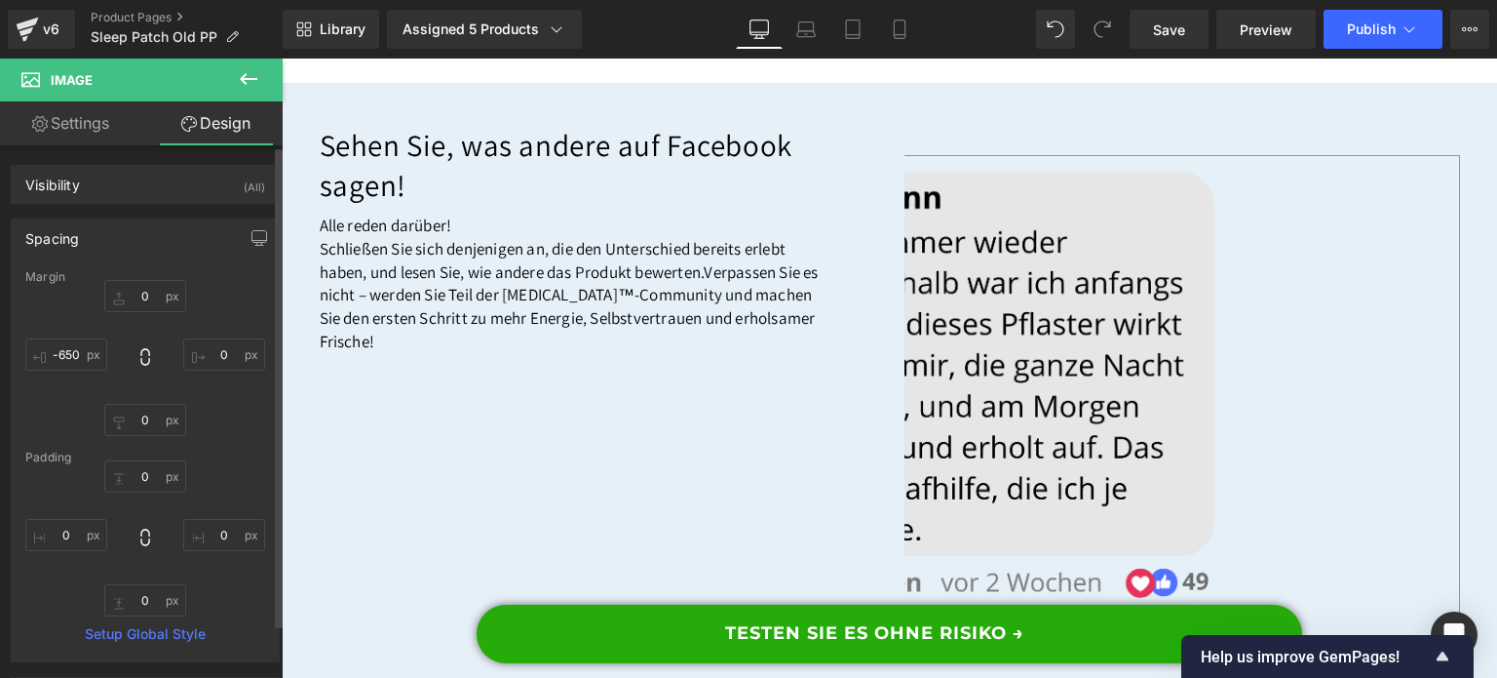
type input "0"
type input "-650"
type input "0"
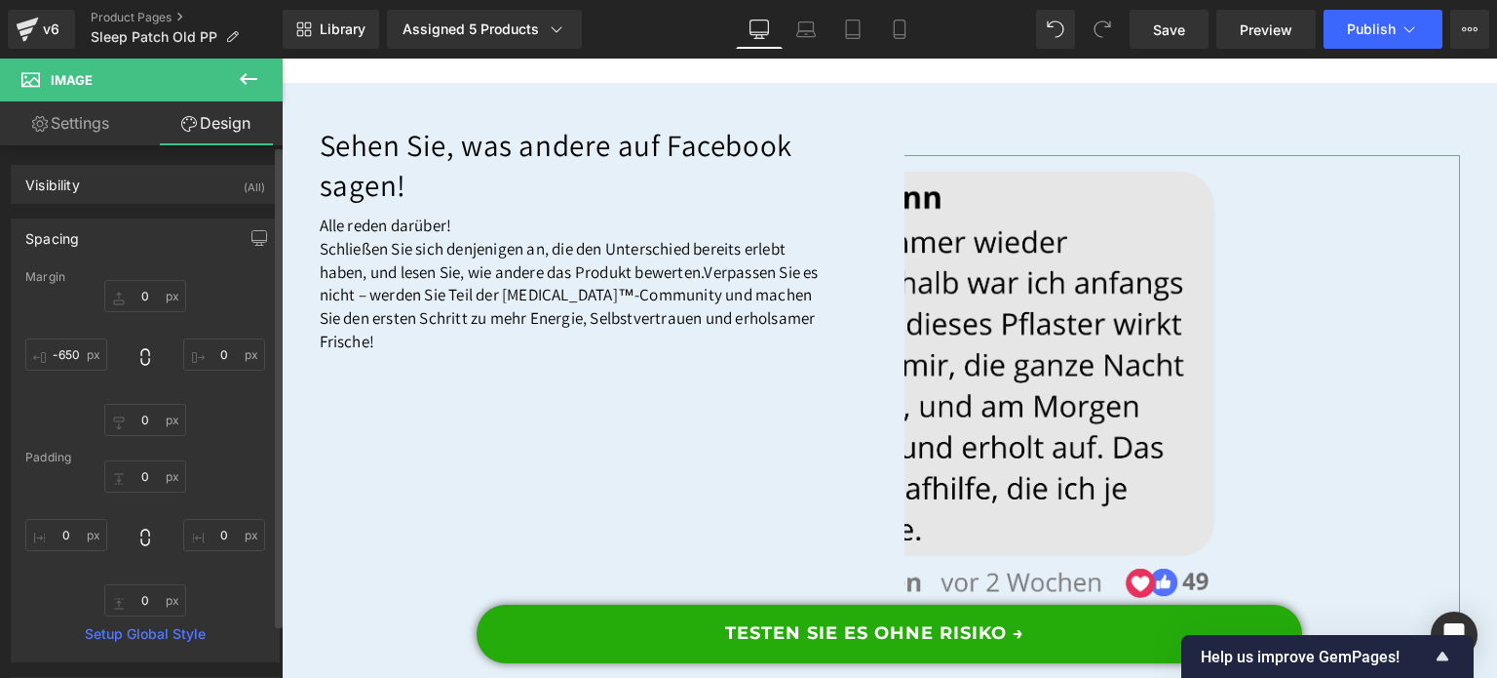
type input "0"
click at [70, 357] on input "-650" at bounding box center [66, 354] width 82 height 32
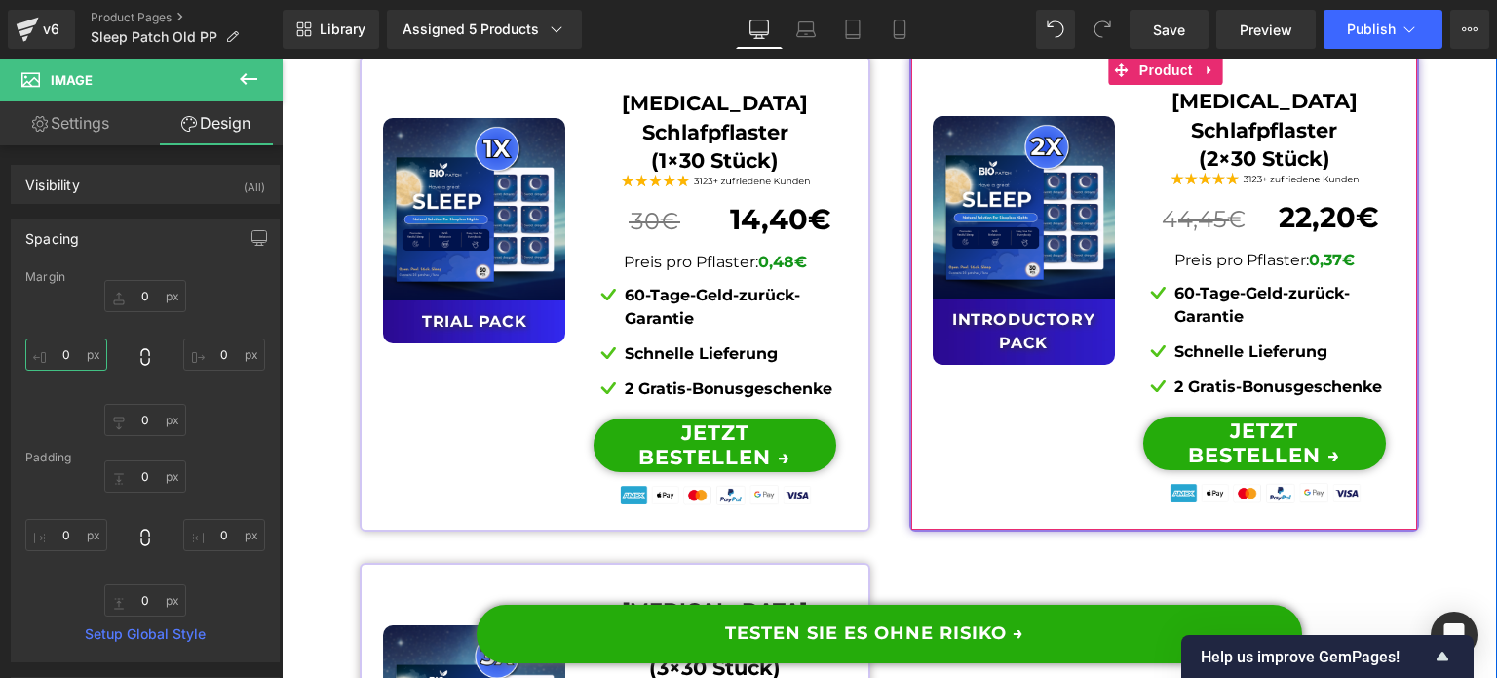
scroll to position [15606, 0]
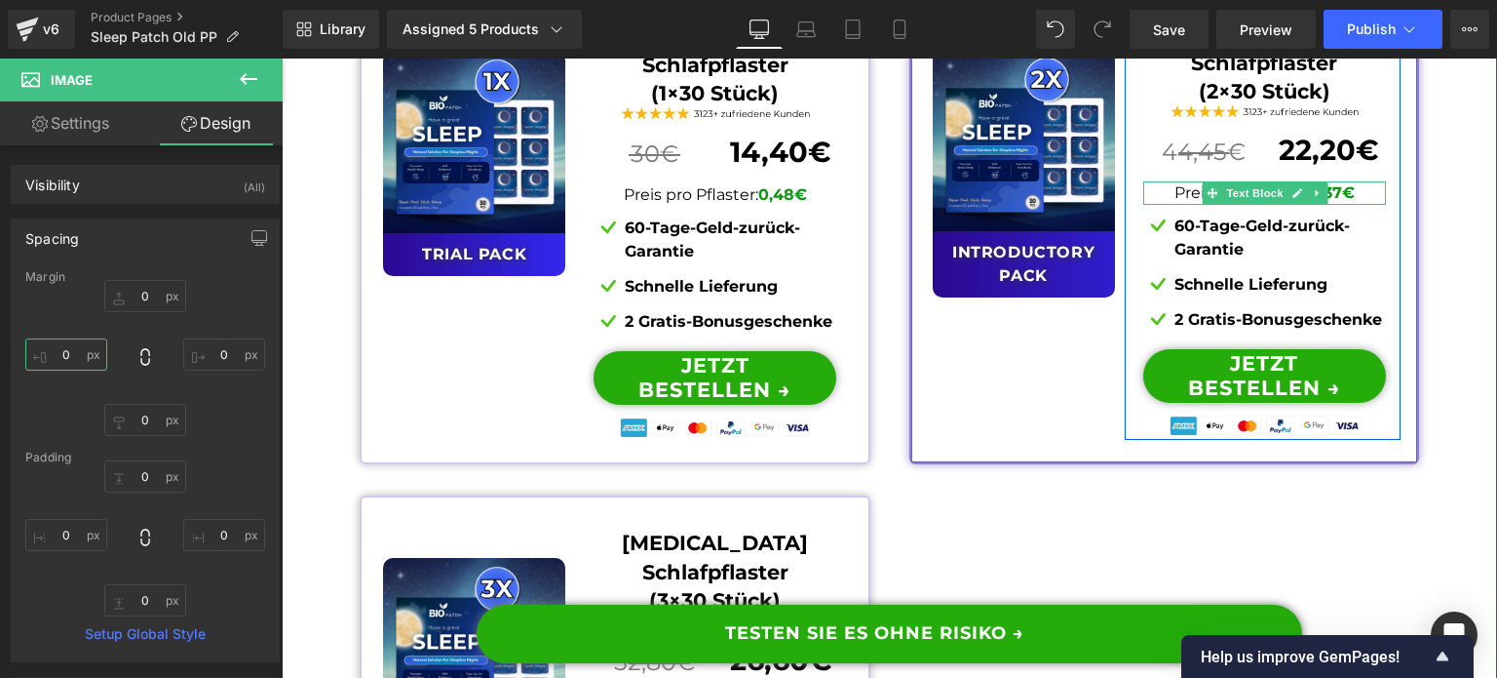
type input "0"
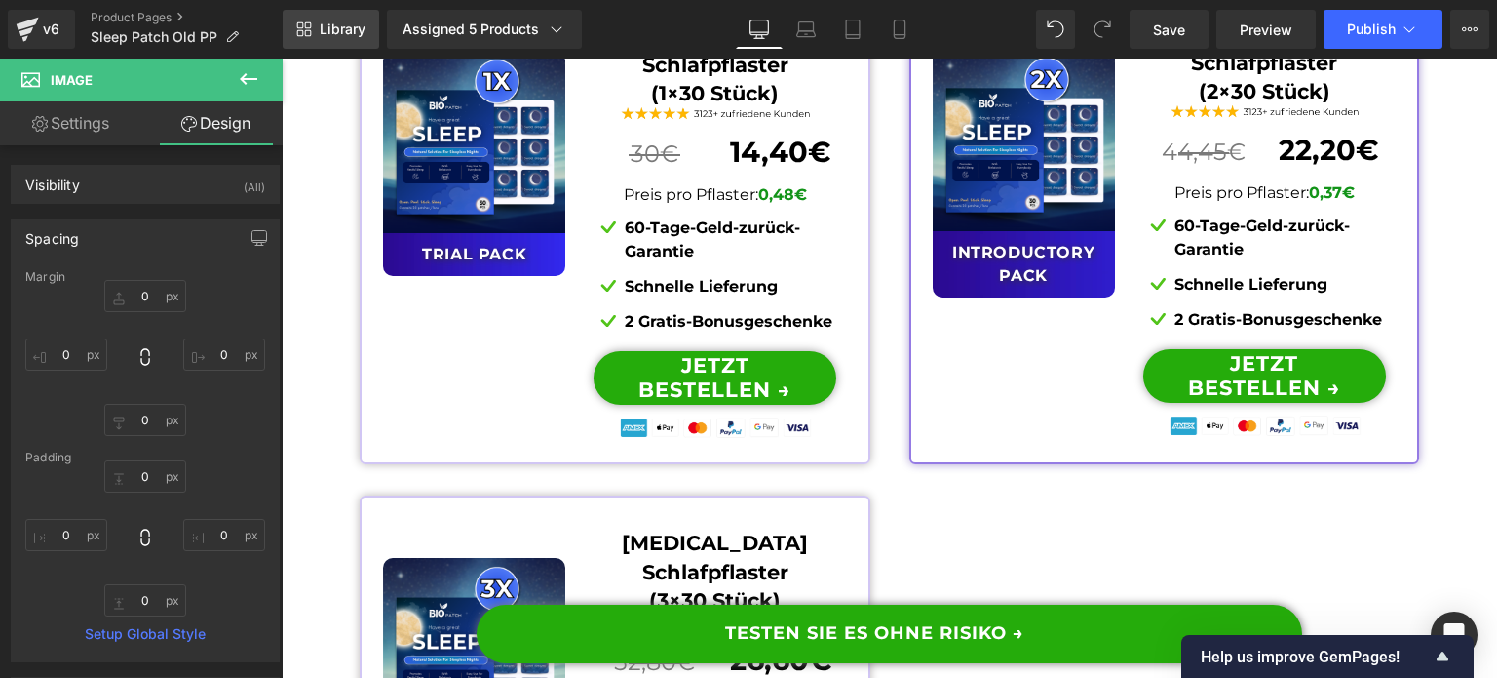
click at [288, 26] on link "Library" at bounding box center [331, 29] width 97 height 39
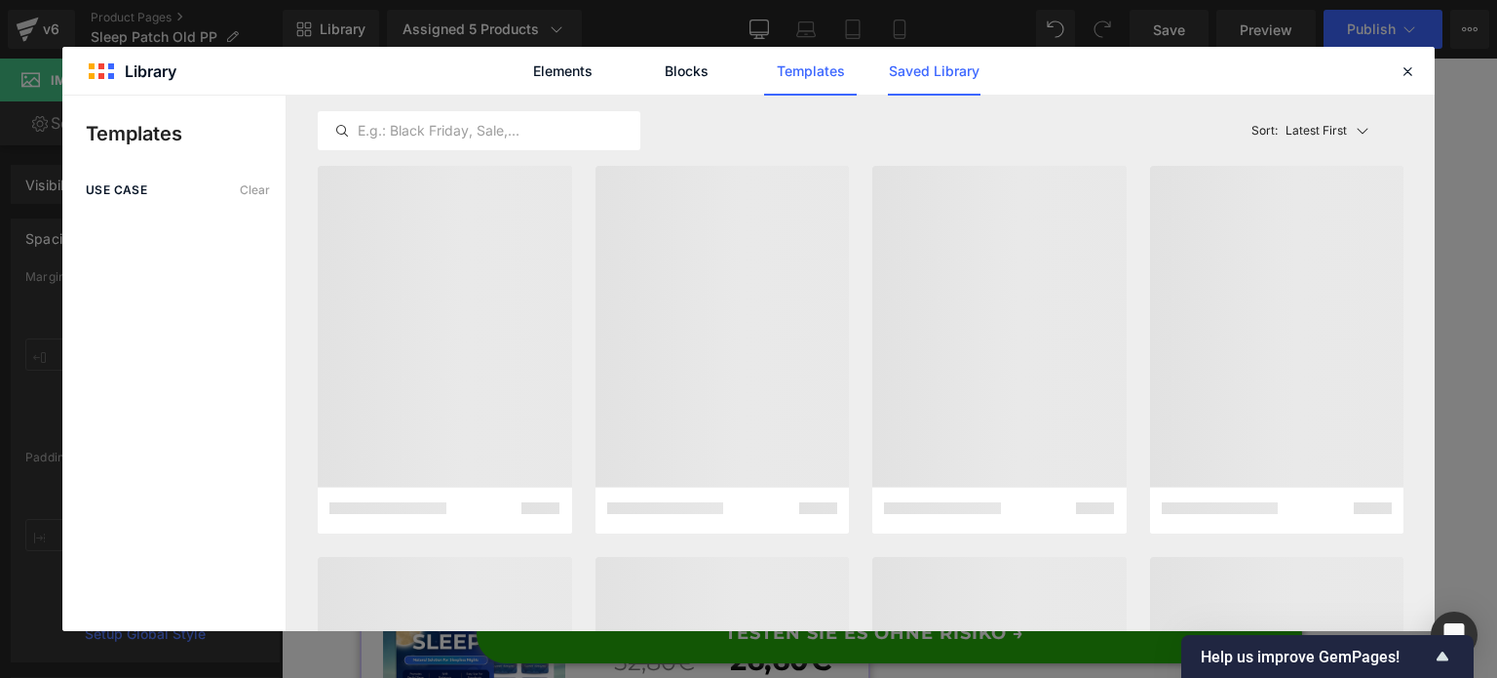
click at [918, 67] on link "Saved Library" at bounding box center [934, 71] width 93 height 49
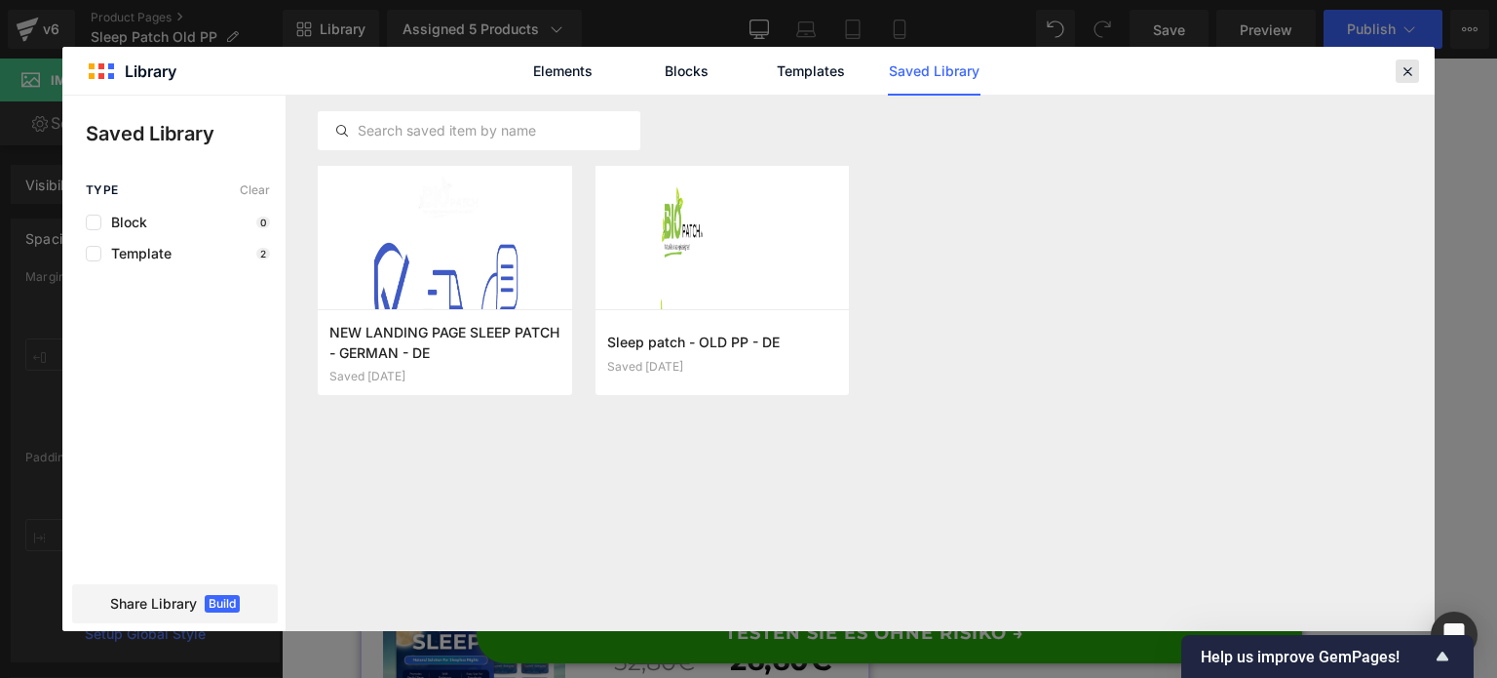
click at [1400, 67] on icon at bounding box center [1408, 71] width 18 height 18
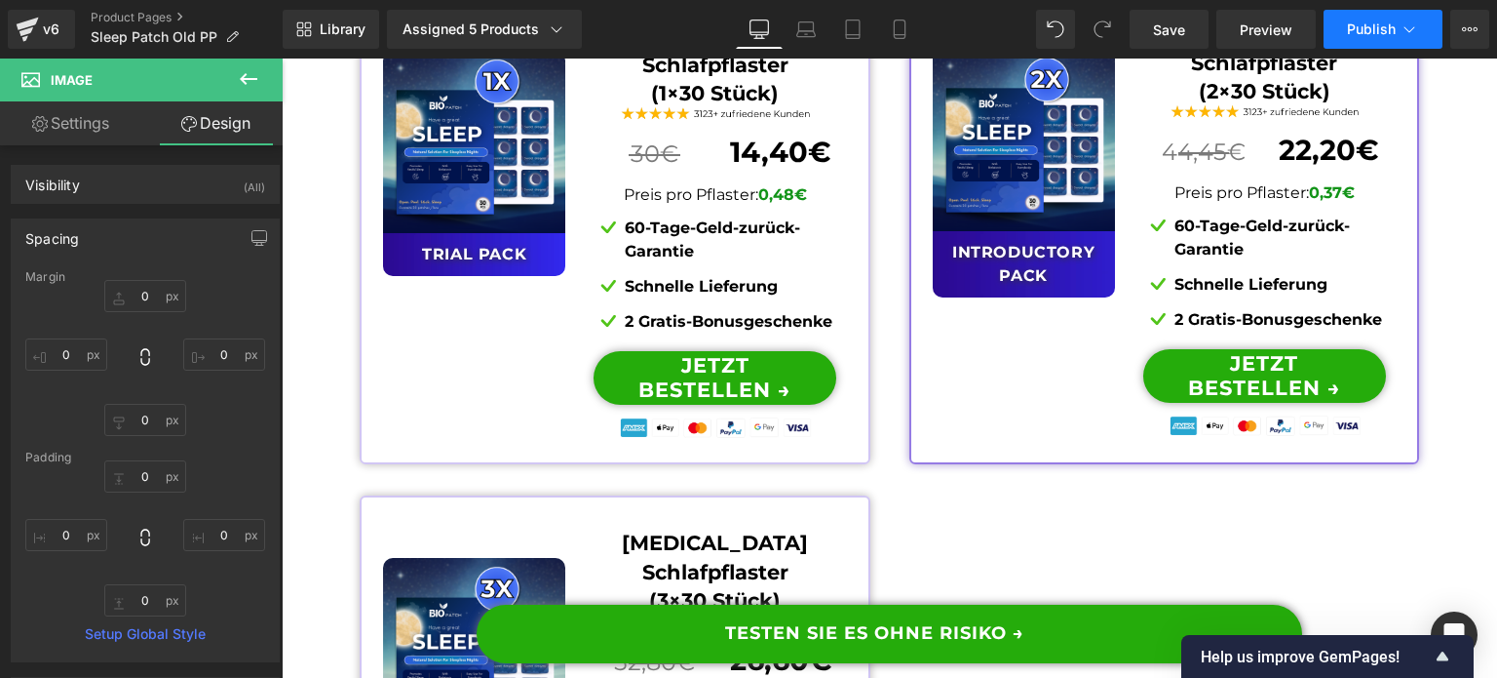
click at [1380, 32] on span "Publish" at bounding box center [1371, 29] width 49 height 16
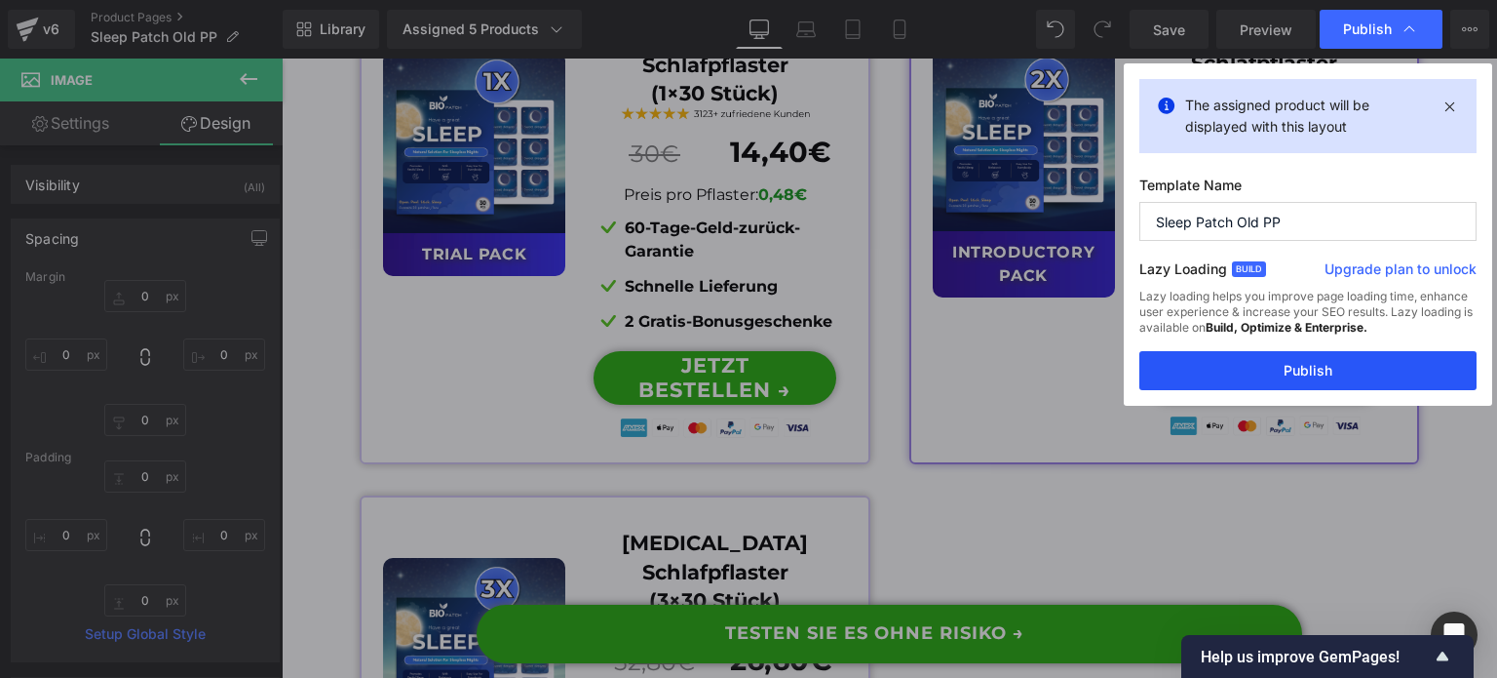
drag, startPoint x: 1334, startPoint y: 382, endPoint x: 1059, endPoint y: 328, distance: 280.3
click at [1334, 382] on button "Publish" at bounding box center [1308, 370] width 337 height 39
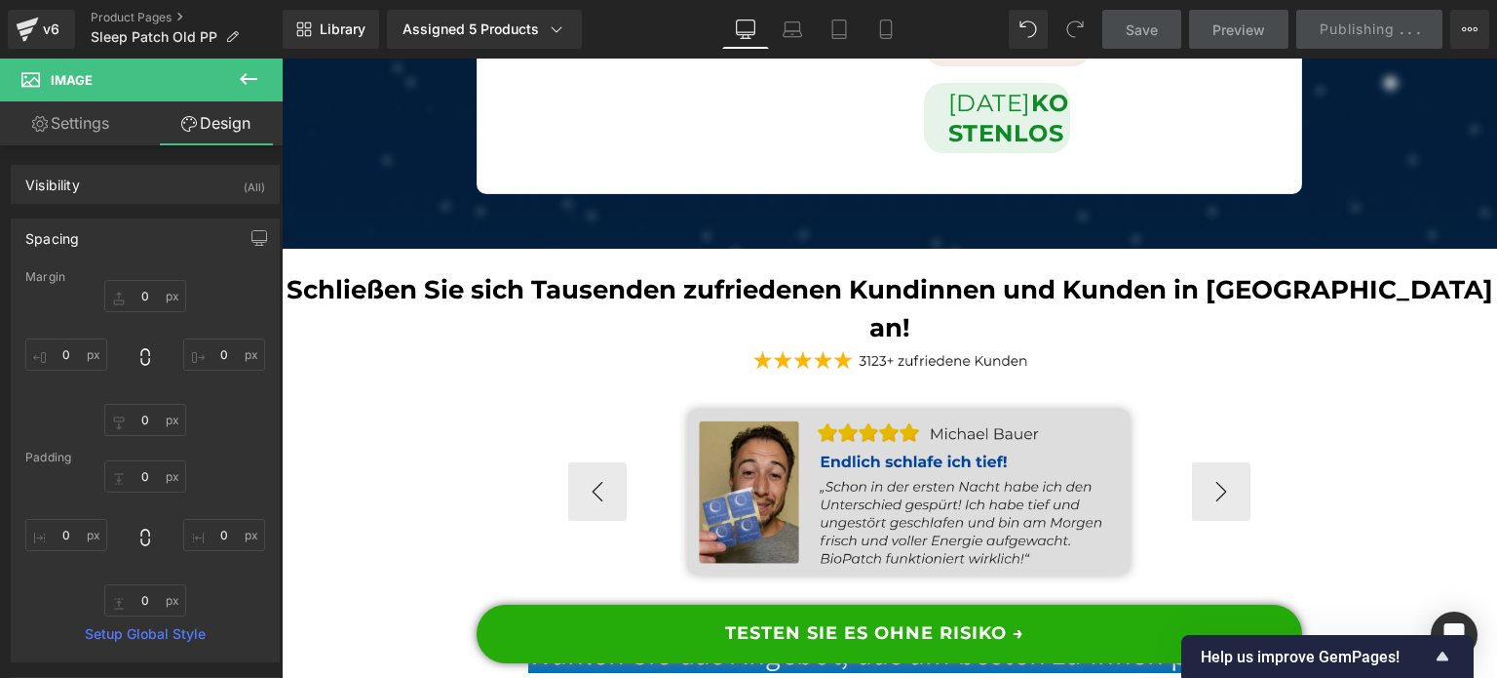
scroll to position [14826, 0]
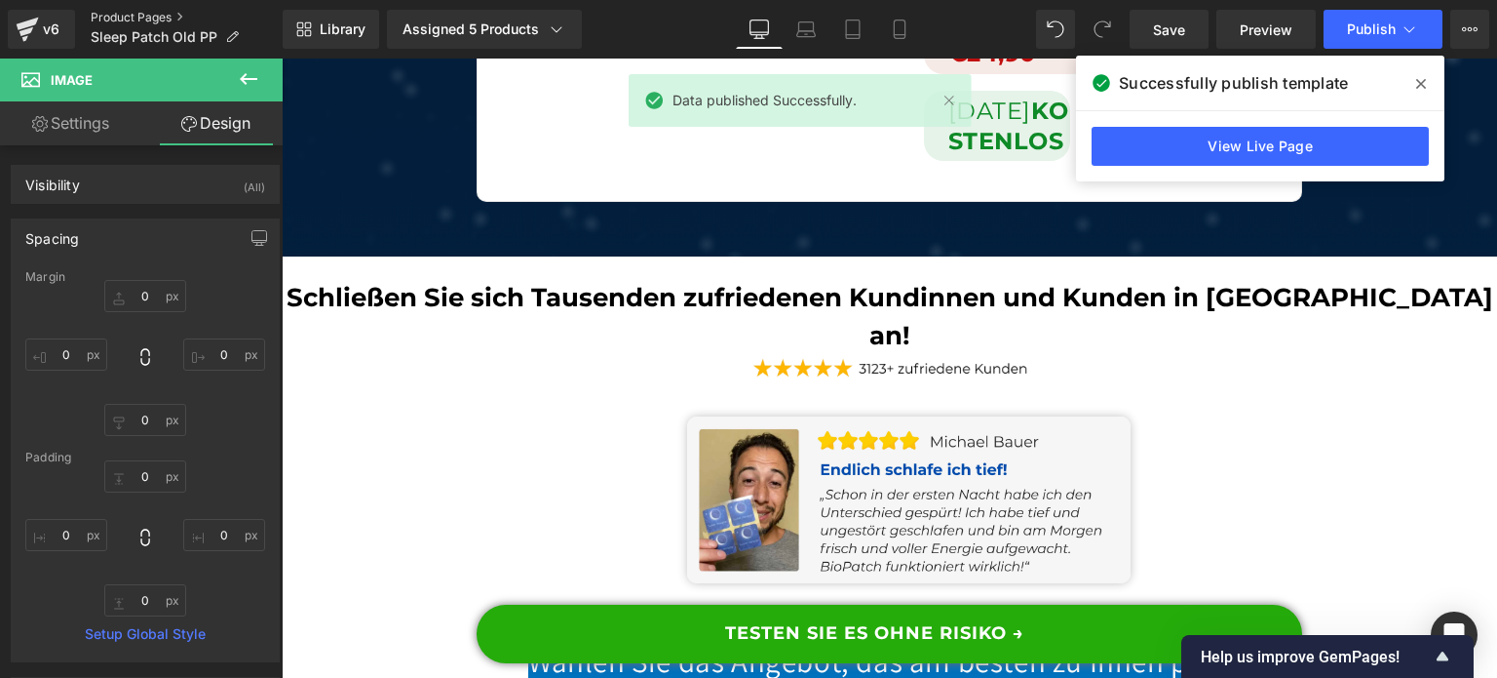
click at [183, 11] on link "Product Pages" at bounding box center [187, 18] width 192 height 16
